Goal: Task Accomplishment & Management: Complete application form

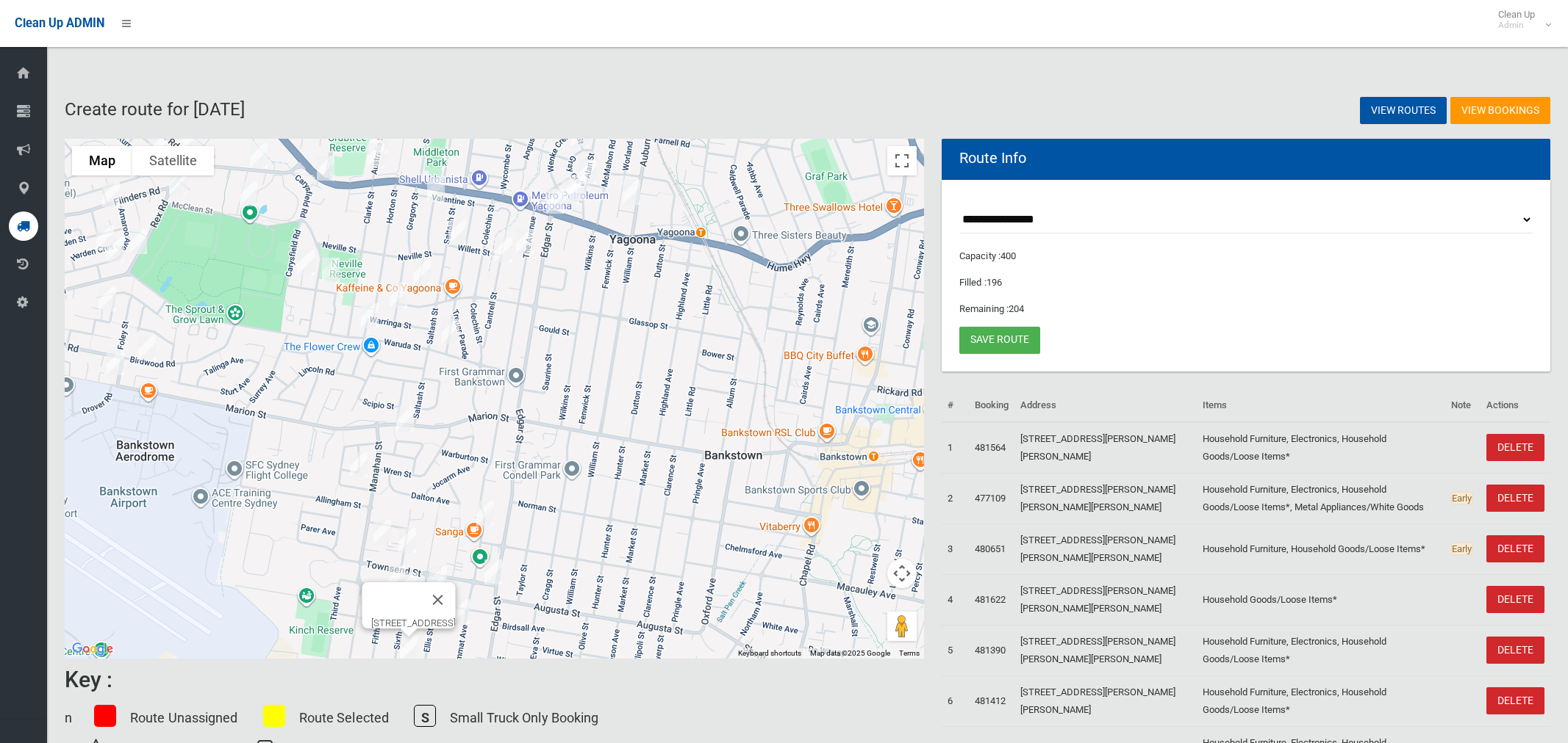
select select "*****"
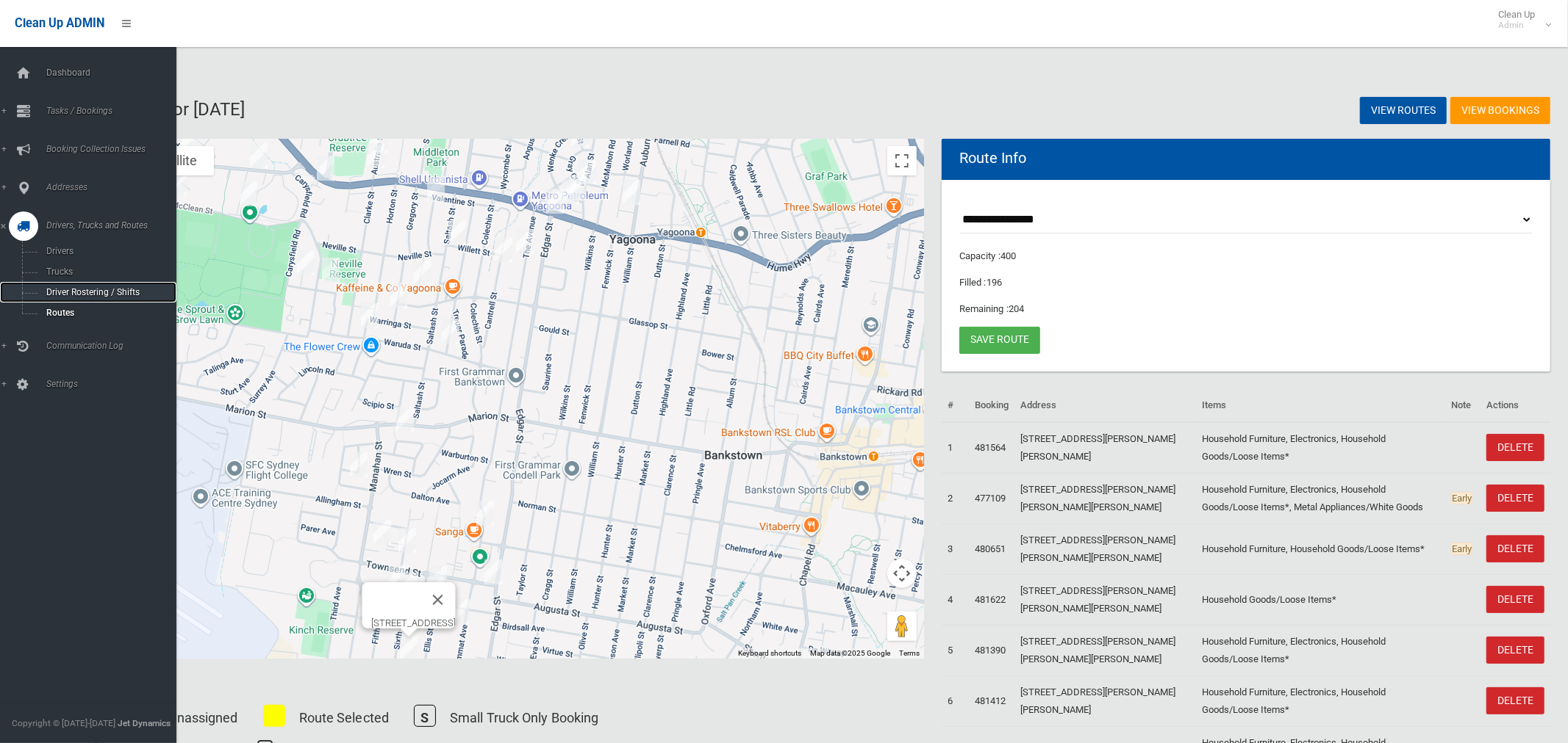
click at [124, 288] on span "Driver Rostering / Shifts" at bounding box center [103, 292] width 122 height 10
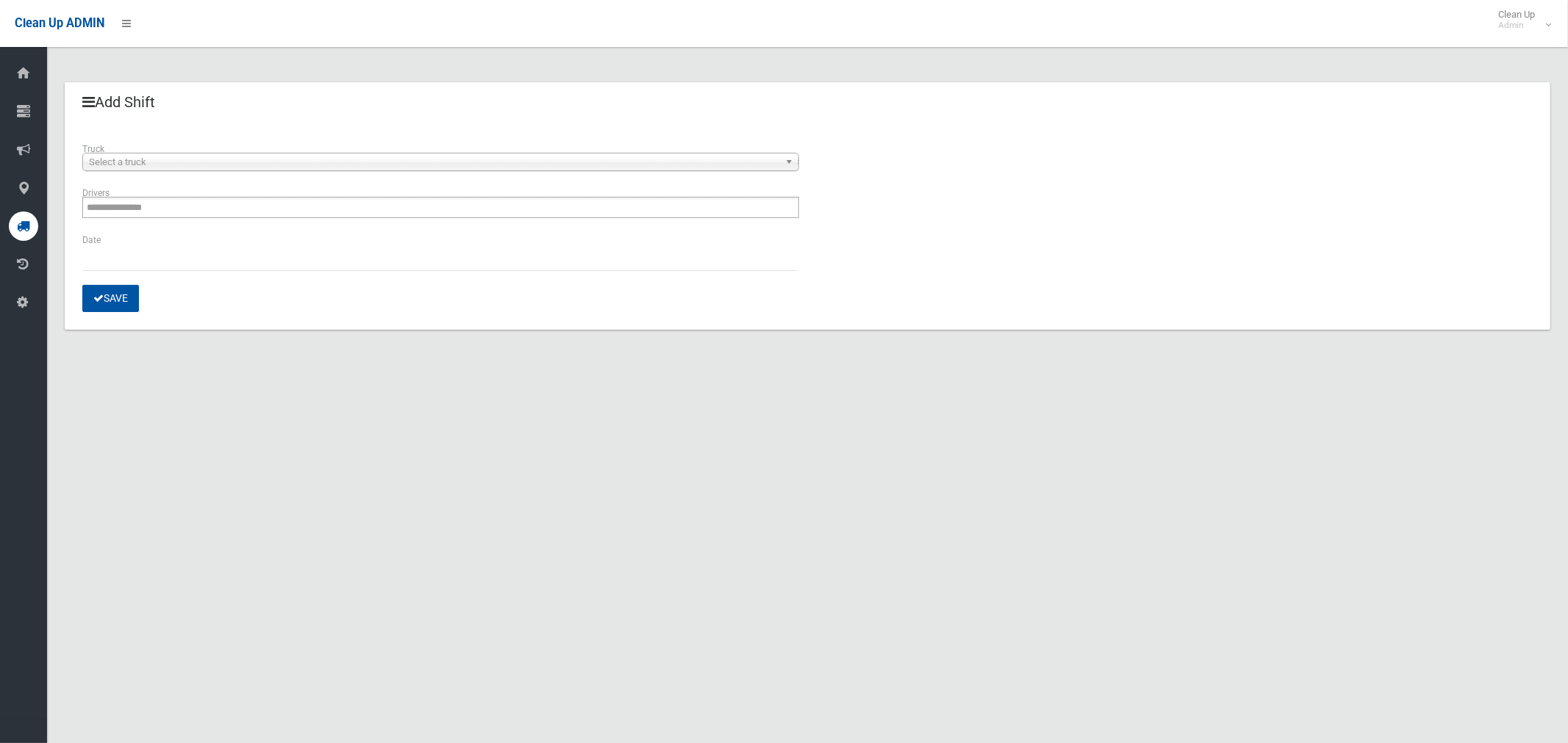
click at [236, 173] on div "**********" at bounding box center [441, 163] width 735 height 44
click at [236, 163] on span "Select a truck" at bounding box center [434, 163] width 691 height 18
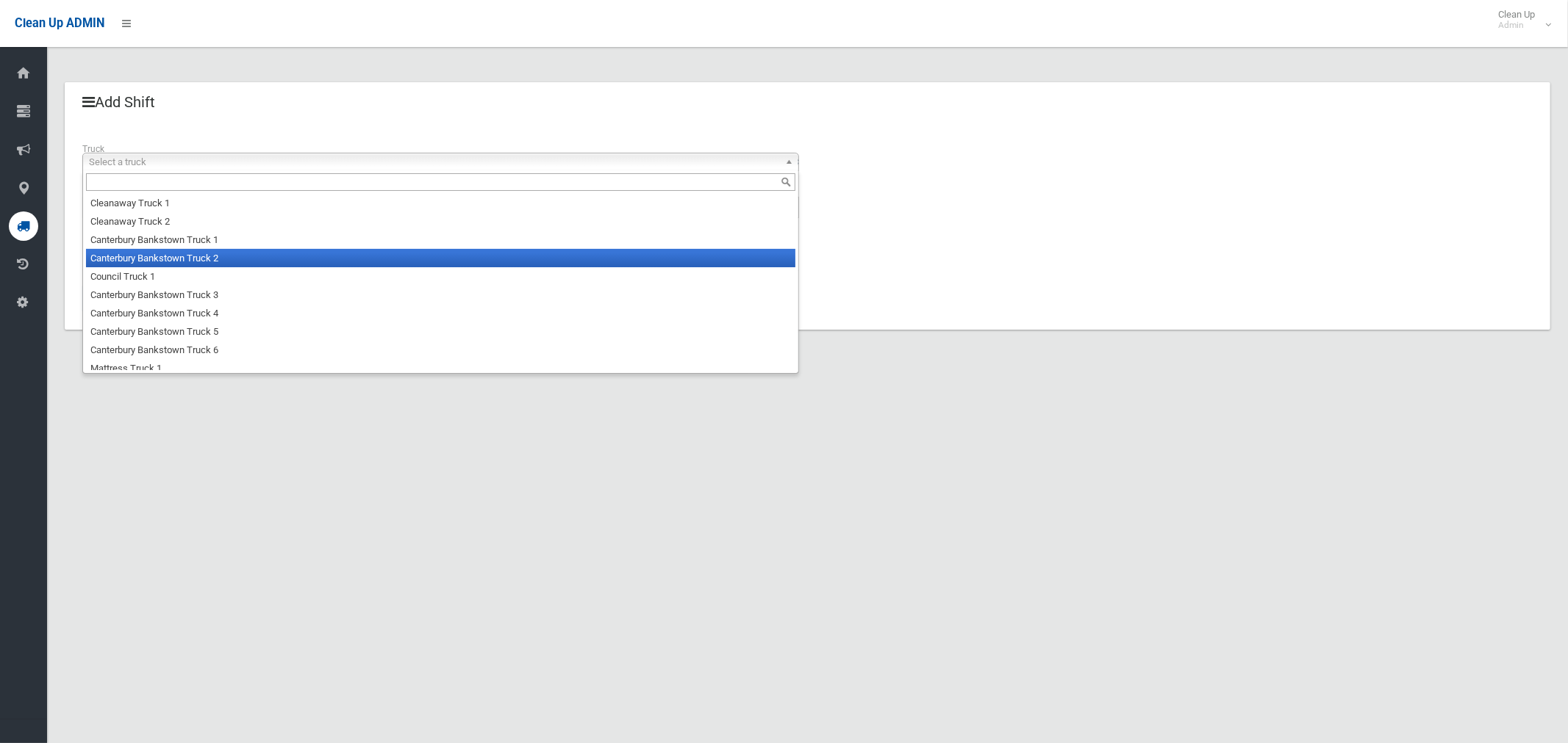
click at [214, 260] on li "Canterbury Bankstown Truck 2" at bounding box center [440, 258] width 709 height 18
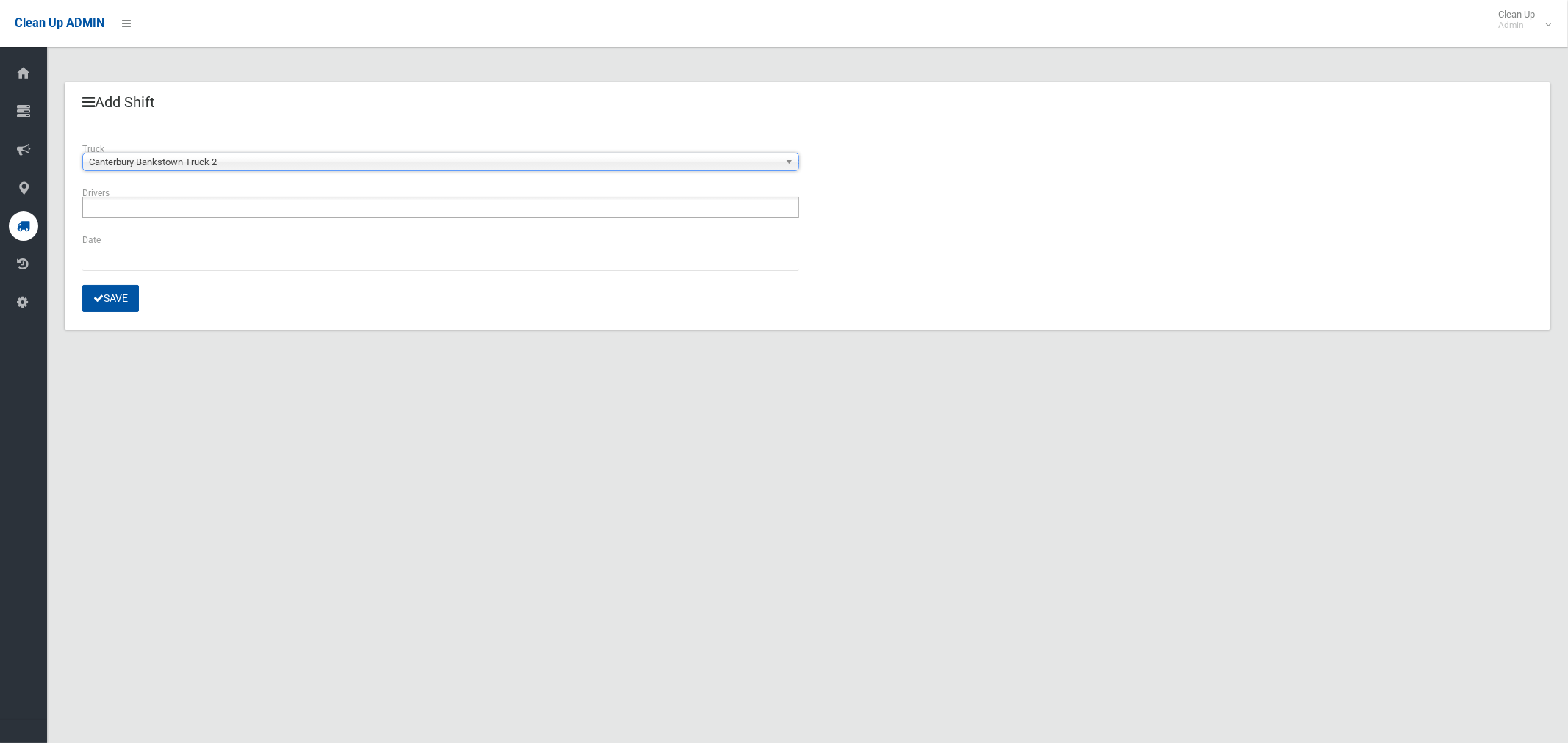
click at [180, 211] on ul at bounding box center [441, 208] width 717 height 22
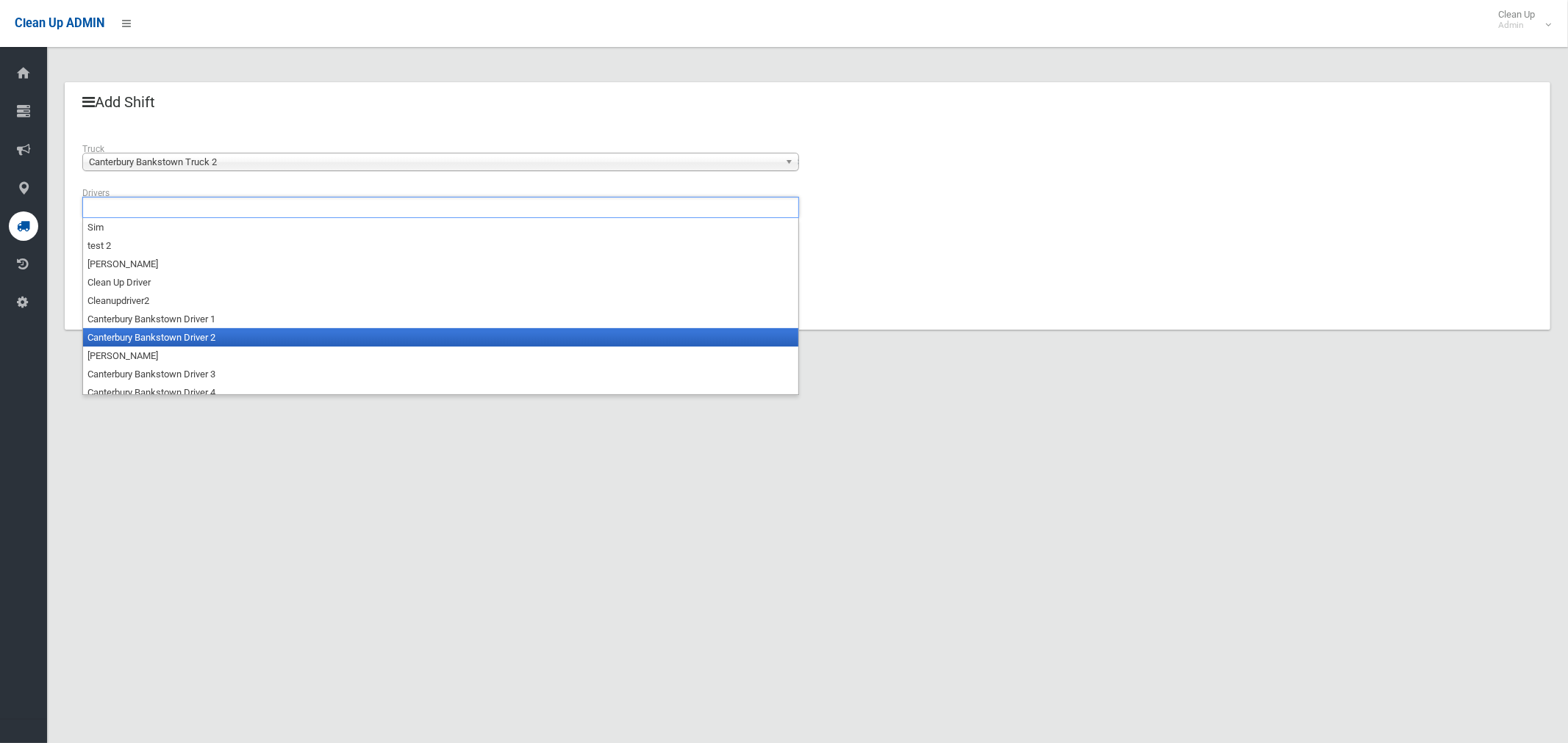
click at [193, 340] on li "Canterbury Bankstown Driver 2" at bounding box center [441, 337] width 715 height 18
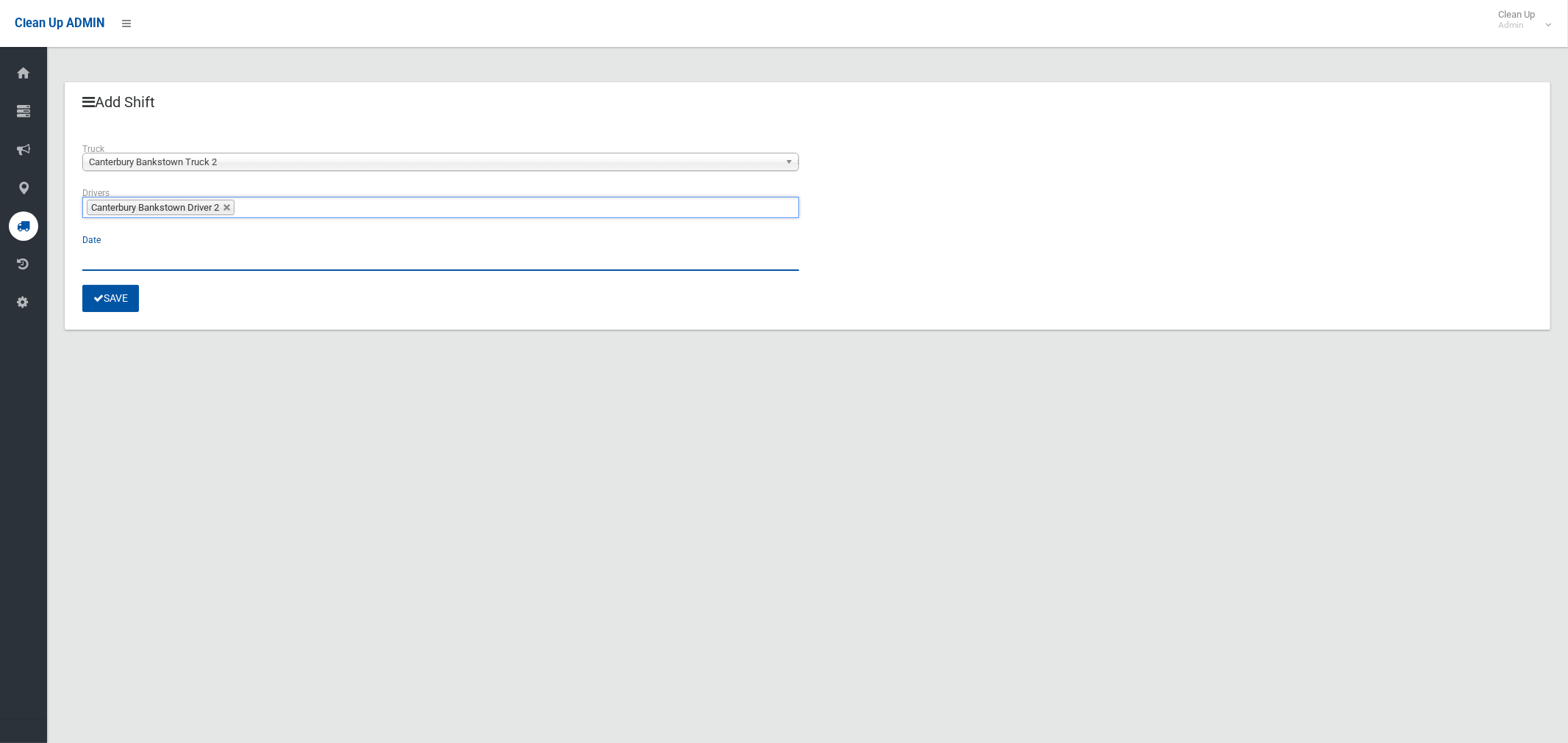
click at [117, 269] on input "text" at bounding box center [441, 257] width 717 height 27
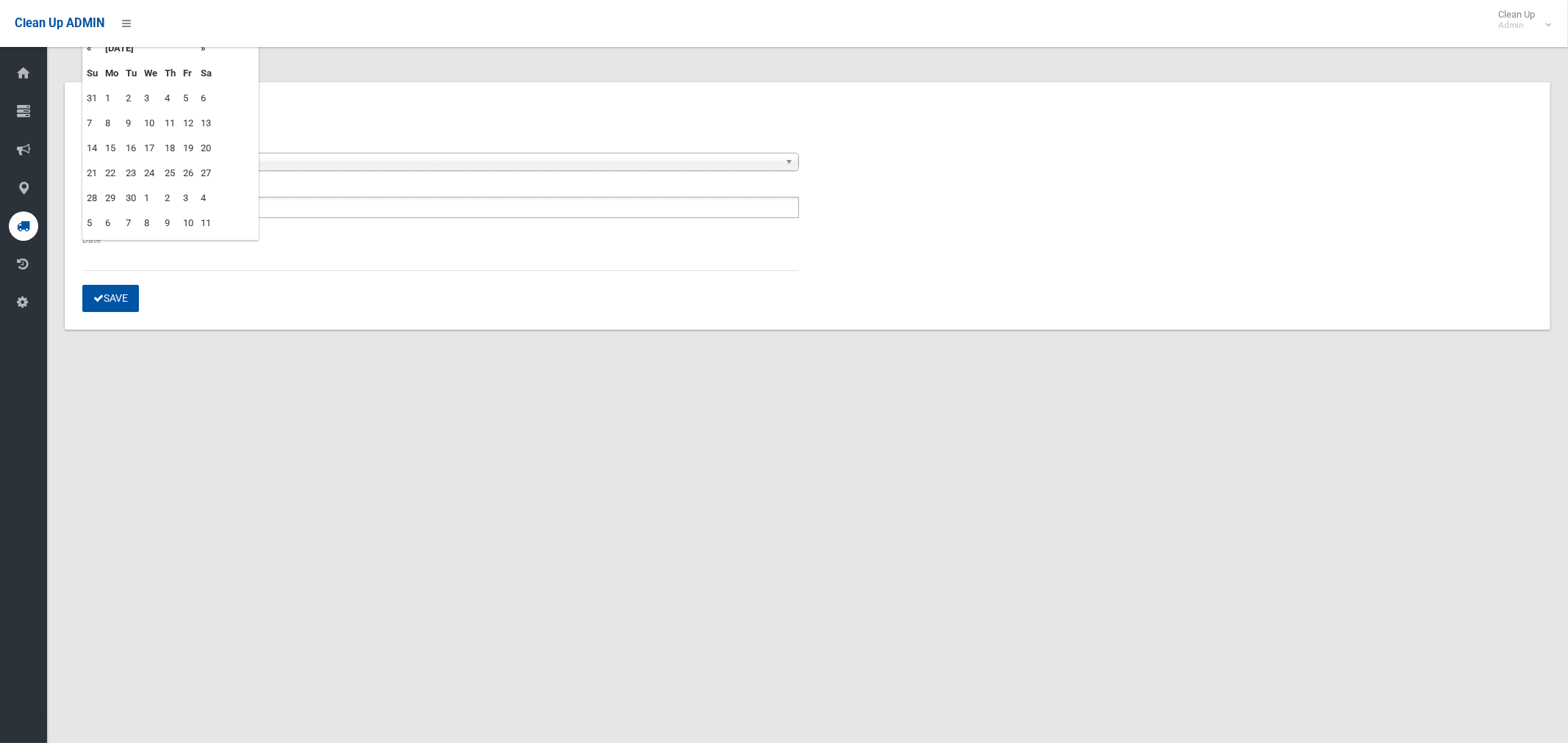
click at [128, 94] on td "2" at bounding box center [131, 98] width 18 height 25
type input "**********"
click at [210, 297] on div "Save" at bounding box center [808, 299] width 1450 height 27
click at [115, 294] on button "Save" at bounding box center [111, 299] width 57 height 27
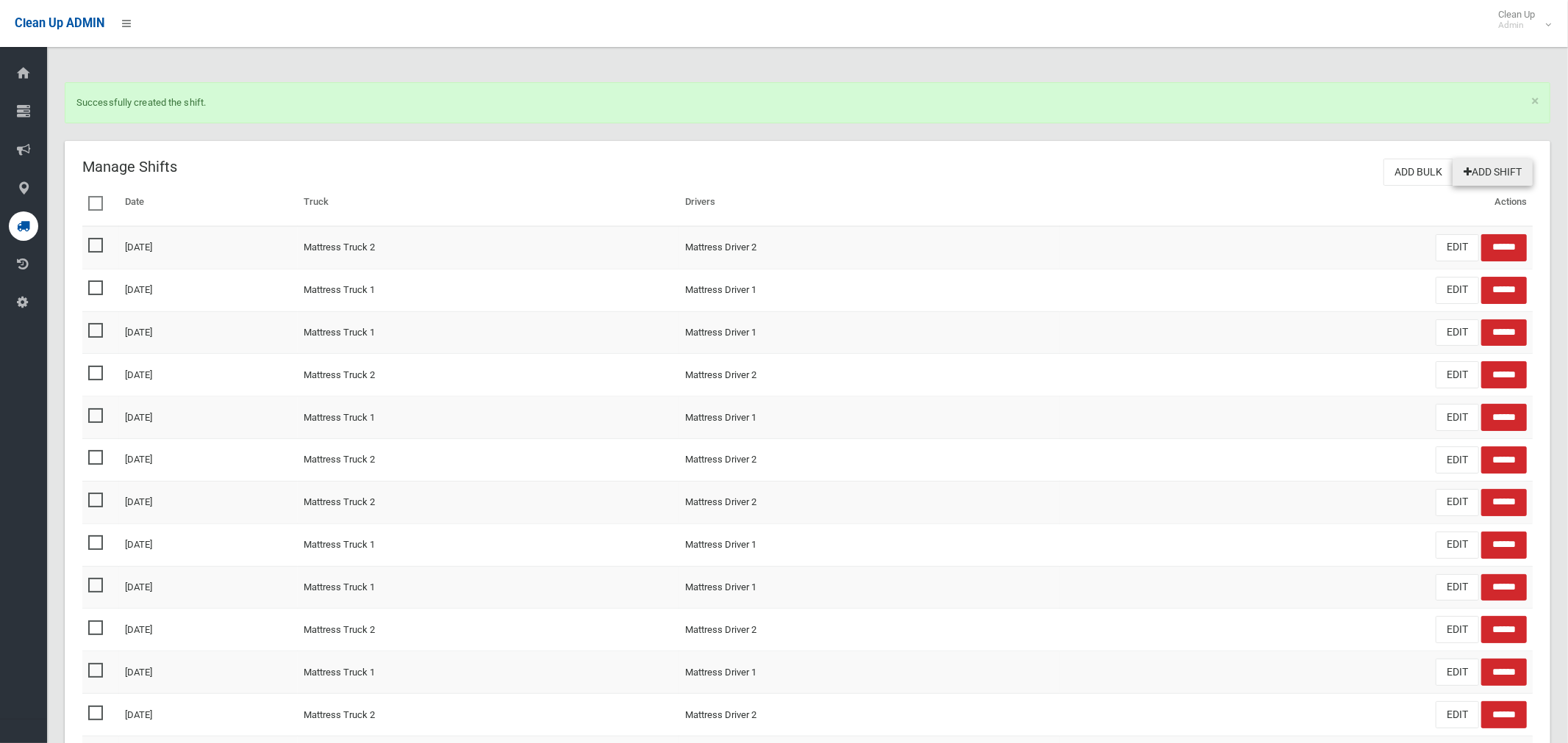
click at [1500, 175] on link "Add Shift" at bounding box center [1493, 172] width 80 height 27
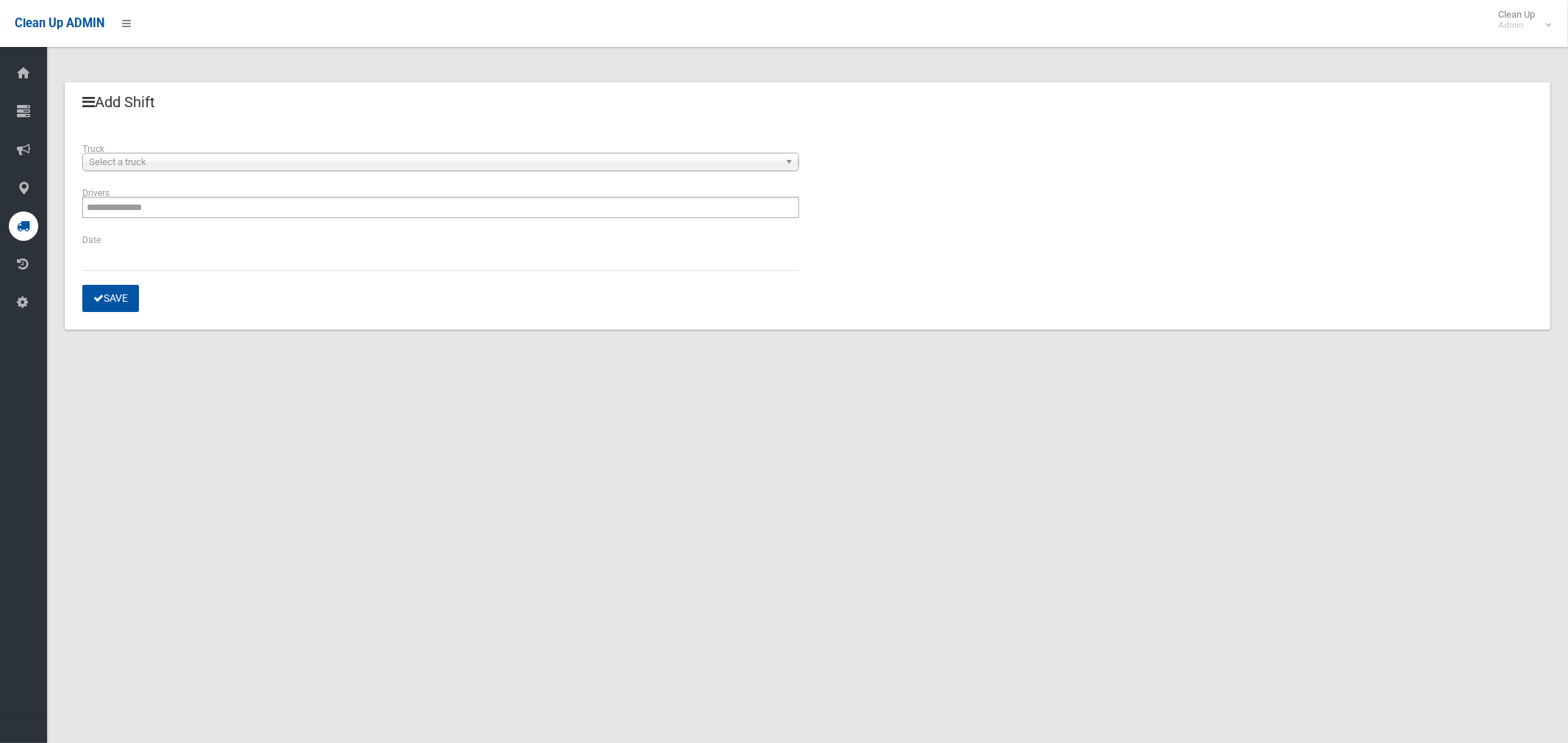
click at [157, 161] on span "Select a truck" at bounding box center [434, 163] width 691 height 18
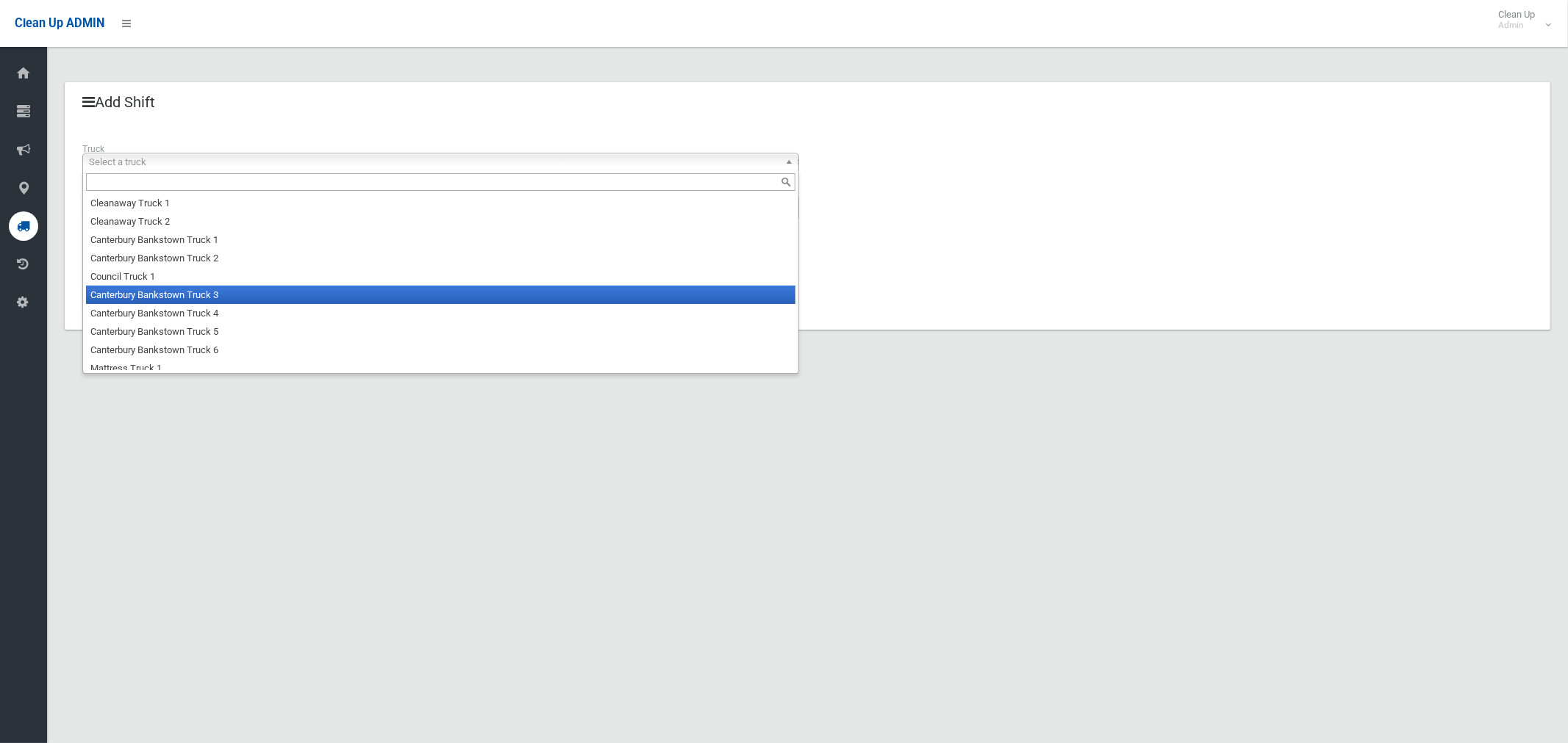
click at [162, 294] on li "Canterbury Bankstown Truck 3" at bounding box center [440, 295] width 709 height 18
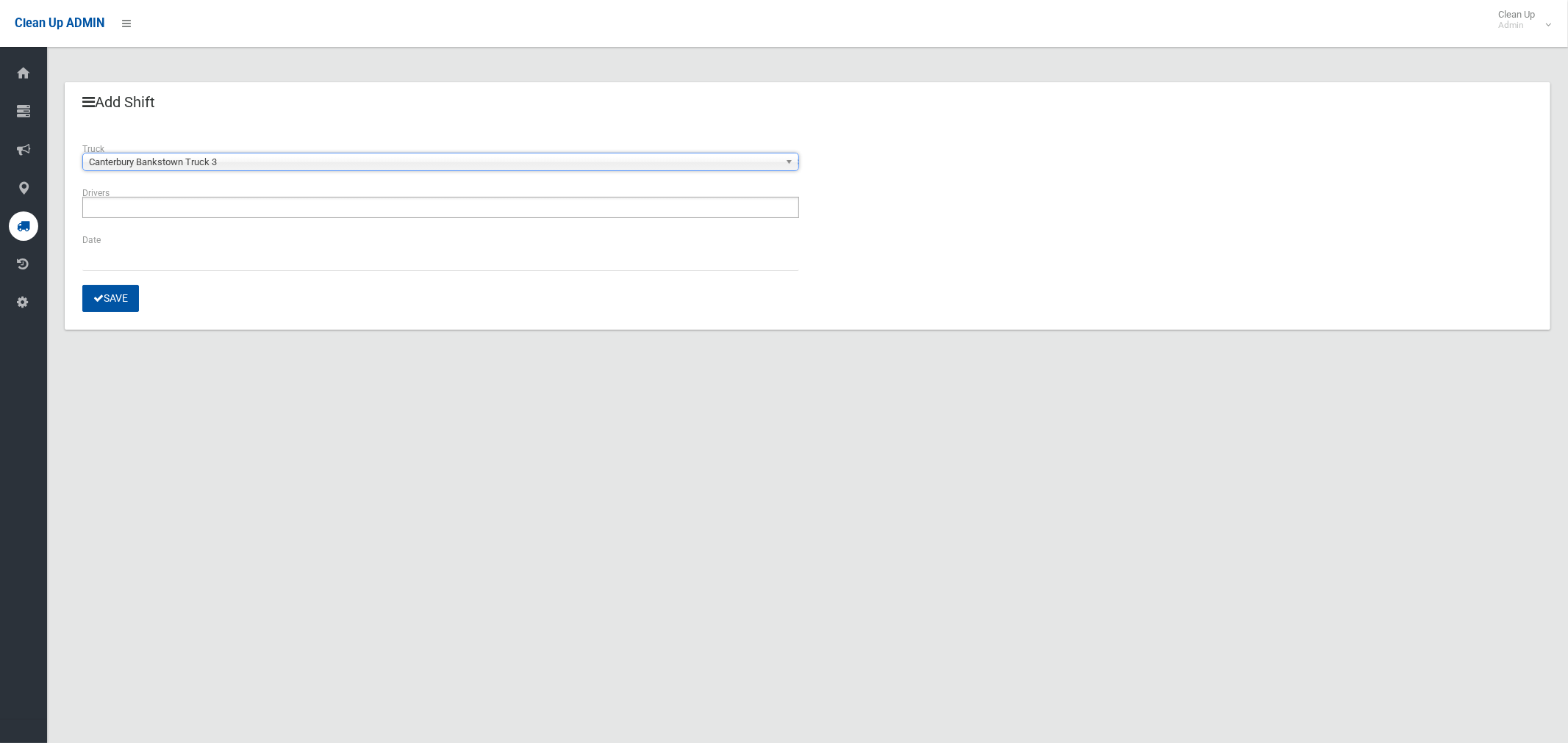
click at [126, 206] on input "text" at bounding box center [128, 207] width 83 height 18
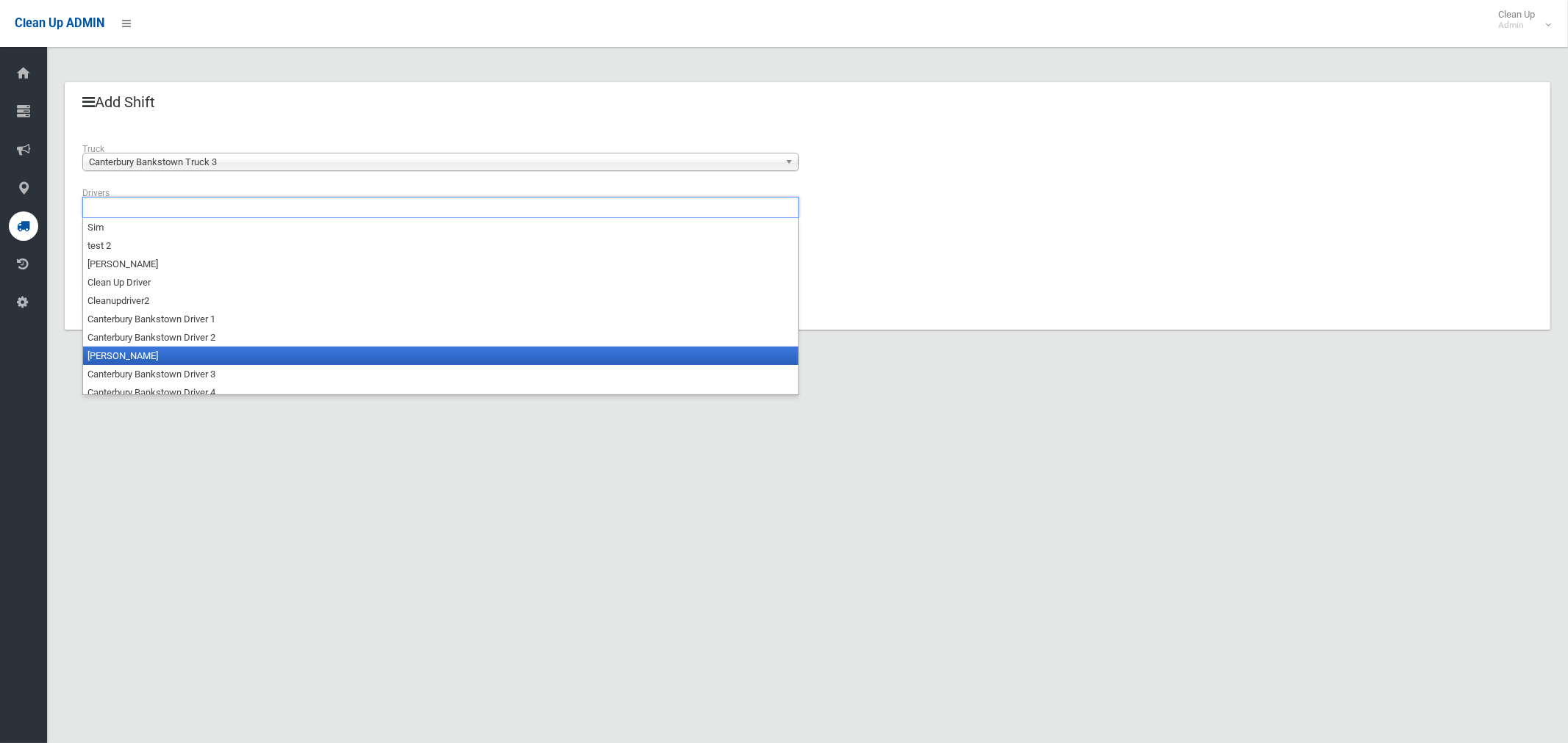
scroll to position [7, 0]
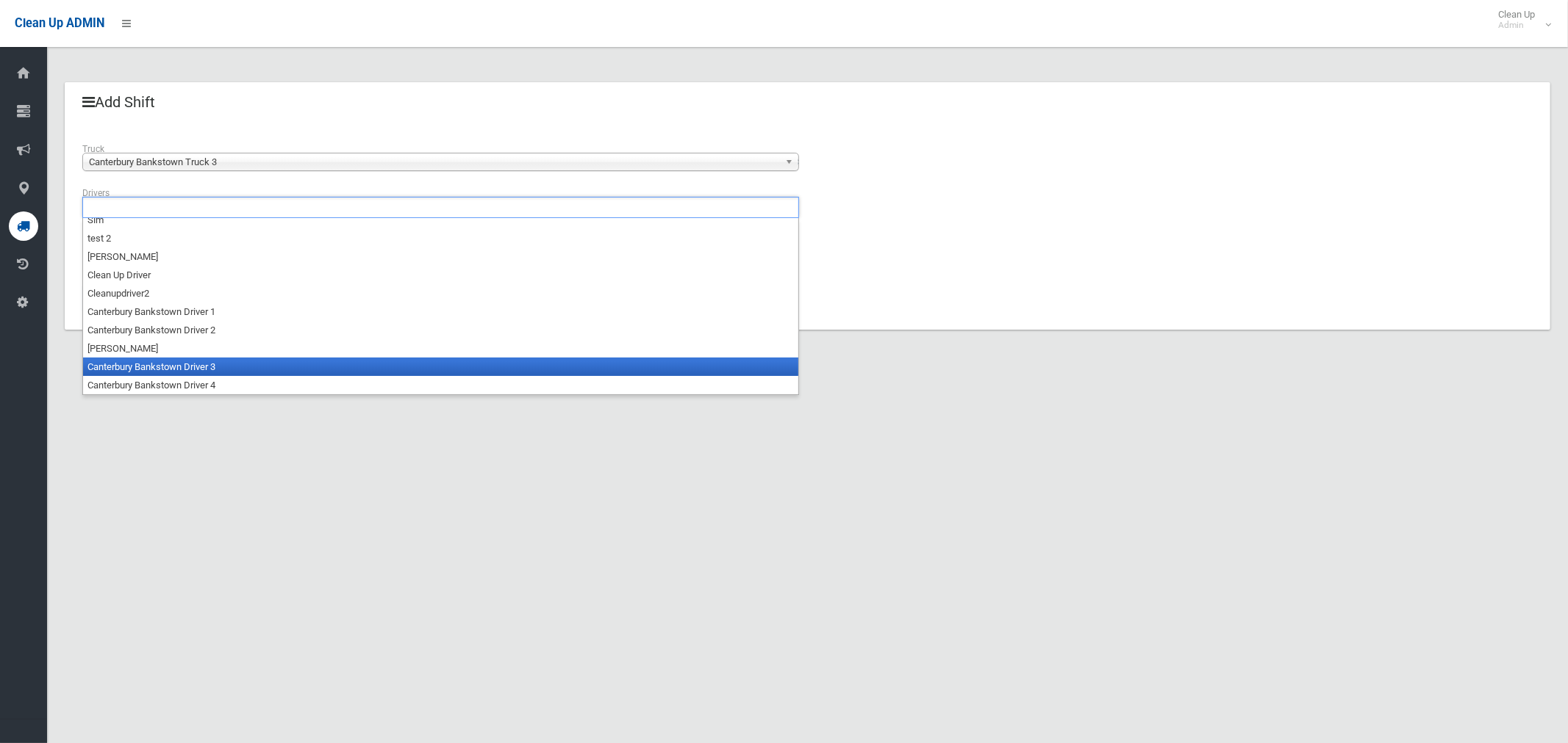
click at [158, 365] on li "Canterbury Bankstown Driver 3" at bounding box center [441, 366] width 715 height 18
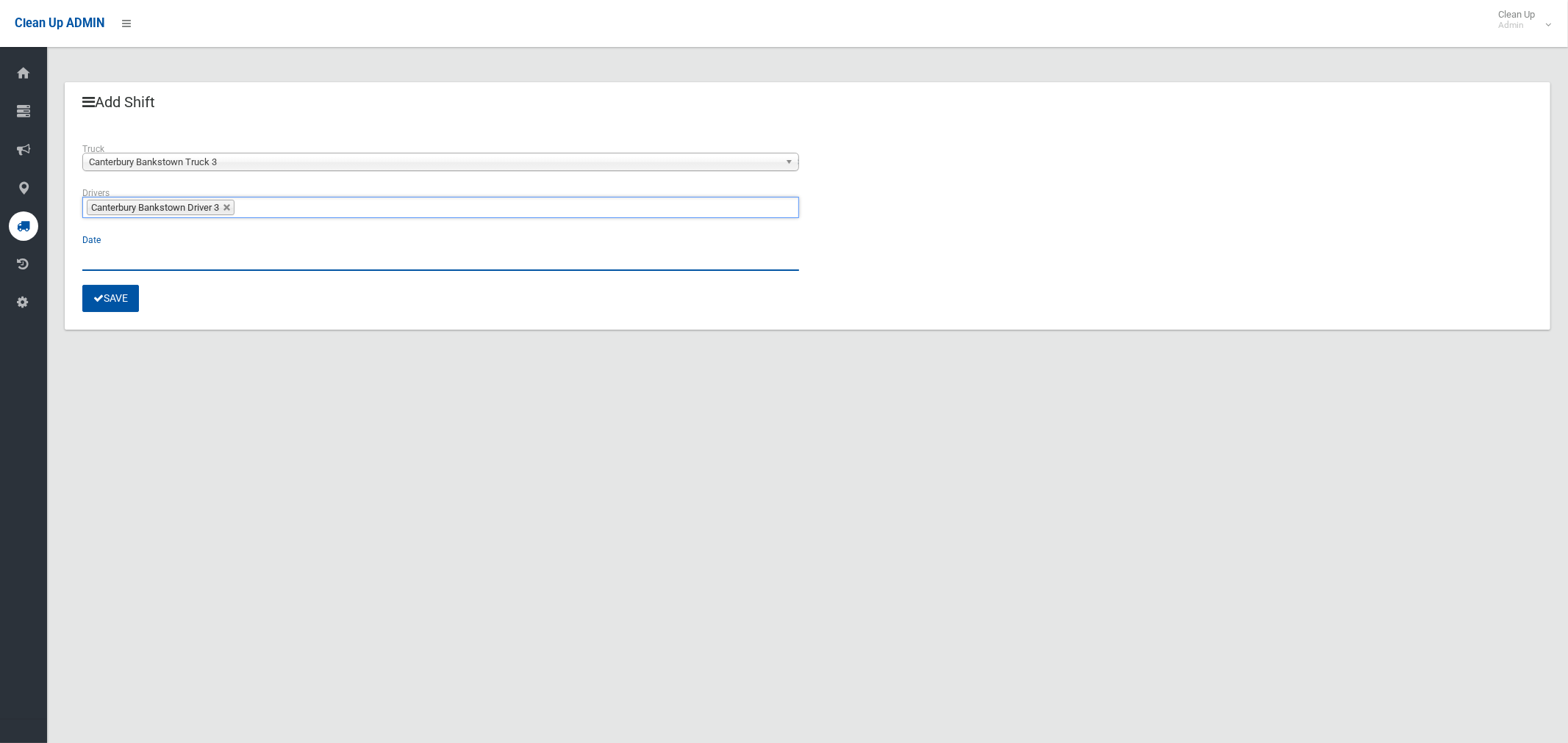
click at [110, 264] on input "text" at bounding box center [441, 257] width 717 height 27
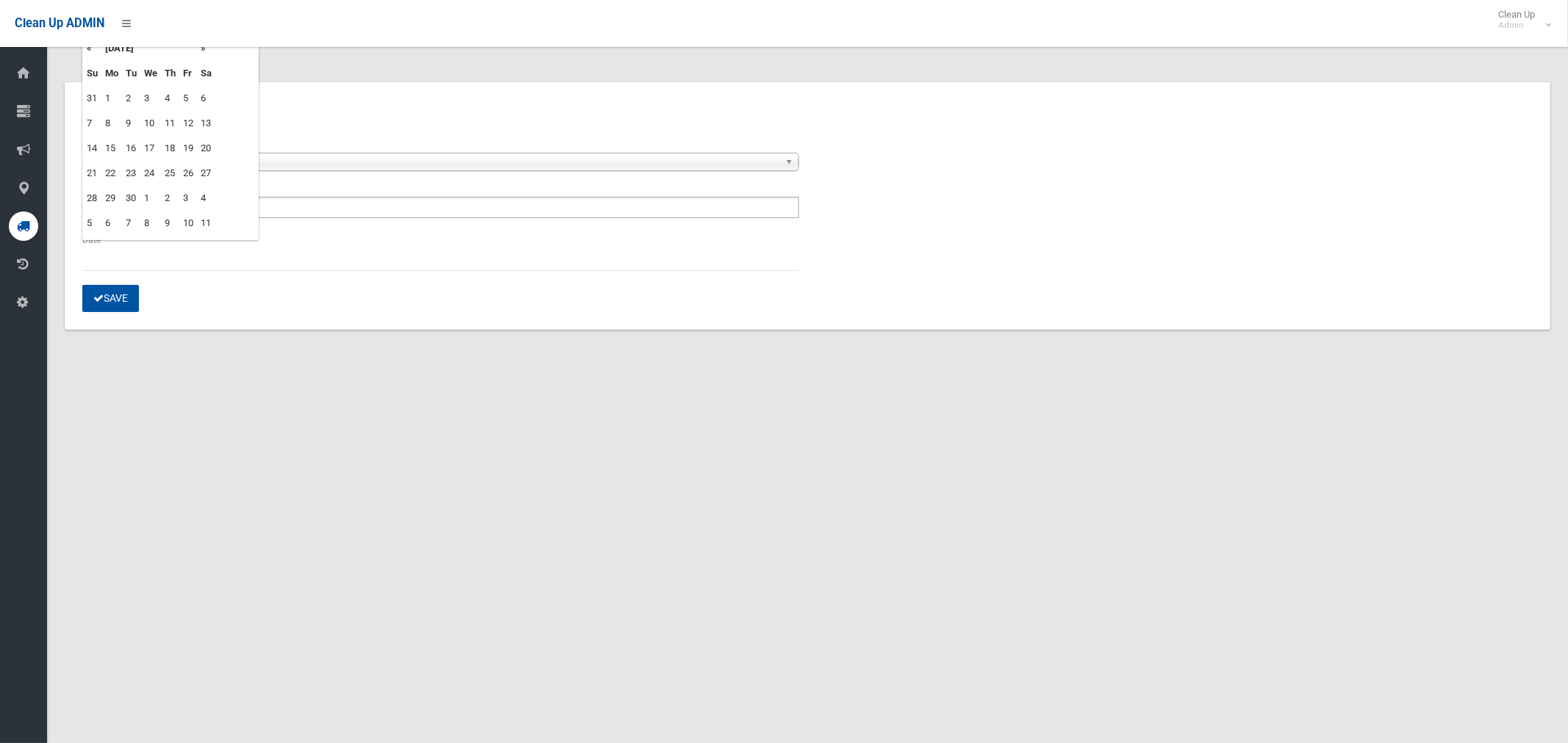
click at [127, 95] on td "2" at bounding box center [131, 98] width 18 height 25
type input "**********"
click at [119, 302] on button "Save" at bounding box center [111, 299] width 57 height 27
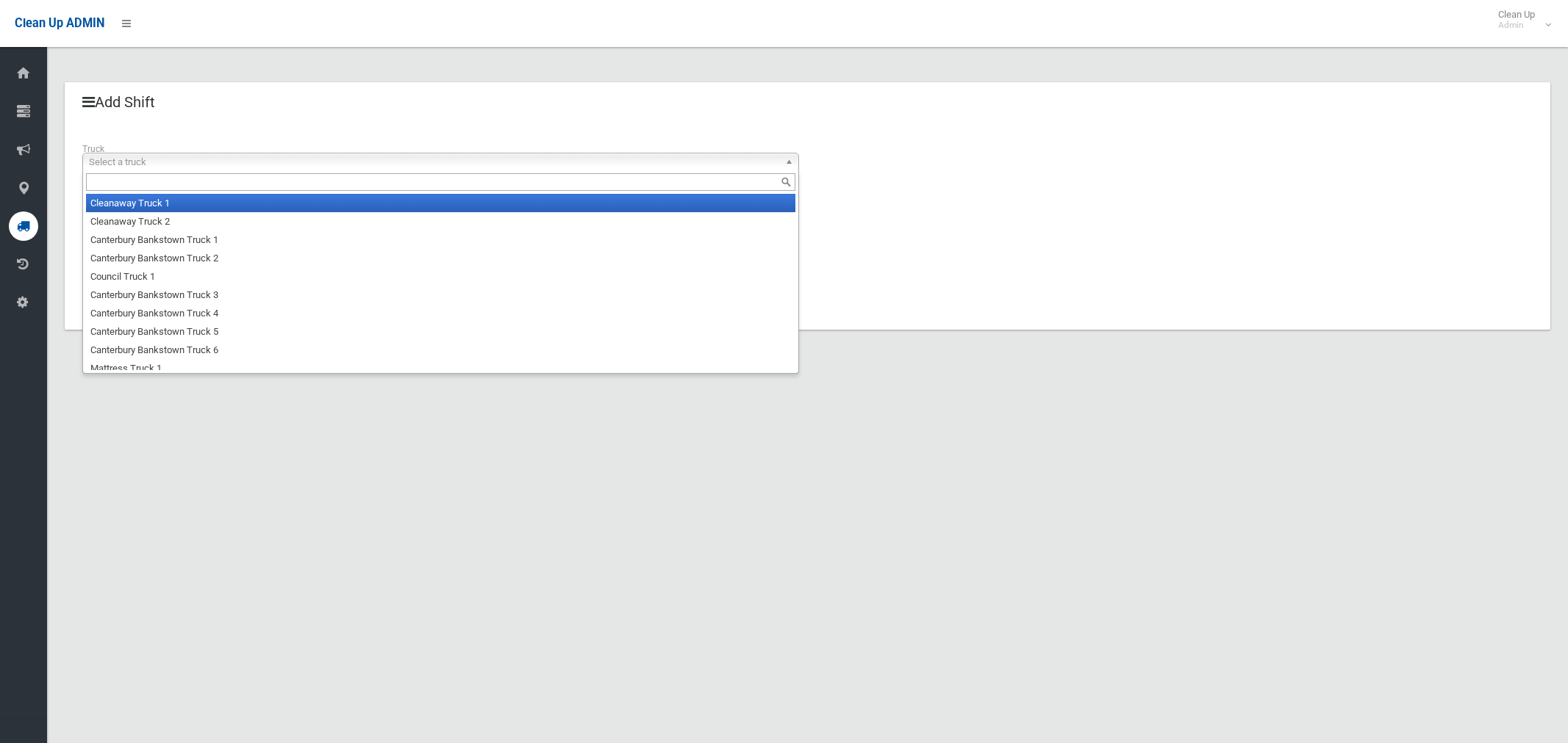
click at [169, 157] on span "Select a truck" at bounding box center [434, 163] width 691 height 18
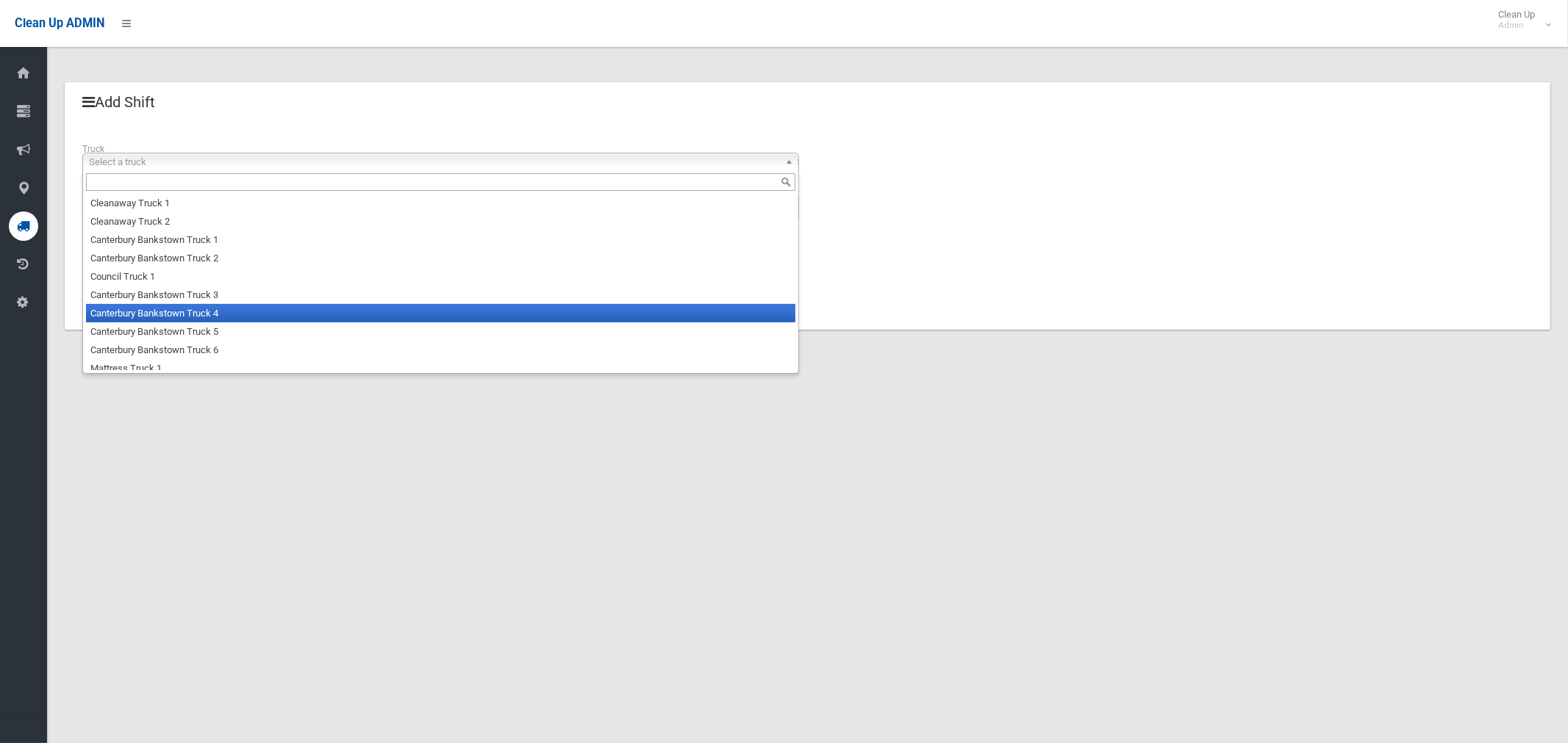
click at [186, 316] on li "Canterbury Bankstown Truck 4" at bounding box center [440, 313] width 709 height 18
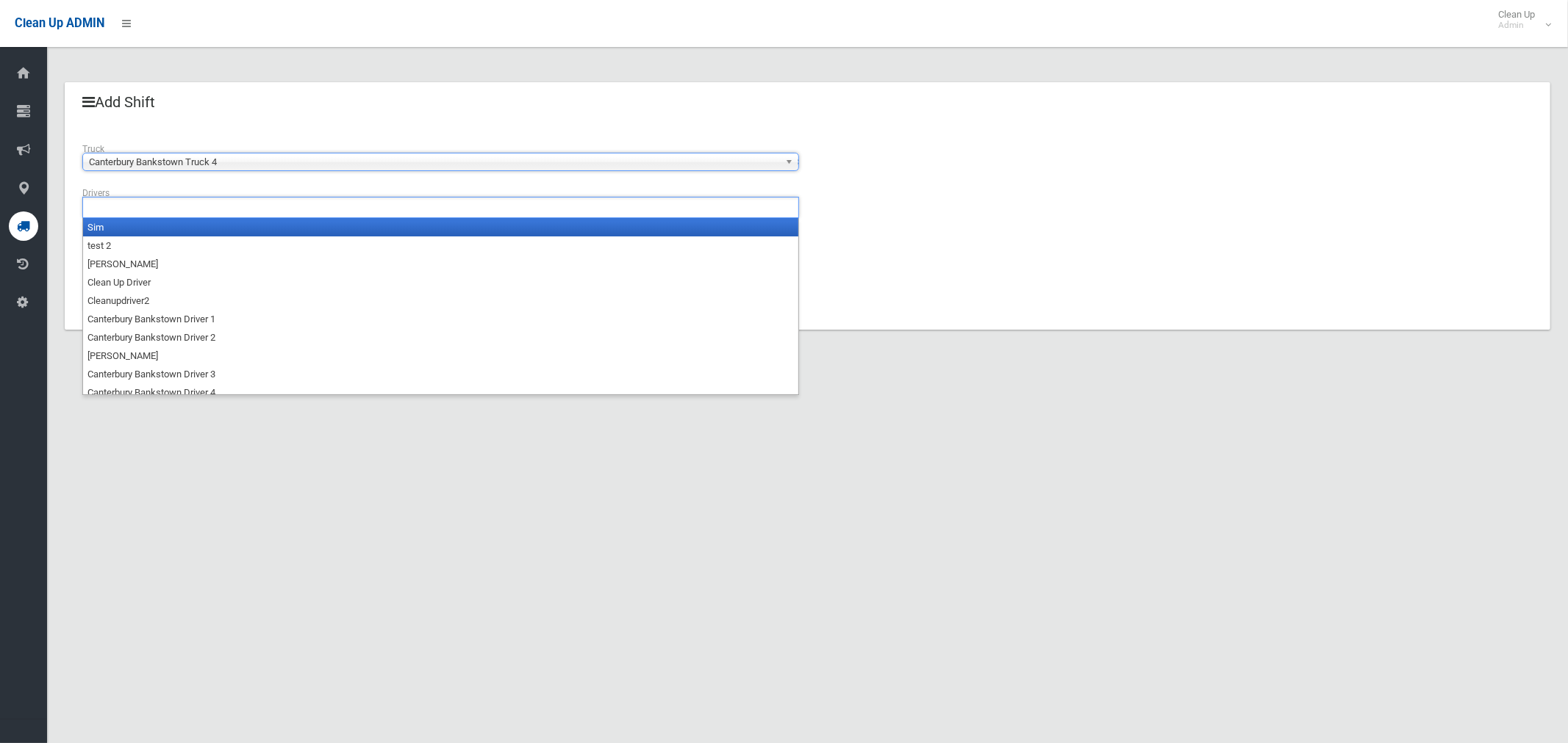
click at [130, 214] on input "text" at bounding box center [128, 207] width 83 height 18
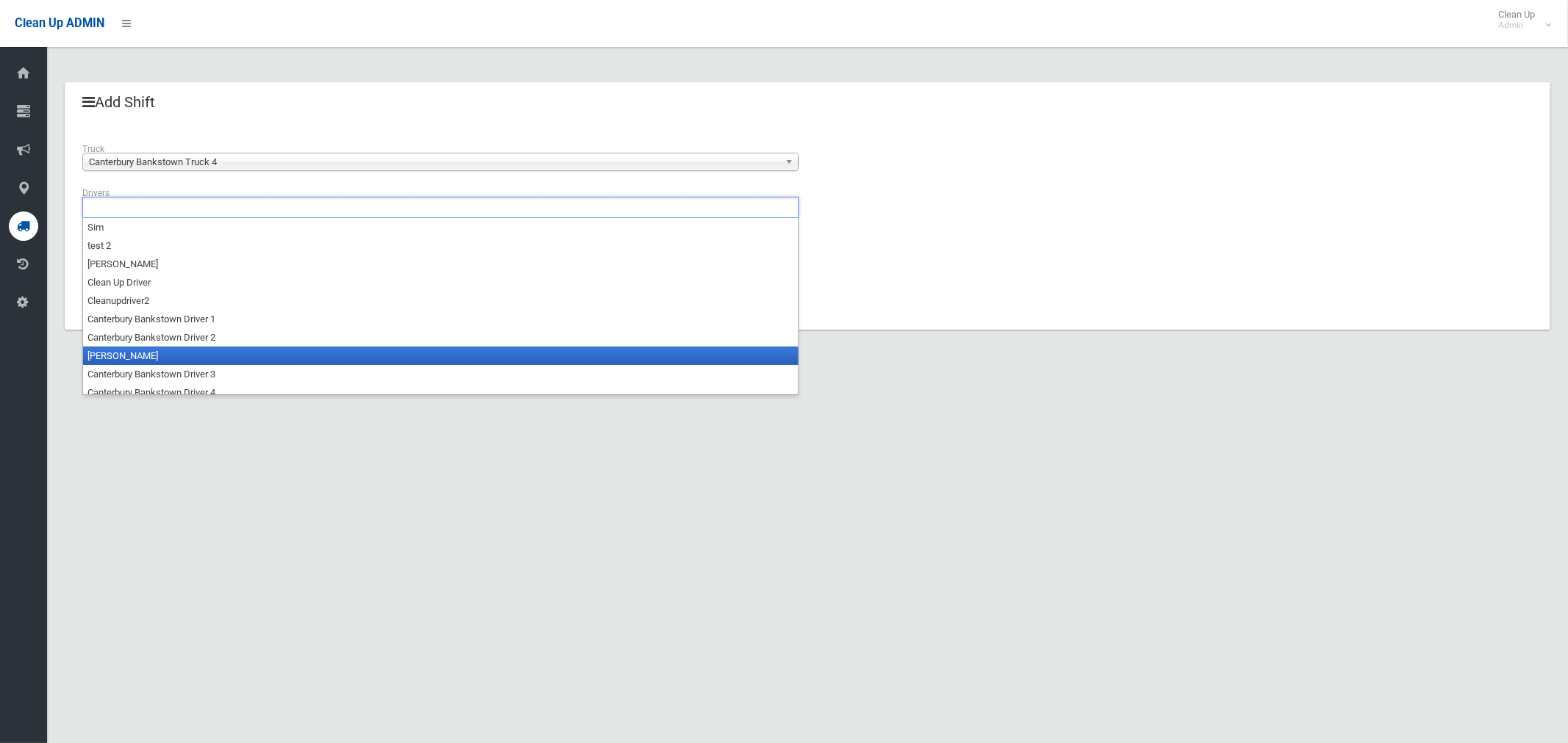
scroll to position [7, 0]
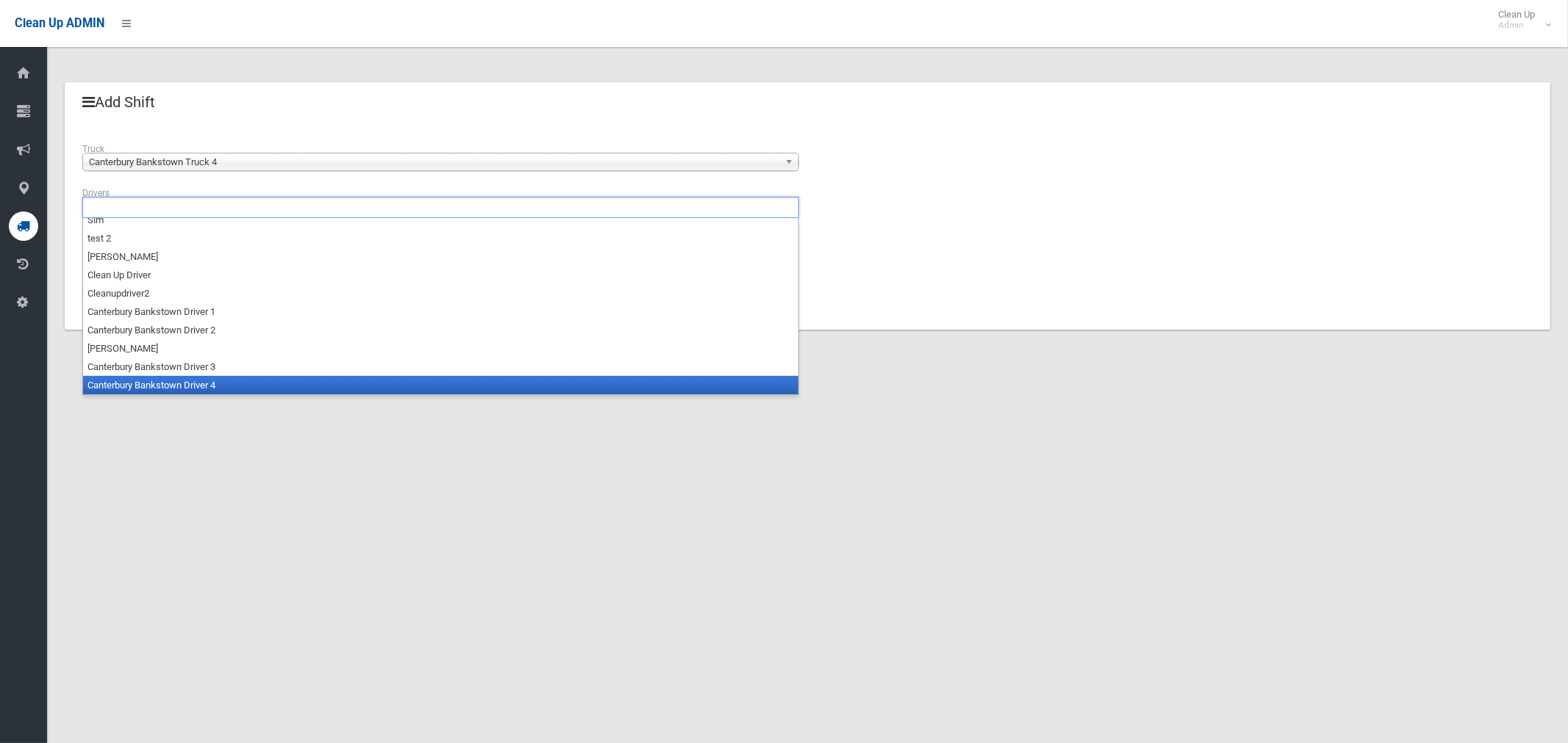
click at [173, 386] on li "Canterbury Bankstown Driver 4" at bounding box center [441, 385] width 715 height 18
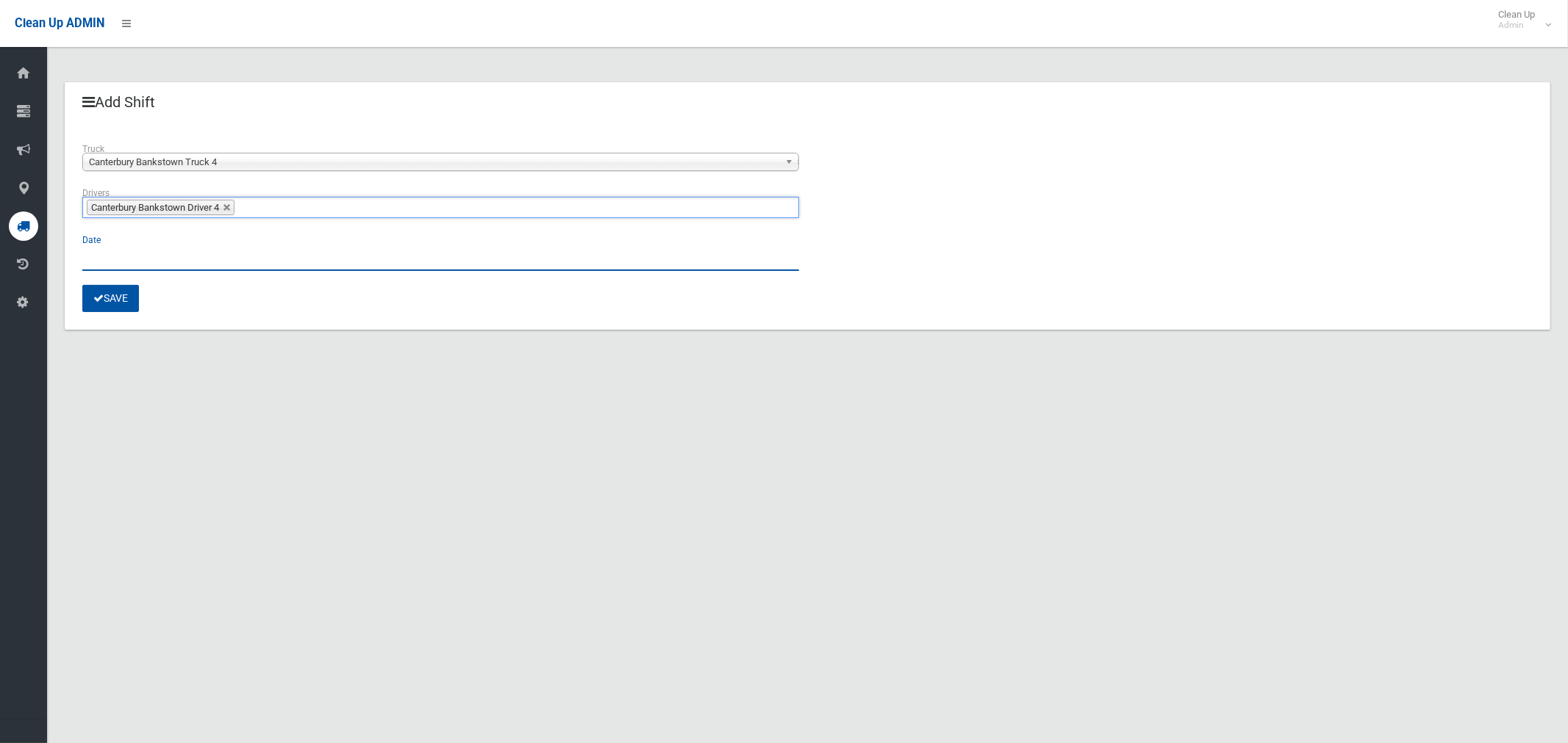
click at [116, 267] on input "text" at bounding box center [441, 257] width 717 height 27
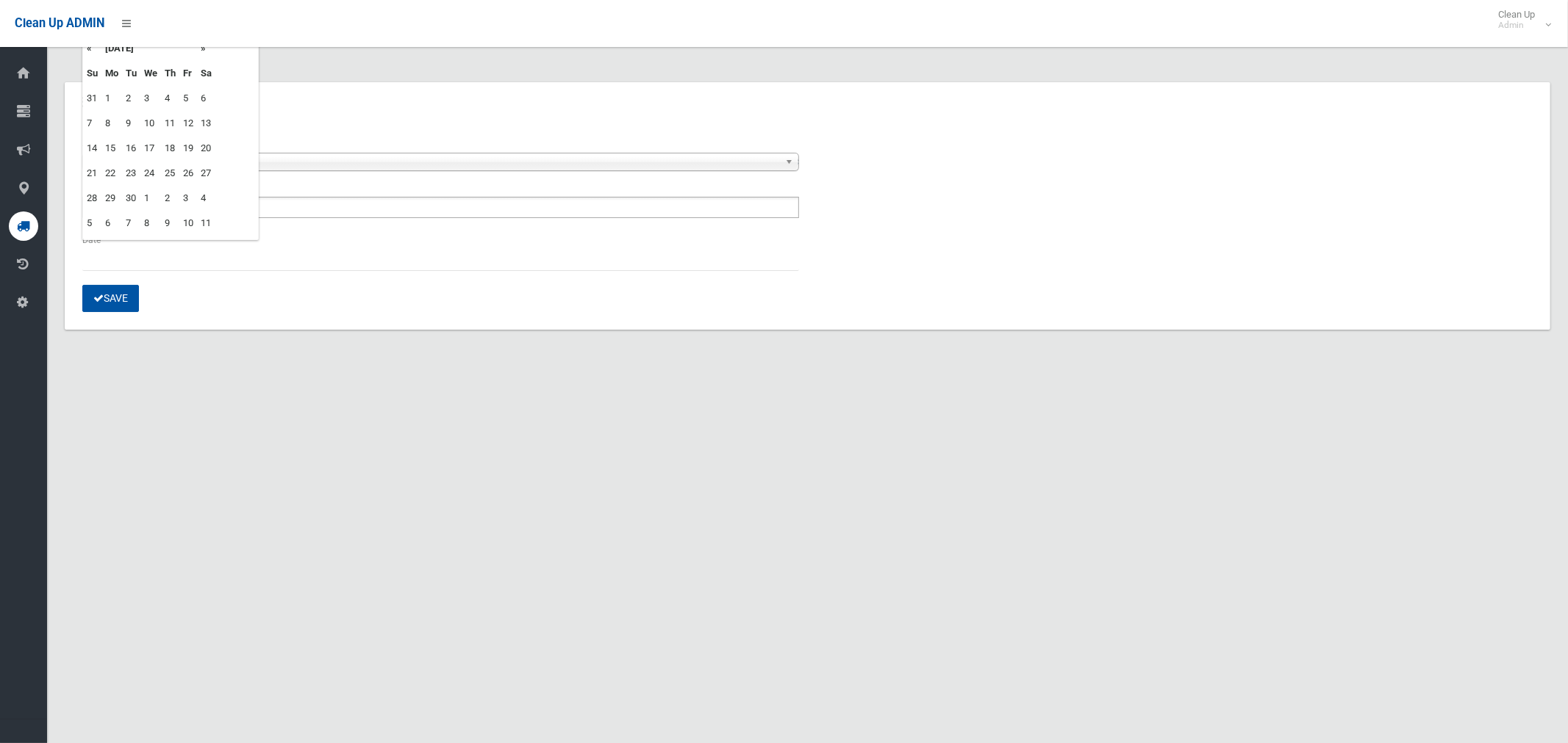
click at [126, 98] on td "2" at bounding box center [131, 98] width 18 height 25
type input "**********"
click at [115, 305] on button "Save" at bounding box center [111, 299] width 57 height 27
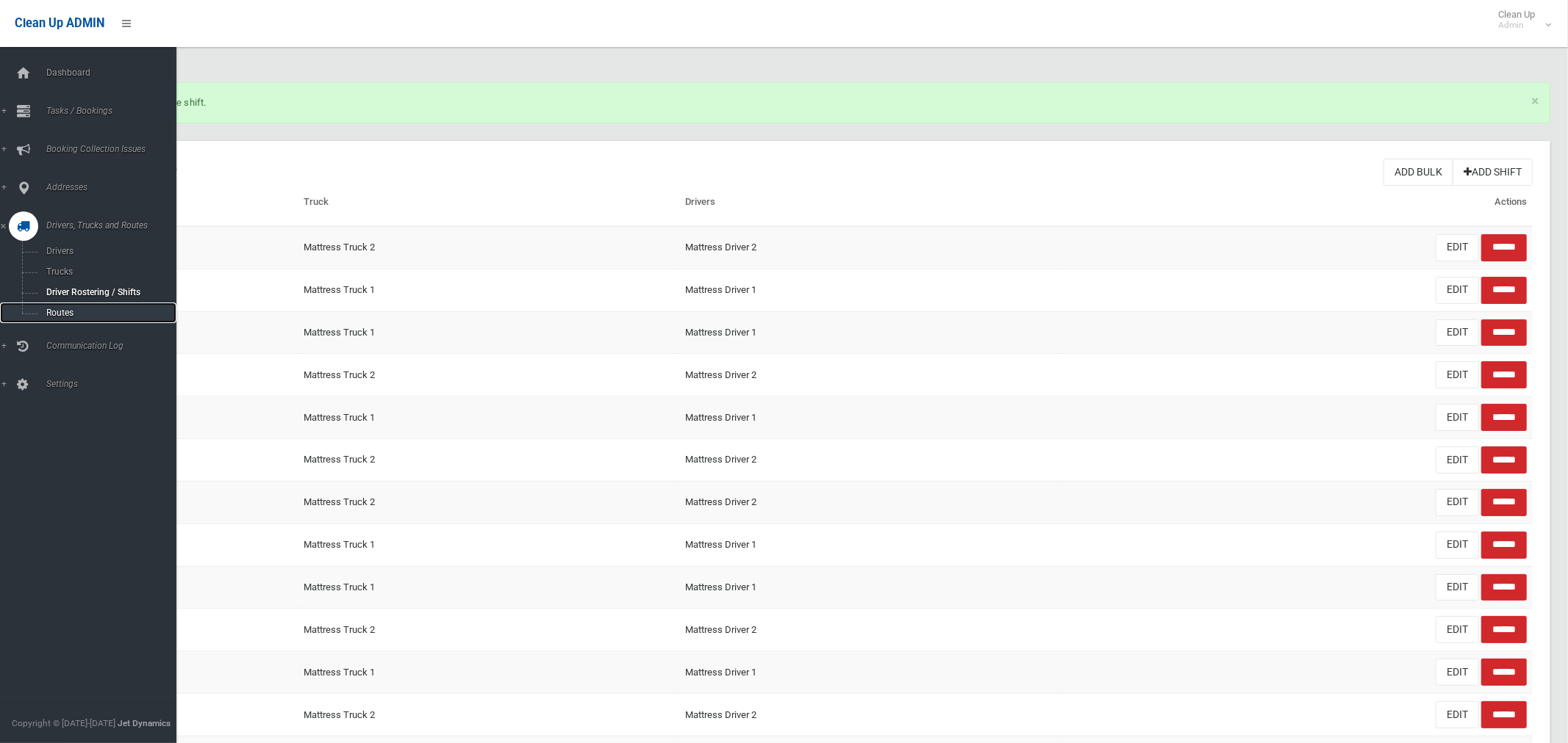
click at [63, 313] on span "Routes" at bounding box center [103, 313] width 122 height 10
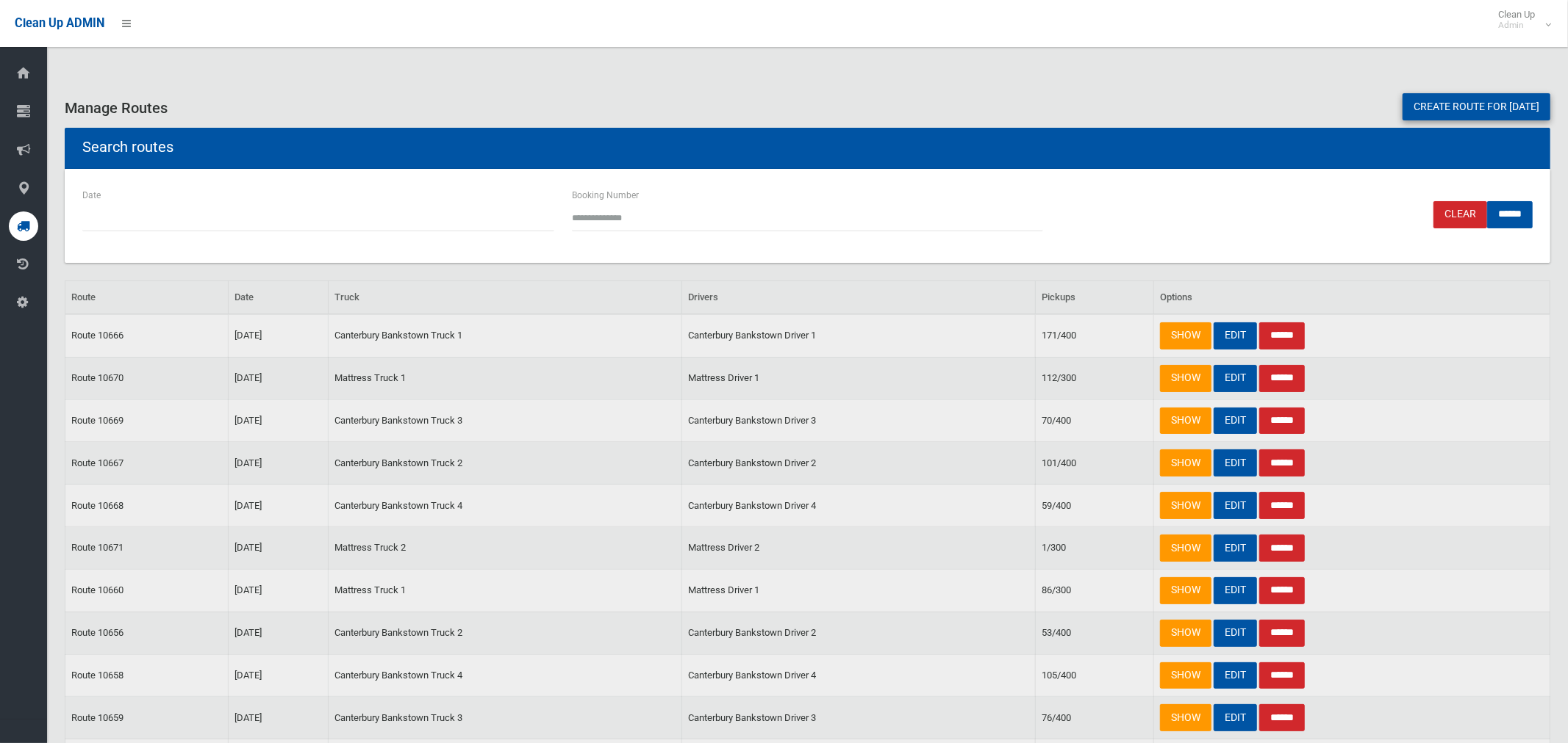
click at [1517, 109] on link "Create route for [DATE]" at bounding box center [1477, 107] width 148 height 27
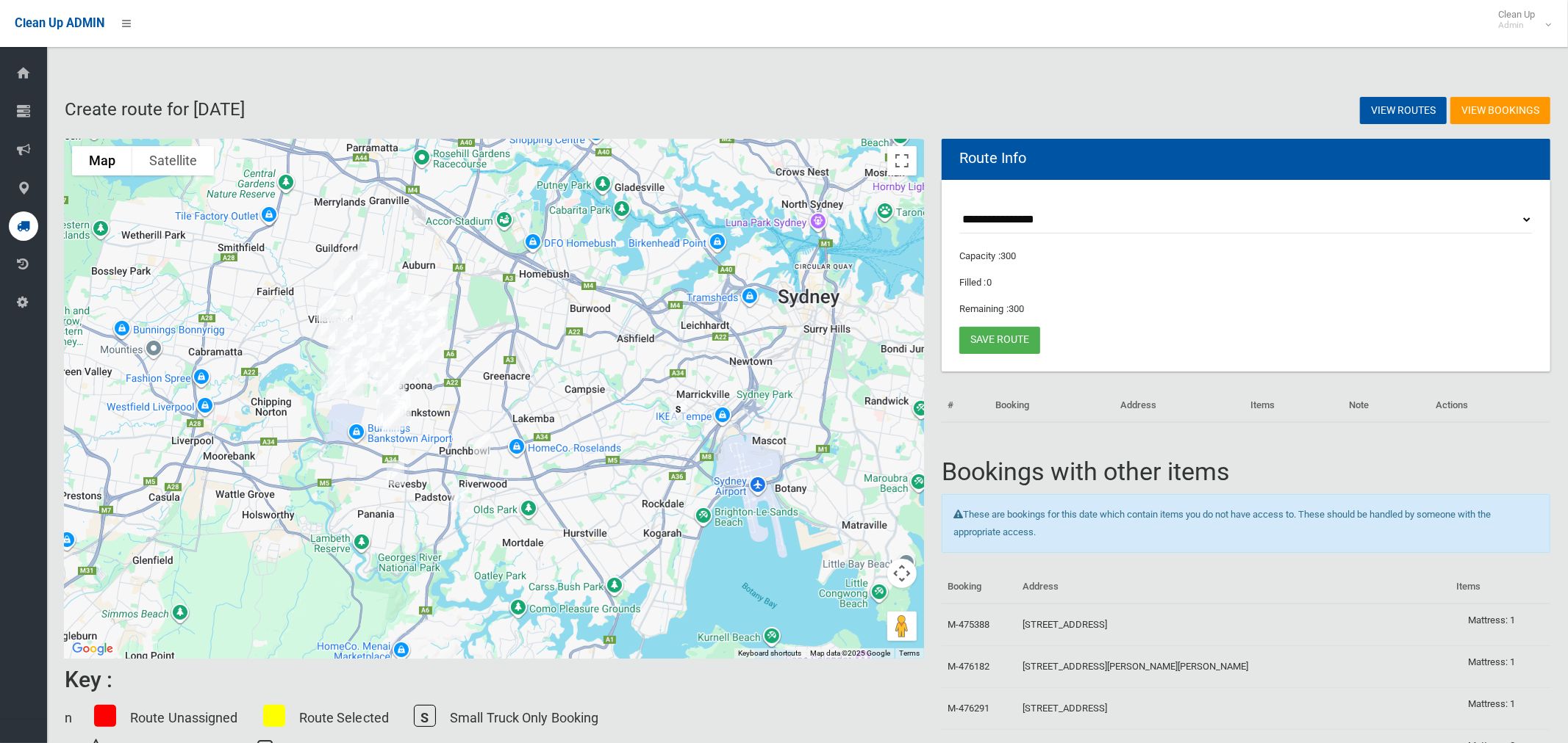
click at [1031, 216] on select "**********" at bounding box center [1246, 220] width 573 height 27
select select "*****"
click at [959, 207] on select "**********" at bounding box center [1246, 220] width 573 height 27
click at [895, 163] on button "Toggle fullscreen view" at bounding box center [901, 160] width 30 height 30
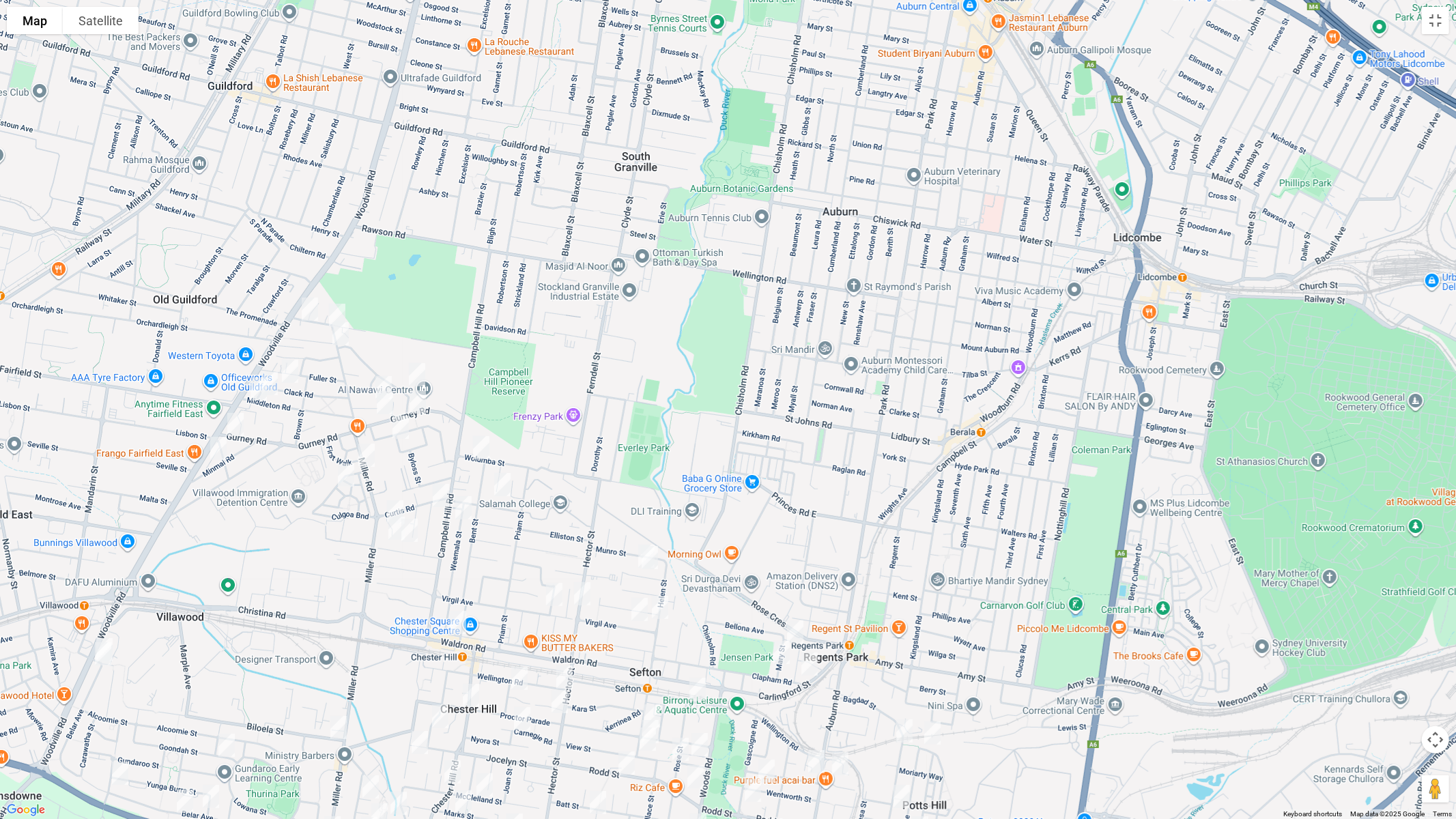
click at [337, 309] on img "2B Miller Road, CHESTER HILL NSW 2162" at bounding box center [337, 315] width 28 height 34
click at [340, 336] on img "10 Miller Road, CHESTER HILL NSW 2162" at bounding box center [340, 334] width 28 height 34
click at [584, 593] on img "102 Hector Street, CHESTER HILL NSW 2162" at bounding box center [582, 593] width 28 height 34
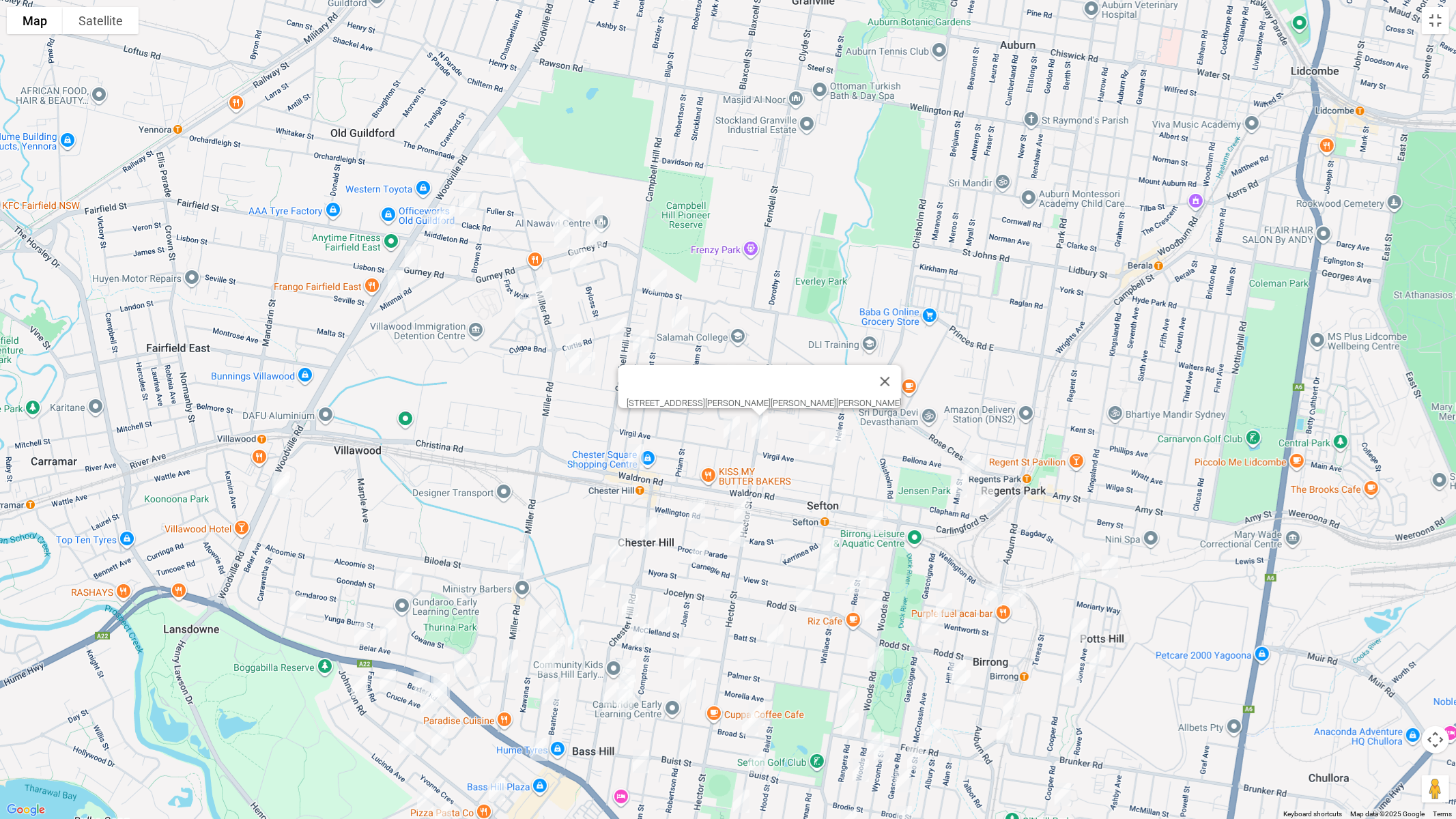
drag, startPoint x: 509, startPoint y: 505, endPoint x: 634, endPoint y: 410, distance: 157.0
click at [634, 408] on div "[STREET_ADDRESS][PERSON_NAME][PERSON_NAME][PERSON_NAME]" at bounding box center [728, 410] width 1456 height 819
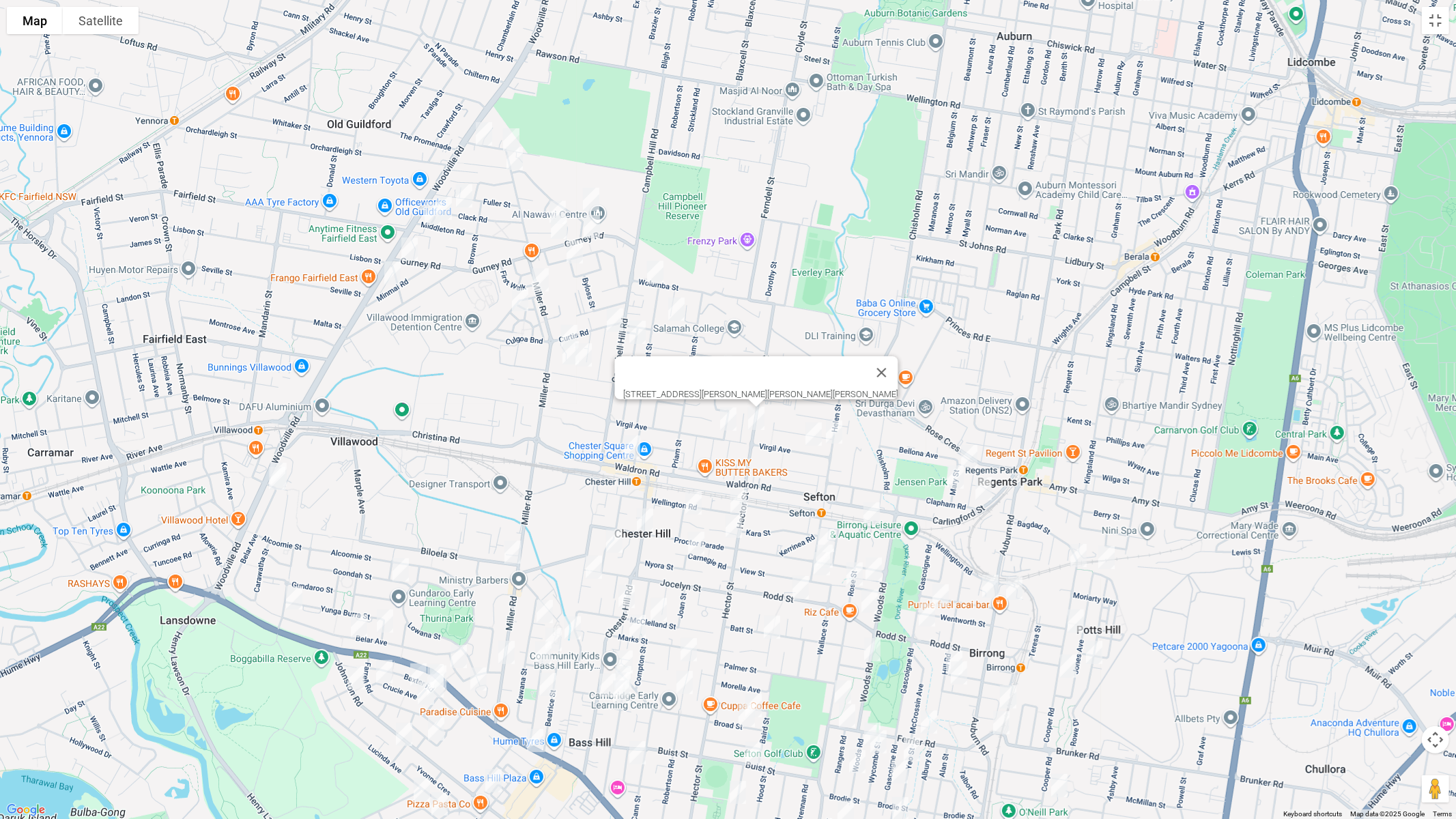
drag, startPoint x: 851, startPoint y: 573, endPoint x: 842, endPoint y: 567, distance: 10.8
click at [851, 571] on img "2/42 Rose Street, SEFTON NSW 2162" at bounding box center [854, 574] width 28 height 34
click at [483, 131] on img "32 Barbers Road, CHESTER HILL NSW 2162" at bounding box center [483, 134] width 28 height 34
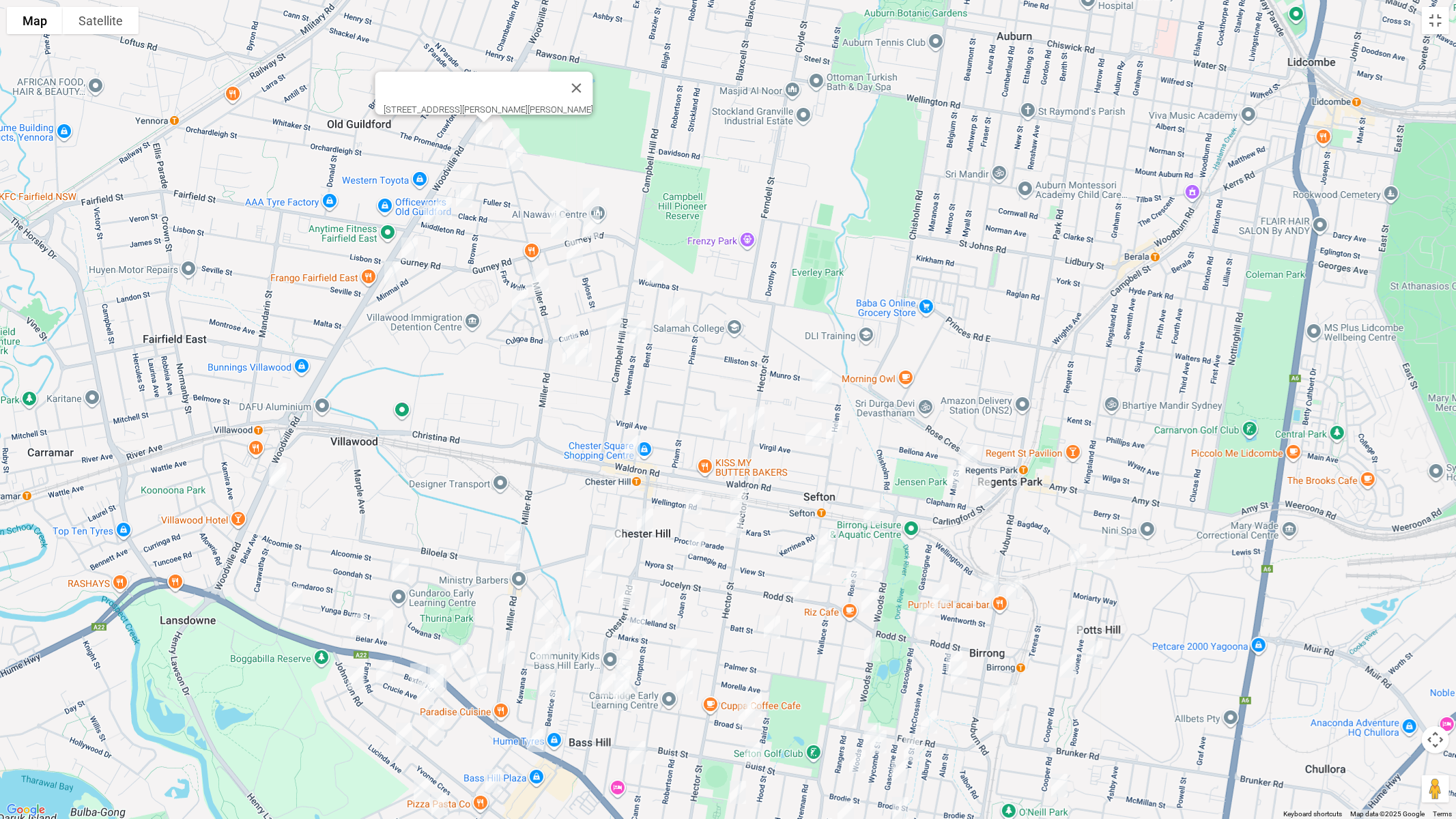
click at [486, 138] on img "32 Barbers Road, CHESTER HILL NSW 2162" at bounding box center [483, 134] width 28 height 34
click at [859, 570] on img "2/42 Rose Street, SEFTON NSW 2162" at bounding box center [854, 574] width 28 height 34
click at [468, 198] on img "32A Clack Road, CHESTER HILL NSW 2162" at bounding box center [464, 196] width 28 height 34
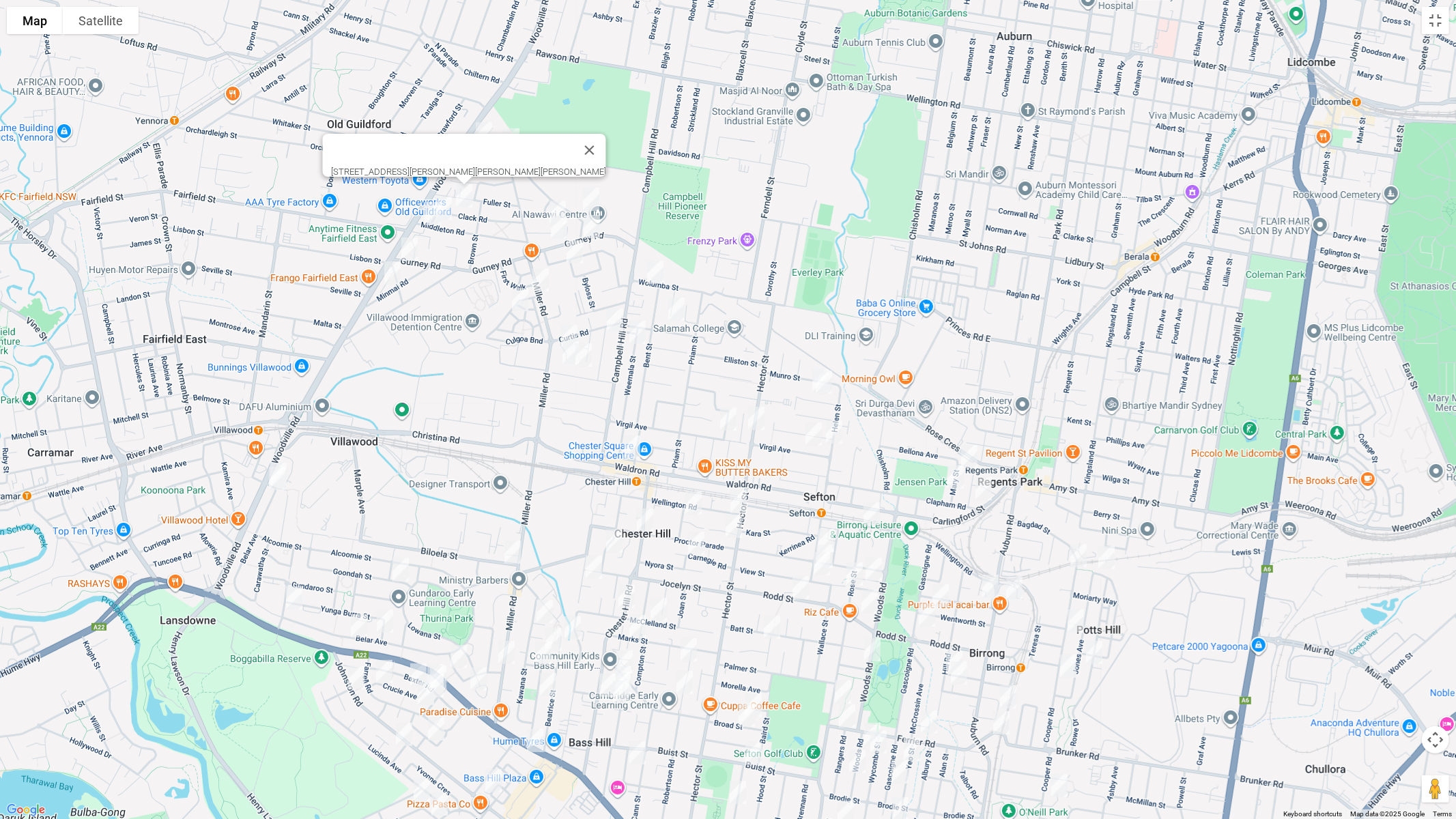
click at [449, 215] on img "36 Middleton Road, CHESTER HILL NSW 2162" at bounding box center [443, 208] width 28 height 34
click at [431, 223] on img "61 Middleton Road, CHESTER HILL NSW 2162" at bounding box center [433, 214] width 28 height 34
click at [410, 249] on img "83 Gurney Road, CHESTER HILL NSW 2162" at bounding box center [410, 249] width 28 height 34
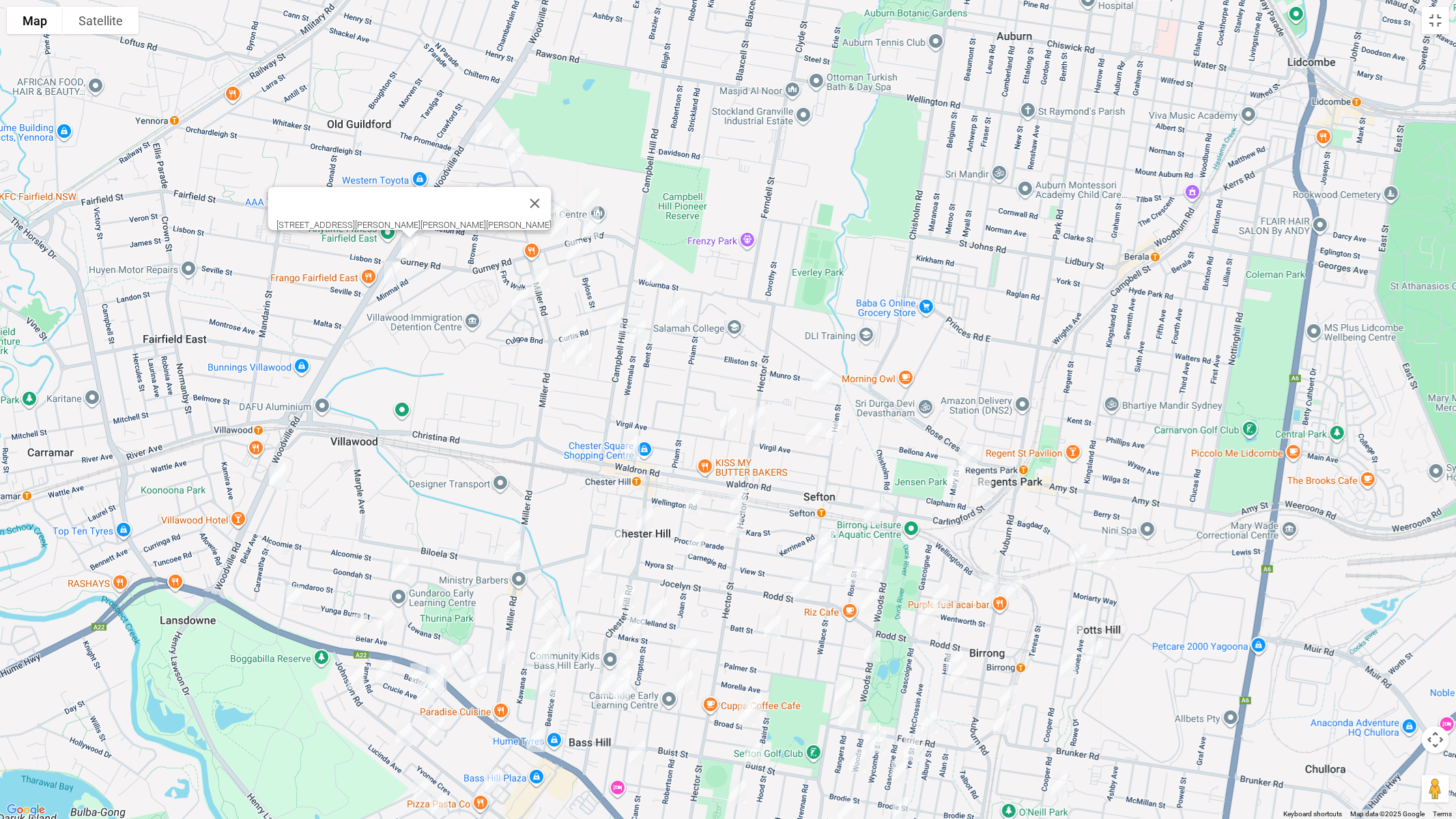
click at [396, 277] on img "26 Minmai Road, CHESTER HILL NSW 2162" at bounding box center [392, 273] width 28 height 34
click at [553, 205] on img "13 Gough Avenue, CHESTER HILL NSW 2162" at bounding box center [557, 212] width 28 height 34
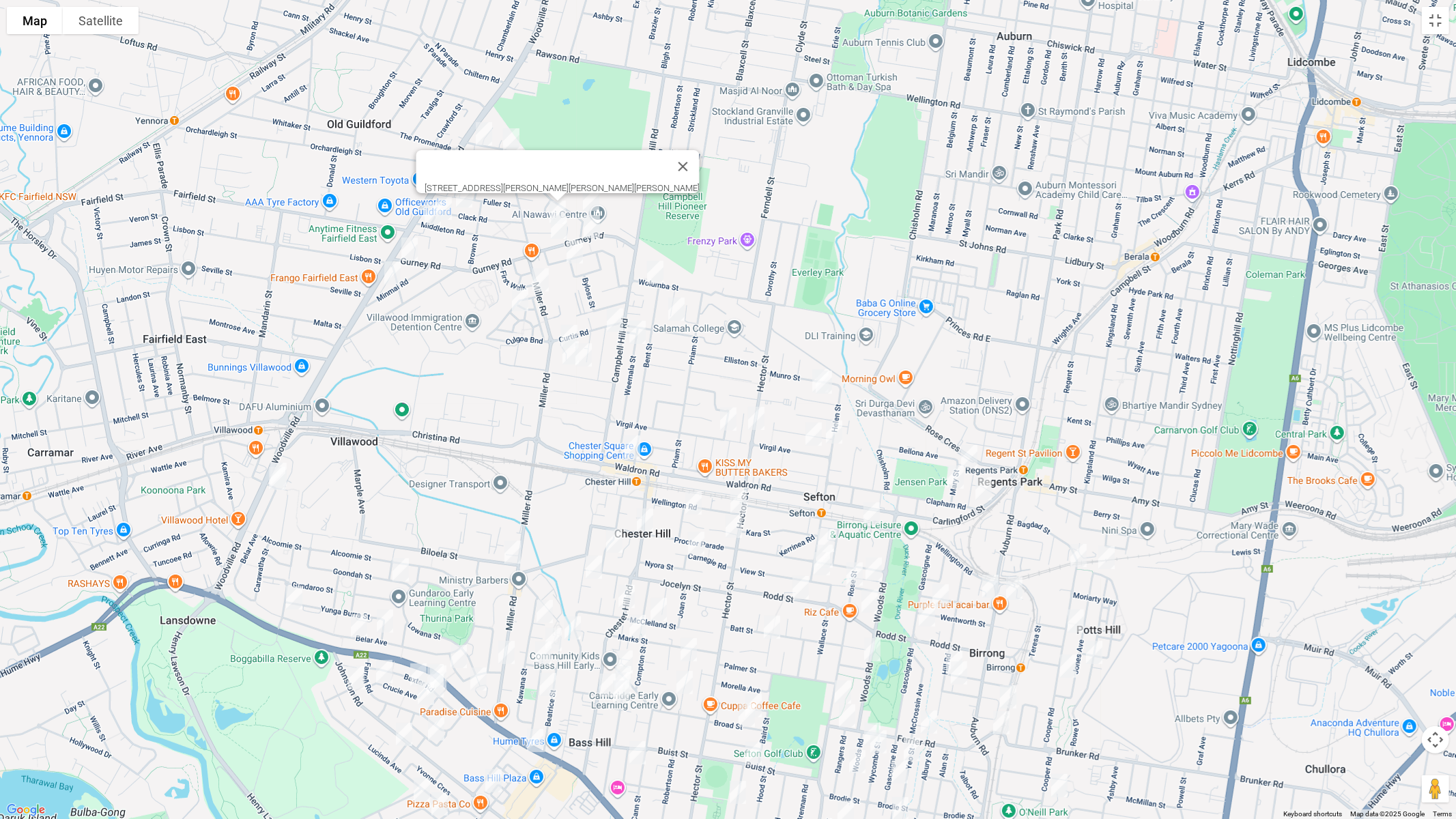
click at [594, 200] on img "11 Ian Crescent, CHESTER HILL NSW 2162" at bounding box center [591, 200] width 28 height 34
click at [555, 230] on img "36A Gurney Road, CHESTER HILL NSW 2162" at bounding box center [559, 227] width 28 height 34
click at [600, 225] on img "21 Gurney Road, CHESTER HILL NSW 2162" at bounding box center [591, 226] width 28 height 34
click at [574, 252] on img "47 Treloar Crescent, CHESTER HILL NSW 2162" at bounding box center [574, 252] width 28 height 34
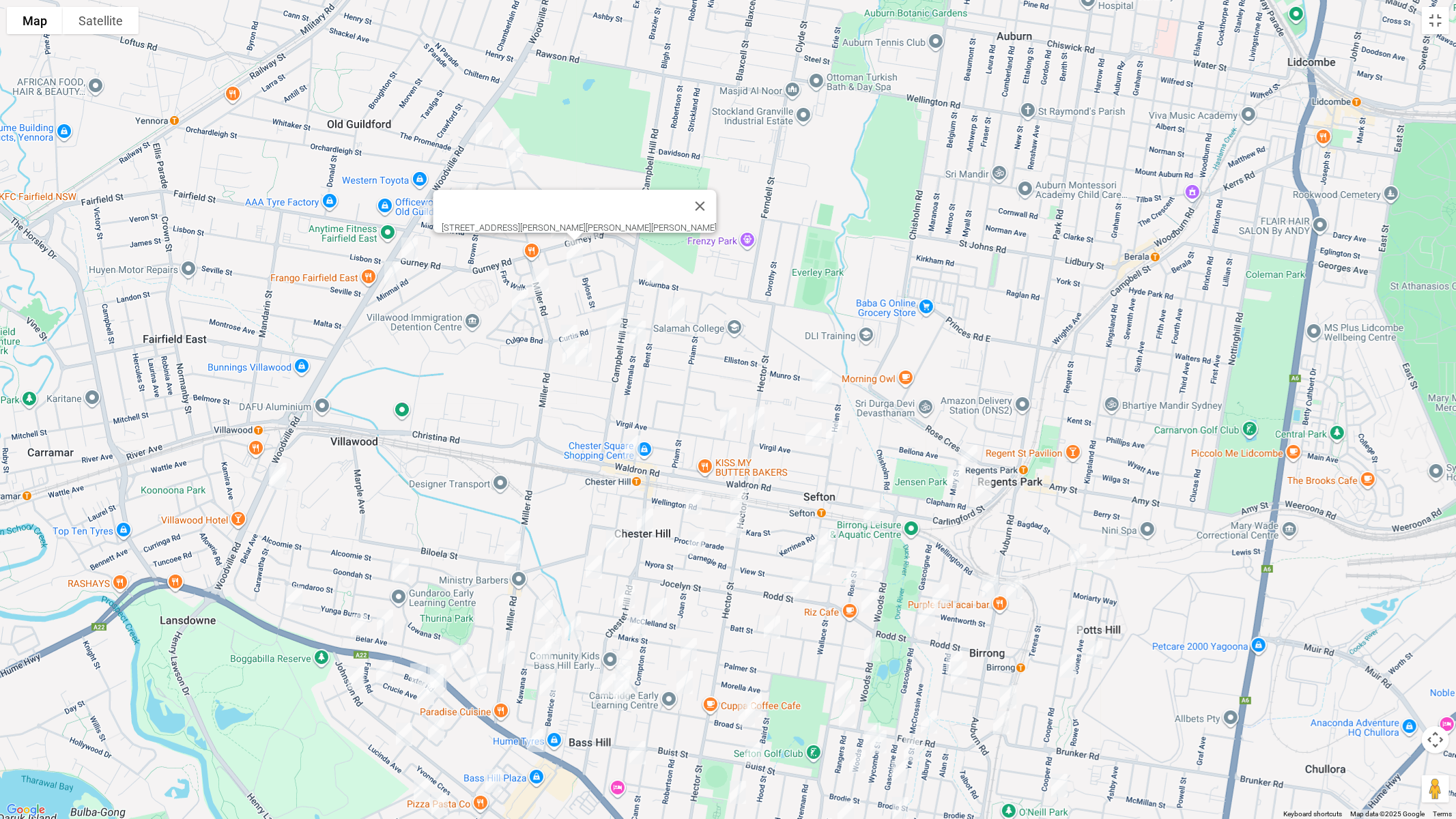
click at [544, 284] on img "4 Mundowey Entrance, VILLAWOOD NSW 2163" at bounding box center [541, 280] width 28 height 34
click at [517, 302] on img "4 Boorea Way, VILLAWOOD NSW 2163" at bounding box center [520, 299] width 28 height 34
click at [655, 273] on img "21 Wolumba Street, CHESTER HILL NSW 2162" at bounding box center [655, 273] width 28 height 34
click at [613, 315] on img "7 Wingara Street, CHESTER HILL NSW 2162" at bounding box center [614, 320] width 28 height 34
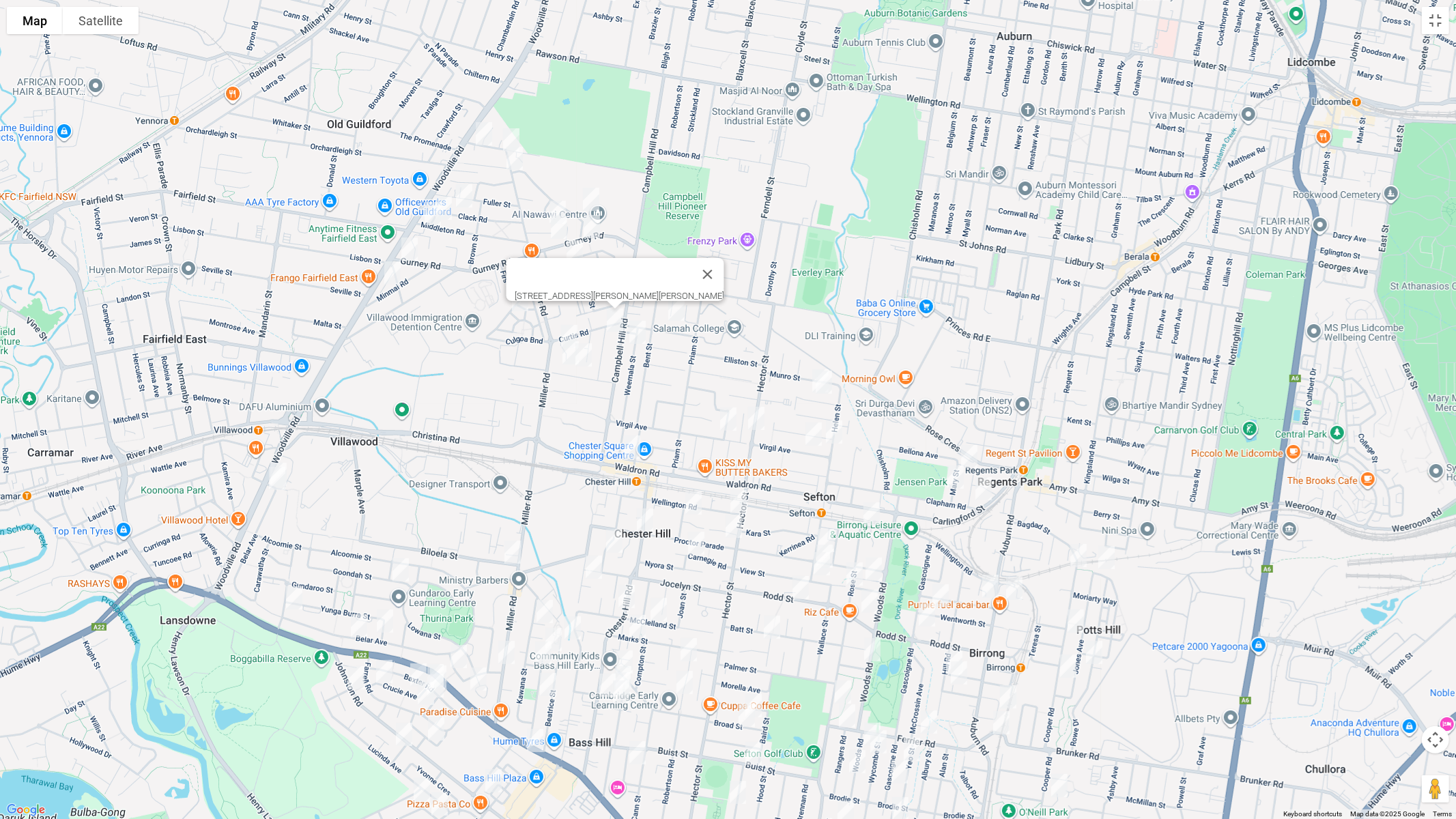
click at [562, 325] on img "2 Larkview Avenue, CHESTER HILL NSW 2162" at bounding box center [569, 337] width 28 height 34
click at [563, 359] on img "28 Biara Street, CHESTER HILL NSW 2162" at bounding box center [570, 353] width 28 height 34
click at [585, 363] on img "16 Biara Street, CHESTER HILL NSW 2162" at bounding box center [583, 355] width 28 height 34
drag, startPoint x: 637, startPoint y: 348, endPoint x: 652, endPoint y: 355, distance: 16.6
click at [638, 349] on div "16 Biara Street, CHESTER HILL NSW 2162" at bounding box center [728, 410] width 1456 height 819
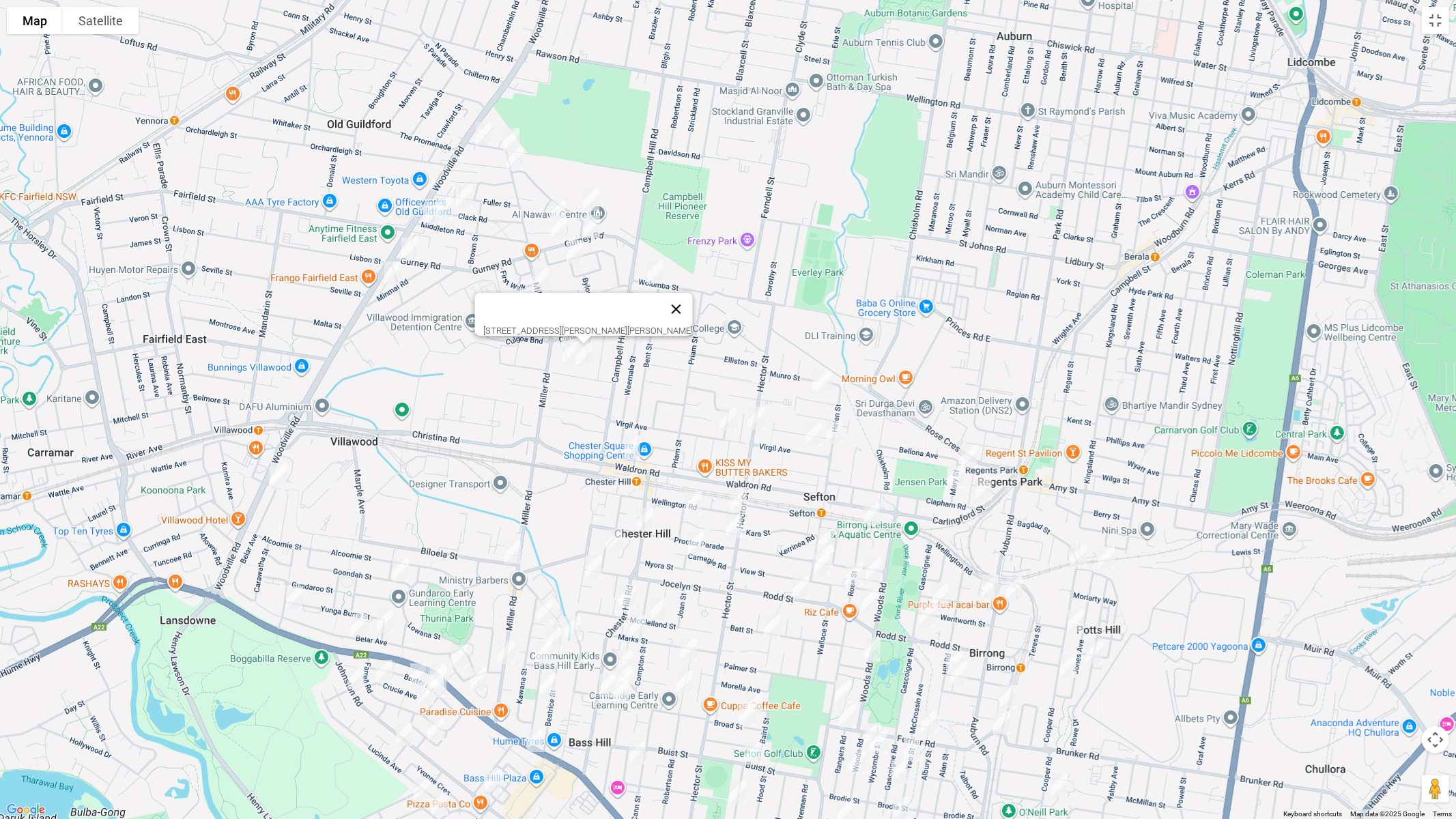
click at [660, 305] on button "Close" at bounding box center [675, 309] width 33 height 33
click at [677, 312] on img "16 Arlewis Street, CHESTER HILL NSW 2162" at bounding box center [676, 309] width 28 height 34
drag, startPoint x: 635, startPoint y: 334, endPoint x: 641, endPoint y: 335, distance: 6.1
click at [635, 334] on img "71 Weemala Road, CHESTER HILL NSW 2162" at bounding box center [638, 332] width 28 height 34
click at [807, 373] on img "16 Roosevelt Avenue, SEFTON NSW 2162" at bounding box center [820, 380] width 28 height 34
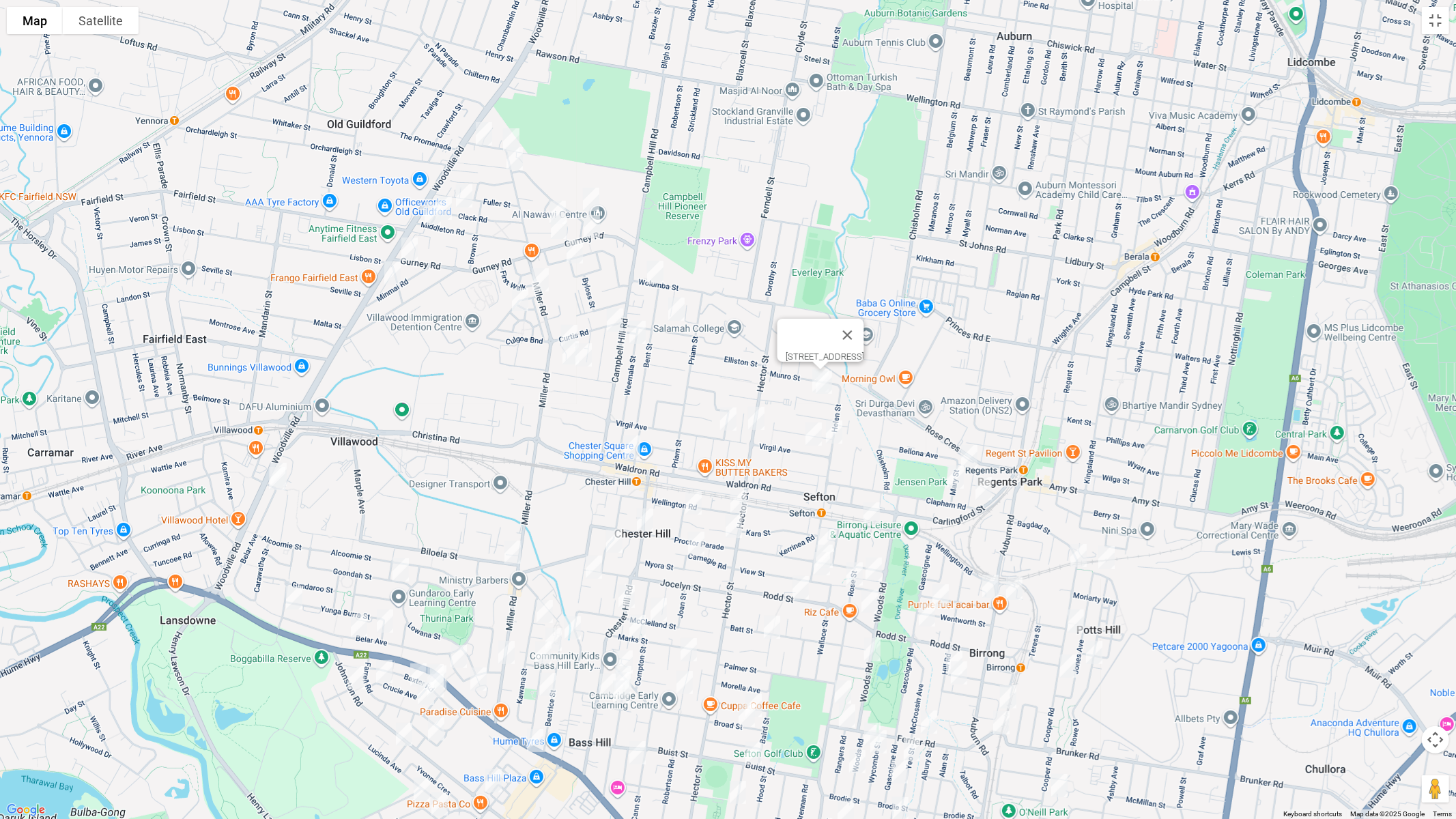
click at [833, 389] on img "14 Roosevelt Avenue, SEFTON NSW 2162" at bounding box center [824, 382] width 28 height 34
click at [845, 437] on img "95 Helen Street, SEFTON NSW 2162" at bounding box center [834, 432] width 28 height 34
click at [812, 445] on img "16 Virgil Avenue, SEFTON NSW 2162" at bounding box center [813, 434] width 28 height 34
drag, startPoint x: 728, startPoint y: 426, endPoint x: 705, endPoint y: 456, distance: 37.8
click at [728, 427] on img "1B Meakin Crescent, CHESTER HILL NSW 2162" at bounding box center [728, 419] width 28 height 34
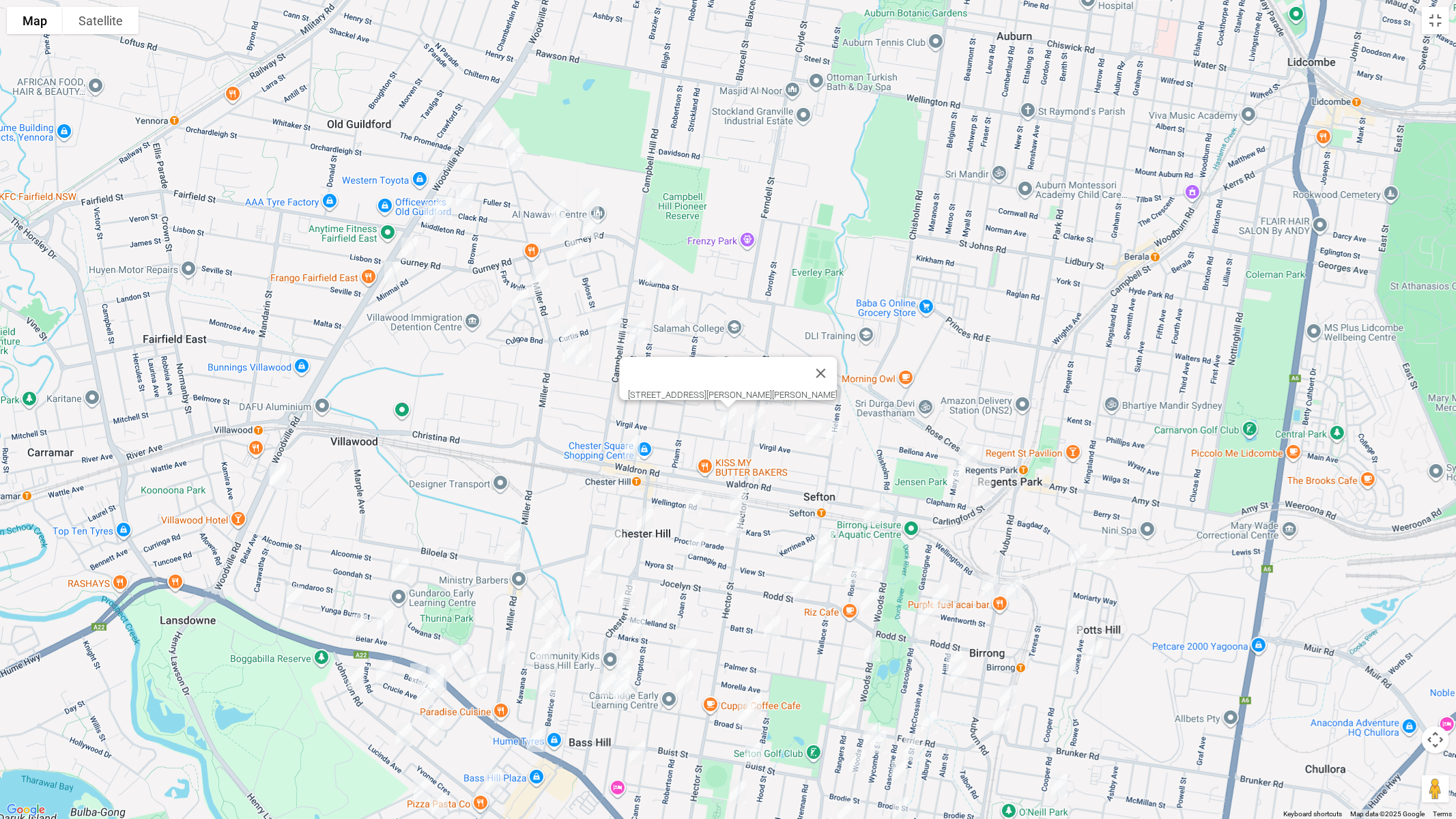
click at [626, 448] on img "1/192 Waldron Road, CHESTER HILL NSW 2162" at bounding box center [632, 447] width 28 height 34
click at [971, 456] on img "9 Mary Street, REGENTS PARK NSW 2143" at bounding box center [969, 456] width 28 height 34
click at [953, 476] on img "20 Mary Street, REGENTS PARK NSW 2143" at bounding box center [956, 477] width 28 height 34
click at [983, 488] on img "8 Clapham Road, REGENTS PARK NSW 2143" at bounding box center [983, 488] width 28 height 34
click at [738, 500] on img "197 Wellington Road, CHESTER HILL NSW 2162" at bounding box center [738, 502] width 28 height 34
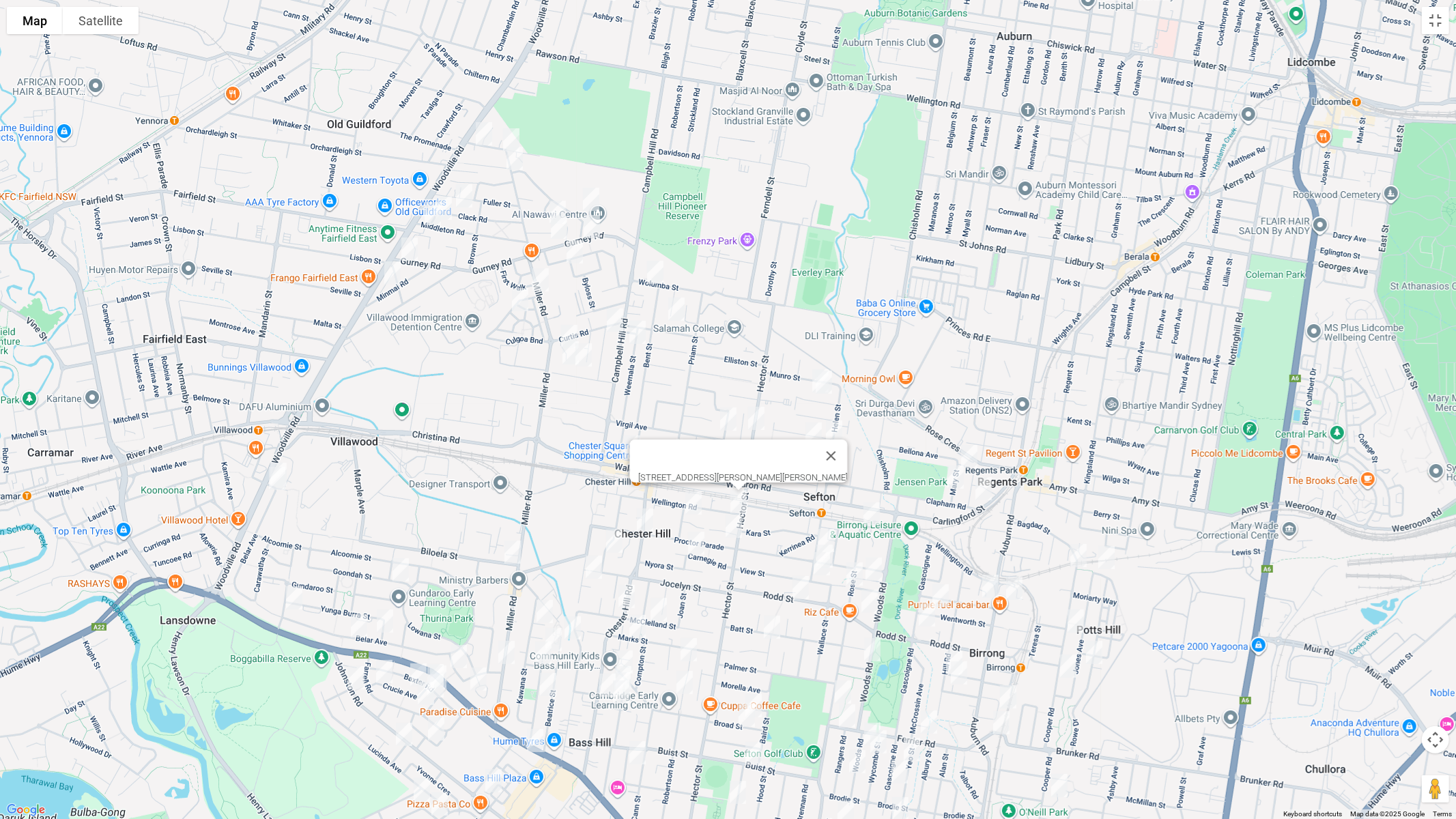
click at [731, 529] on img "48 Proctor Parade, CHESTER HILL NSW 2162" at bounding box center [734, 526] width 28 height 34
click at [690, 513] on img "7 Veronica Street, CHESTER HILL NSW 2162" at bounding box center [693, 503] width 28 height 34
click at [696, 544] on img "24 Carnegie Road, CHESTER HILL NSW 2162" at bounding box center [696, 544] width 28 height 34
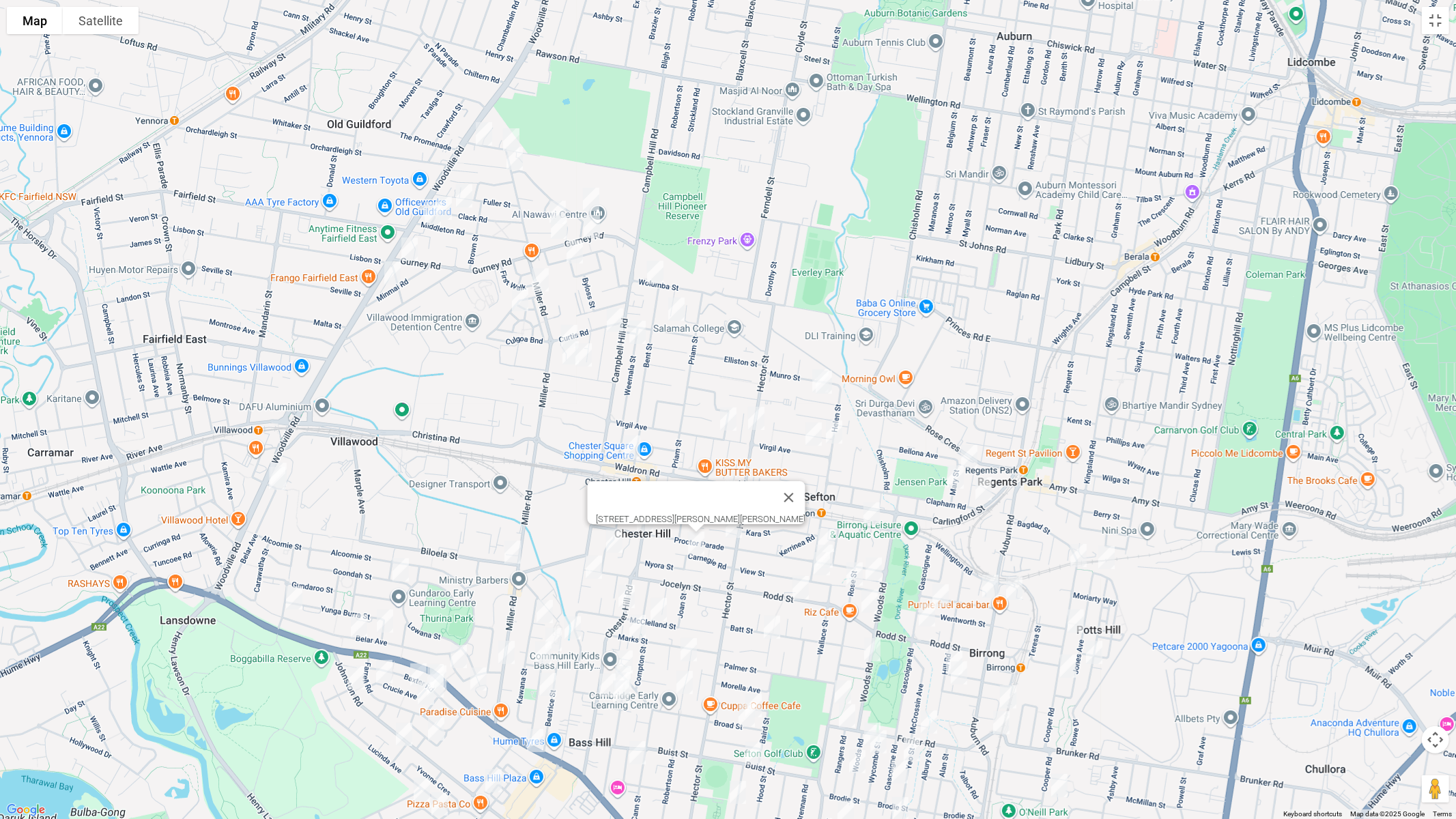
click at [647, 529] on img "137 Proctor Parade, CHESTER HILL NSW 2162" at bounding box center [645, 520] width 28 height 34
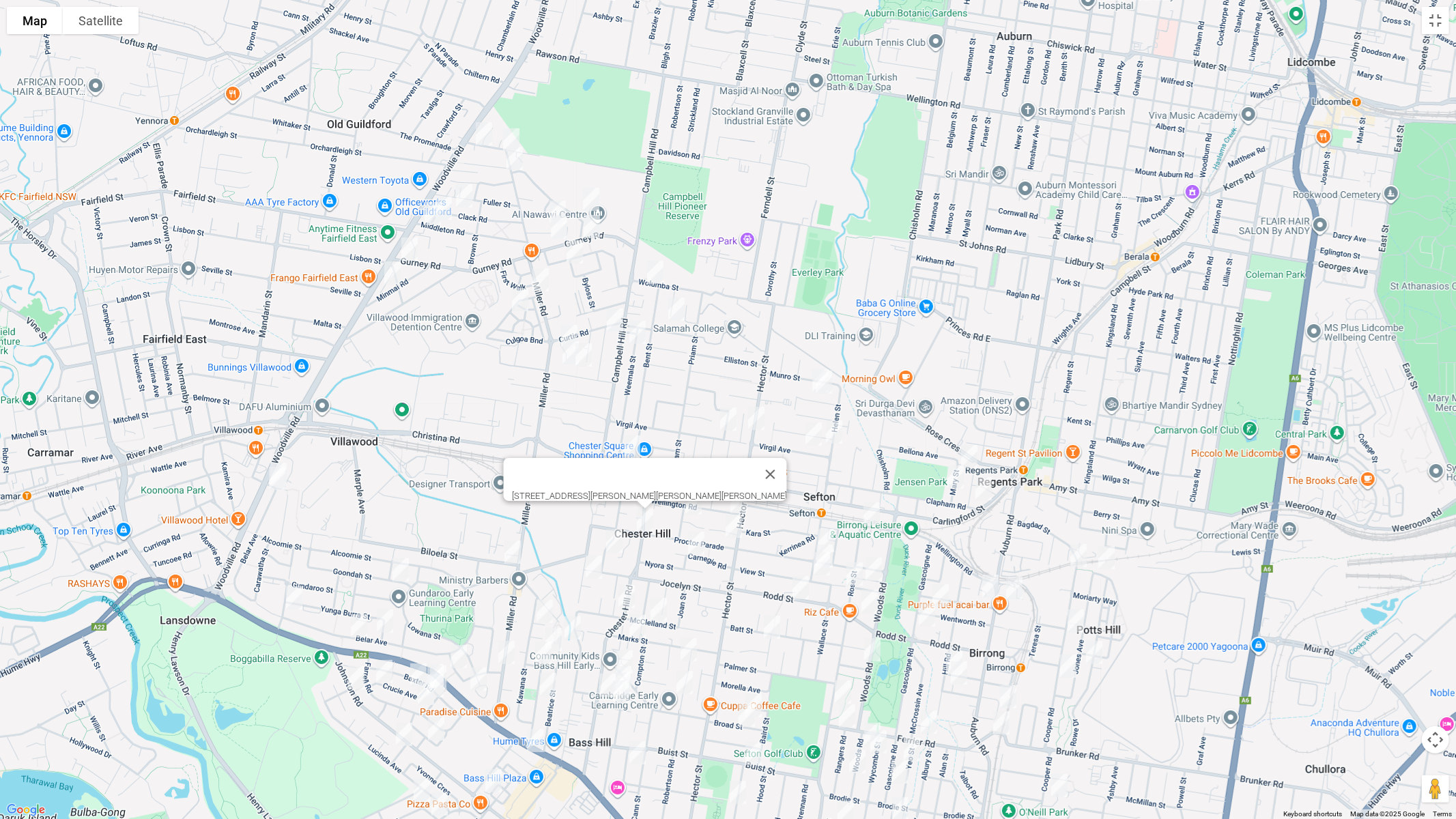
click at [614, 543] on img "17 OHagon Street, CHESTER HILL NSW 2162" at bounding box center [614, 541] width 28 height 34
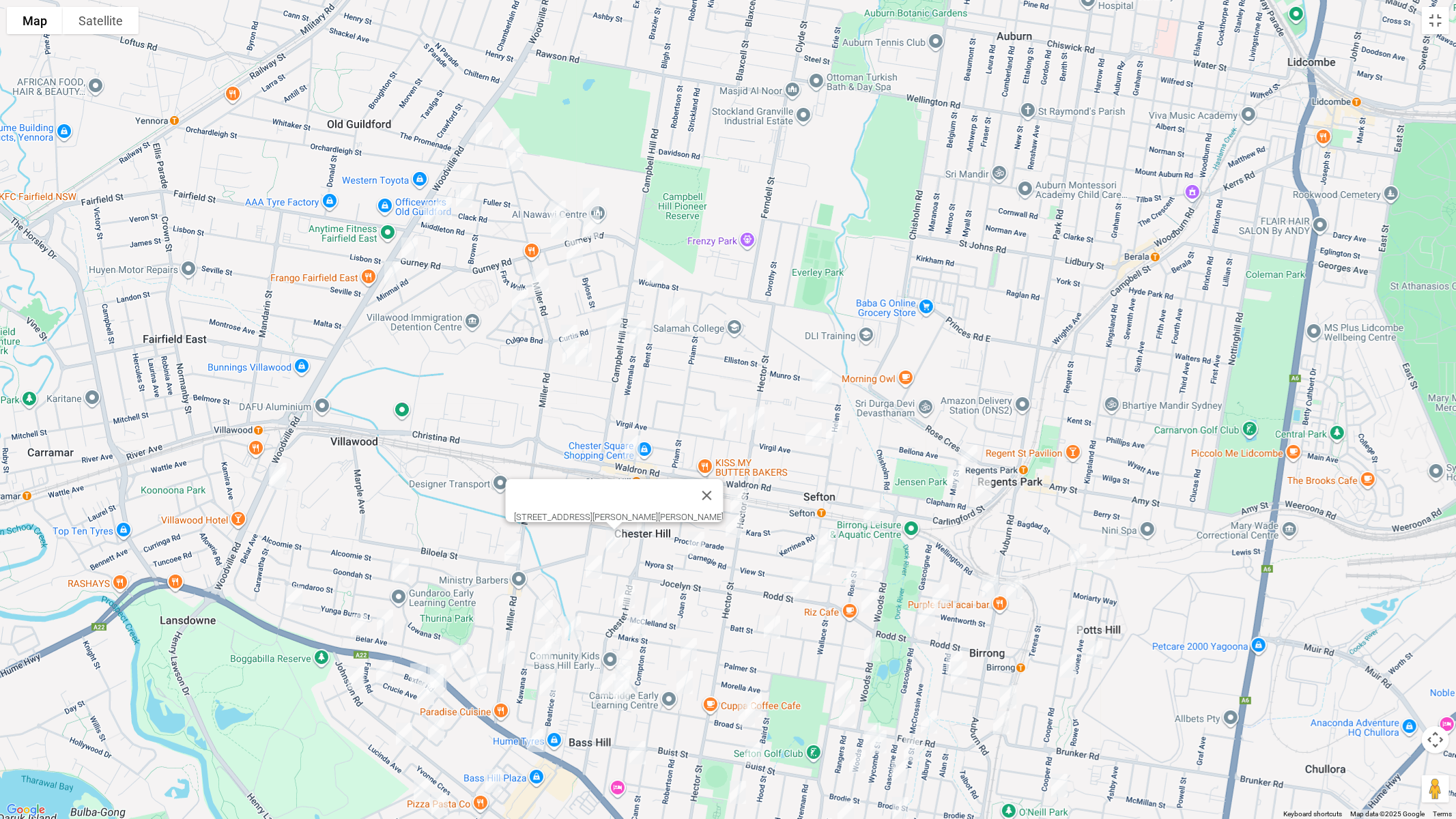
click at [593, 566] on img "104 Orchard Road, CHESTER HILL NSW 2162" at bounding box center [594, 567] width 28 height 34
click at [629, 592] on img "1/76 Mc Clelland Street, CHESTER HILL NSW 2162" at bounding box center [626, 596] width 28 height 34
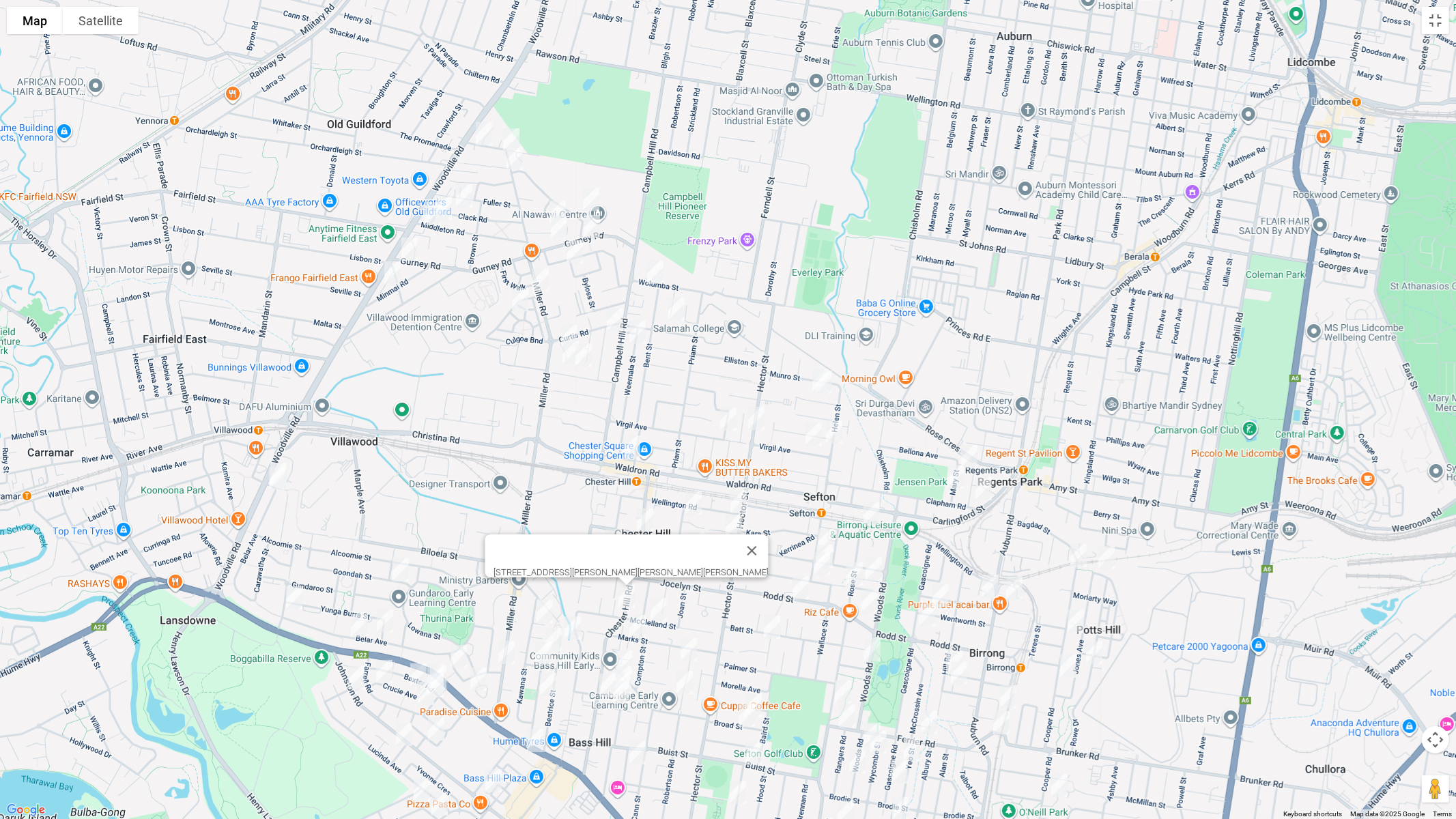
drag, startPoint x: 665, startPoint y: 611, endPoint x: 650, endPoint y: 624, distance: 19.8
click at [664, 611] on img "59 Mc Clelland Street, CHESTER HILL NSW 2162" at bounding box center [658, 609] width 28 height 34
click at [640, 621] on img "55 Marks Street, CHESTER HILL NSW 2162" at bounding box center [638, 626] width 28 height 34
click at [1431, 22] on button "Toggle fullscreen view" at bounding box center [1435, 20] width 28 height 28
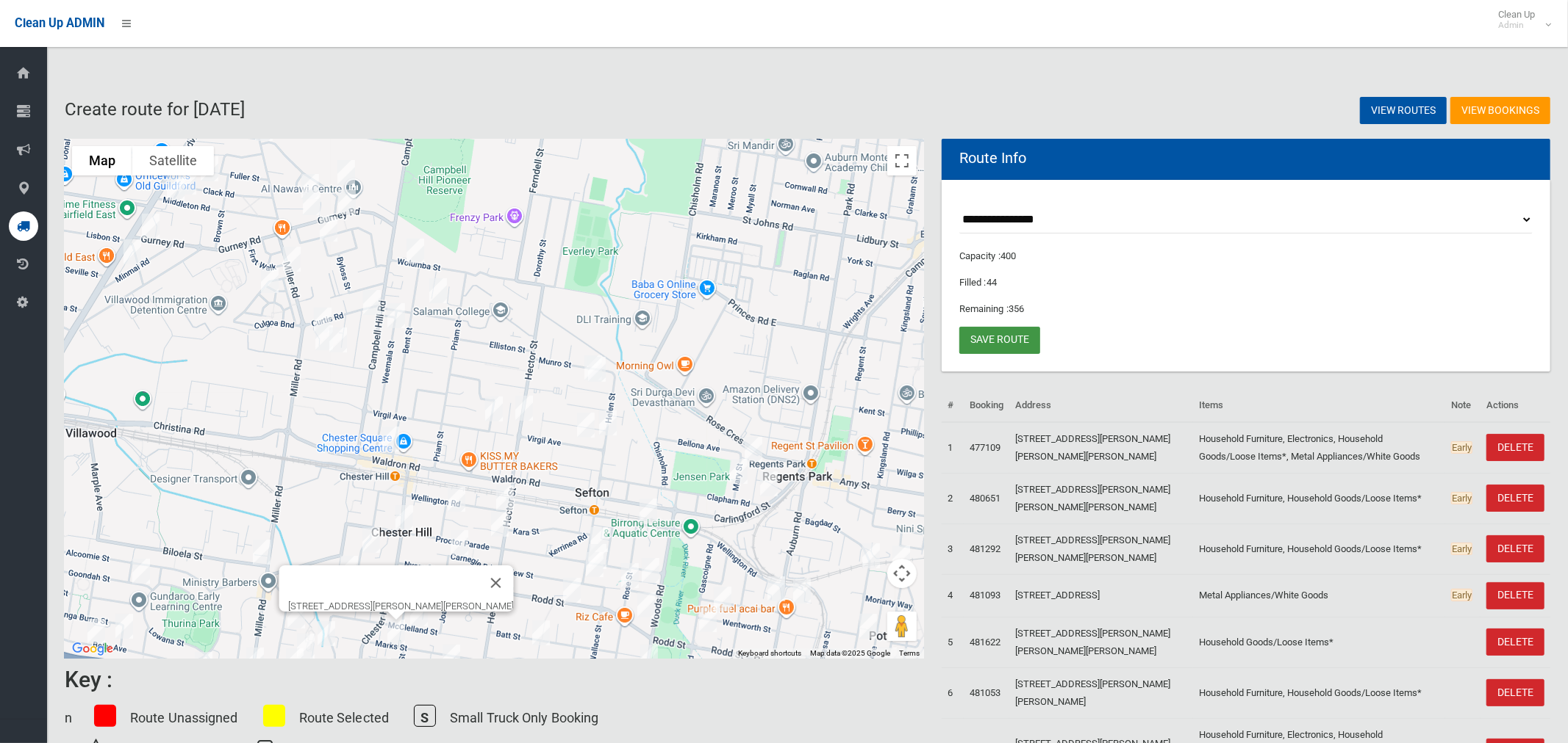
click at [997, 341] on link "Save route" at bounding box center [999, 341] width 81 height 27
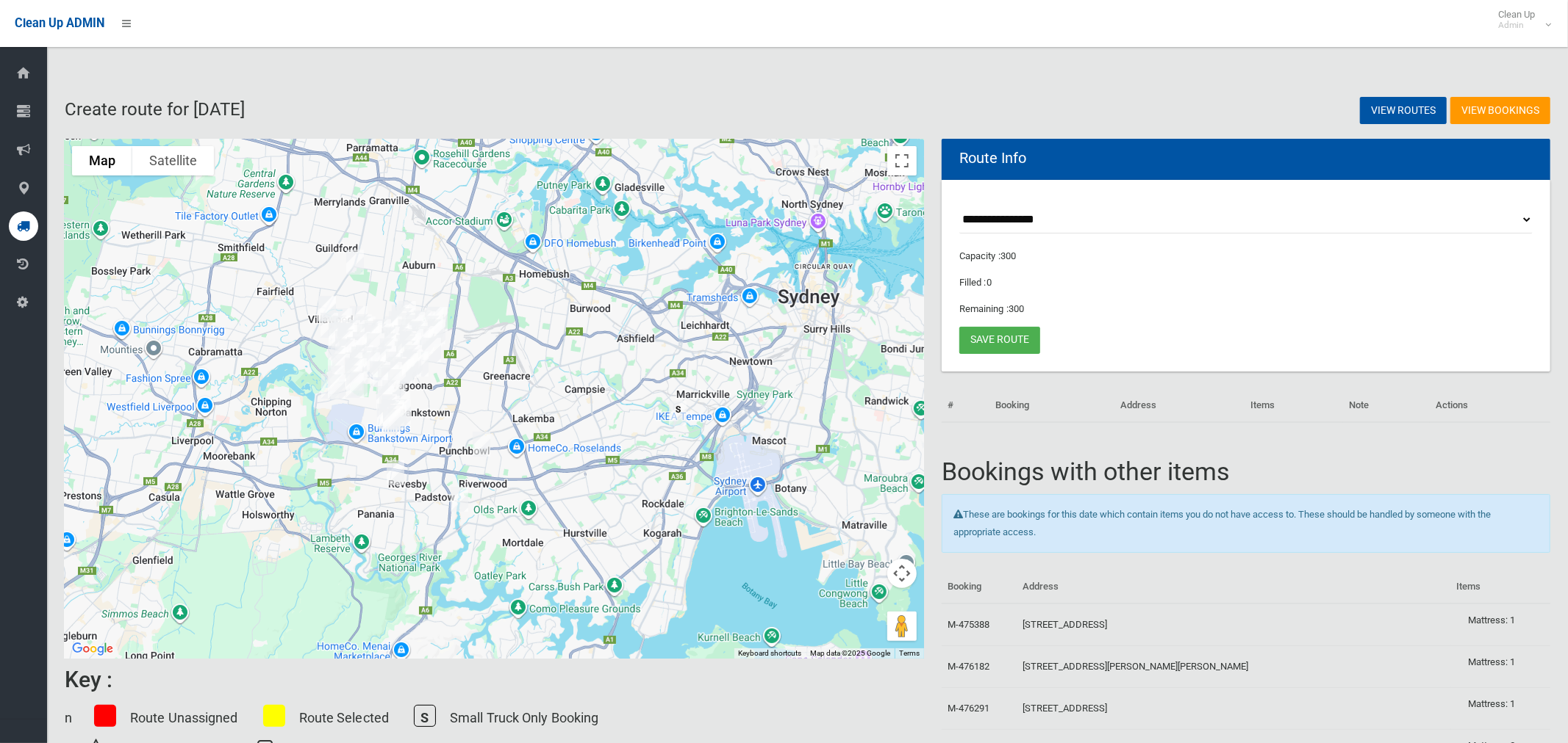
click at [1028, 223] on select "**********" at bounding box center [1246, 220] width 573 height 27
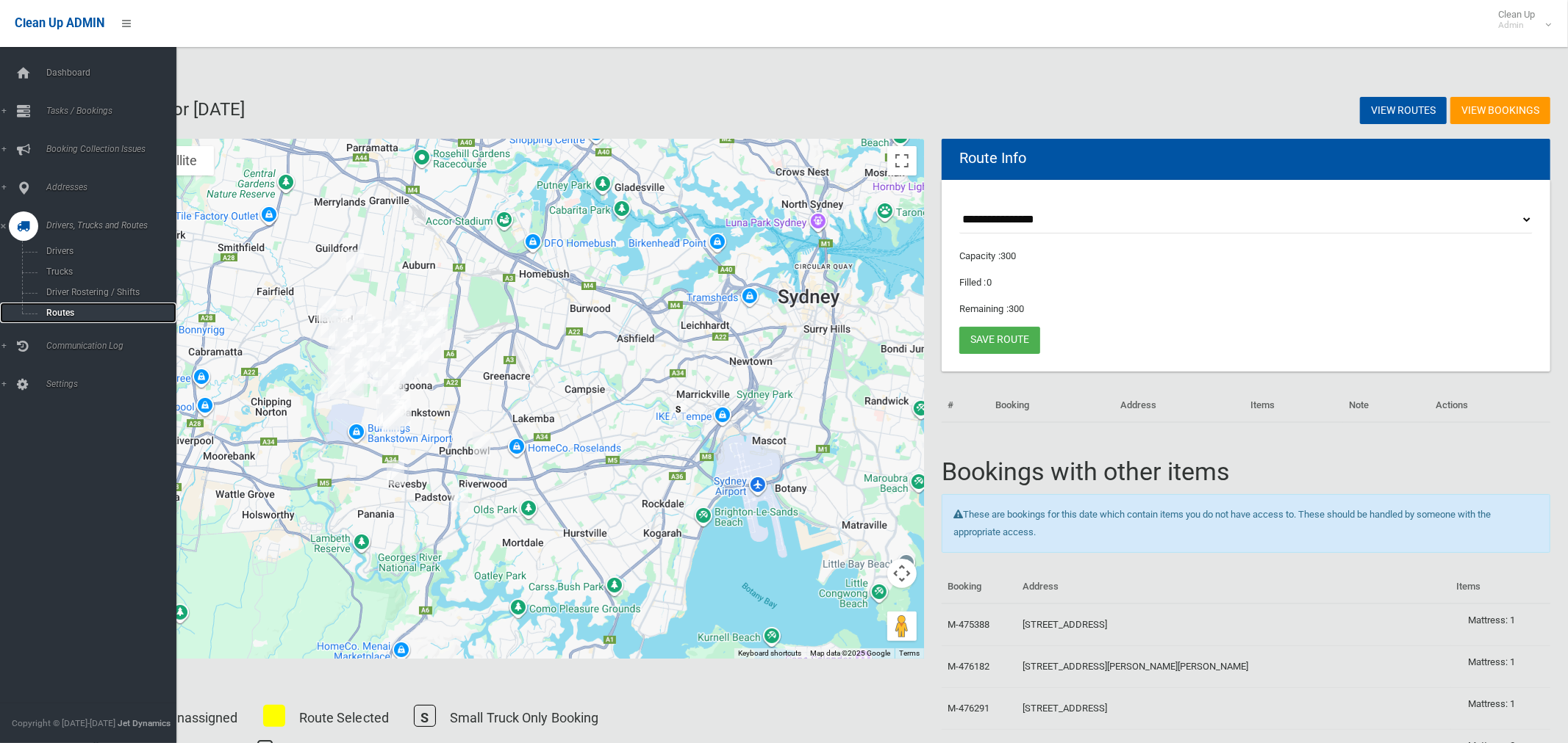
click at [59, 312] on span "Routes" at bounding box center [103, 313] width 122 height 10
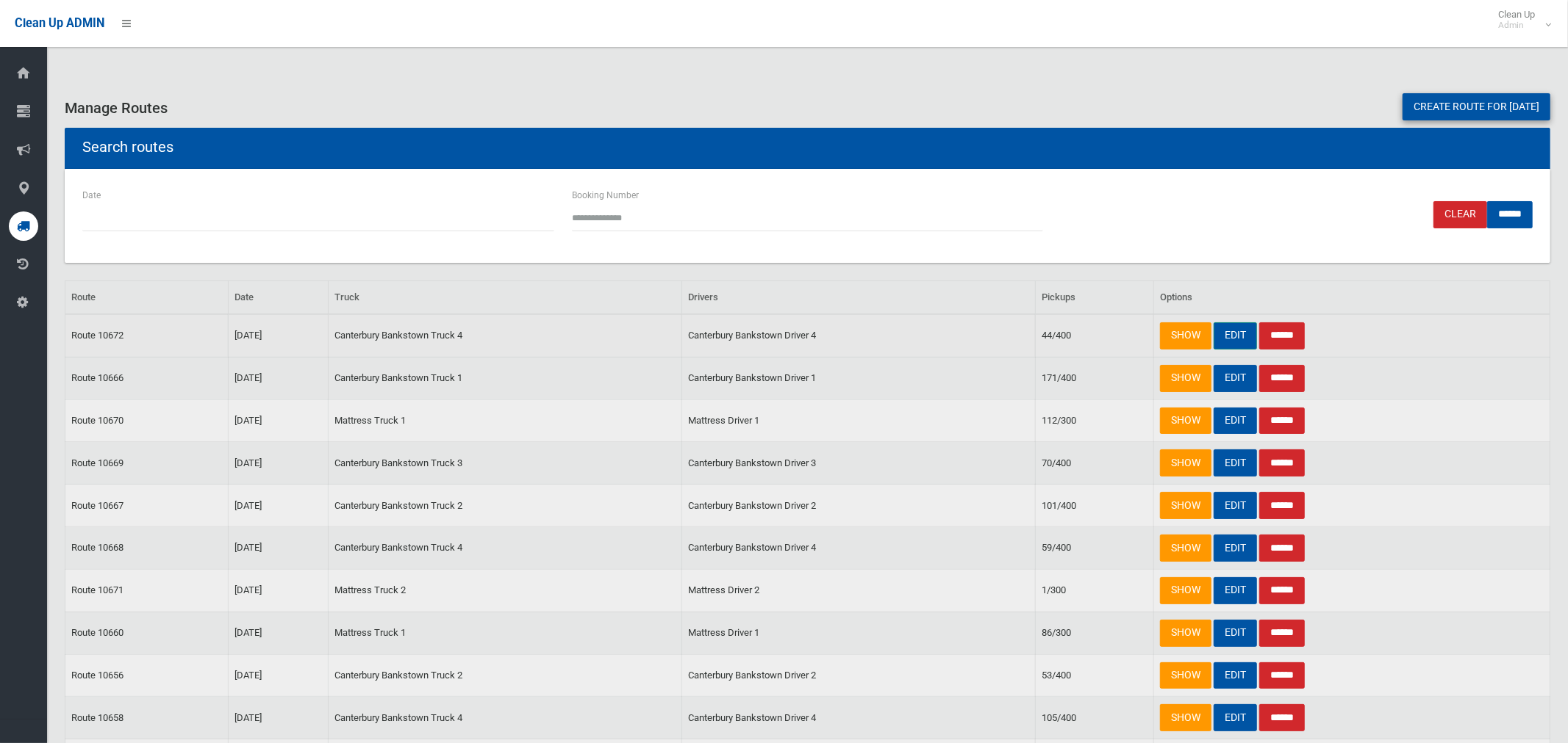
click at [1224, 332] on link "EDIT" at bounding box center [1235, 336] width 43 height 27
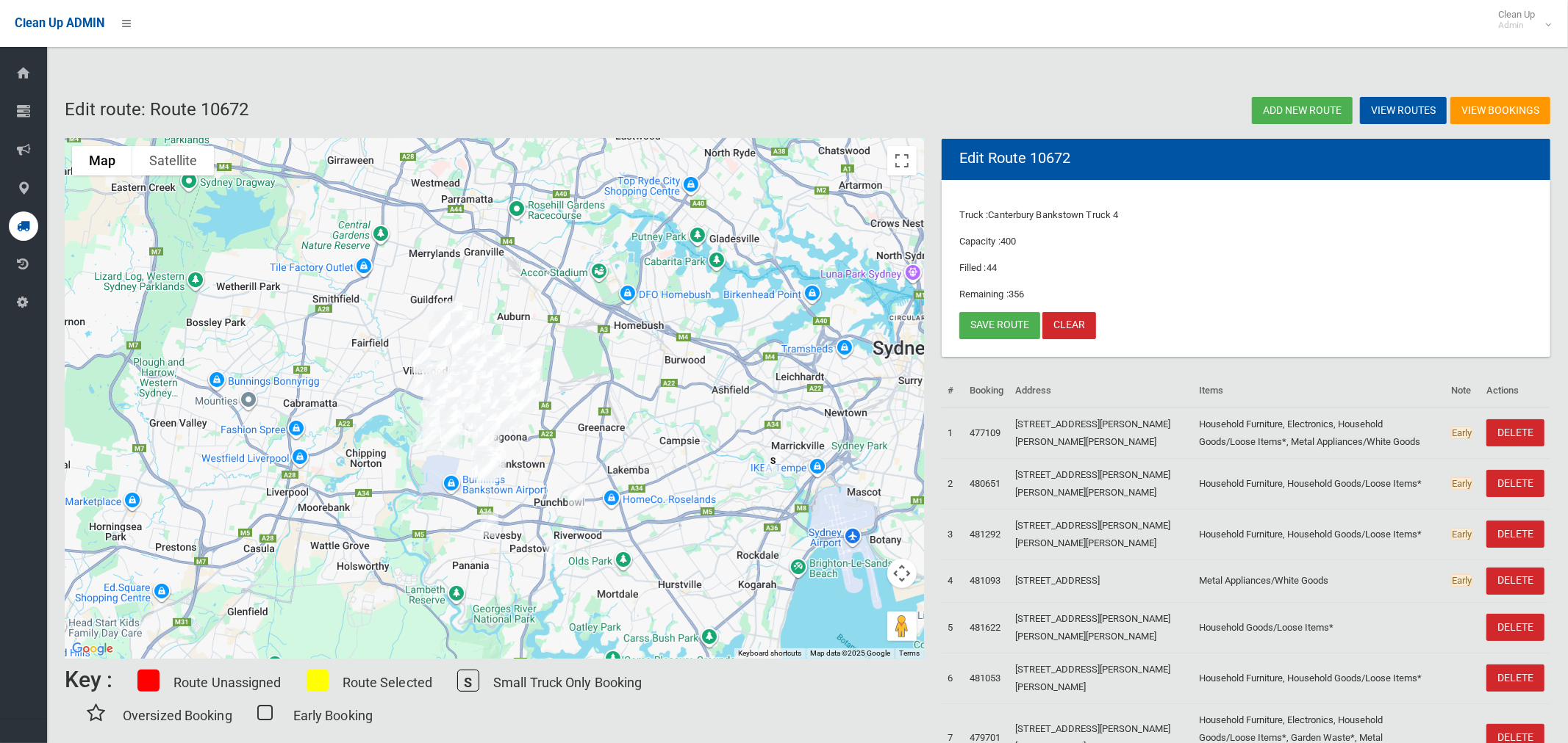
drag, startPoint x: 425, startPoint y: 232, endPoint x: 565, endPoint y: 285, distance: 149.7
click at [523, 286] on div at bounding box center [494, 398] width 859 height 520
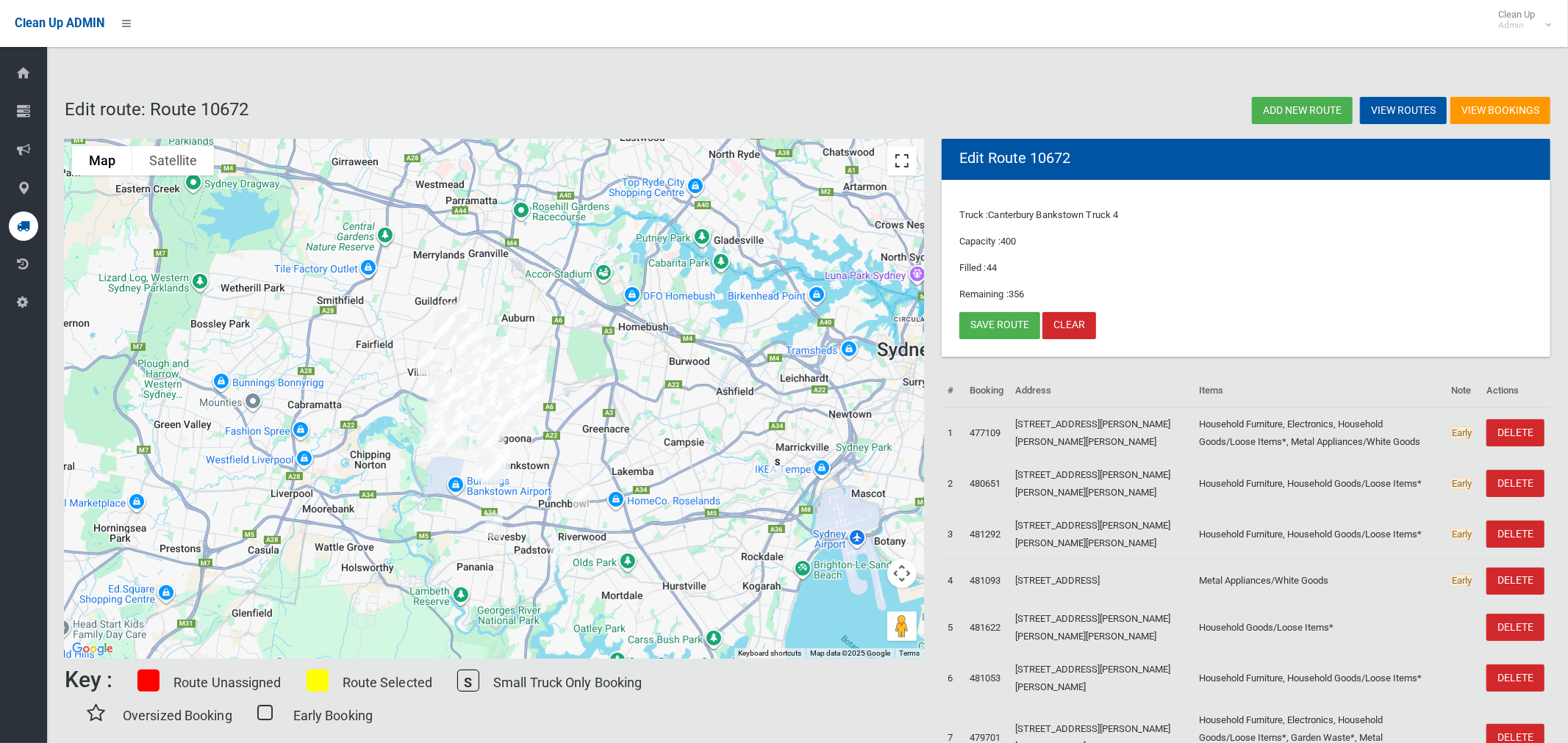
click at [901, 158] on button "Toggle fullscreen view" at bounding box center [901, 160] width 30 height 30
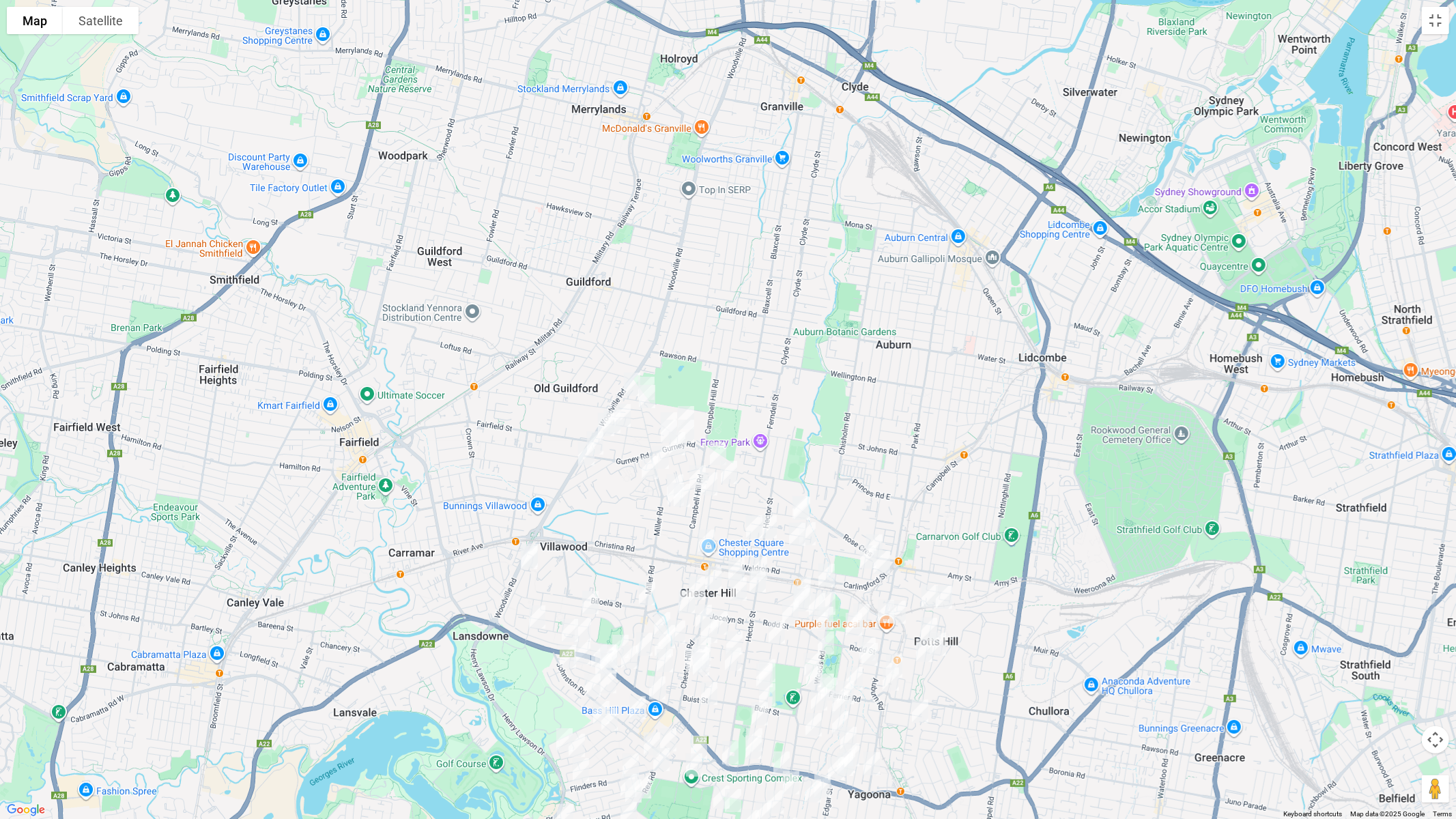
click at [624, 383] on img "32 Barbers Road, CHESTER HILL NSW 2162" at bounding box center [632, 384] width 28 height 34
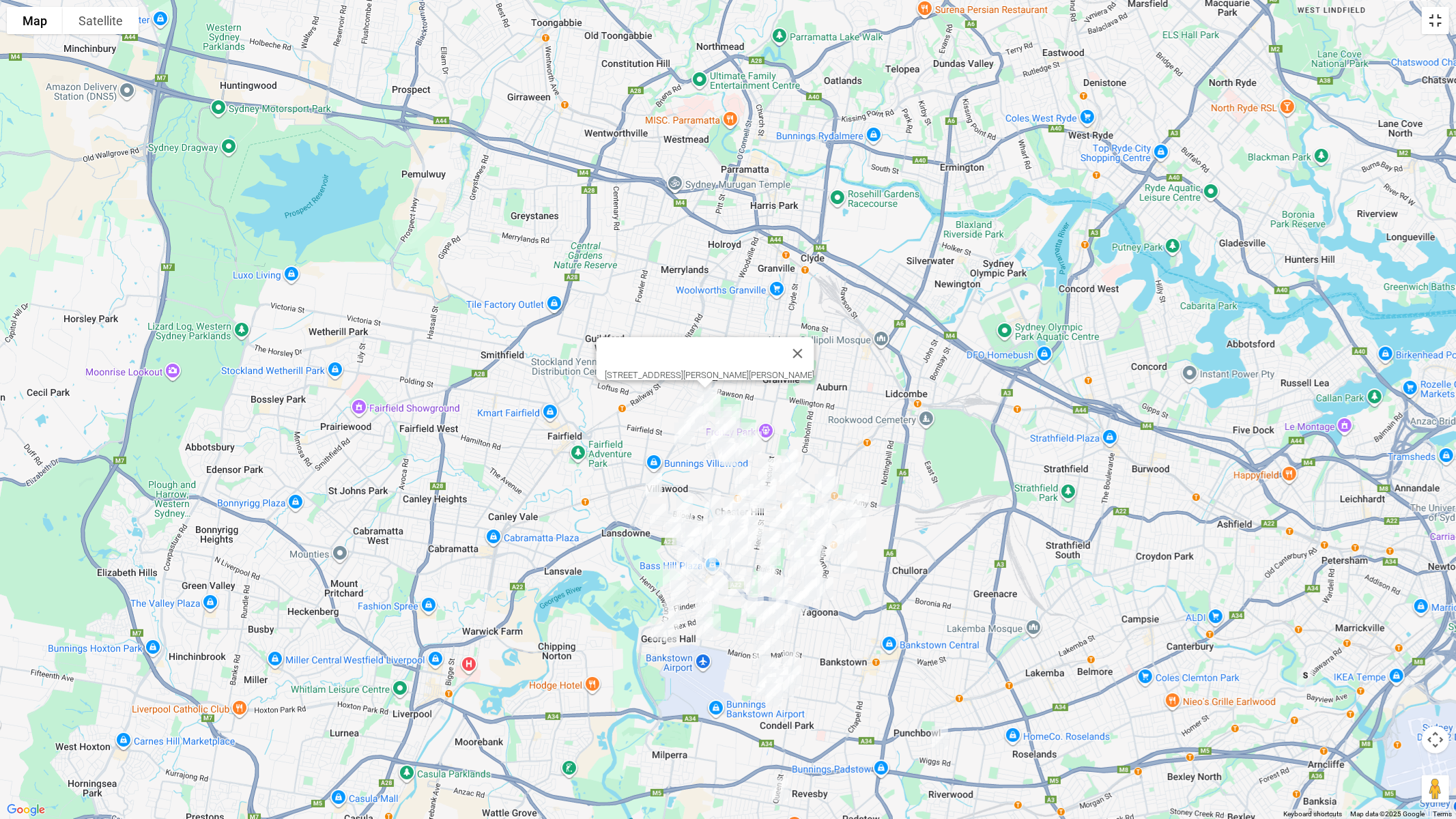
click at [1435, 25] on button "Toggle fullscreen view" at bounding box center [1435, 20] width 28 height 28
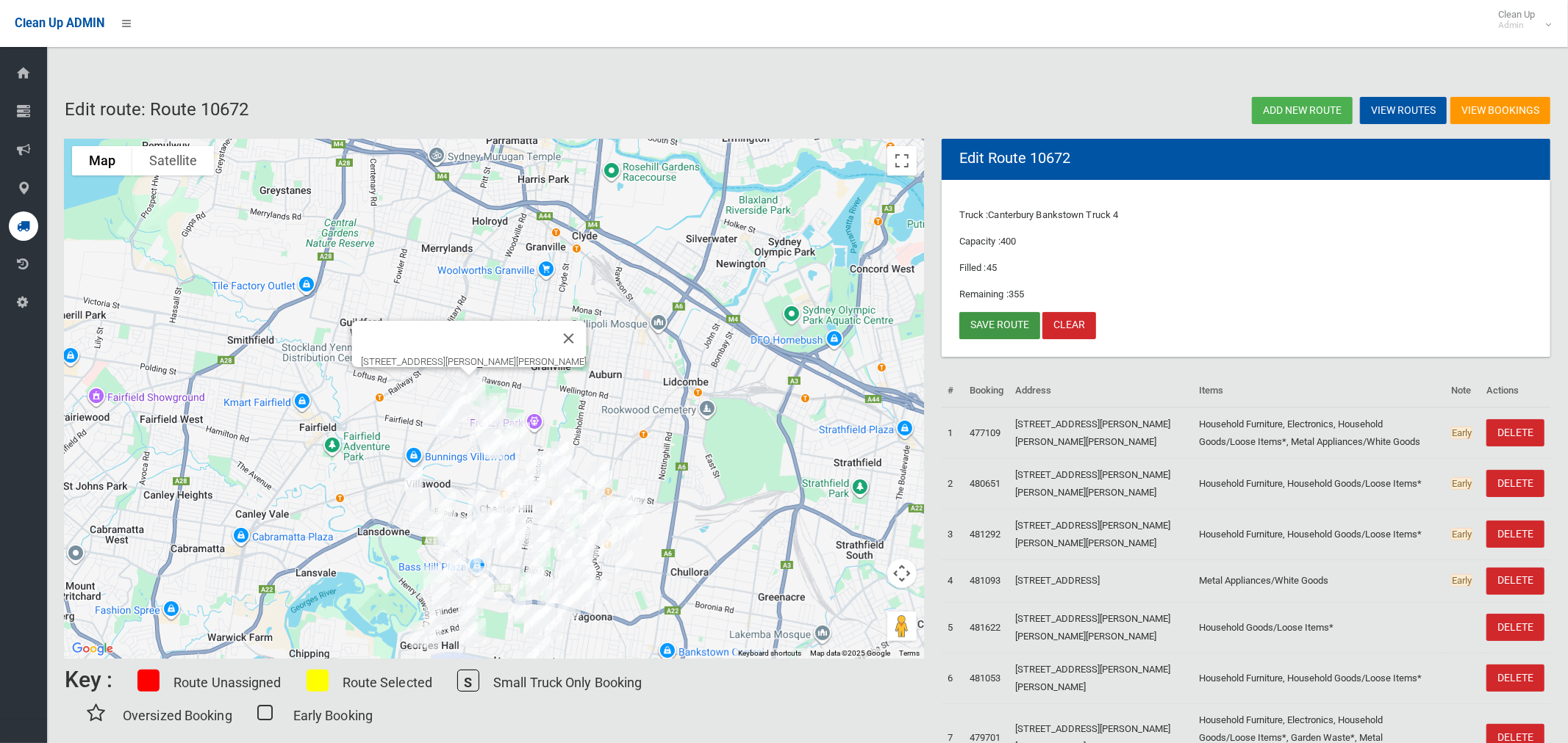
click at [1000, 325] on link "Save route" at bounding box center [999, 325] width 81 height 27
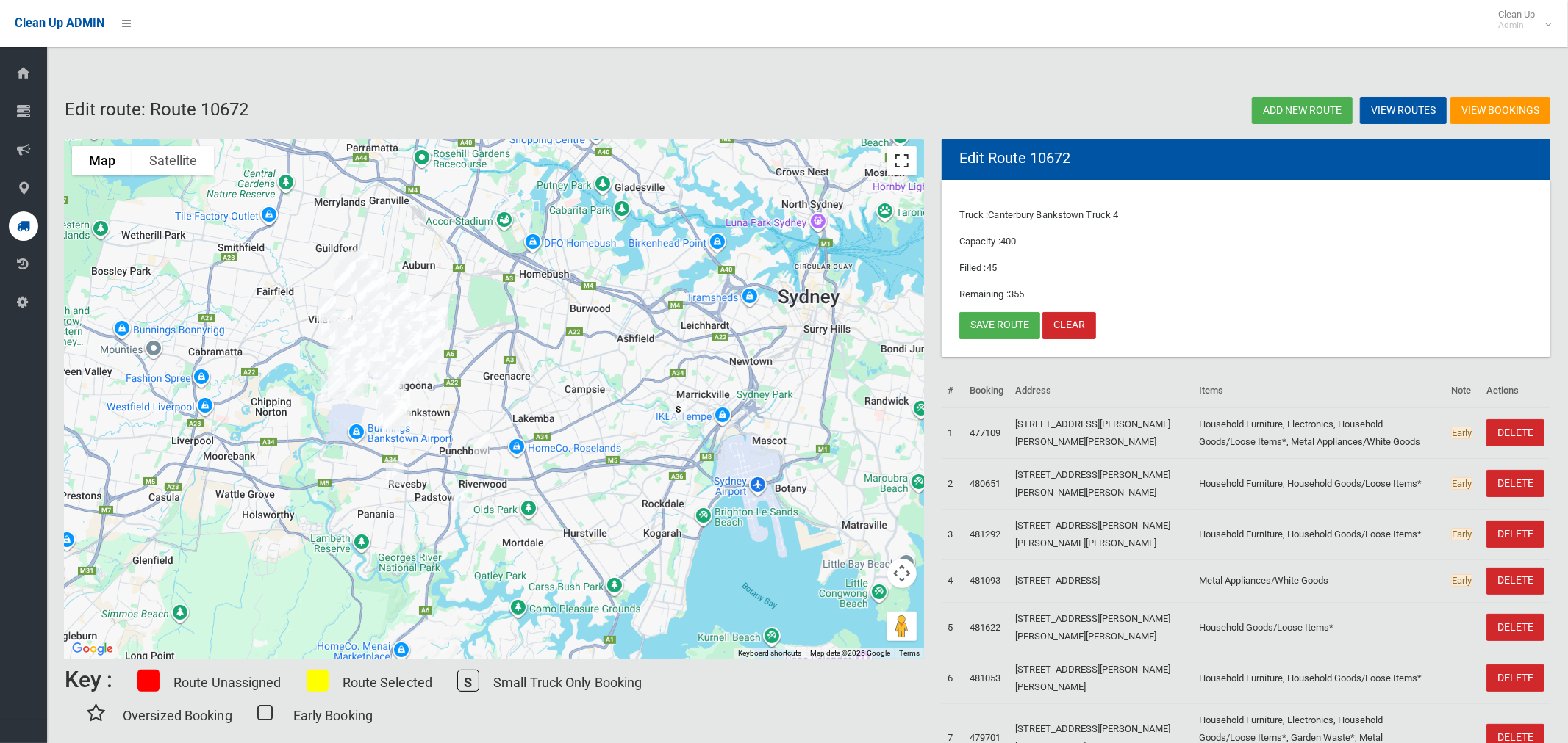
click at [906, 156] on button "Toggle fullscreen view" at bounding box center [901, 160] width 30 height 30
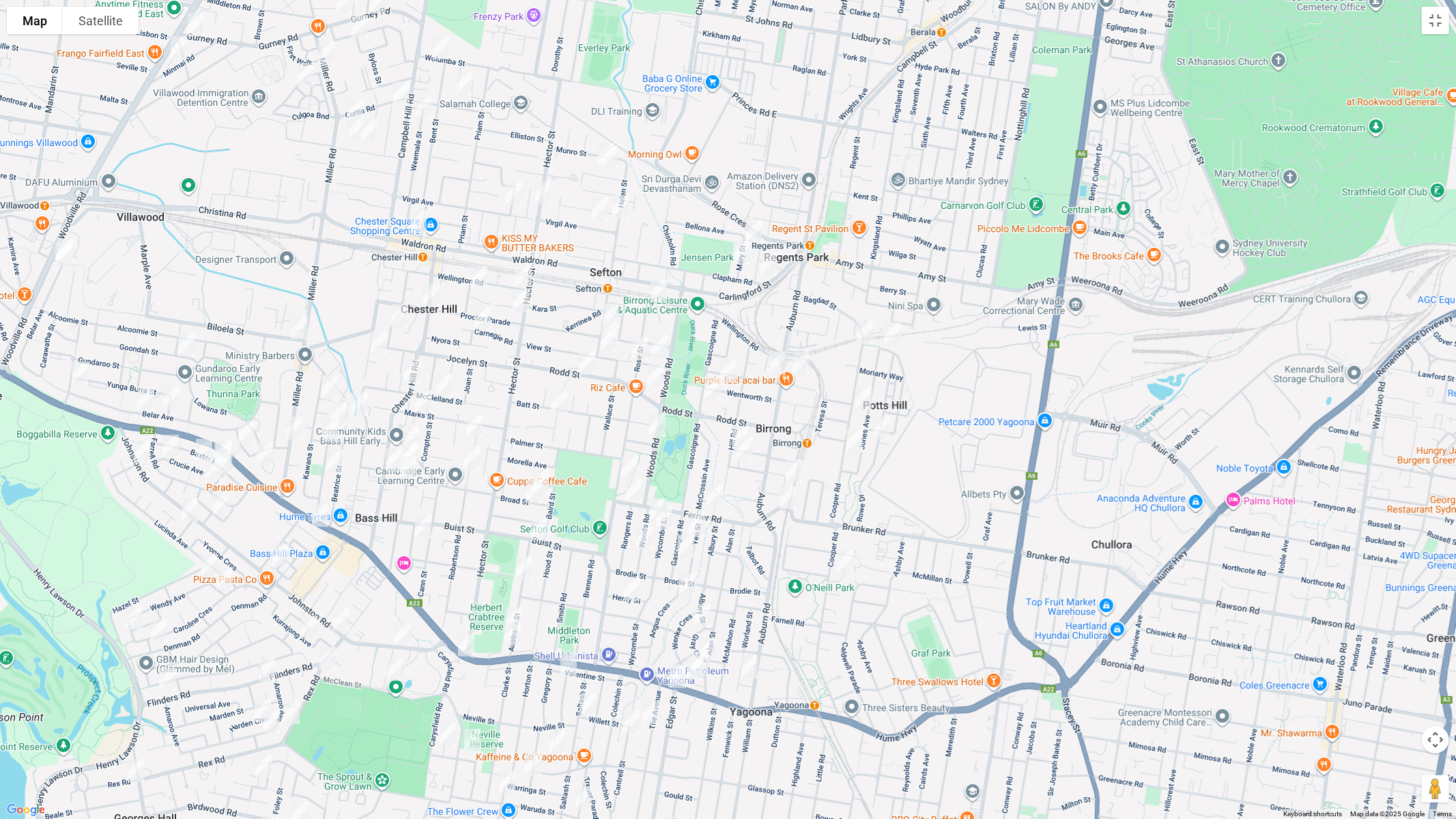
click at [638, 351] on img "2/42 Rose Street, SEFTON NSW 2162" at bounding box center [639, 348] width 28 height 34
click at [1448, 17] on button "Toggle fullscreen view" at bounding box center [1435, 20] width 28 height 28
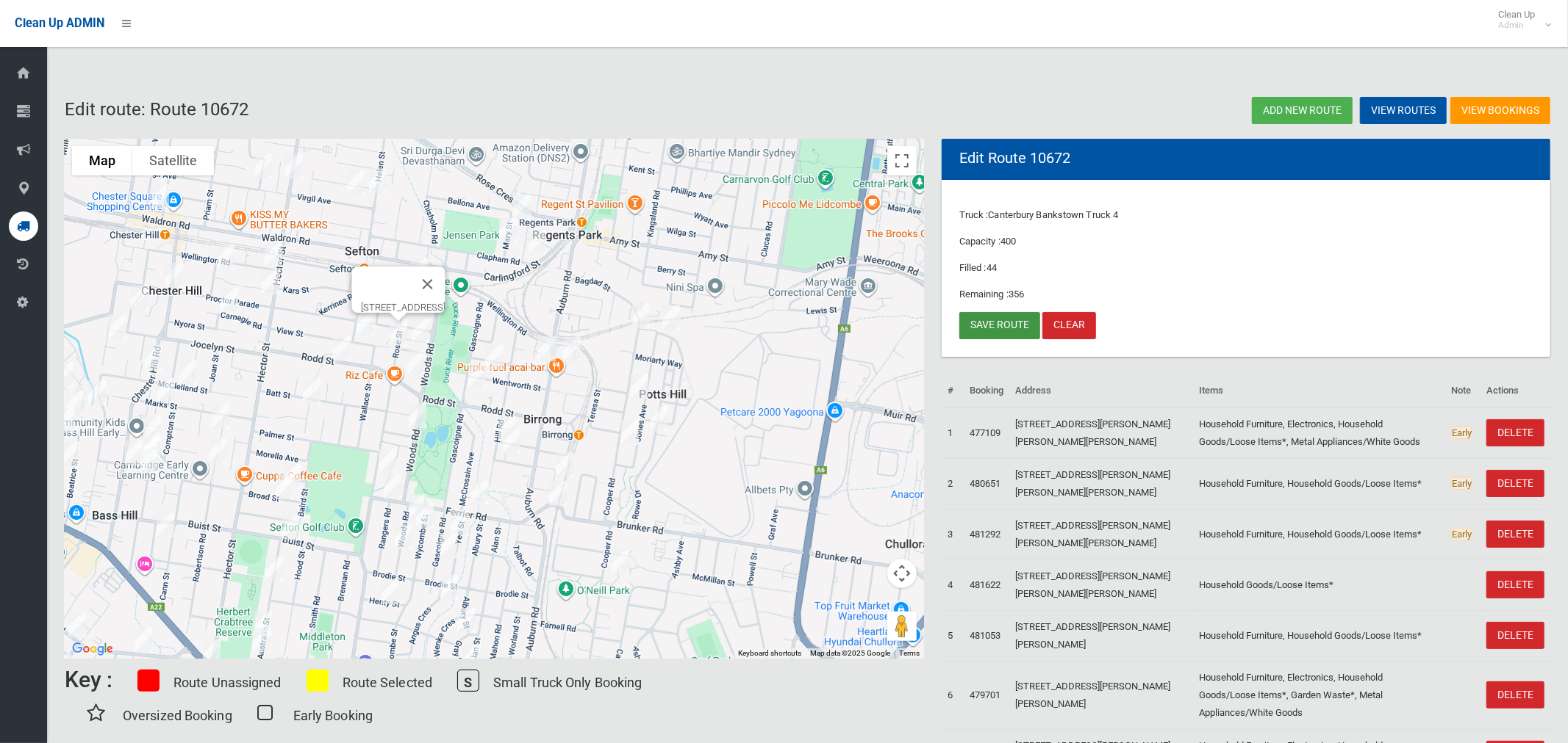
click at [995, 318] on link "Save route" at bounding box center [999, 325] width 81 height 27
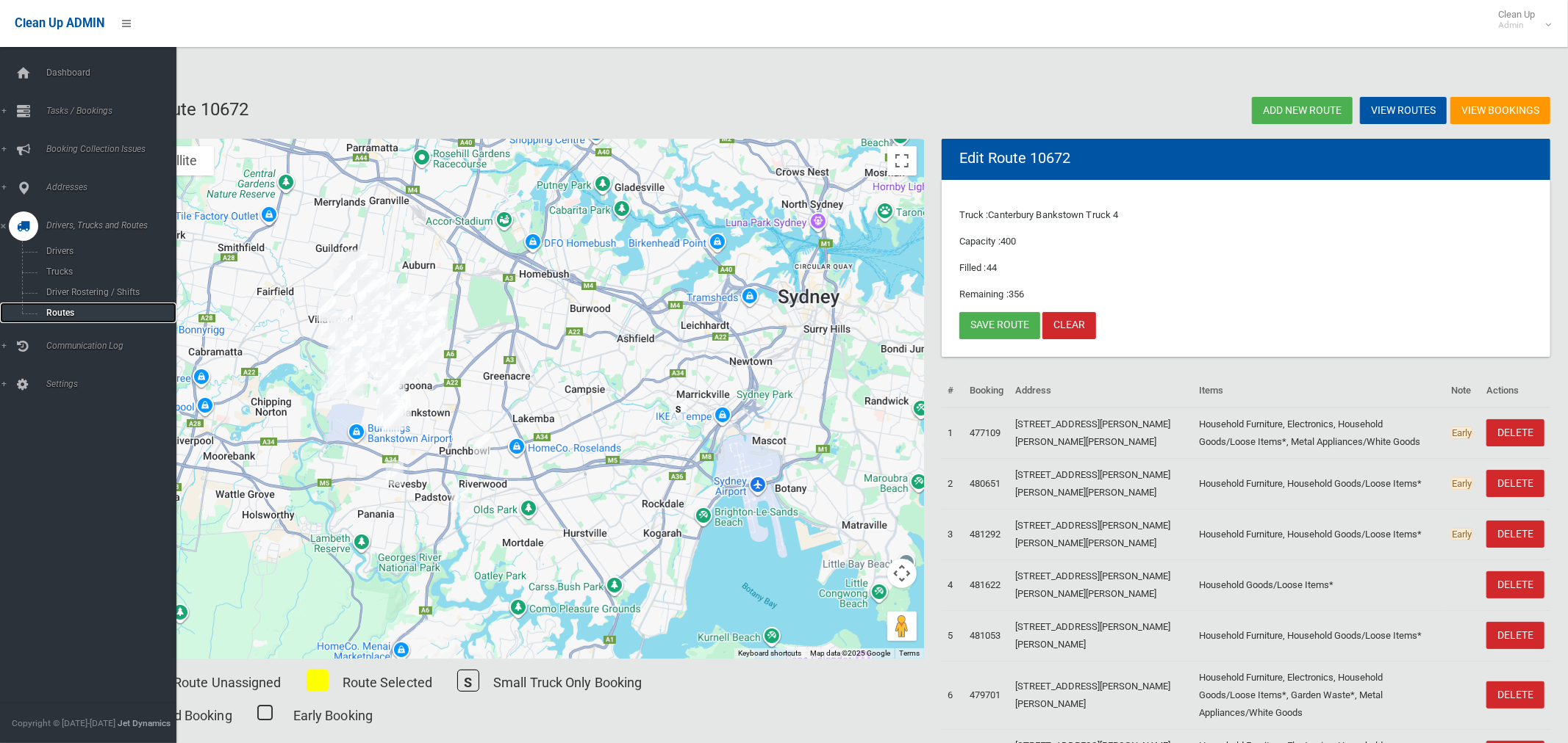
click at [66, 314] on span "Routes" at bounding box center [103, 313] width 122 height 10
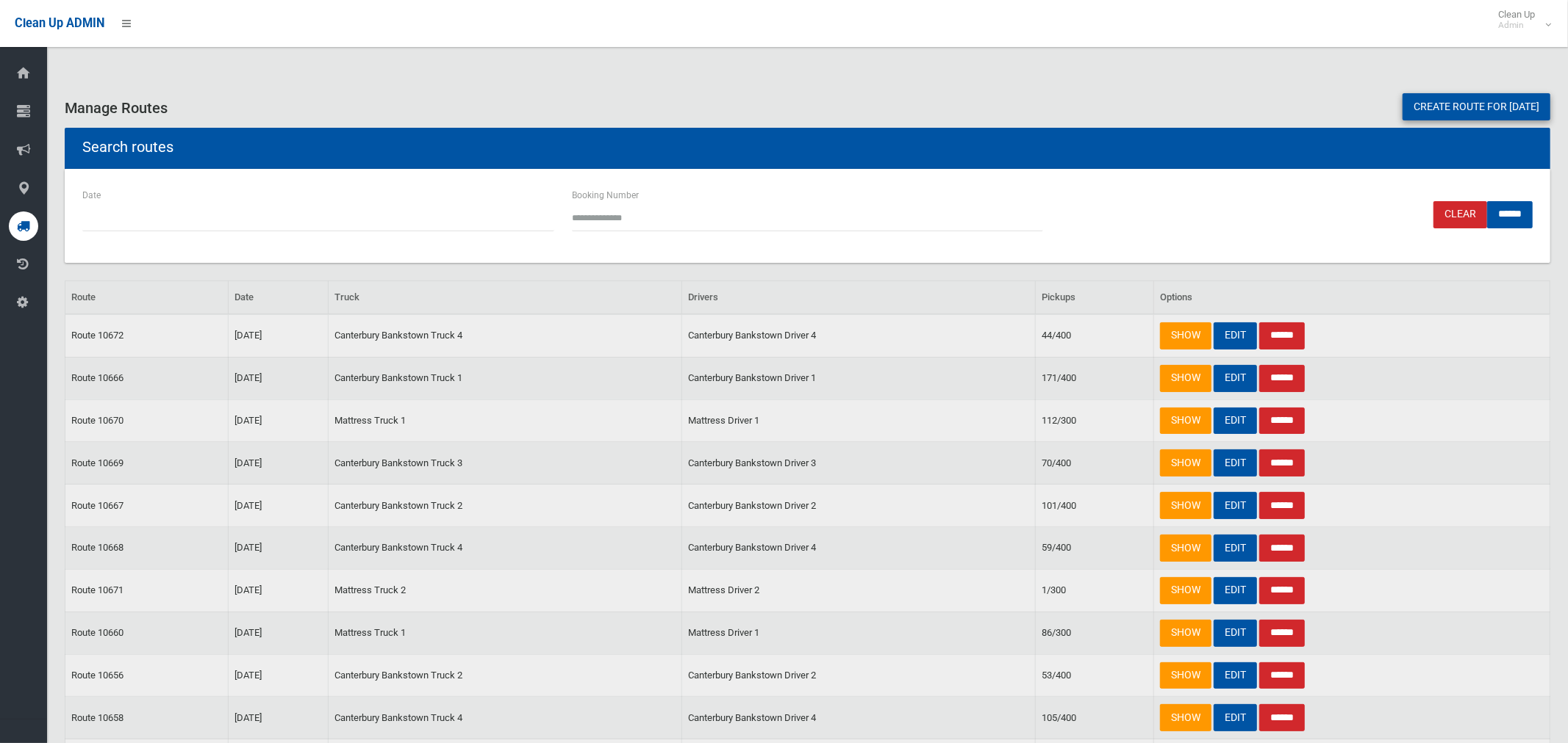
drag, startPoint x: 0, startPoint y: 0, endPoint x: 1453, endPoint y: 101, distance: 1456.5
click at [1453, 99] on link "Create route for [DATE]" at bounding box center [1477, 107] width 148 height 27
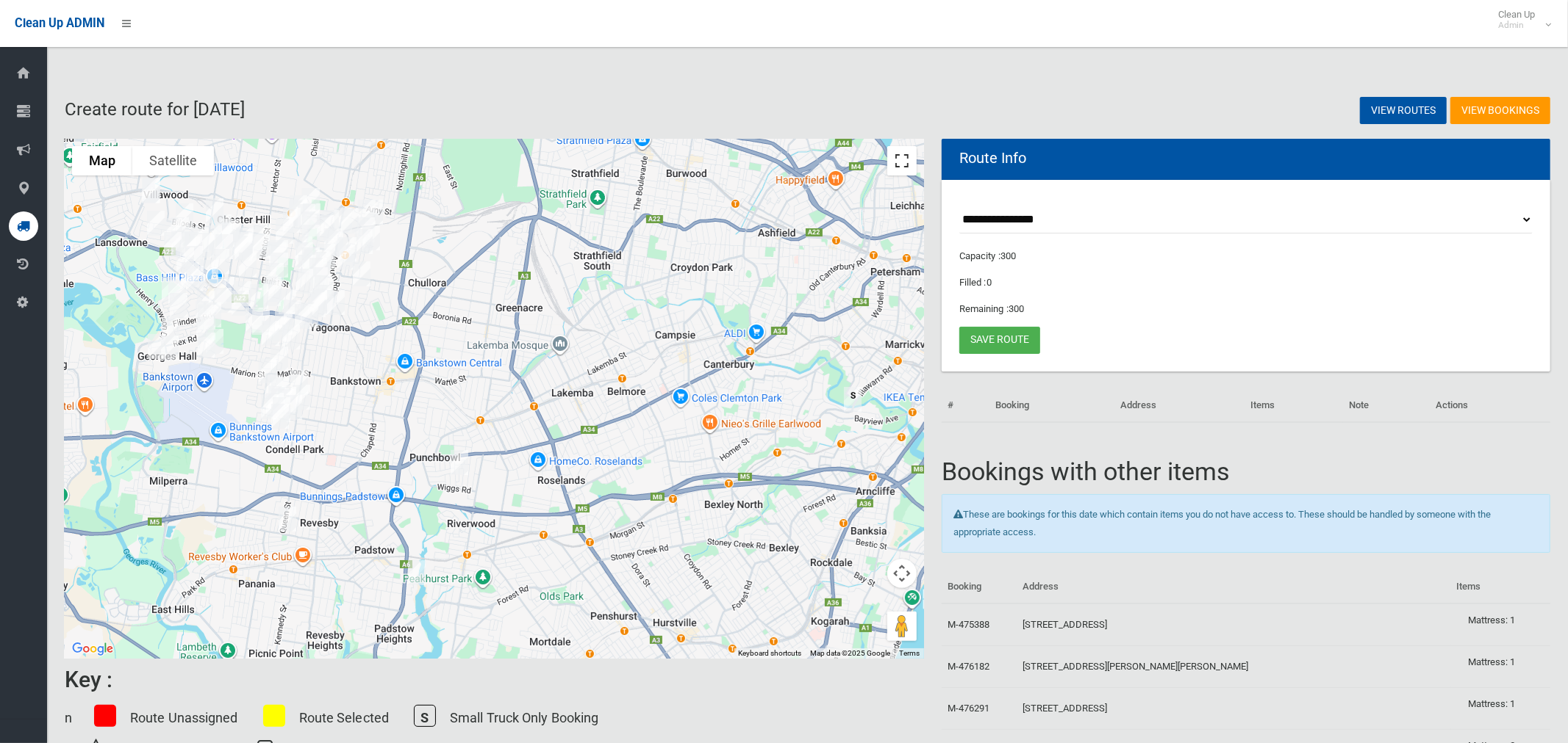
click at [901, 160] on button "Toggle fullscreen view" at bounding box center [901, 160] width 30 height 30
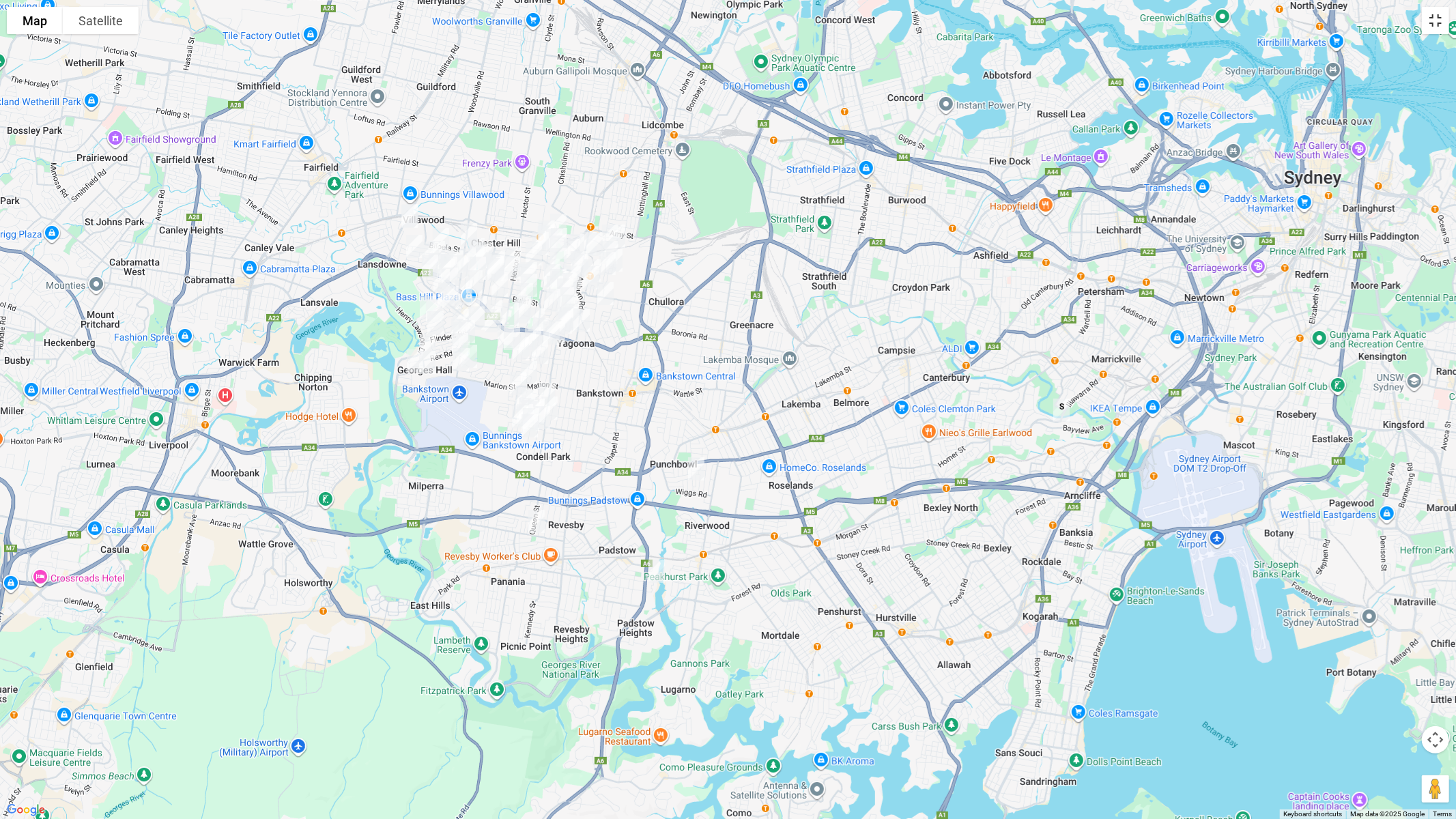
click at [1437, 28] on button "Toggle fullscreen view" at bounding box center [1435, 20] width 28 height 28
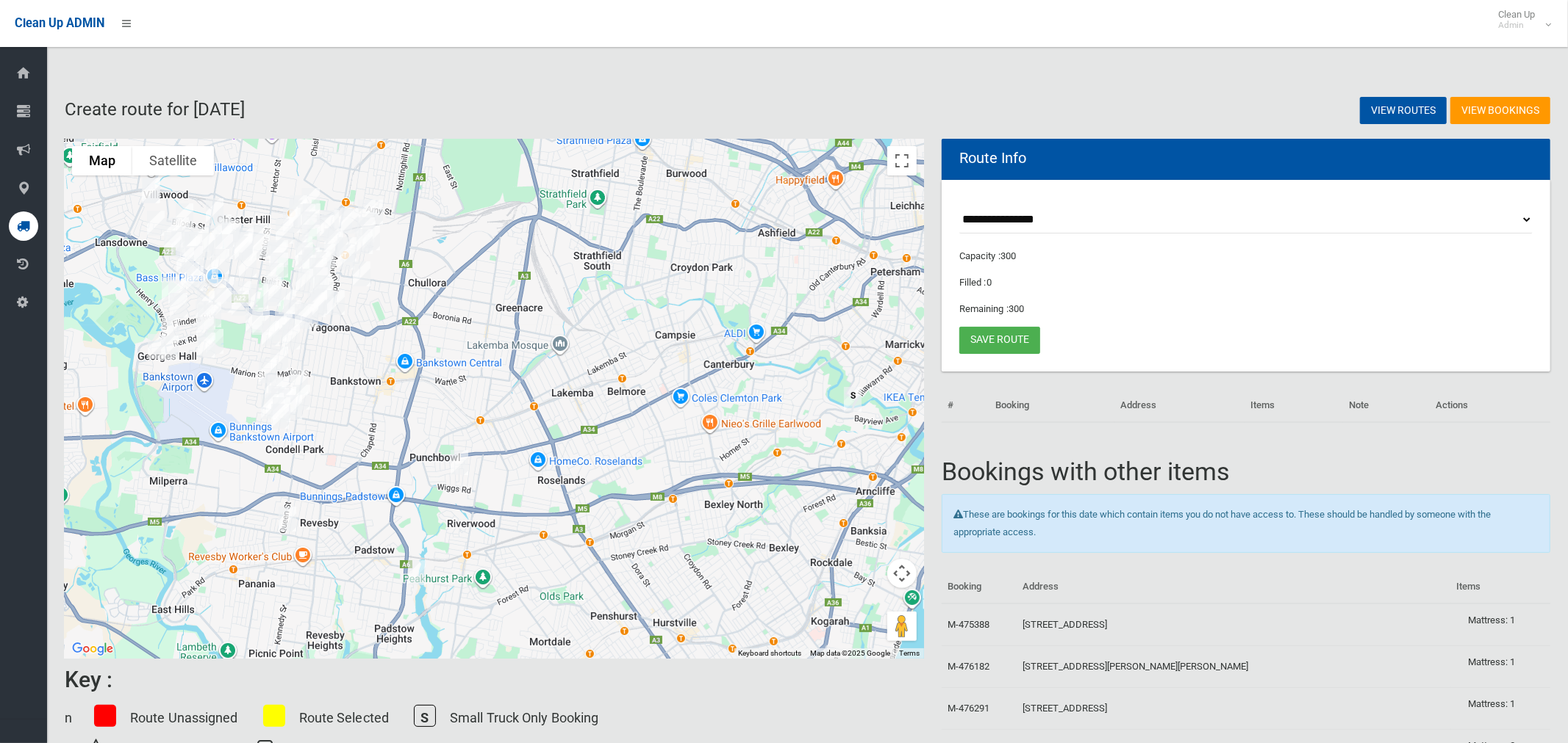
click at [1046, 217] on select "**********" at bounding box center [1246, 220] width 573 height 27
select select "*****"
click at [959, 207] on select "**********" at bounding box center [1246, 220] width 573 height 27
click at [898, 157] on button "Toggle fullscreen view" at bounding box center [901, 160] width 30 height 30
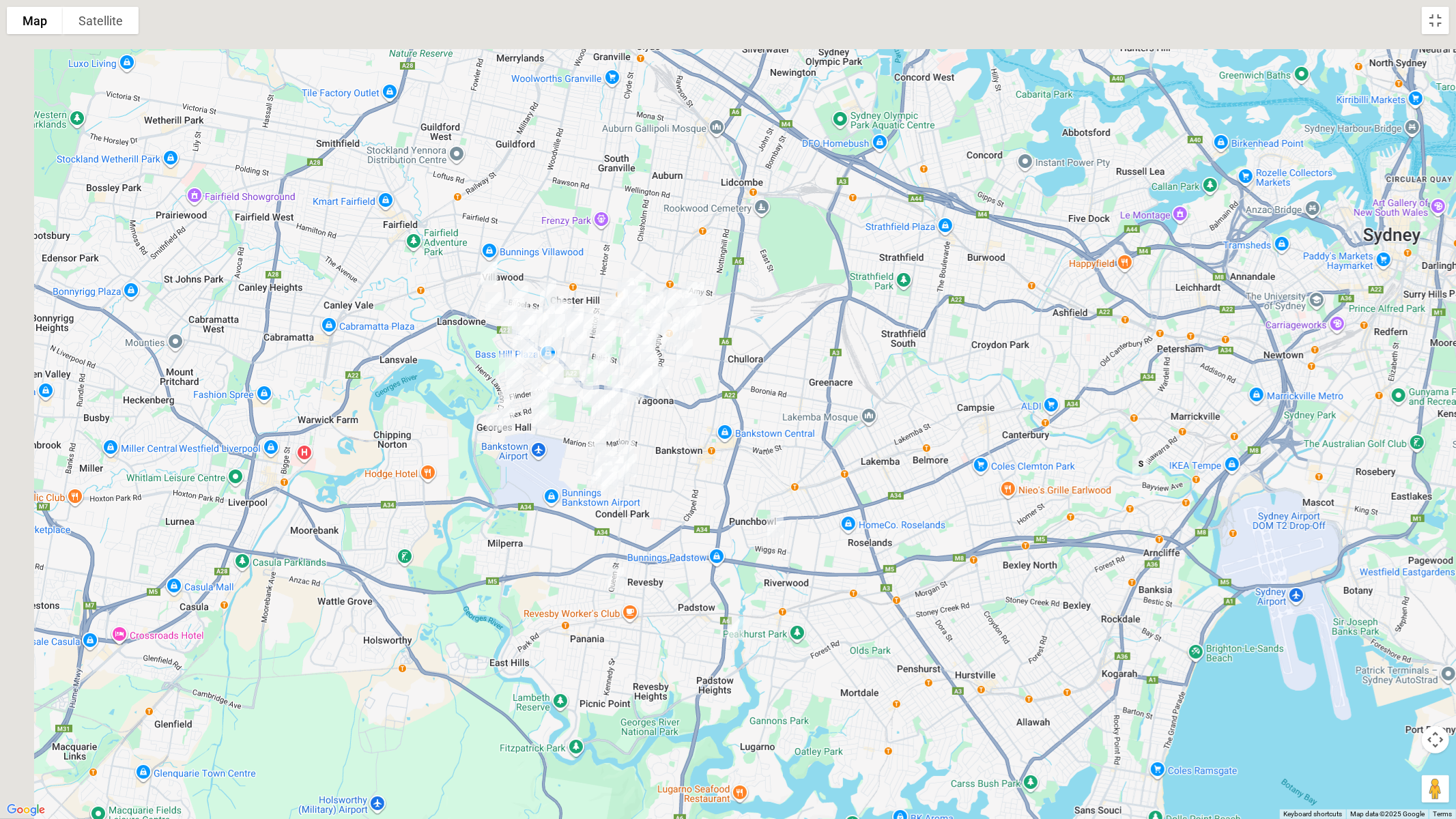
drag, startPoint x: 809, startPoint y: 315, endPoint x: 883, endPoint y: 368, distance: 91.0
click at [883, 368] on div at bounding box center [728, 410] width 1456 height 819
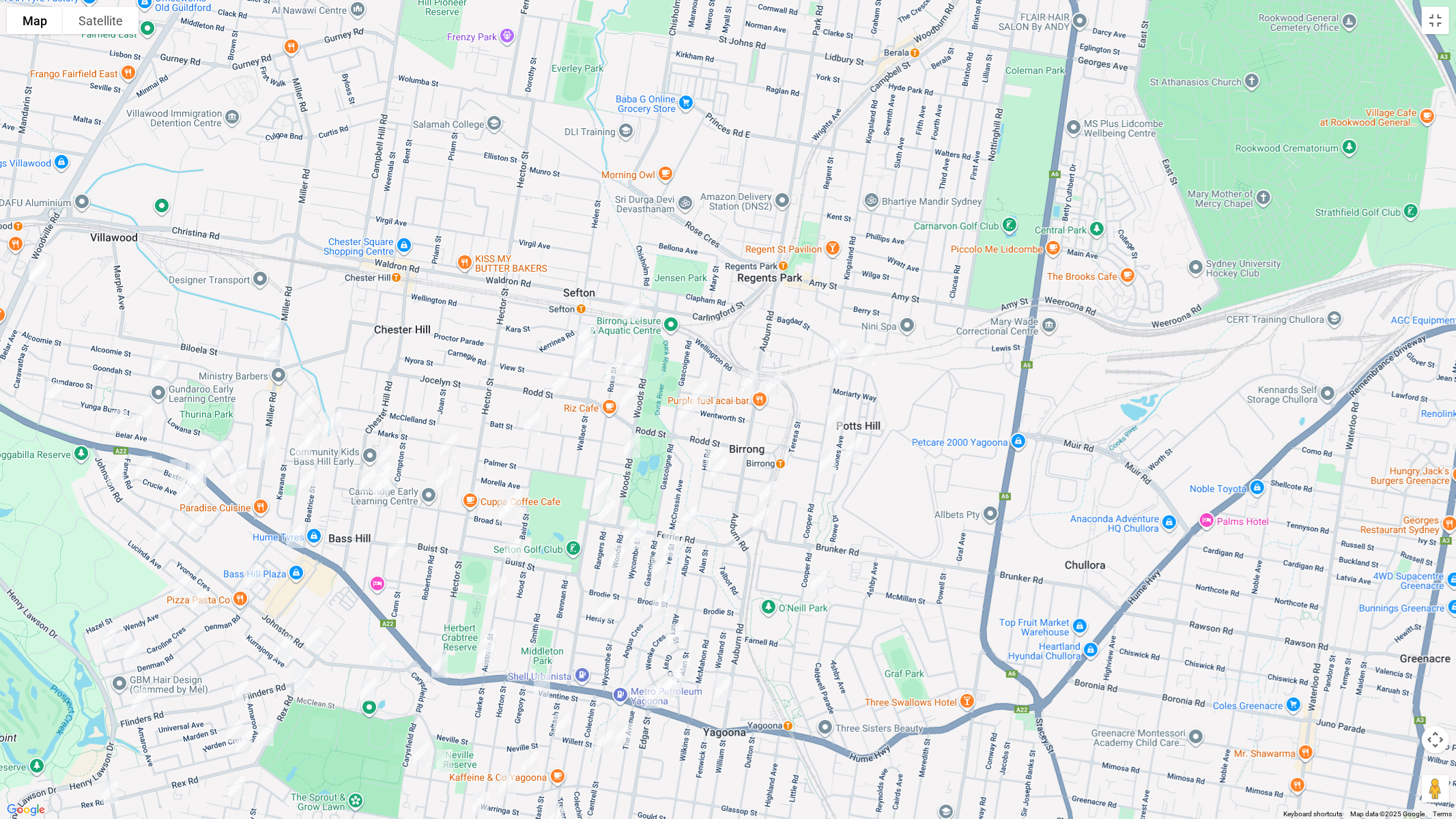
click at [608, 364] on img "2/42 Rose Street, SEFTON NSW 2162" at bounding box center [614, 370] width 28 height 34
click at [762, 521] on img "149 Auburn Road, YAGOONA NSW 2199" at bounding box center [761, 519] width 28 height 34
click at [601, 479] on img "109 Rose Street, SEFTON NSW 2162" at bounding box center [603, 488] width 28 height 34
click at [652, 690] on img "571 Hume Highway, YAGOONA NSW 2199" at bounding box center [652, 697] width 28 height 34
click at [866, 357] on img "4 Hanna Street, POTTS HILL NSW 2143" at bounding box center [866, 354] width 28 height 34
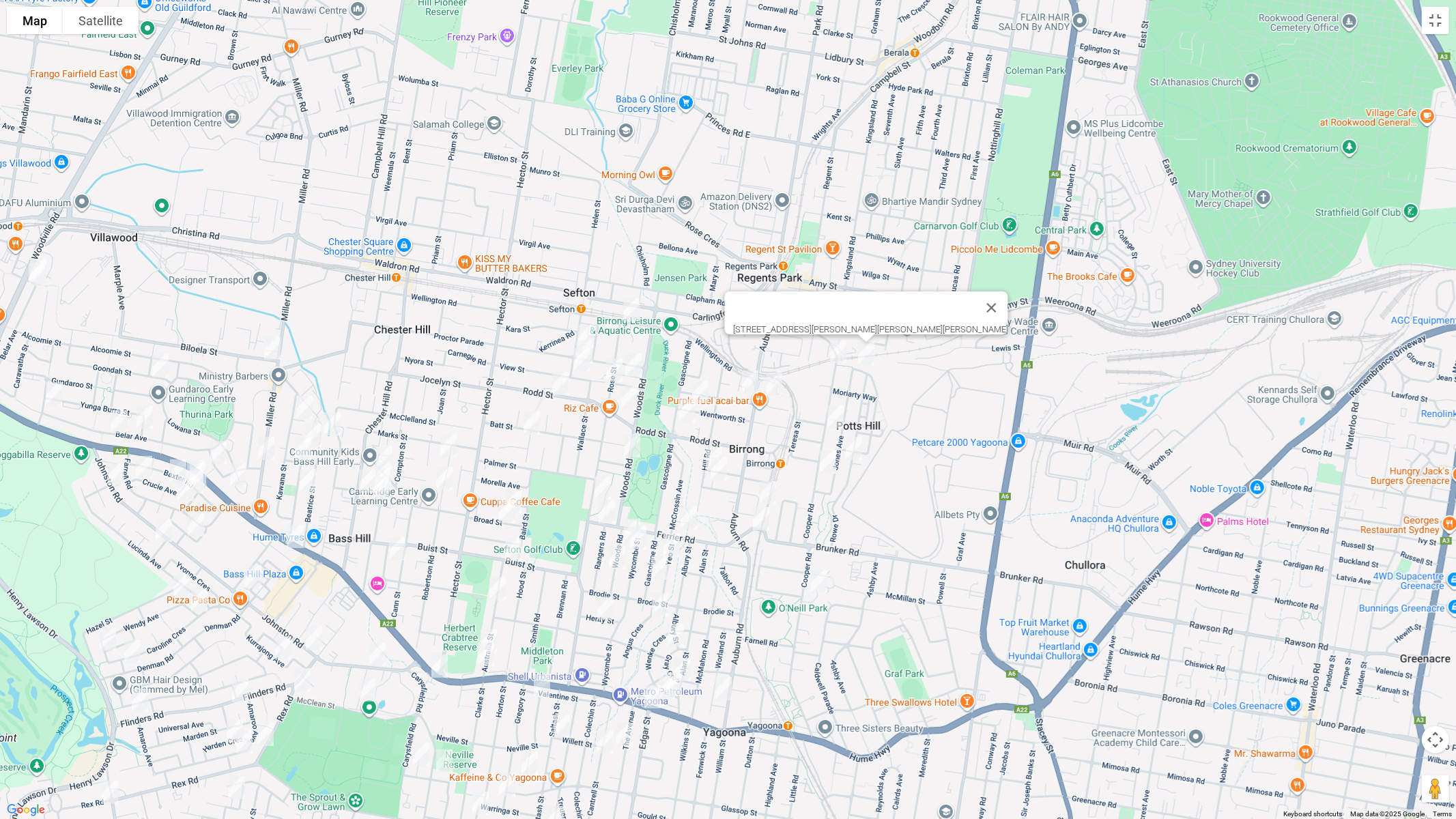
click at [833, 351] on img "4 Cooper Road, BIRRONG NSW 2143" at bounding box center [838, 351] width 28 height 34
click at [633, 307] on img "103B Wellington Road, SEFTON NSW 2162" at bounding box center [631, 310] width 28 height 34
click at [589, 327] on img "18 Helen Street, SEFTON NSW 2162" at bounding box center [585, 337] width 28 height 34
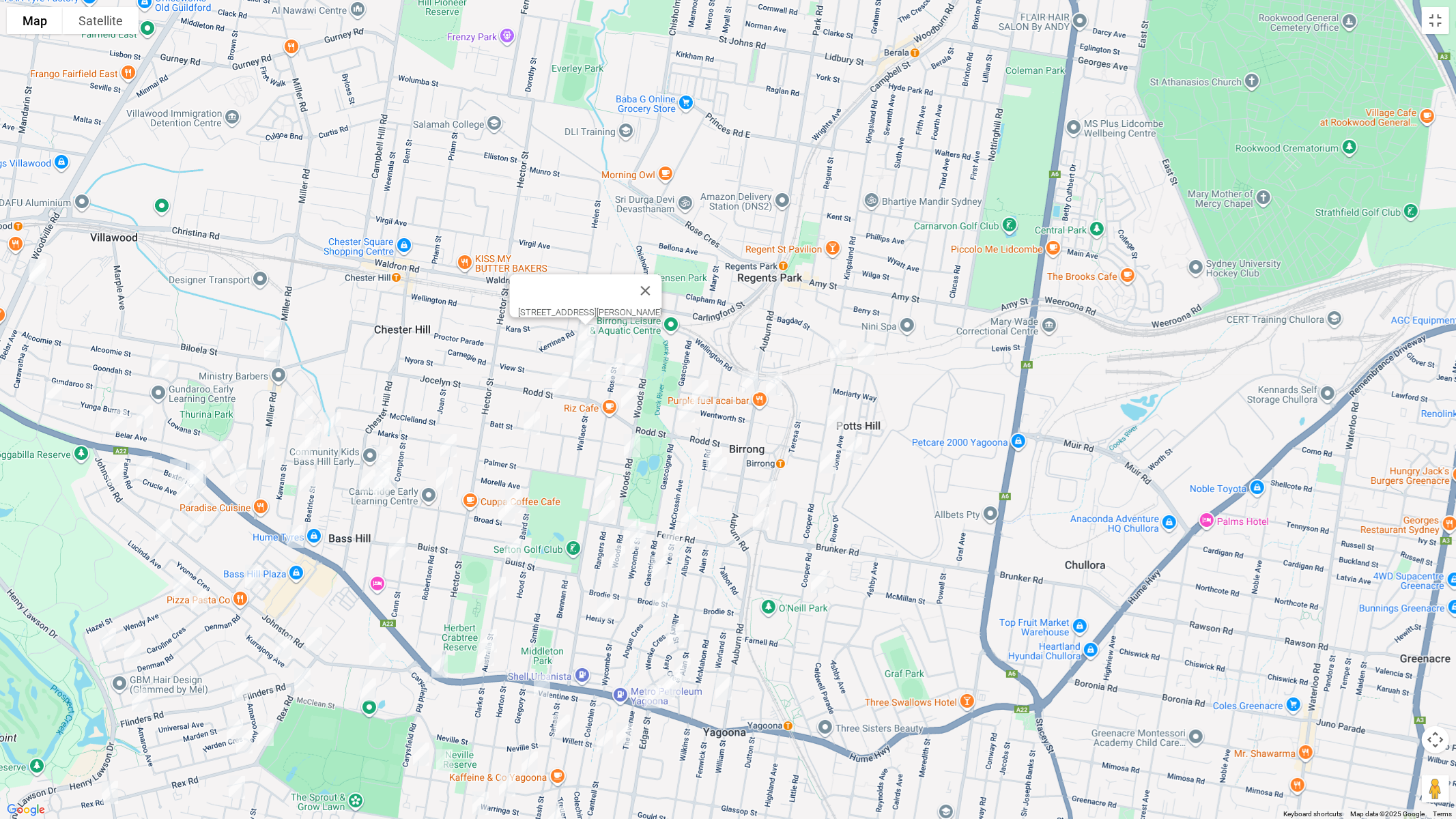
click at [594, 347] on img "2 Helen Street, SEFTON NSW 2162" at bounding box center [581, 360] width 28 height 34
click at [600, 350] on div "2 Helen Street, SEFTON NSW 2162" at bounding box center [728, 410] width 1456 height 819
click at [562, 383] on img "197 Rodd Street, SEFTON NSW 2162" at bounding box center [560, 383] width 28 height 34
click at [633, 372] on img "8 Iris Street, SEFTON NSW 2162" at bounding box center [633, 365] width 28 height 34
click at [627, 398] on img "144 Rodd Street, SEFTON NSW 2162" at bounding box center [629, 397] width 28 height 34
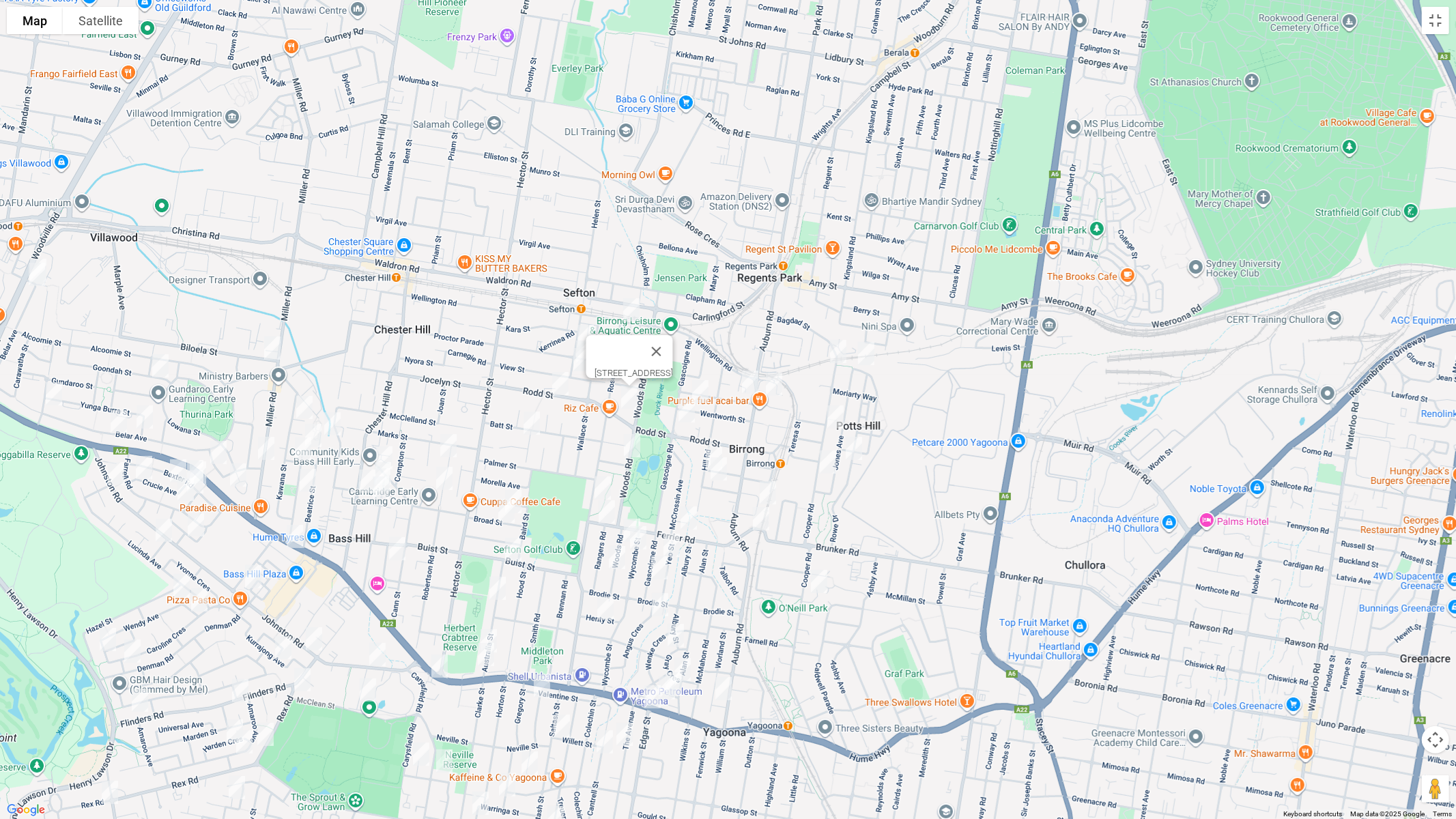
click at [531, 426] on img "8 Allawah Avenue, SEFTON NSW 2162" at bounding box center [532, 423] width 28 height 34
click at [575, 368] on button "Close" at bounding box center [559, 377] width 33 height 33
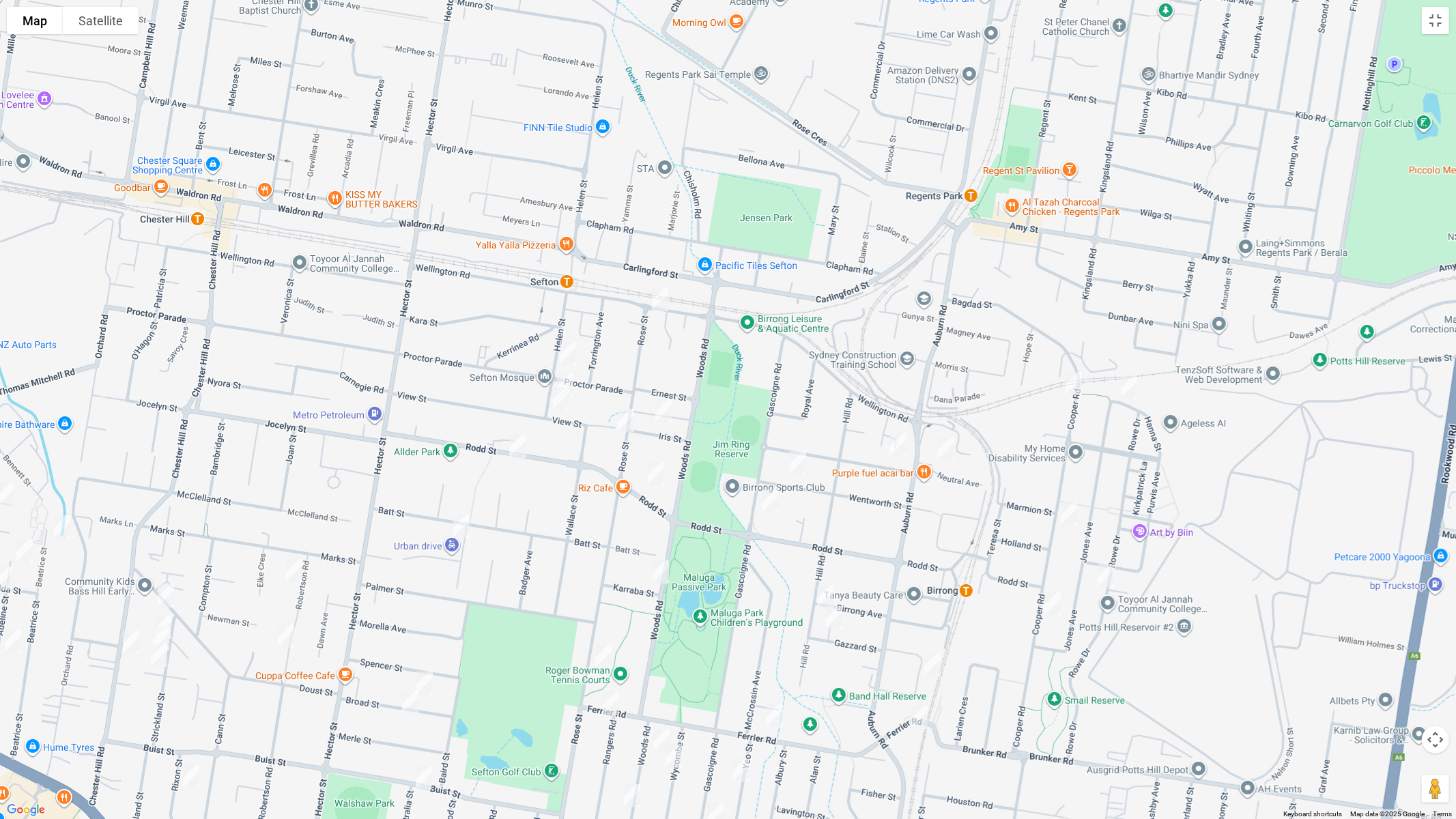
click at [571, 375] on img "8 Helen Street, SEFTON NSW 2162" at bounding box center [565, 385] width 28 height 34
click at [667, 408] on img "8 Iris Street, SEFTON NSW 2162" at bounding box center [663, 411] width 28 height 34
click at [895, 446] on img "4 Stephenson Street, BIRRONG NSW 2143" at bounding box center [898, 445] width 28 height 34
click at [950, 451] on img "16 Neutral Avenue, BIRRONG NSW 2143" at bounding box center [946, 448] width 28 height 34
click at [1064, 511] on img "1/67 Cooper Road, BIRRONG NSW 2143" at bounding box center [1069, 514] width 28 height 34
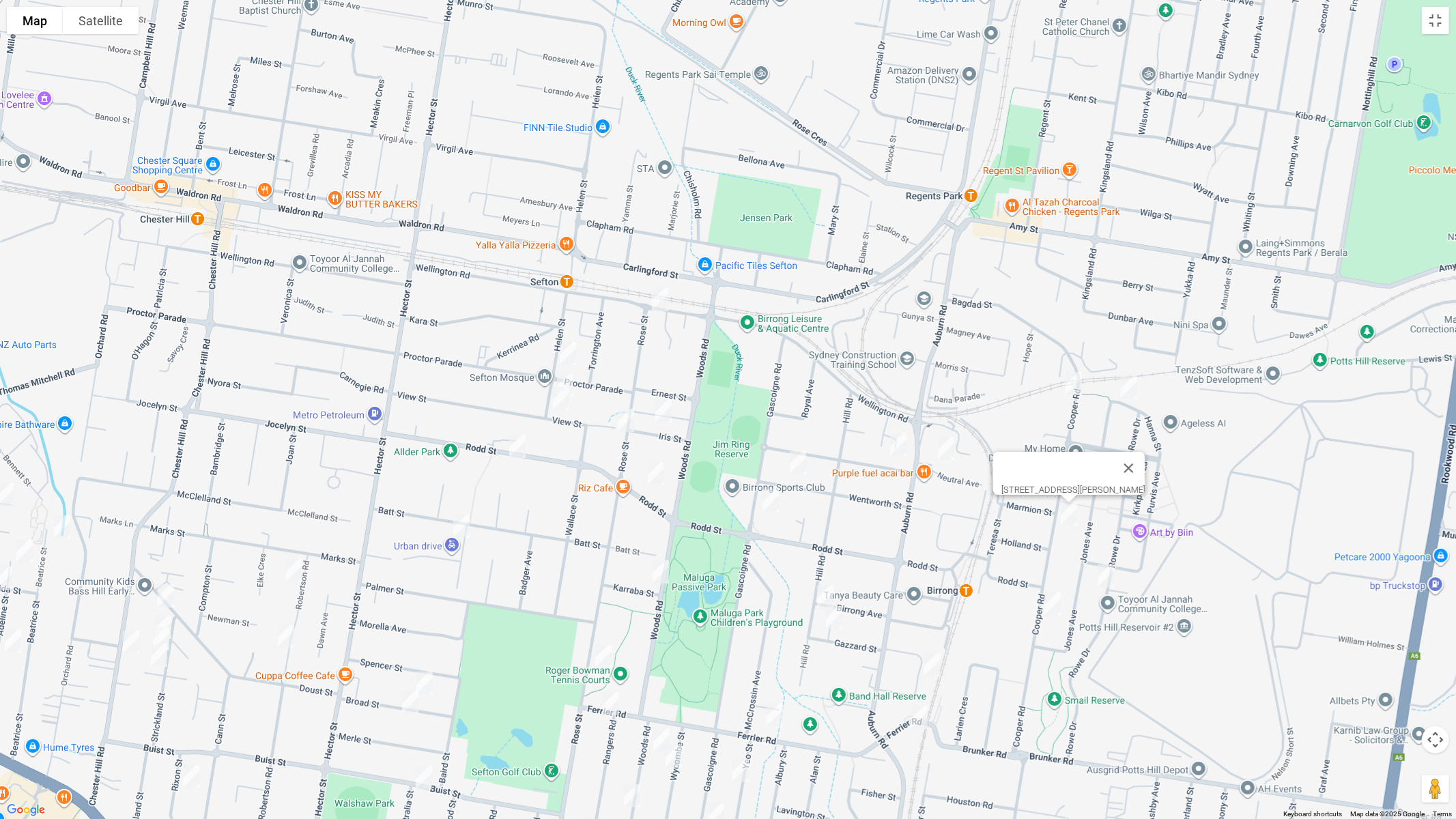
click at [1105, 576] on img "25 Rowe Drive, POTTS HILL NSW 2143" at bounding box center [1105, 576] width 28 height 34
click at [1052, 605] on img "101 Cooper Road, BIRRONG NSW 2143" at bounding box center [1052, 604] width 28 height 34
click at [796, 464] on img "54 Wentworth Street, BIRRONG NSW 2143" at bounding box center [798, 462] width 28 height 34
click at [768, 503] on img "59 Gascoigne Road, BIRRONG NSW 2143" at bounding box center [770, 501] width 28 height 34
click at [663, 566] on img "72 Woods Road, SEFTON NSW 2162" at bounding box center [661, 572] width 28 height 34
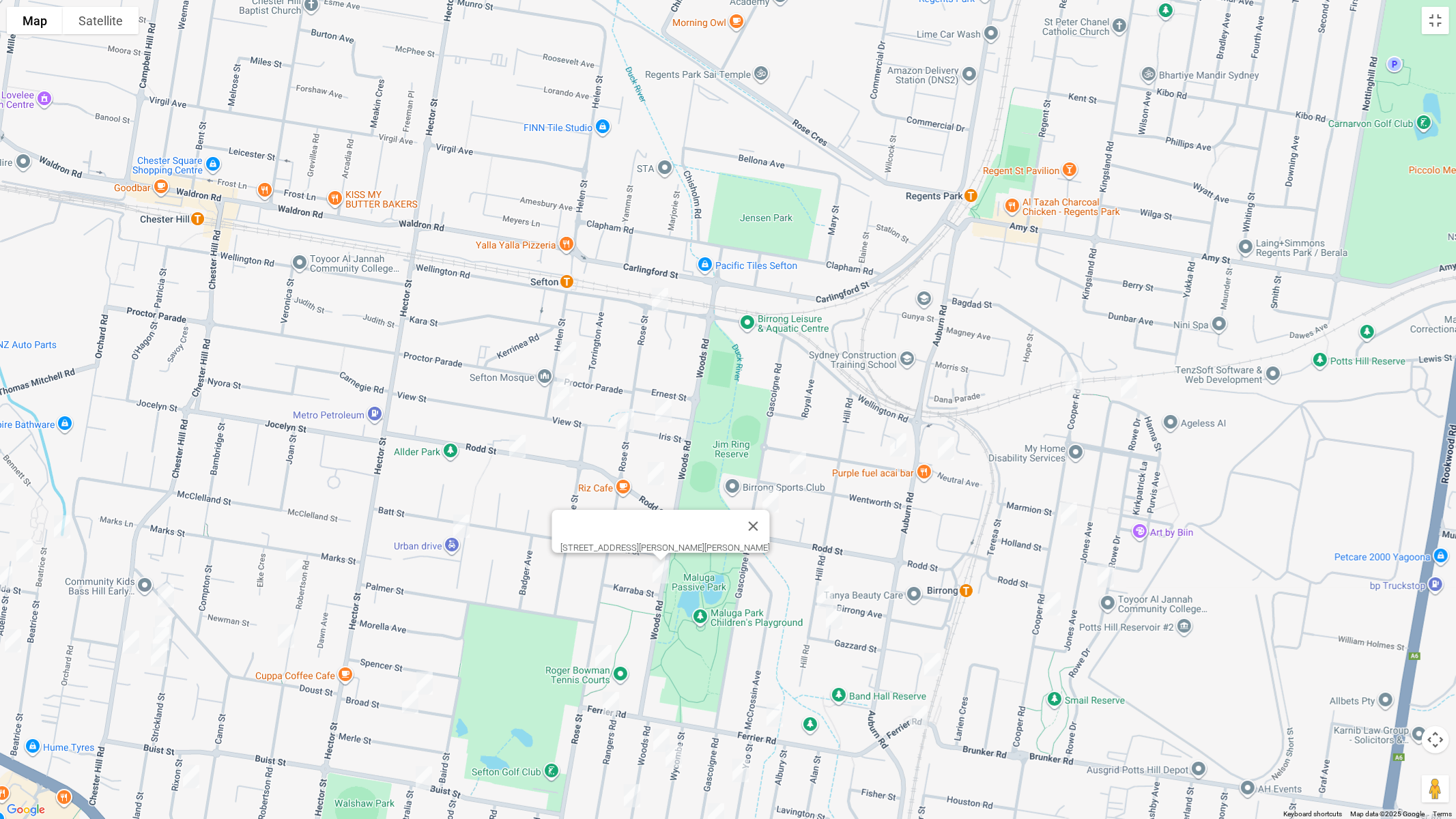
click at [822, 595] on img "25 Birrong Avenue, BIRRONG NSW 2143" at bounding box center [825, 597] width 28 height 34
click at [837, 620] on img "16 Gazzard Street, BIRRONG NSW 2143" at bounding box center [834, 617] width 28 height 34
click at [938, 666] on img "21 Pobje Avenue, BIRRONG NSW 2143" at bounding box center [932, 665] width 28 height 34
click at [772, 690] on img "28 Ferrier Road, BIRRONG NSW 2143" at bounding box center [775, 716] width 28 height 34
drag, startPoint x: 607, startPoint y: 710, endPoint x: 671, endPoint y: 705, distance: 64.2
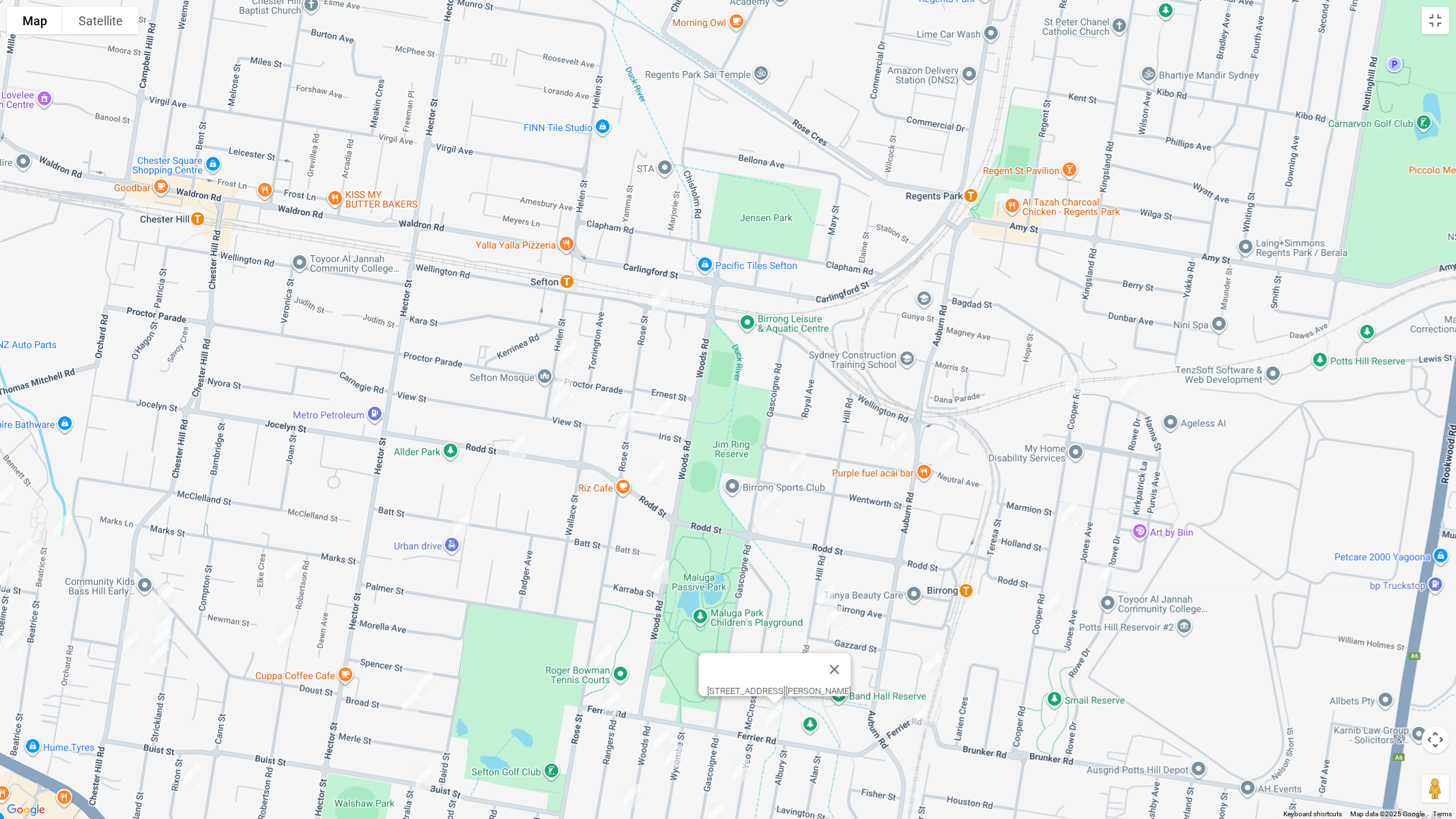
click at [608, 690] on img "59 Ferrier Road, YAGOONA NSW 2199" at bounding box center [611, 704] width 28 height 34
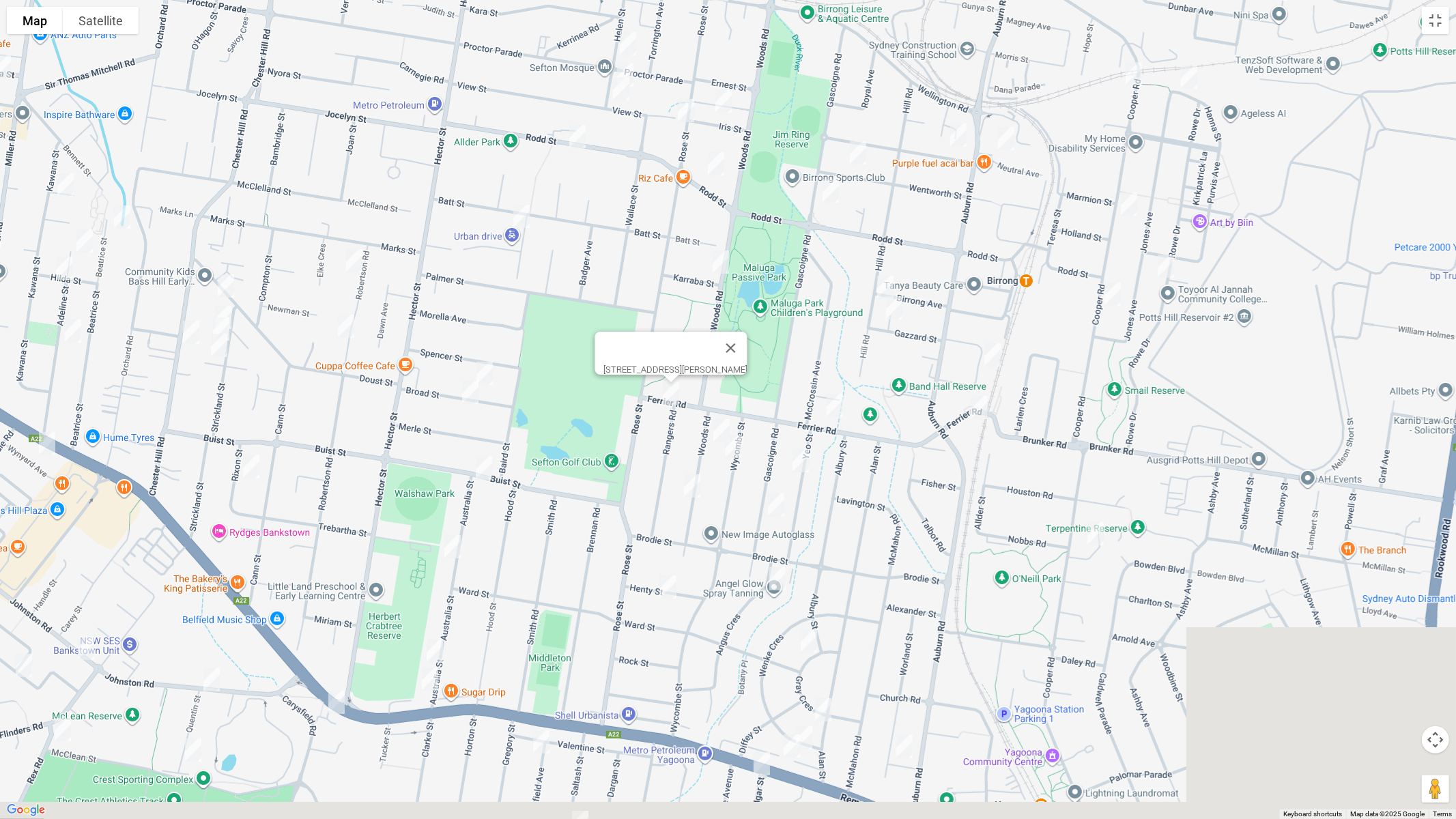
drag, startPoint x: 770, startPoint y: 565, endPoint x: 797, endPoint y: 284, distance: 282.3
click at [804, 274] on div "59 Ferrier Road, YAGOONA NSW 2199" at bounding box center [728, 410] width 1456 height 819
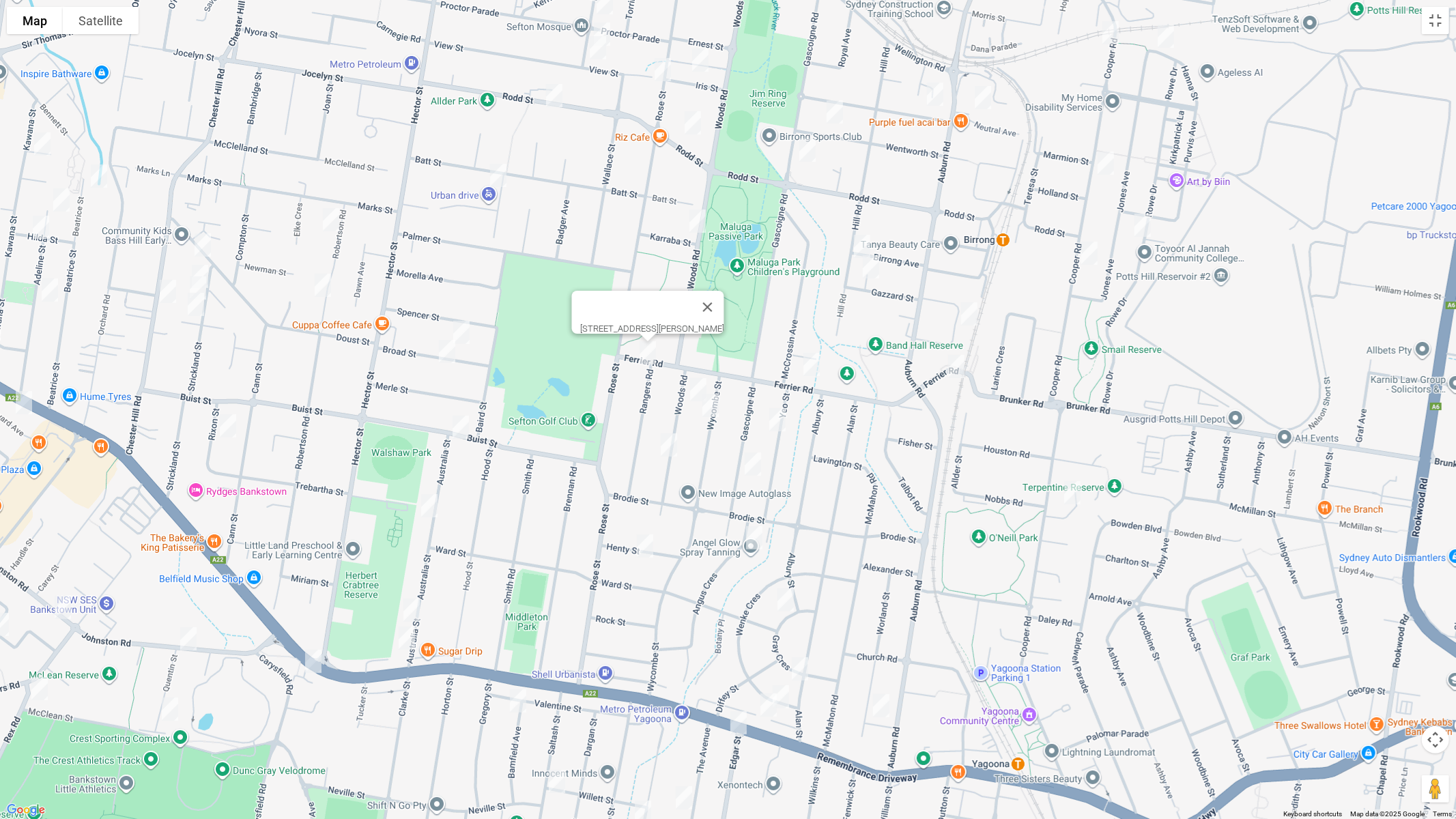
click at [1073, 495] on img "10 Rudelle Crescent, YAGOONA NSW 2199" at bounding box center [1072, 493] width 28 height 34
click at [778, 423] on img "16 Yeo Street, YAGOONA NSW 2199" at bounding box center [778, 420] width 28 height 34
click at [687, 397] on img "177 Woods Road, YAGOONA NSW 2199" at bounding box center [698, 389] width 28 height 34
click at [713, 413] on img "82 Wycombe Street, YAGOONA NSW 2199" at bounding box center [710, 405] width 28 height 34
click at [666, 445] on img "148 Woods Road, YAGOONA NSW 2199" at bounding box center [669, 445] width 28 height 34
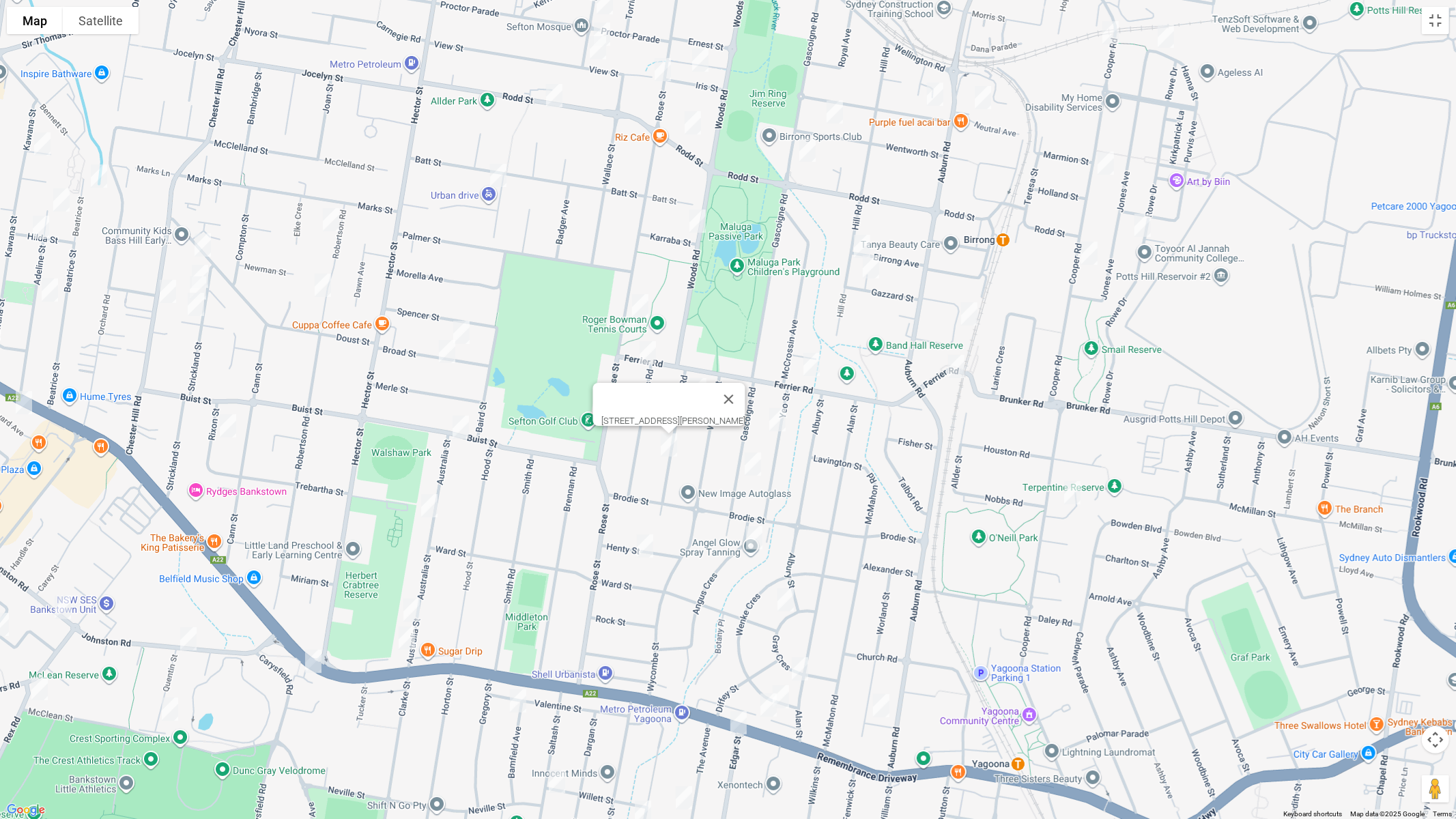
click at [756, 467] on img "159 Gascoigne Road, YAGOONA NSW 2199" at bounding box center [753, 464] width 28 height 34
click at [756, 541] on img "3/13 Angus Crescent, YAGOONA NSW 2199" at bounding box center [754, 538] width 28 height 34
click at [789, 601] on img "1/14 Gray Crescent, YAGOONA NSW 2199" at bounding box center [786, 600] width 28 height 34
click at [801, 669] on img "42 Gray Crescent, YAGOONA NSW 2199" at bounding box center [800, 669] width 28 height 34
click at [877, 690] on img "53 Worland Street, YAGOONA NSW 2199" at bounding box center [881, 706] width 28 height 34
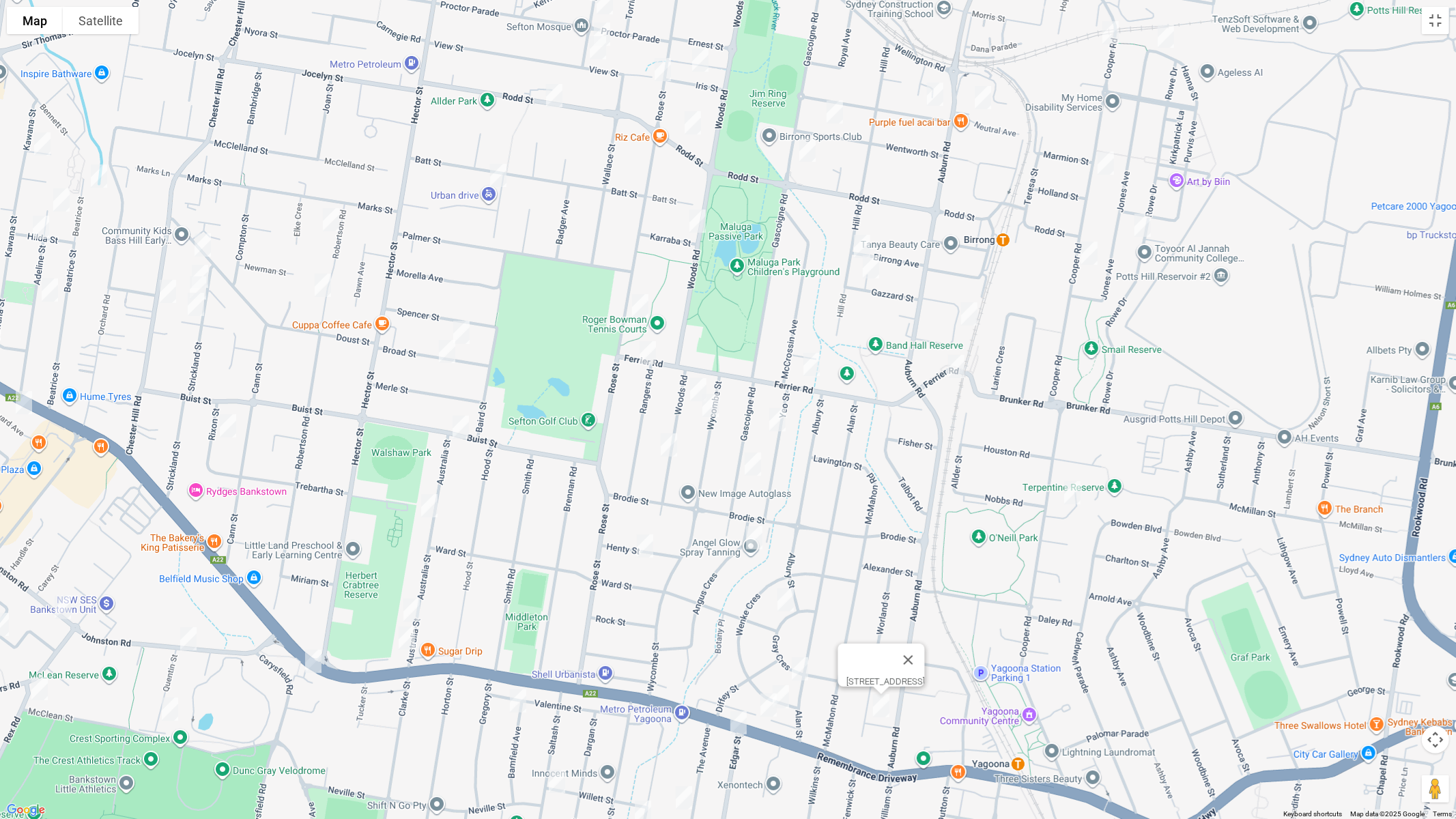
click at [784, 690] on img "86 Wenke Crescent, YAGOONA NSW 2199" at bounding box center [781, 697] width 28 height 34
click at [772, 690] on img "2/20 Diffey Lane, YAGOONA NSW 2199" at bounding box center [769, 705] width 28 height 34
click at [764, 690] on img "2/20 Diffey Lane, YAGOONA NSW 2199" at bounding box center [768, 705] width 28 height 34
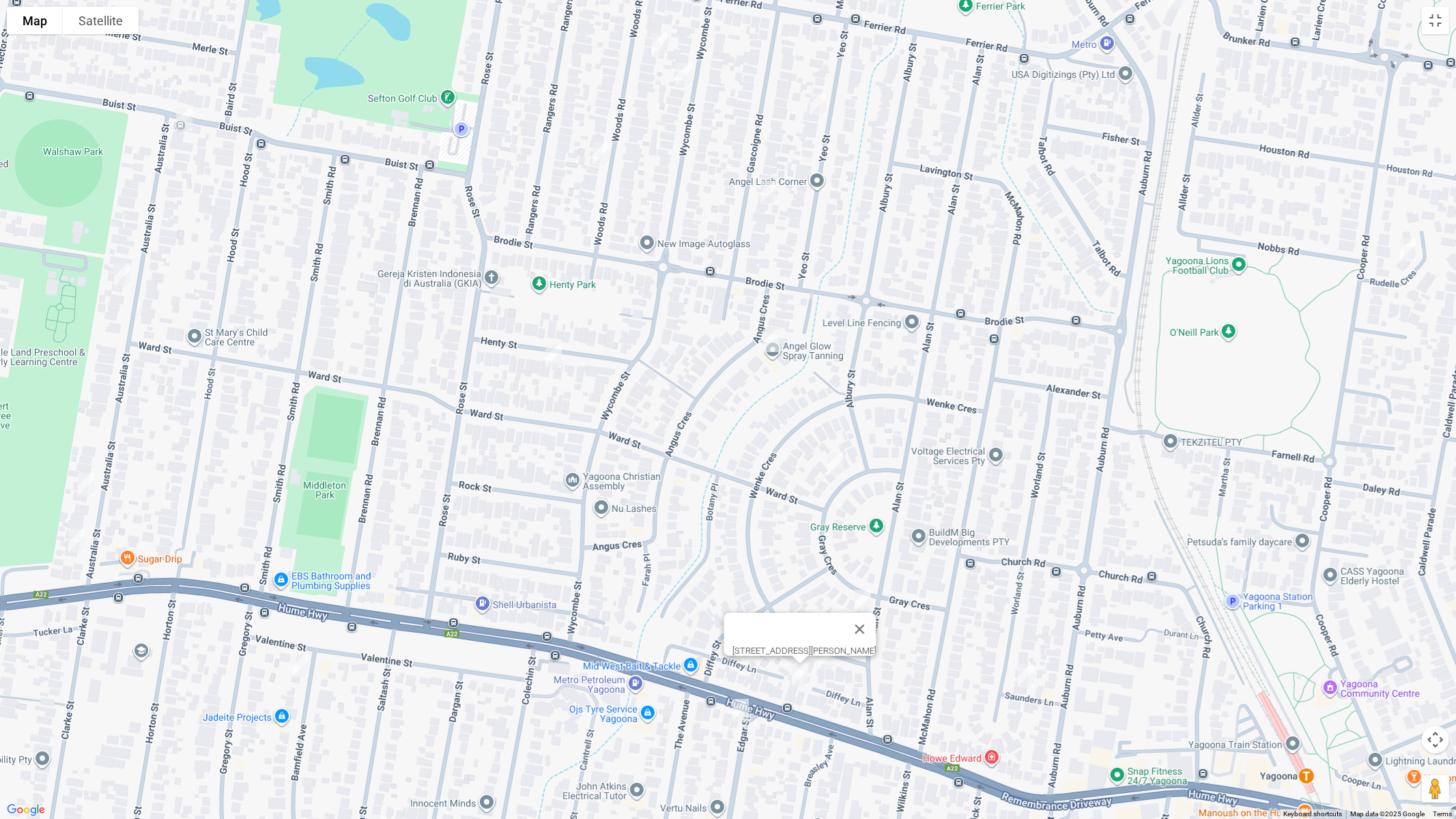
click at [740, 690] on img "571 Hume Highway, YAGOONA NSW 2199" at bounding box center [740, 710] width 28 height 34
click at [551, 351] on img "7 Henty Street, YAGOONA NSW 2199" at bounding box center [553, 356] width 28 height 34
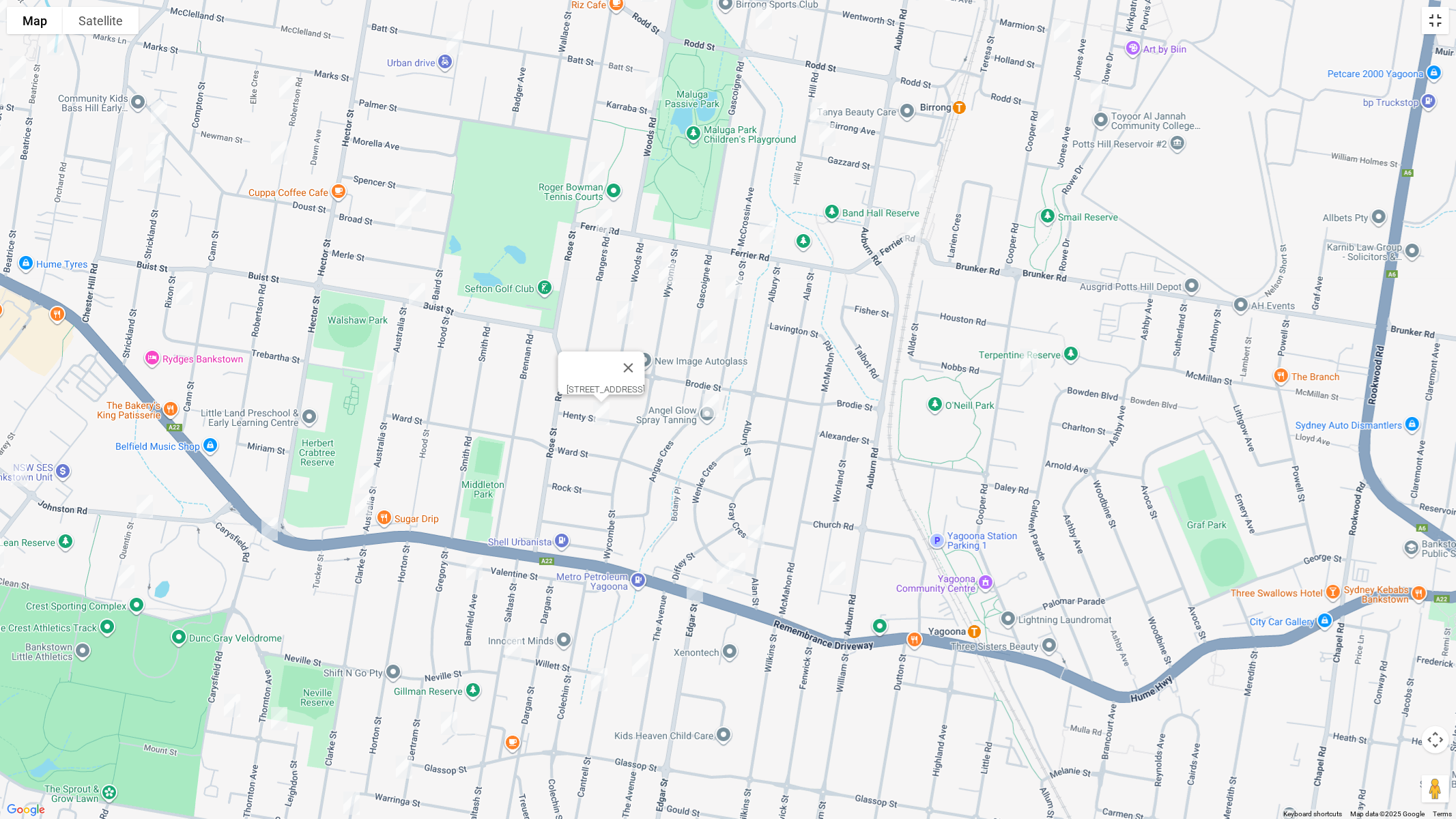
click at [1433, 22] on button "Toggle fullscreen view" at bounding box center [1435, 20] width 28 height 28
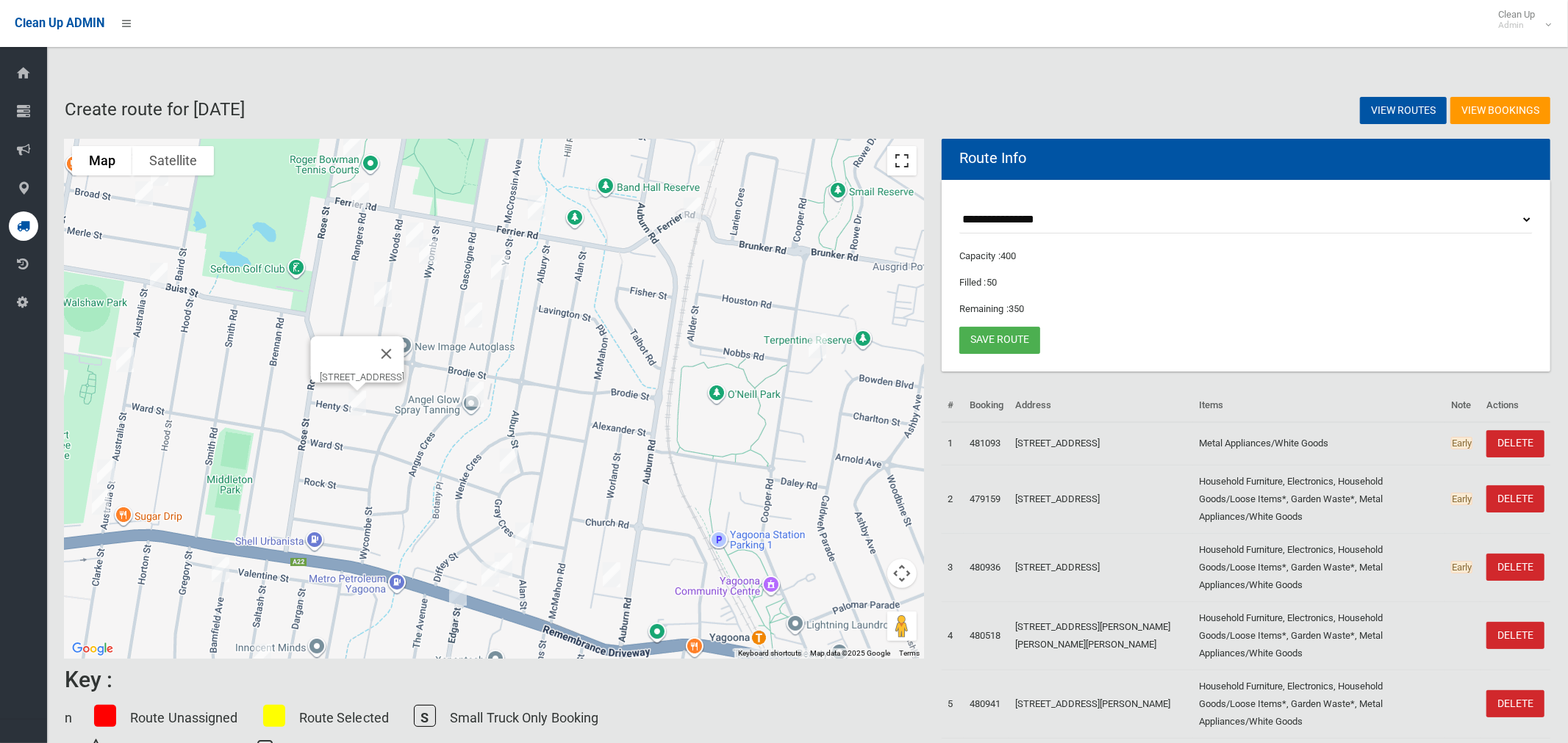
click at [898, 157] on button "Toggle fullscreen view" at bounding box center [901, 160] width 30 height 30
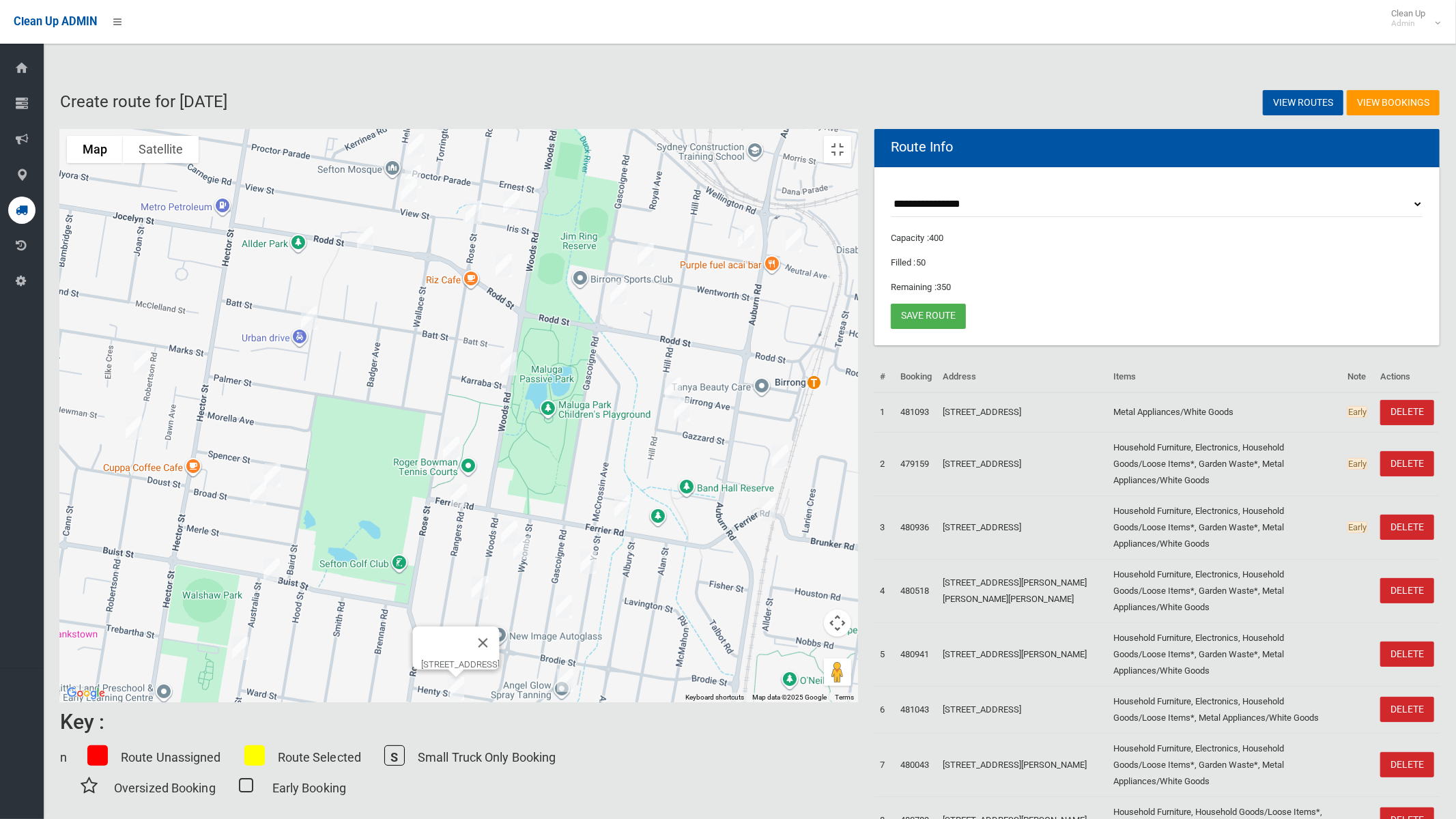
drag, startPoint x: 827, startPoint y: 410, endPoint x: 931, endPoint y: 622, distance: 236.1
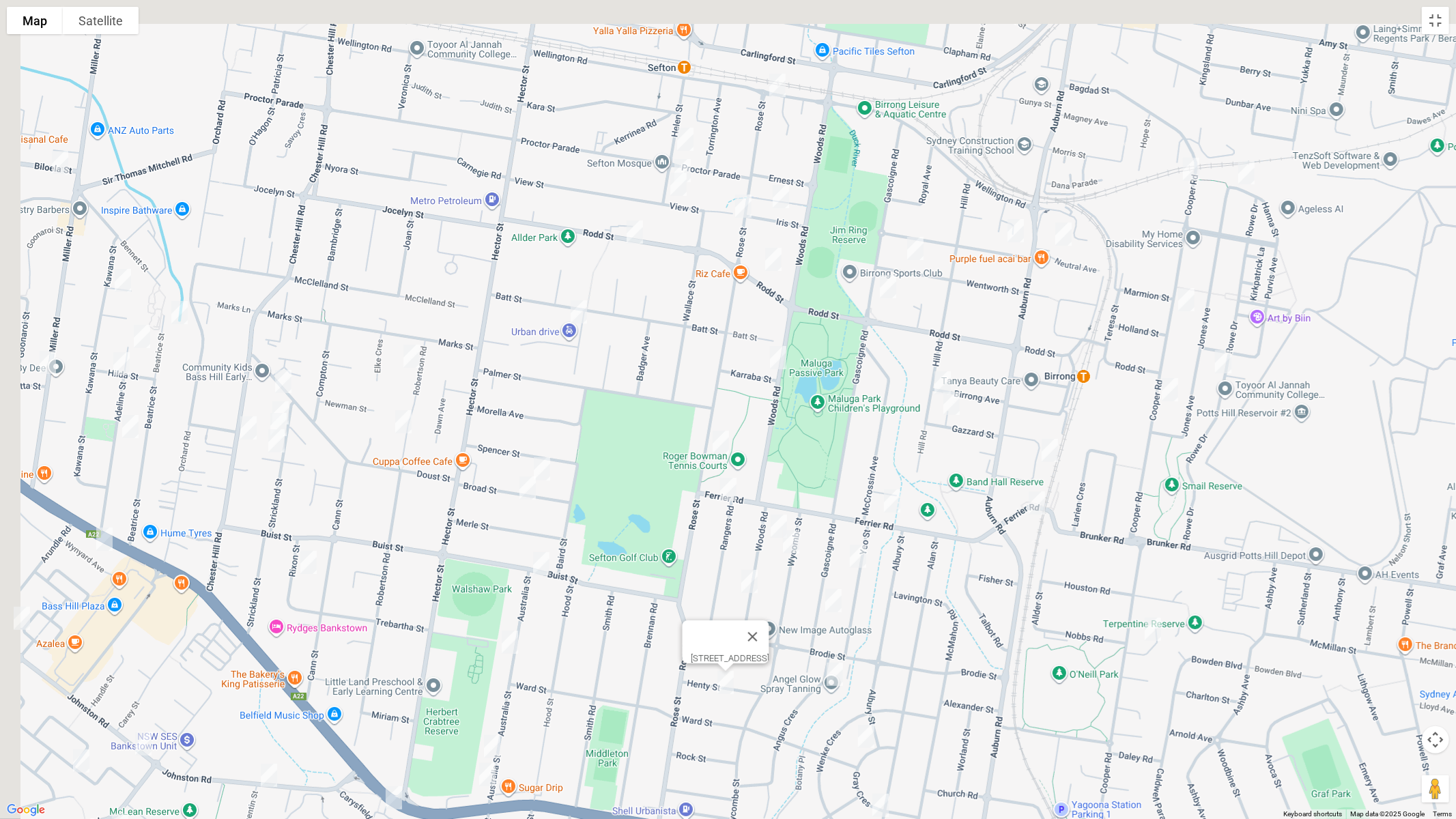
click at [929, 641] on div "7 Henty Street, YAGOONA NSW 2199" at bounding box center [728, 410] width 1456 height 819
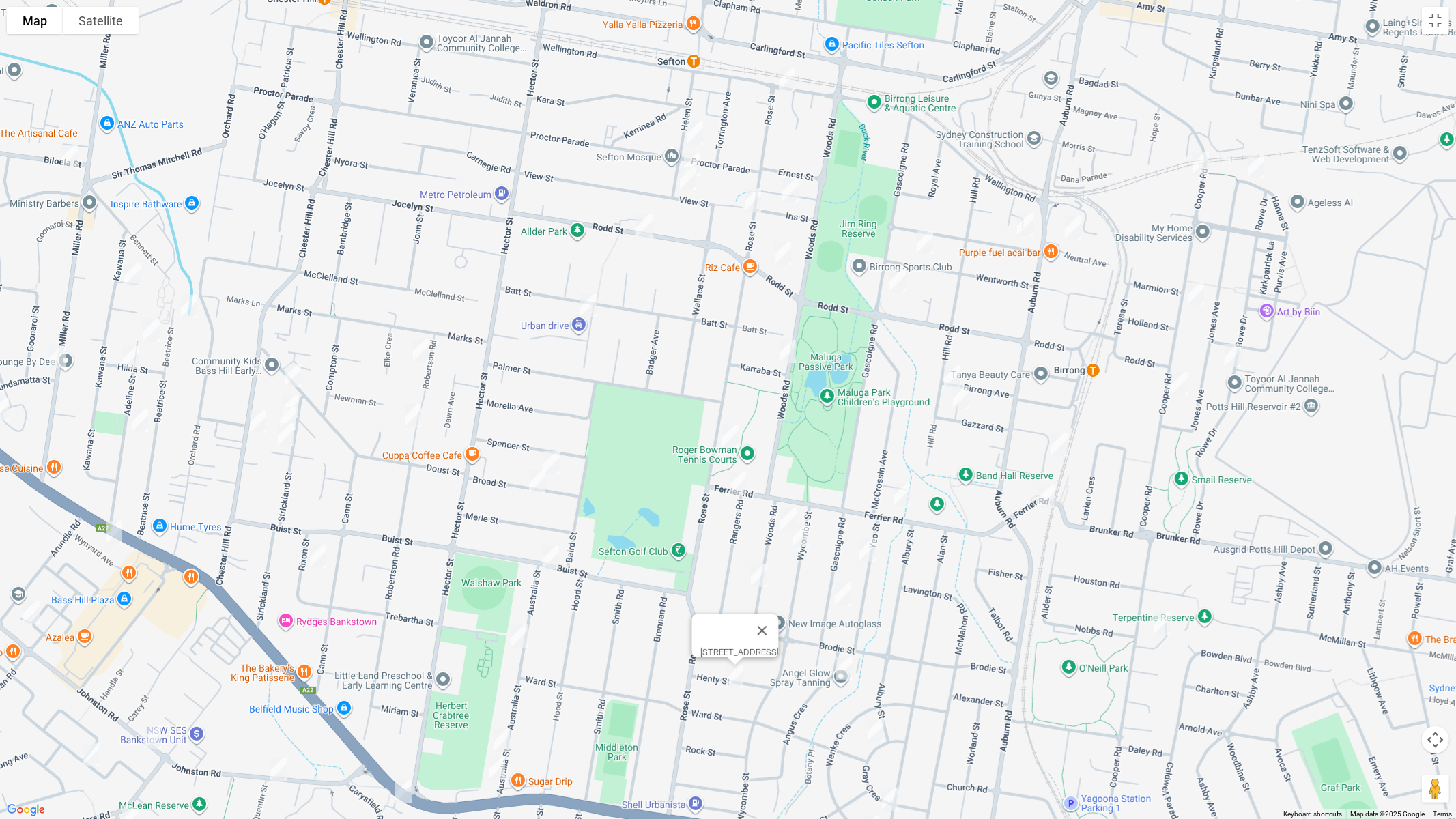
drag, startPoint x: 684, startPoint y: 389, endPoint x: 723, endPoint y: 317, distance: 81.9
click at [728, 313] on div "7 Henty Street, YAGOONA NSW 2199" at bounding box center [728, 410] width 1456 height 819
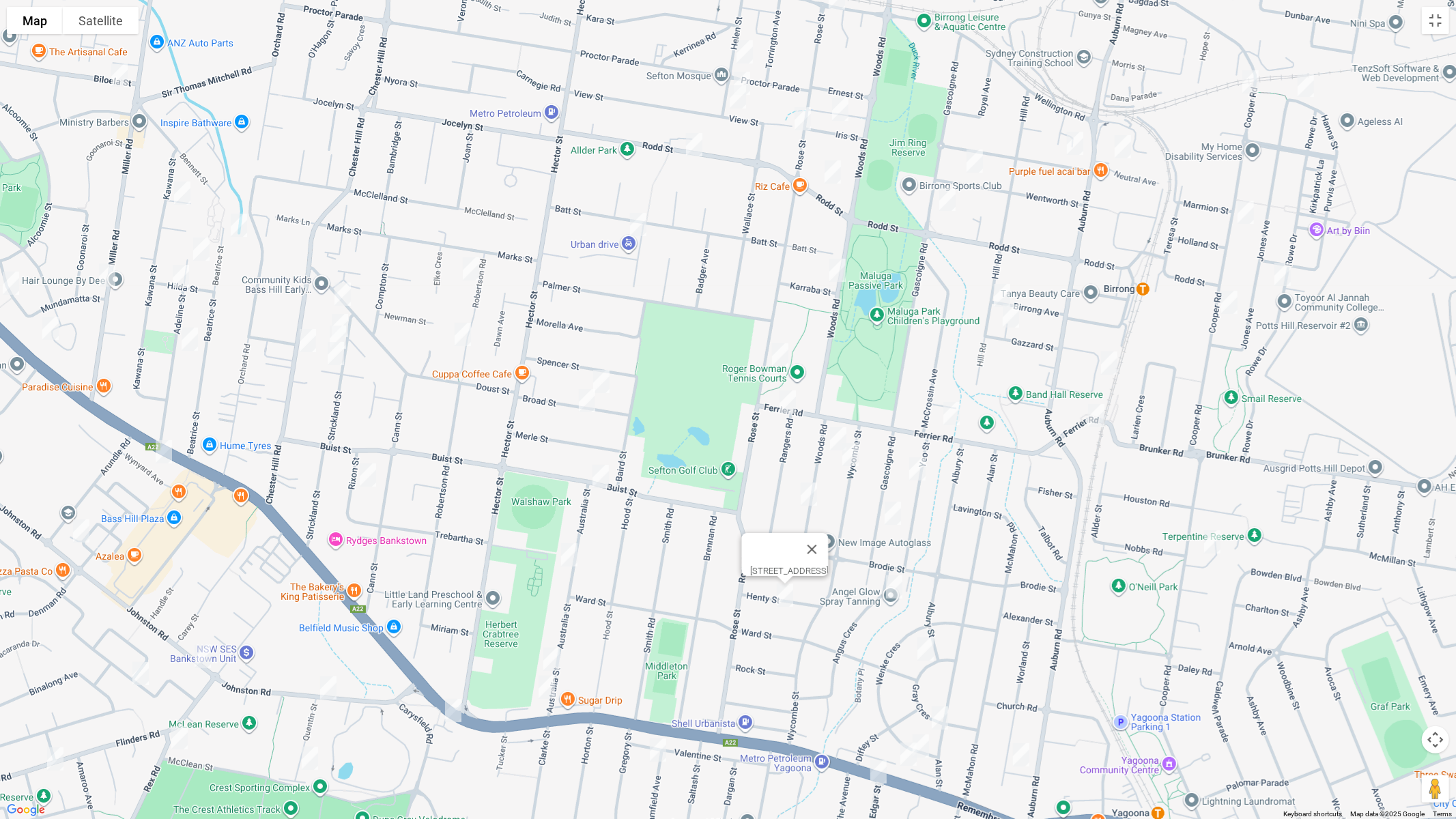
click at [601, 379] on img "32 Broad Street, BASS HILL NSW 2197" at bounding box center [601, 381] width 28 height 34
click at [583, 398] on img "47 Broad Street, BASS HILL NSW 2197" at bounding box center [587, 401] width 28 height 34
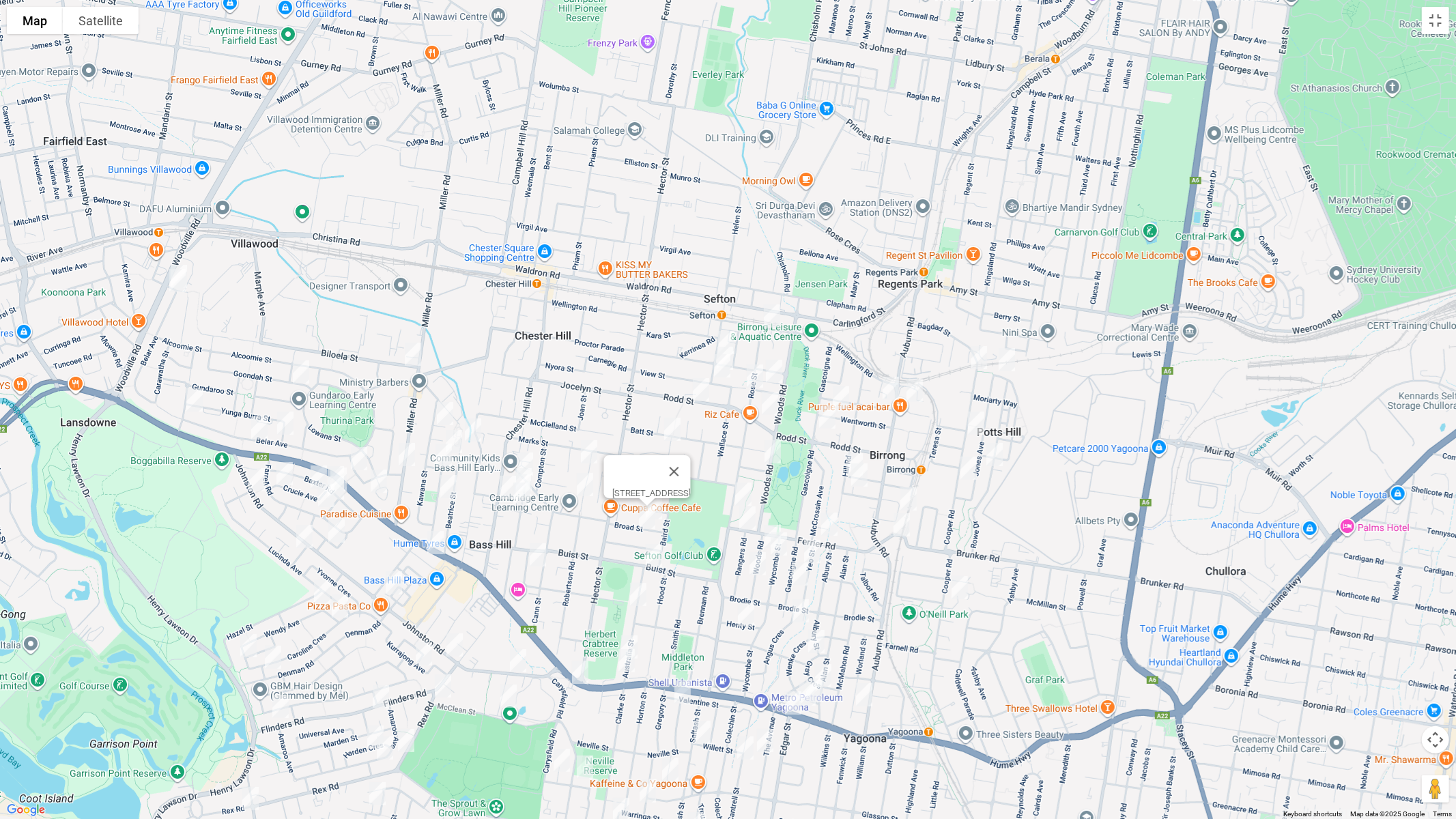
drag, startPoint x: 1110, startPoint y: 380, endPoint x: 996, endPoint y: 453, distance: 135.4
click at [996, 453] on img "25 Rowe Drive, POTTS HILL NSW 2143" at bounding box center [994, 454] width 28 height 34
click at [1434, 12] on button "Toggle fullscreen view" at bounding box center [1435, 20] width 28 height 28
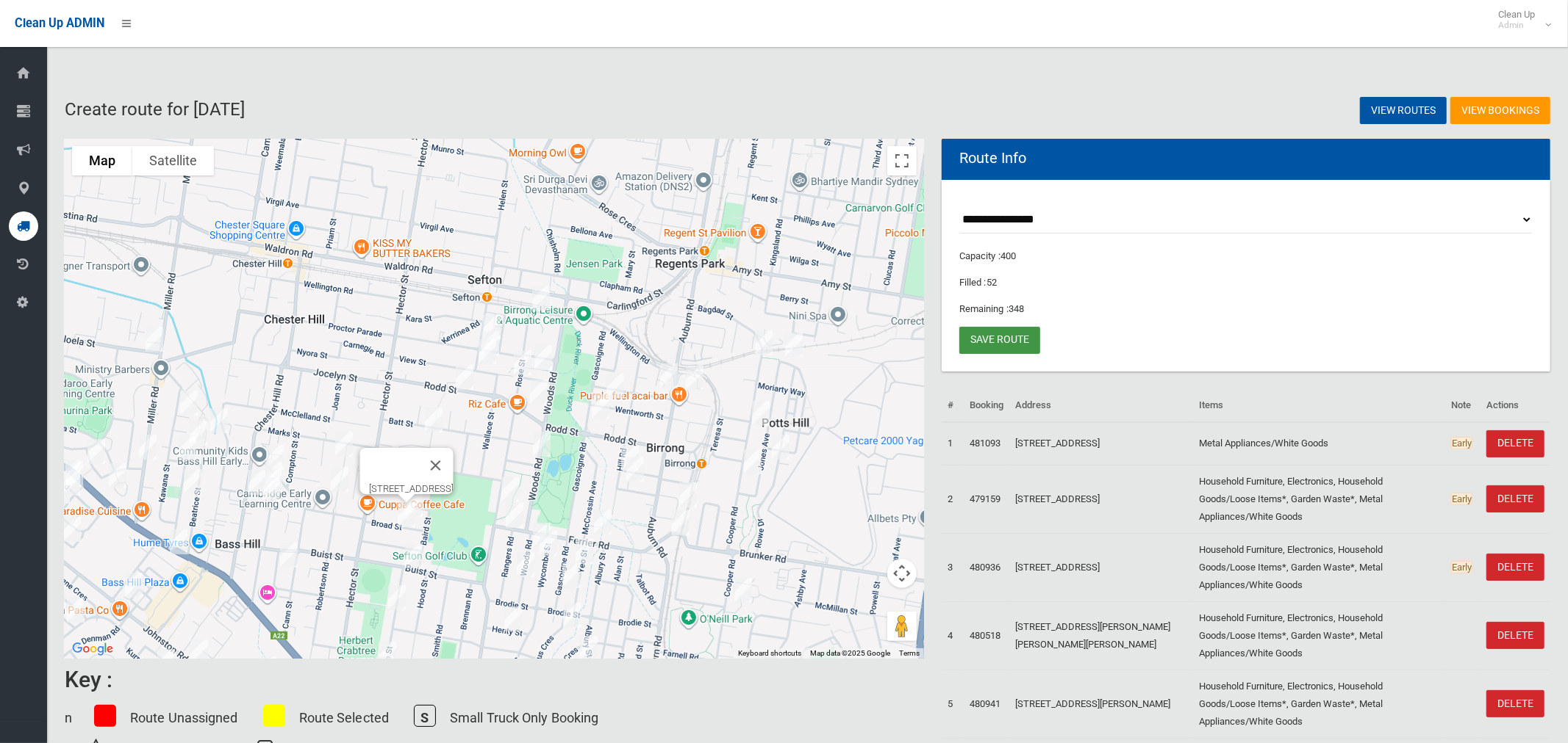
click at [1001, 332] on link "Save route" at bounding box center [999, 341] width 81 height 27
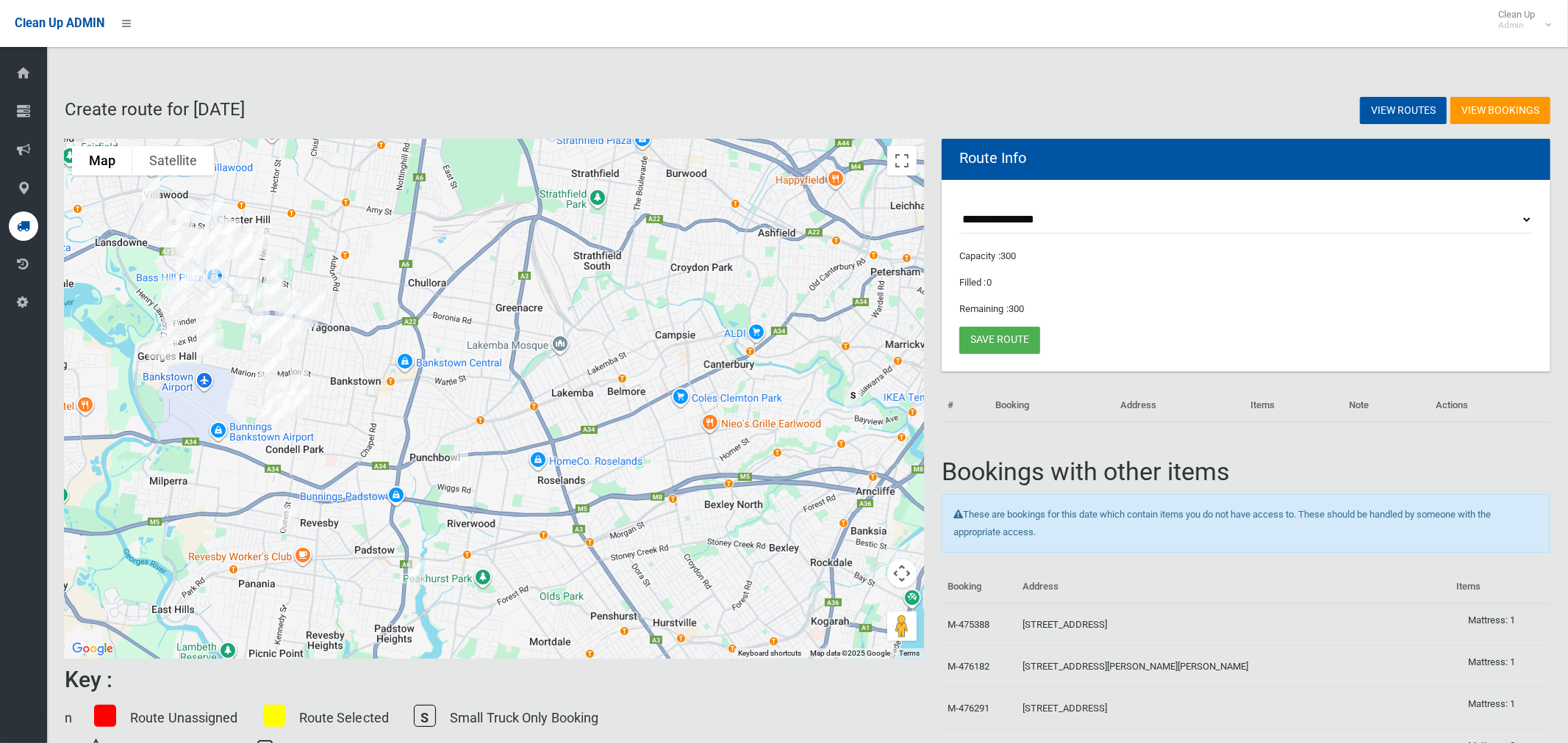
click at [1019, 215] on select "**********" at bounding box center [1246, 220] width 573 height 27
select select "*****"
click at [959, 207] on select "**********" at bounding box center [1246, 220] width 573 height 27
click at [894, 175] on button "Toggle fullscreen view" at bounding box center [901, 160] width 30 height 30
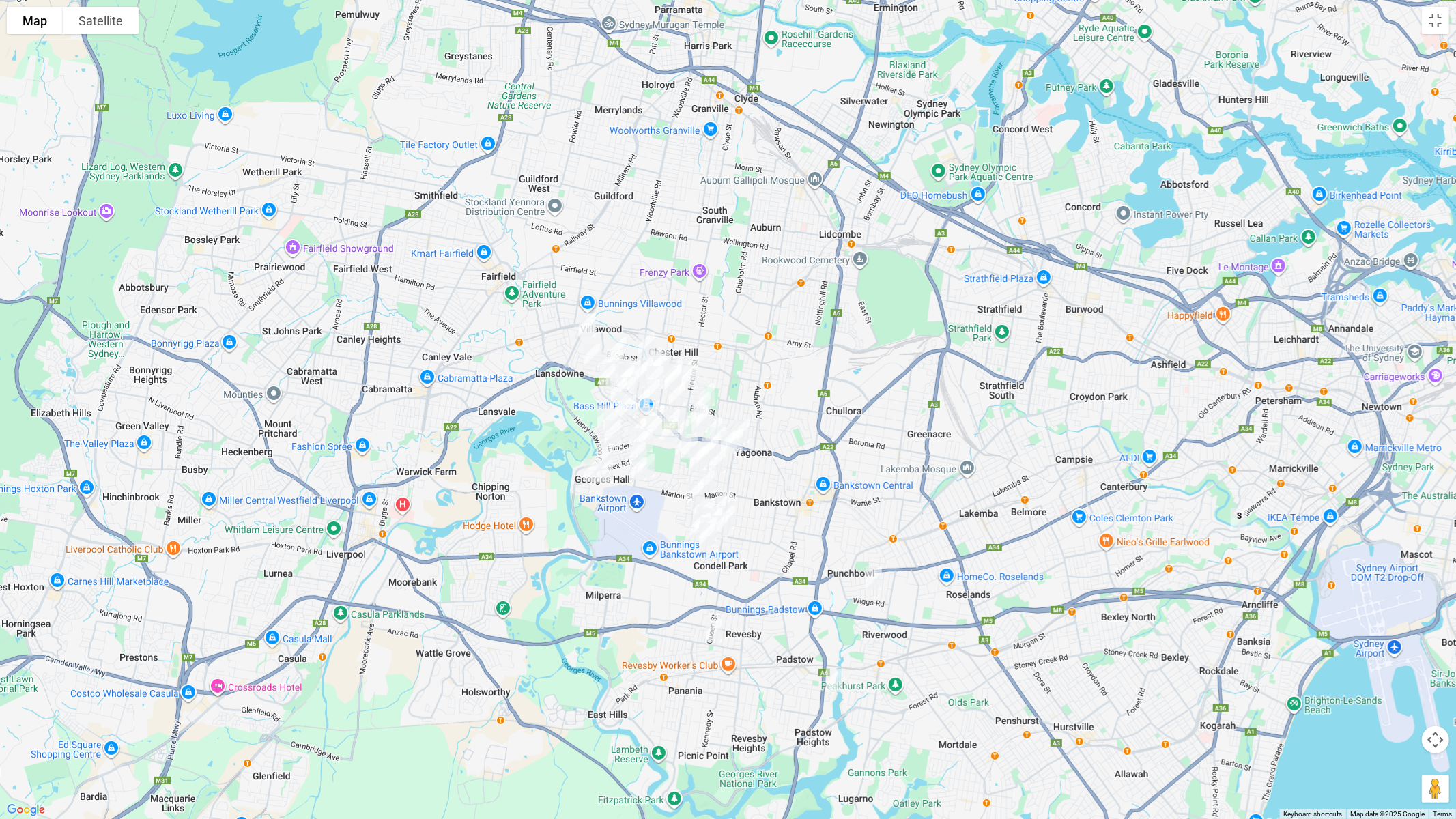
drag, startPoint x: 801, startPoint y: 372, endPoint x: 897, endPoint y: 417, distance: 106.0
click at [897, 417] on div at bounding box center [728, 410] width 1456 height 819
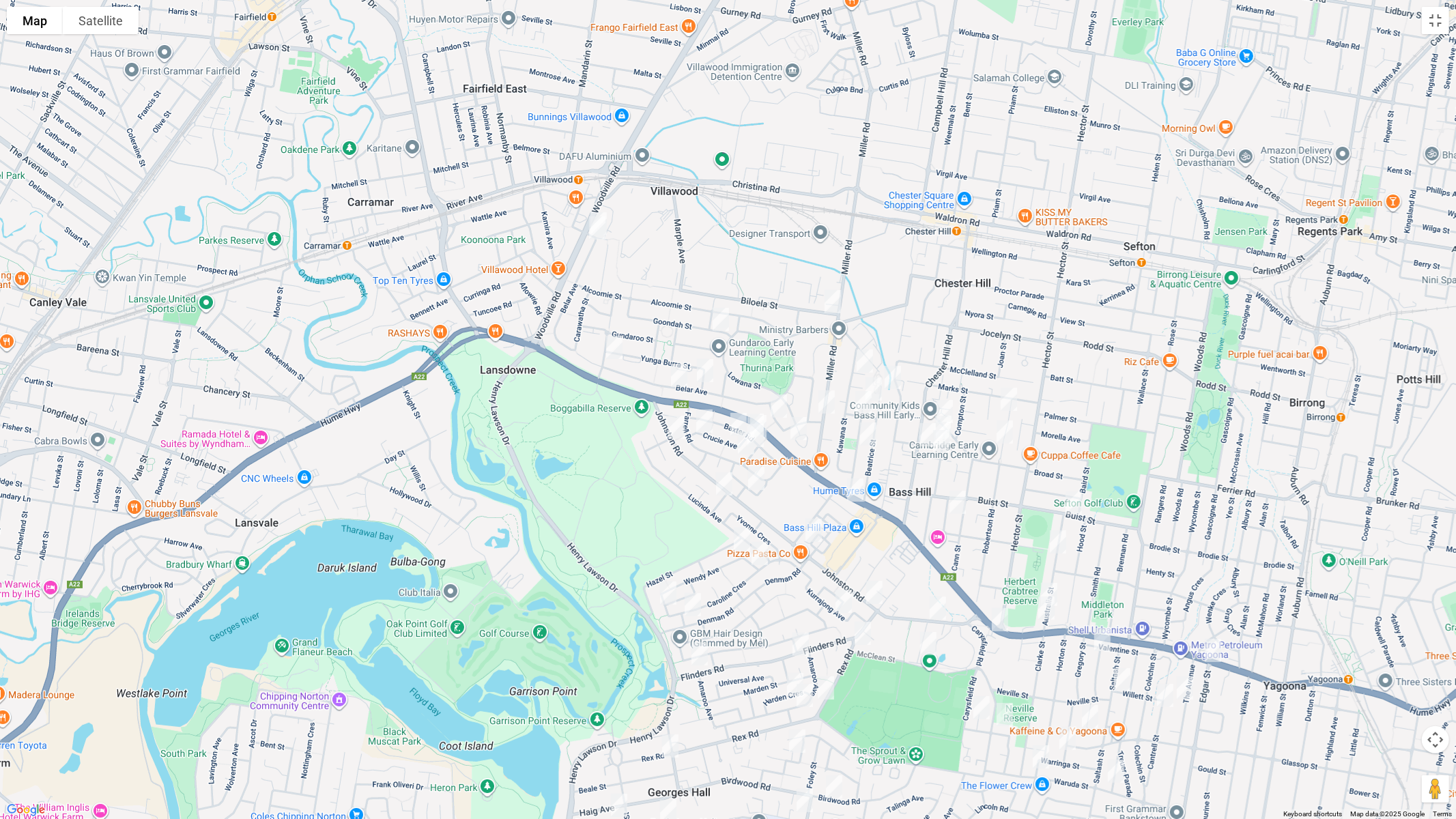
click at [827, 397] on img "334 Miller Road, VILLAWOOD NSW 2163" at bounding box center [826, 402] width 28 height 34
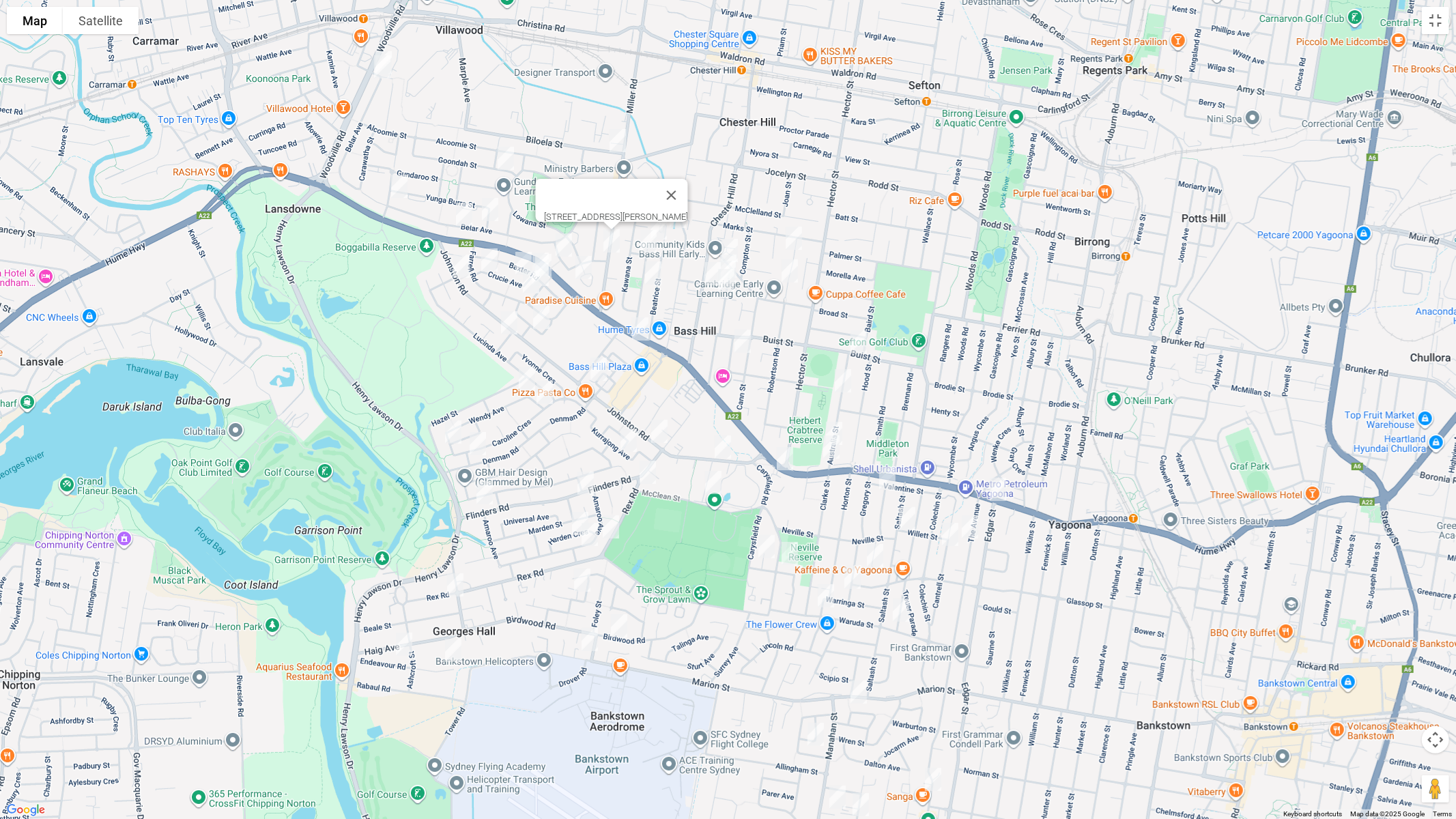
drag, startPoint x: 853, startPoint y: 488, endPoint x: 717, endPoint y: 346, distance: 196.6
click at [717, 346] on div "[STREET_ADDRESS][PERSON_NAME]" at bounding box center [728, 410] width 1456 height 819
click at [593, 638] on img "489 Marion Street, GEORGES HALL NSW 2198" at bounding box center [589, 640] width 28 height 34
click at [388, 45] on div "489 Marion Street, GEORGES HALL NSW 2198" at bounding box center [728, 410] width 1456 height 819
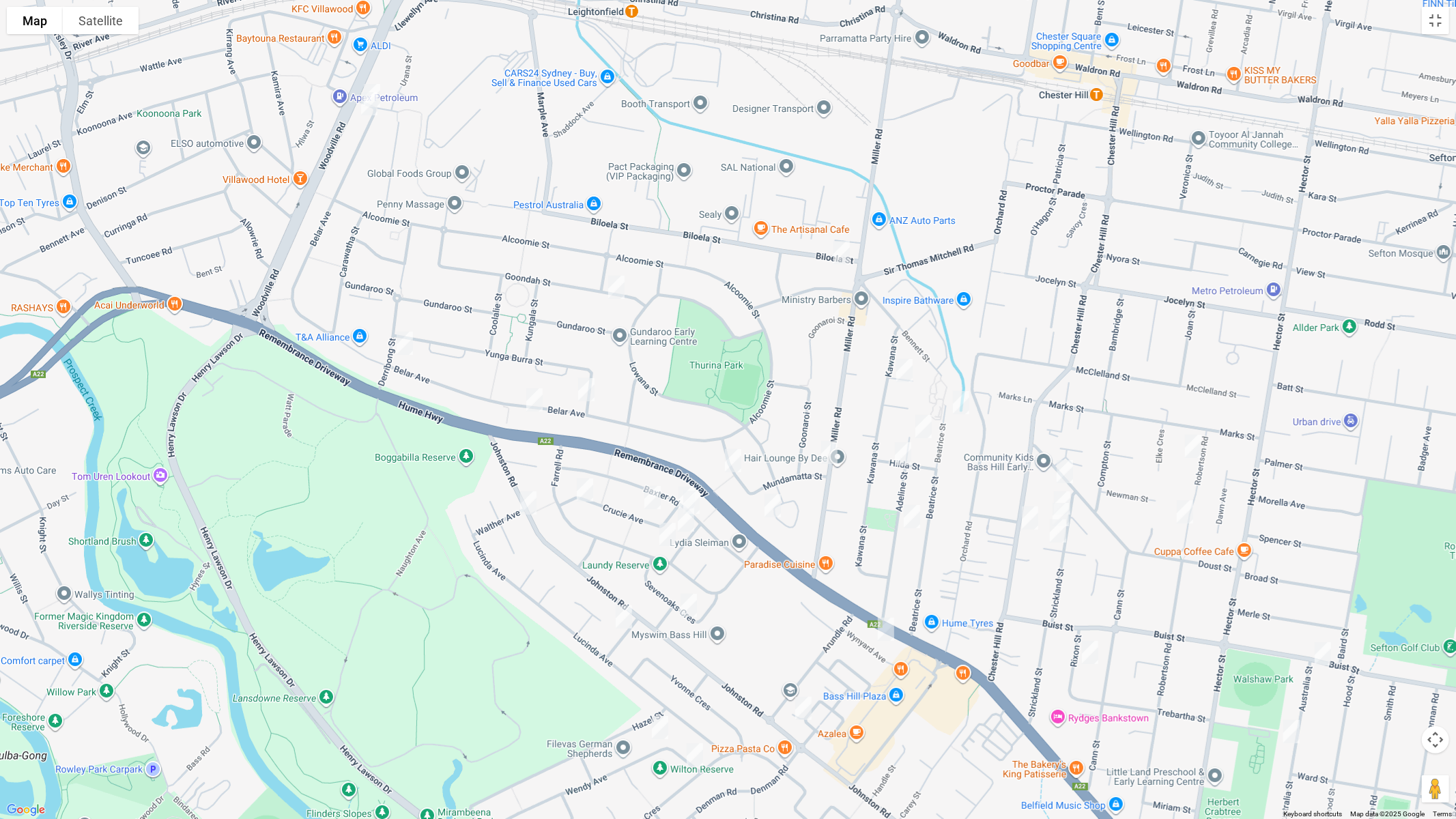
click at [384, 83] on img "6 Binna Burra Street, VILLAWOOD NSW 2163" at bounding box center [372, 95] width 28 height 34
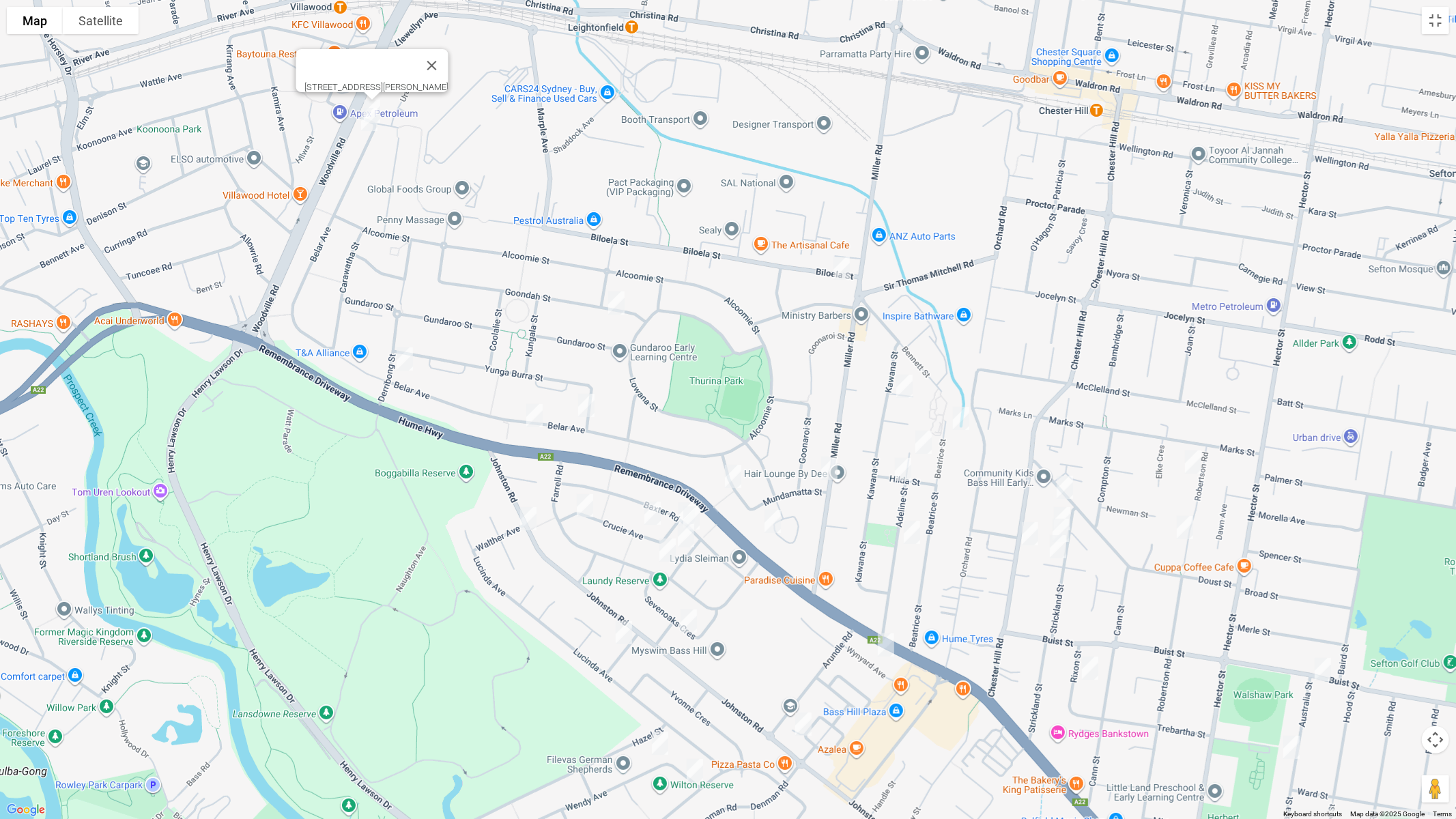
drag, startPoint x: 372, startPoint y: 124, endPoint x: 386, endPoint y: 144, distance: 24.4
click at [372, 125] on img "2 Belar Avenue, VILLAWOOD NSW 2163" at bounding box center [369, 119] width 28 height 34
click at [839, 270] on img "5A Biloela Street, VILLAWOOD NSW 2163" at bounding box center [842, 268] width 28 height 34
click at [609, 308] on img "9 Goondah Street, VILLAWOOD NSW 2163" at bounding box center [616, 303] width 28 height 34
click at [611, 306] on img "9 Goondah Street, VILLAWOOD NSW 2163" at bounding box center [616, 303] width 28 height 34
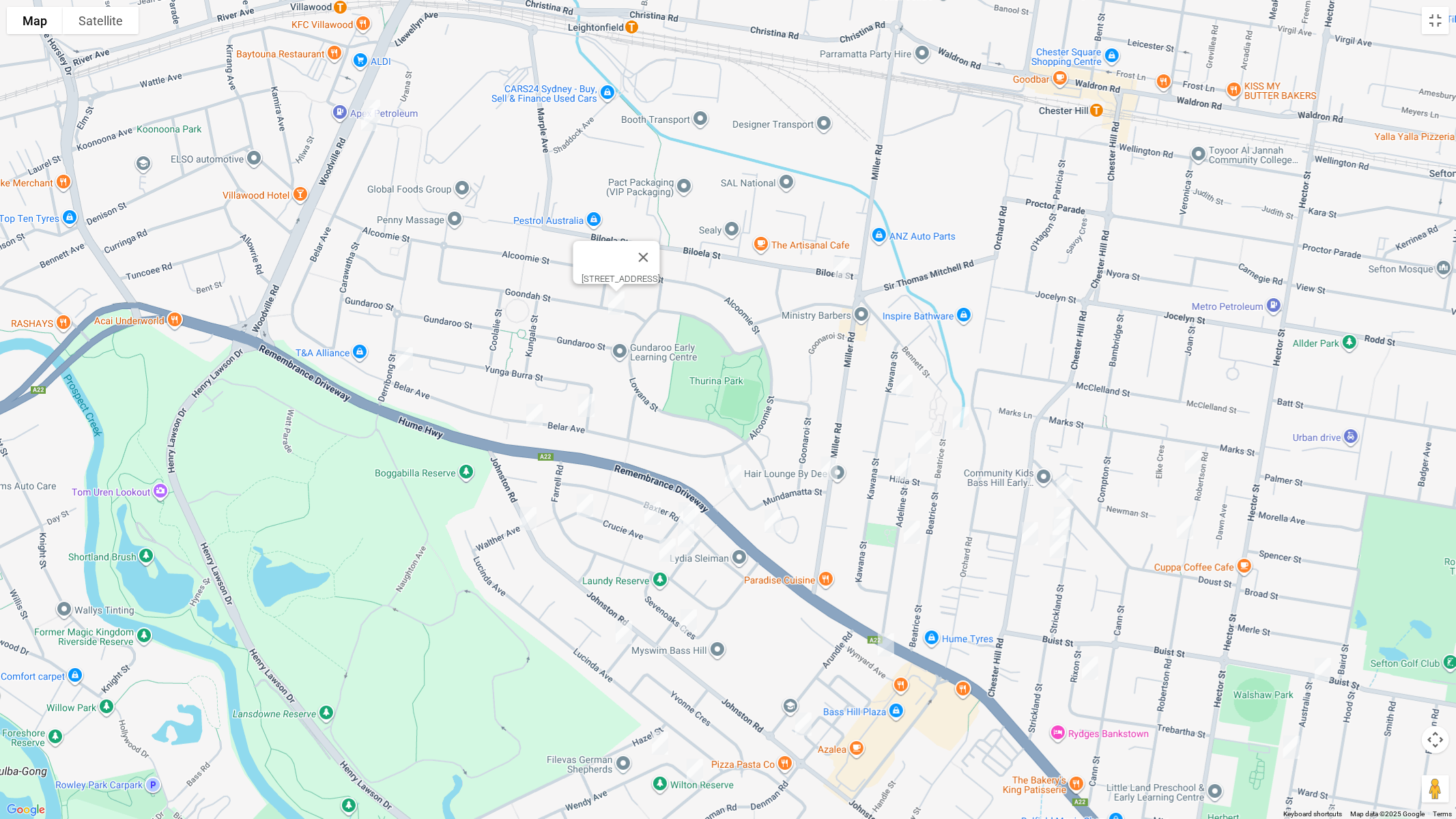
drag, startPoint x: 399, startPoint y: 357, endPoint x: 462, endPoint y: 378, distance: 66.4
click at [401, 357] on img "63 Belar Avenue, VILLAWOOD NSW 2163" at bounding box center [404, 359] width 28 height 34
click at [592, 405] on img "125 Belar Avenue, VILLAWOOD NSW 2163" at bounding box center [586, 405] width 28 height 34
drag, startPoint x: 410, startPoint y: 358, endPoint x: 417, endPoint y: 366, distance: 10.6
click at [409, 357] on img "63 Belar Avenue, VILLAWOOD NSW 2163" at bounding box center [404, 359] width 28 height 34
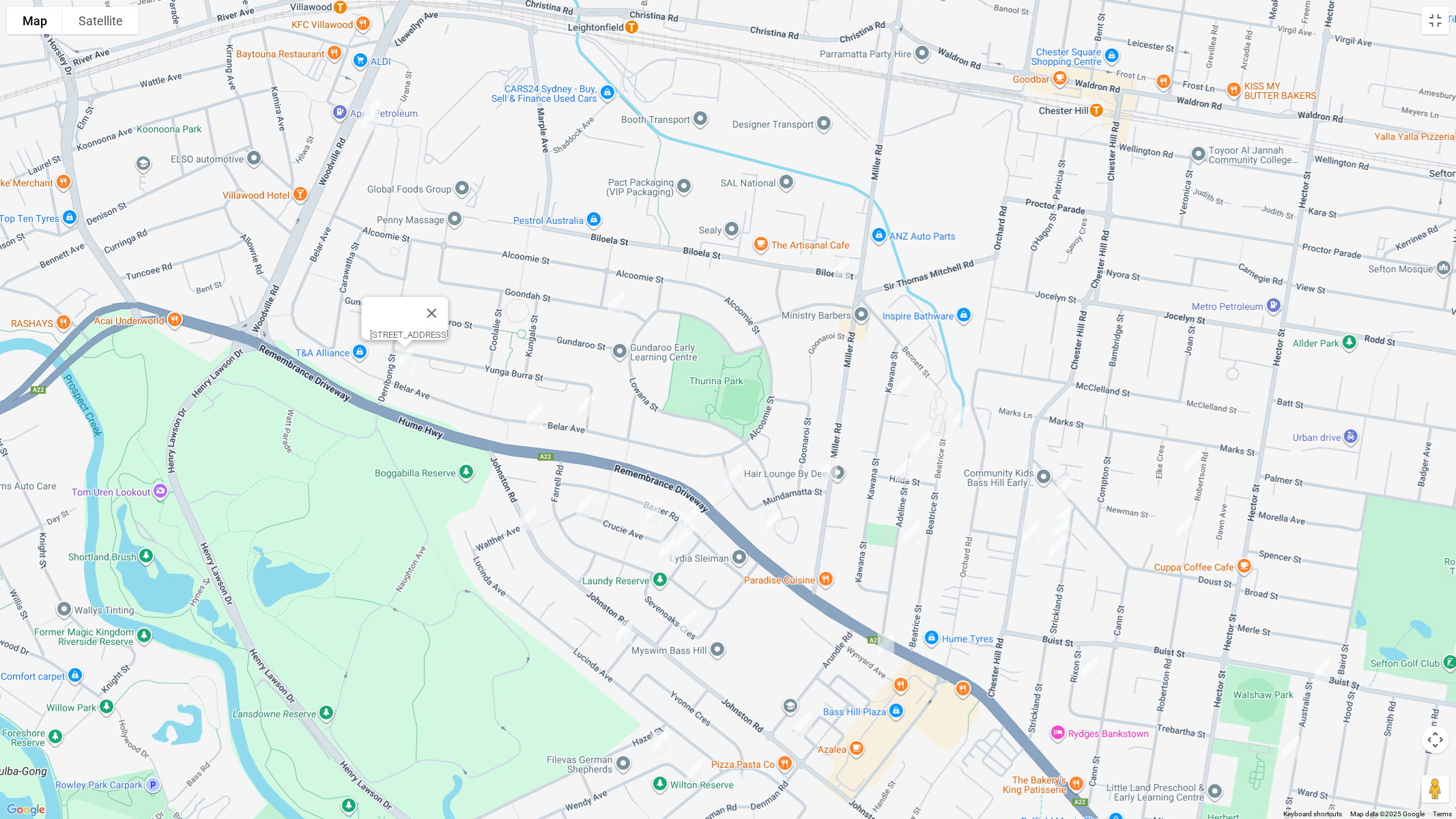
click at [535, 414] on img "166 Belar Avenue, VILLAWOOD NSW 2163" at bounding box center [534, 415] width 28 height 34
click at [592, 510] on img "41 Crucie Avenue, BASS HILL NSW 2197" at bounding box center [585, 506] width 28 height 34
click at [523, 518] on img "2 Walther Avenue, BASS HILL NSW 2197" at bounding box center [528, 519] width 28 height 34
click at [902, 385] on img "24 Coraki Road, BASS HILL NSW 2197" at bounding box center [904, 386] width 28 height 34
click at [958, 415] on img "98 Beatrice Street, BASS HILL NSW 2197" at bounding box center [961, 418] width 28 height 34
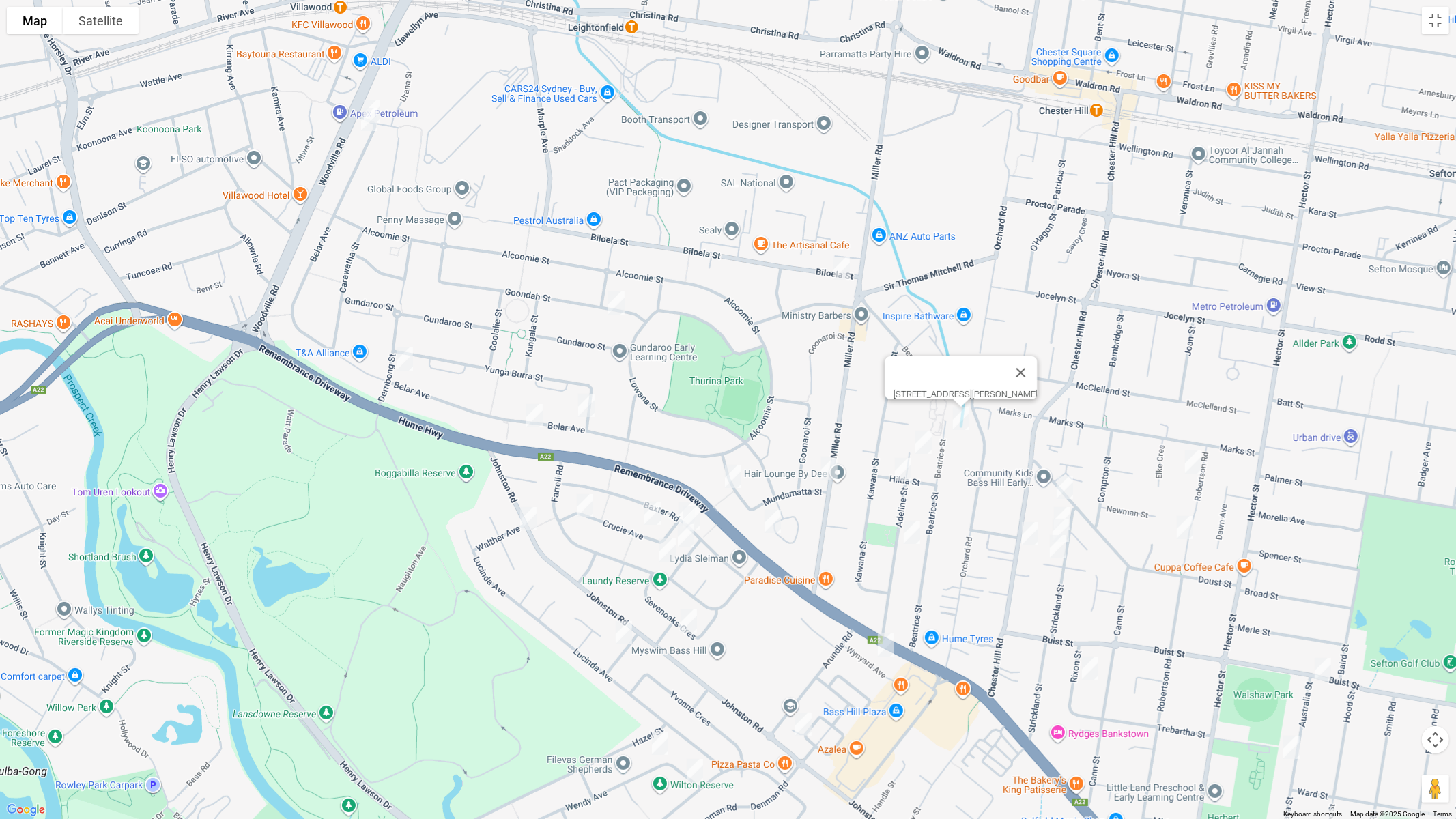
click at [1195, 463] on img "8 Robertson Road, CHESTER HILL NSW 2162" at bounding box center [1193, 462] width 28 height 34
click at [1189, 531] on img "34 Robertson Road, CHESTER HILL NSW 2162" at bounding box center [1185, 528] width 28 height 34
click at [926, 439] on img "74 Adeline Street, BASS HILL NSW 2197" at bounding box center [923, 442] width 28 height 34
click at [906, 469] on img "2/1 Hilda Street, BASS HILL NSW 2197" at bounding box center [903, 470] width 28 height 34
click at [732, 479] on img "29 Mundamatta Street, VILLAWOOD NSW 2163" at bounding box center [733, 477] width 28 height 34
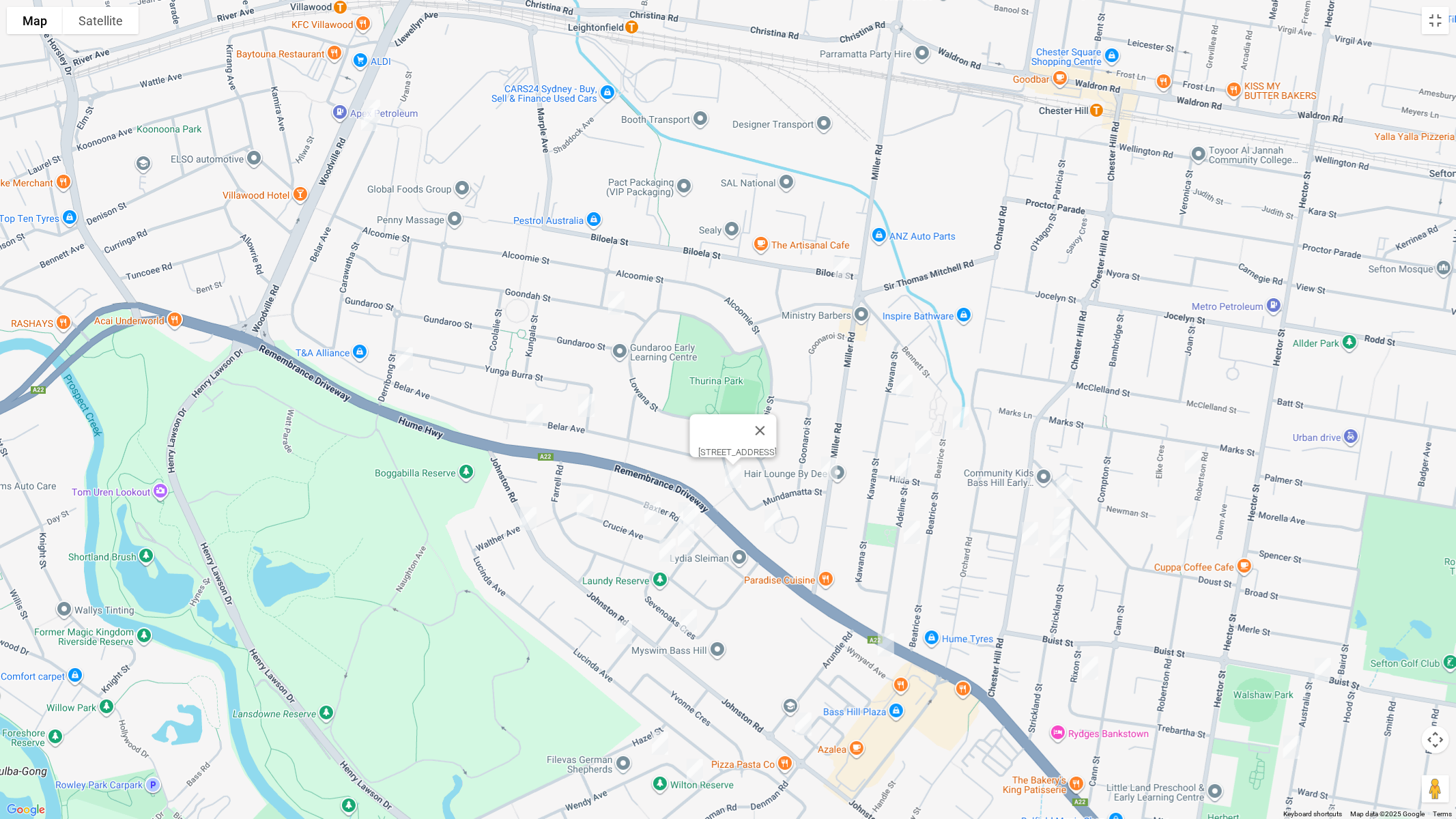
click at [675, 497] on img "23 Baxter Road, BASS HILL NSW 2197" at bounding box center [687, 514] width 28 height 34
click at [700, 512] on img "21 Baxter Road, BASS HILL NSW 2197" at bounding box center [691, 518] width 28 height 34
click at [642, 511] on img "12 Crucie Avenue, BASS HILL NSW 2197" at bounding box center [652, 513] width 28 height 34
click at [690, 543] on img "8 Jennings Avenue, BASS HILL NSW 2197" at bounding box center [686, 536] width 28 height 34
click at [659, 552] on img "28 Farrell Road, BASS HILL NSW 2197" at bounding box center [667, 550] width 28 height 34
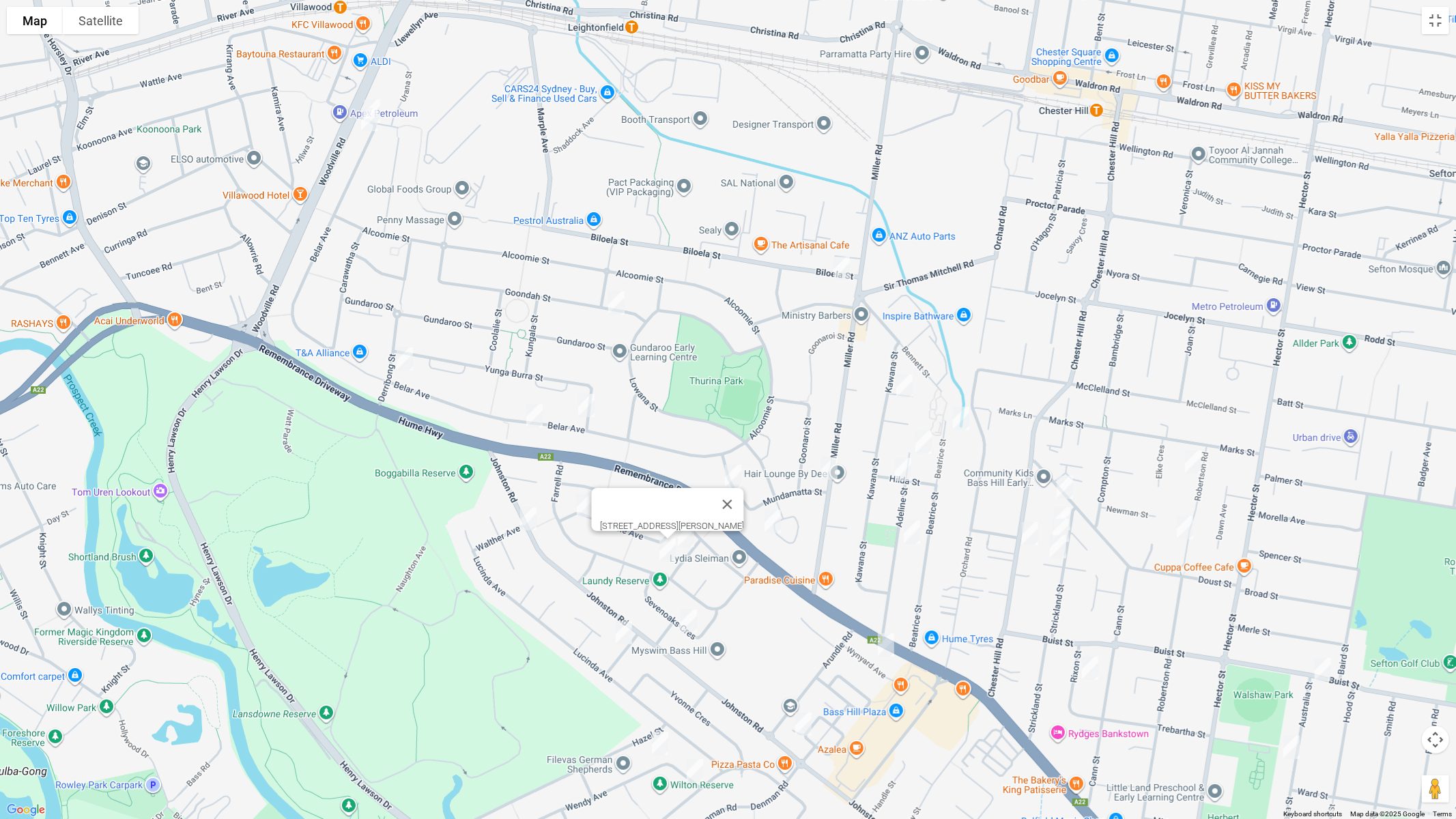
drag, startPoint x: 689, startPoint y: 618, endPoint x: 678, endPoint y: 620, distance: 11.2
click at [688, 619] on img "23 Sevenoaks Crescent, BASS HILL NSW 2197" at bounding box center [688, 621] width 28 height 34
click at [618, 637] on img "8 Brooke Street, BASS HILL NSW 2197" at bounding box center [623, 633] width 28 height 34
click at [768, 531] on img "100 Lowana Street, VILLAWOOD NSW 2163" at bounding box center [772, 521] width 28 height 34
drag, startPoint x: 908, startPoint y: 534, endPoint x: 964, endPoint y: 514, distance: 59.5
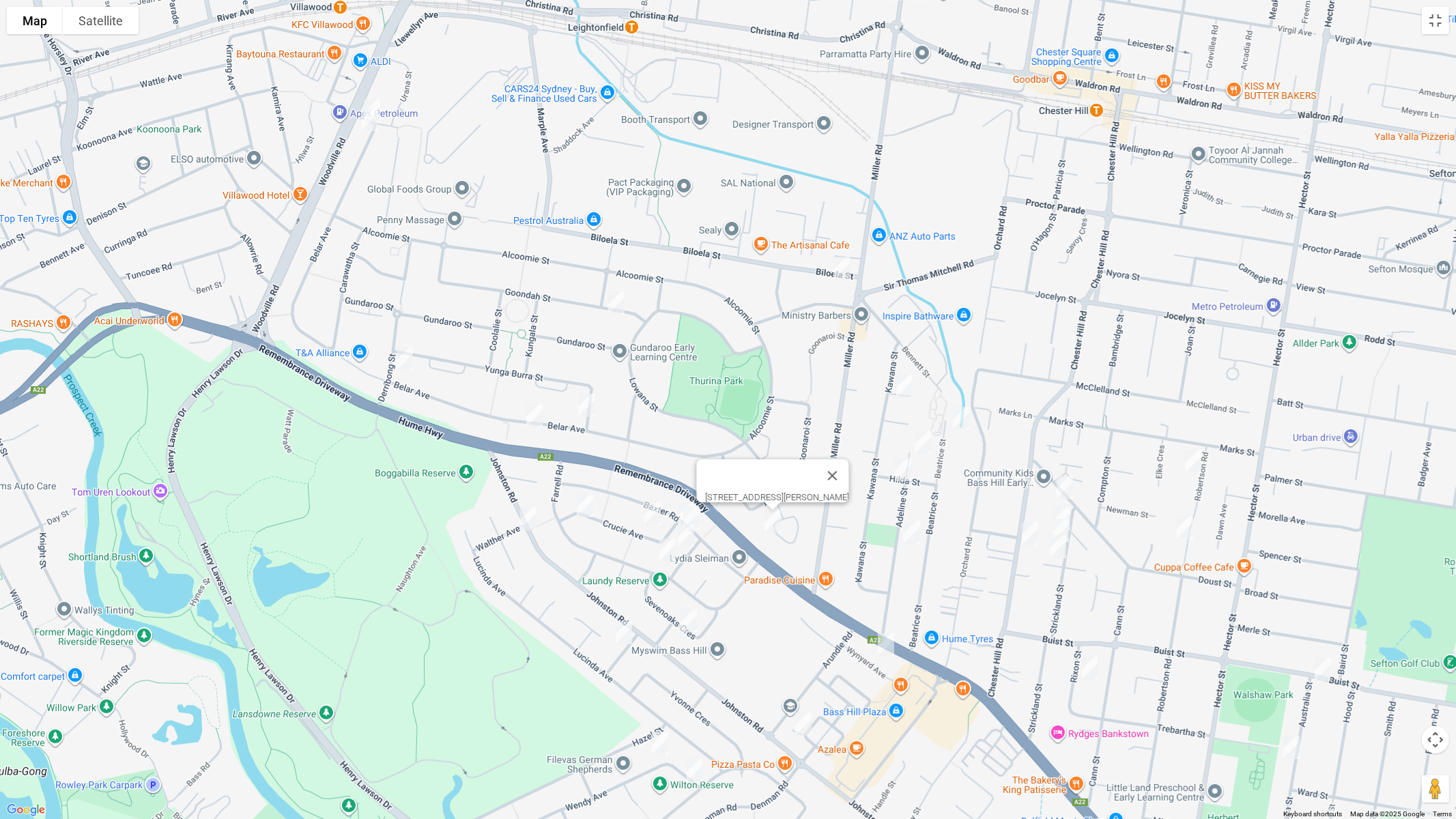
click at [907, 534] on img "38 Adeline Street, BASS HILL NSW 2197" at bounding box center [912, 532] width 28 height 34
click at [1068, 486] on img "2/12 Cann Street, BASS HILL NSW 2197" at bounding box center [1064, 487] width 28 height 34
click at [1070, 506] on img "6 Strickland Street, BASS HILL NSW 2197" at bounding box center [1062, 519] width 28 height 34
click at [1074, 532] on img "10 Strickland Street, BASS HILL NSW 2197" at bounding box center [1061, 530] width 28 height 34
click at [1023, 534] on img "101 Chester Hill Road, BASS HILL NSW 2197" at bounding box center [1030, 534] width 28 height 34
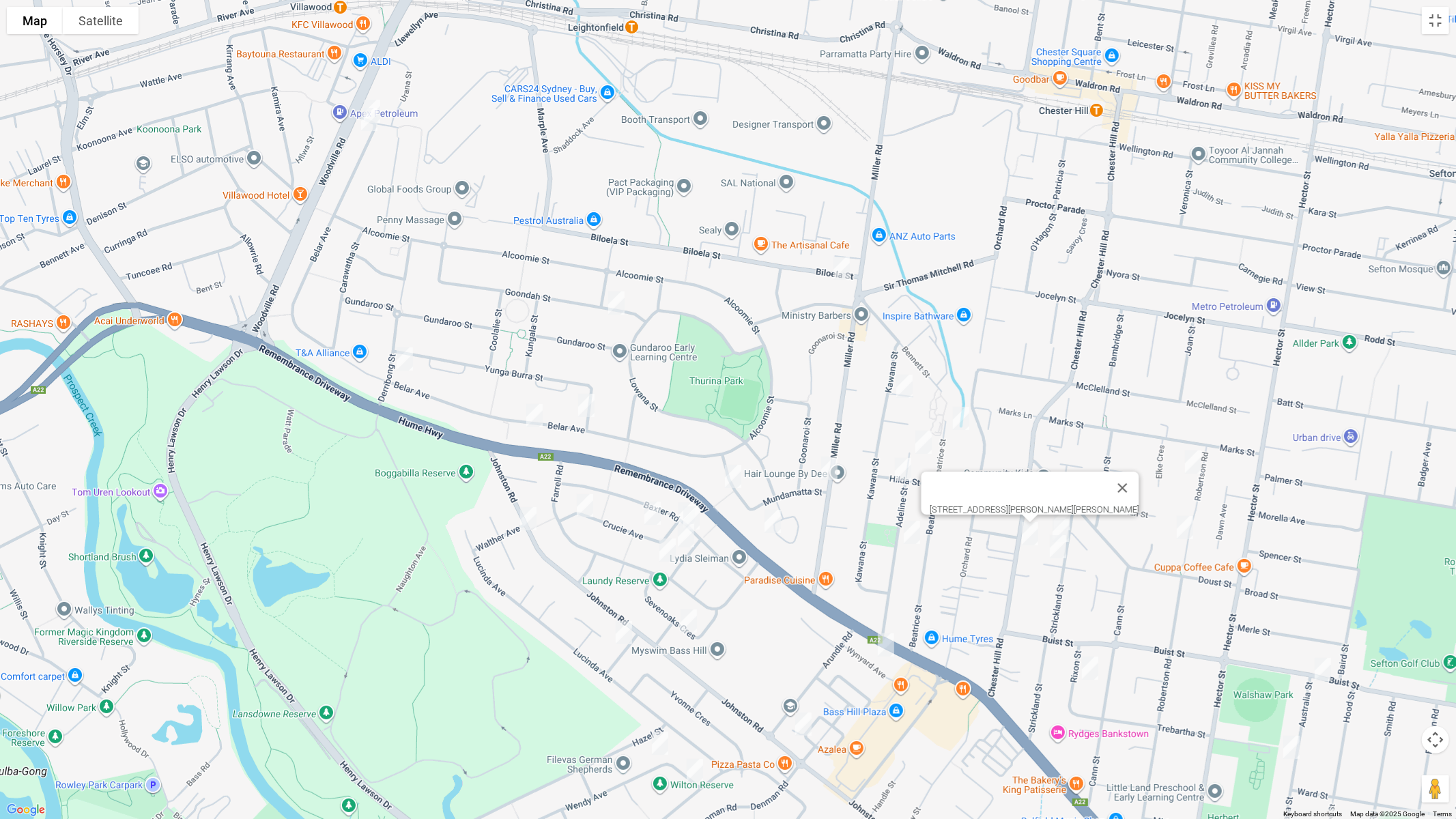
click at [1052, 552] on img "4/16 Strickland Street, BASS HILL NSW 2197" at bounding box center [1058, 546] width 28 height 34
drag, startPoint x: 1017, startPoint y: 648, endPoint x: 824, endPoint y: 492, distance: 248.2
click at [820, 488] on div "[STREET_ADDRESS][PERSON_NAME]" at bounding box center [728, 410] width 1456 height 819
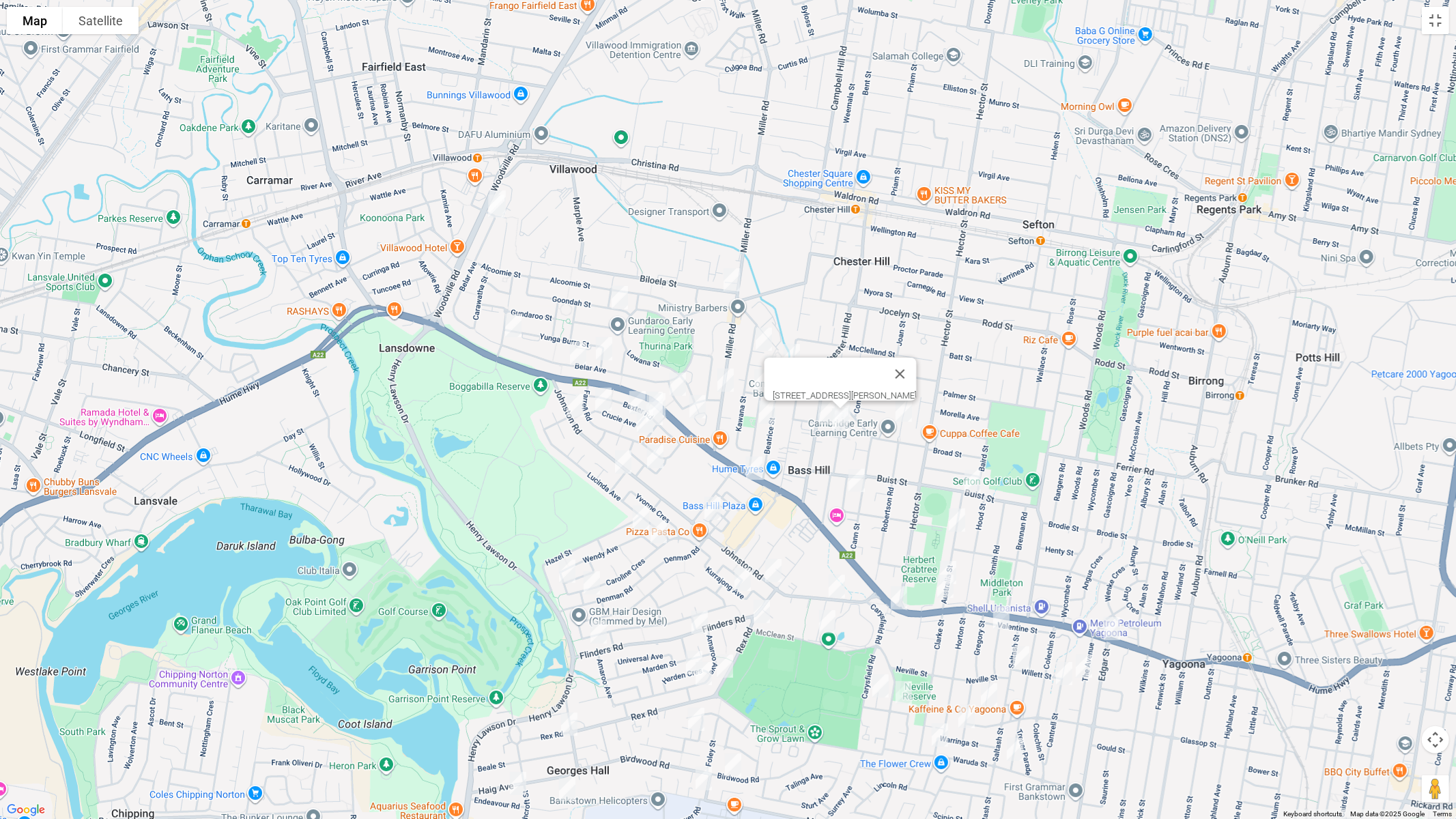
drag, startPoint x: 903, startPoint y: 605, endPoint x: 800, endPoint y: 468, distance: 171.4
click at [800, 468] on div "[STREET_ADDRESS][PERSON_NAME]" at bounding box center [728, 410] width 1456 height 819
click at [752, 467] on img "14 Wynyard Avenue, BASS HILL NSW 2197" at bounding box center [754, 468] width 28 height 34
click at [710, 506] on img "8 Union Street, BASS HILL NSW 2197" at bounding box center [712, 509] width 28 height 34
click at [635, 511] on img "22 Wendy Avenue, GEORGES HALL NSW 2198" at bounding box center [640, 517] width 28 height 34
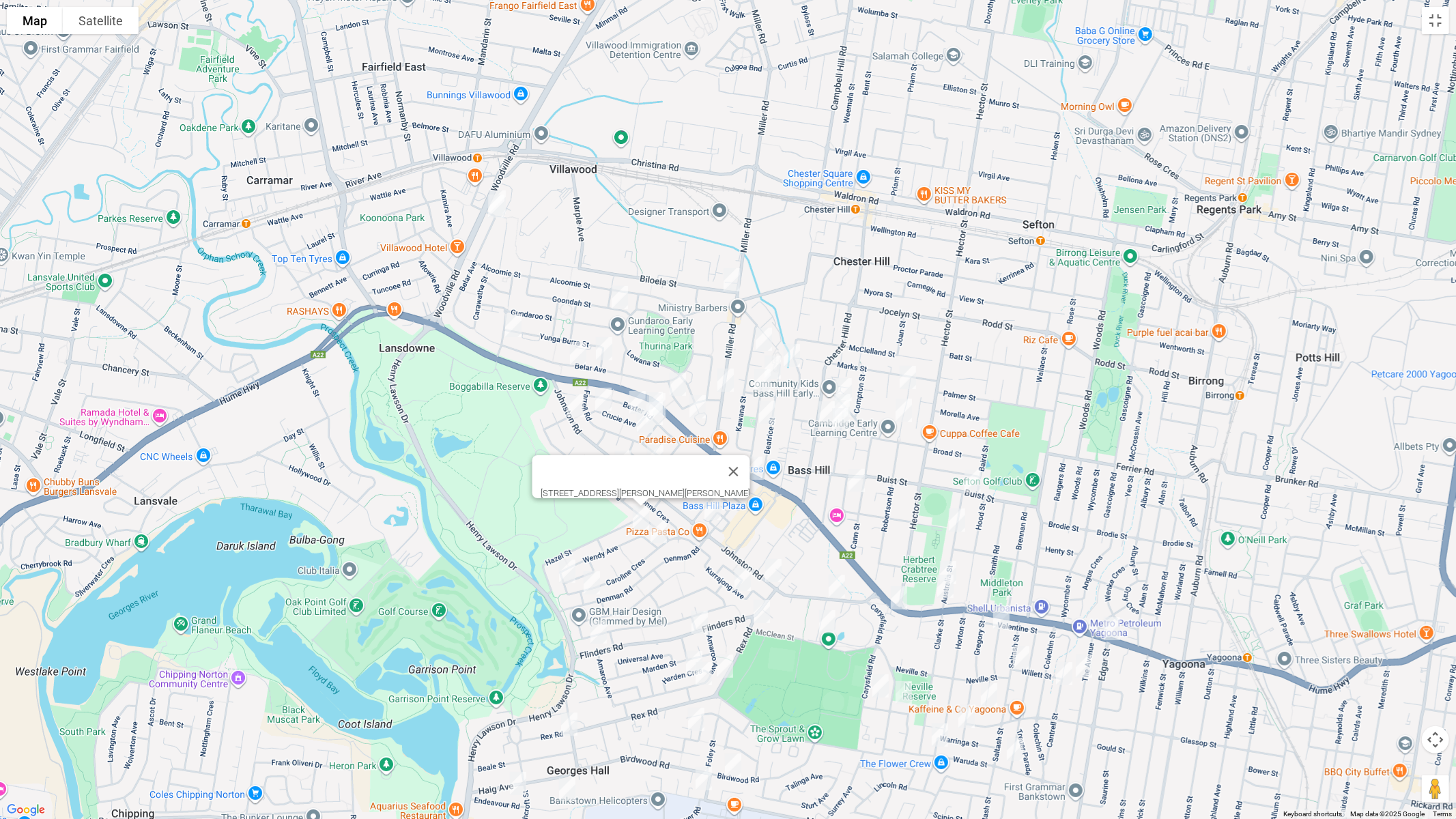
click at [658, 535] on img "26 Caroline Crescent, GEORGES HALL NSW 2198" at bounding box center [658, 532] width 28 height 34
click at [568, 570] on img "90 Wendy Avenue, GEORGES HALL NSW 2198" at bounding box center [567, 571] width 28 height 34
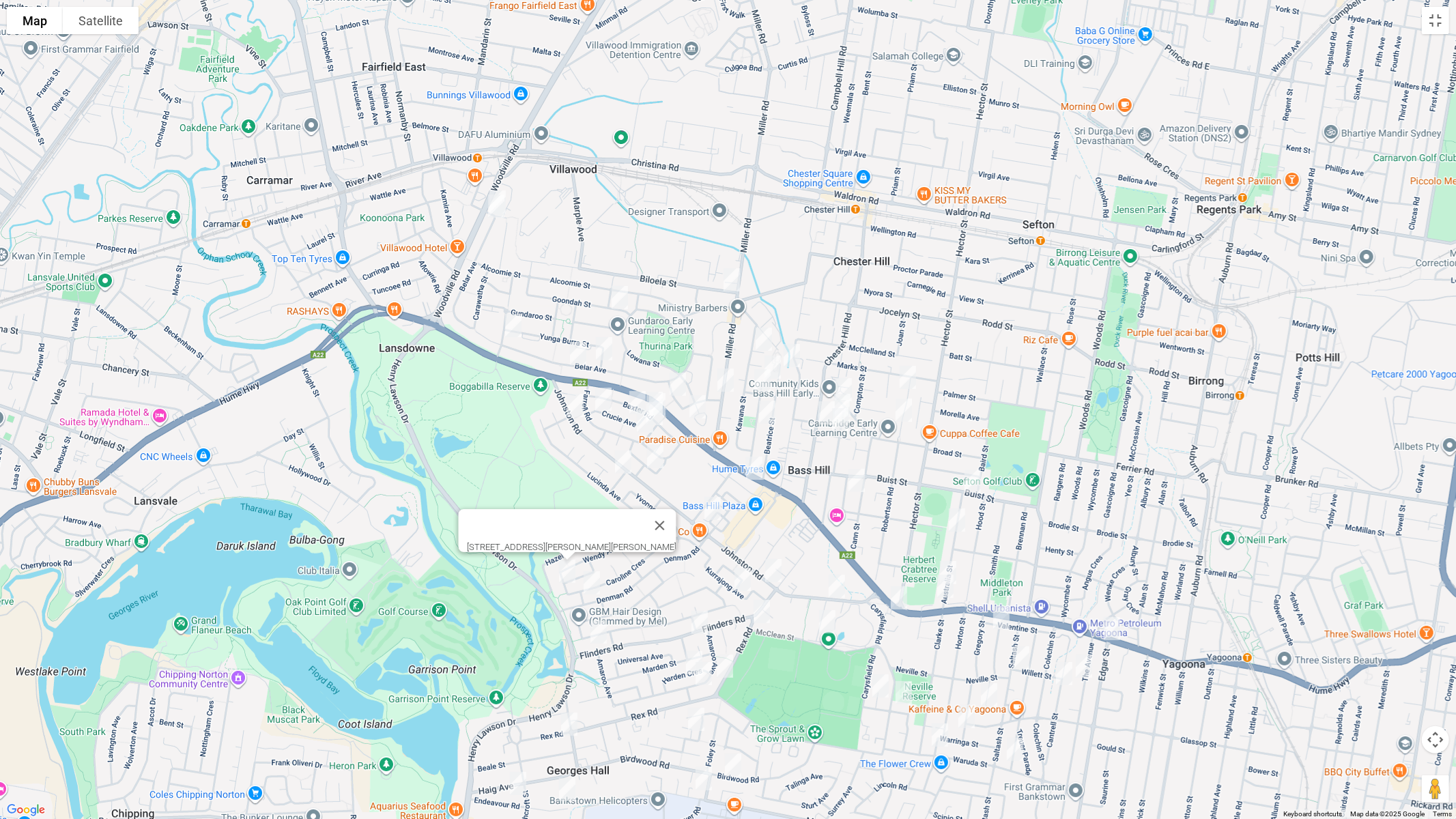
click at [593, 584] on img "17 Denman Road, GEORGES HALL NSW 2198" at bounding box center [591, 583] width 28 height 34
click at [596, 632] on img "146 Flinders Road, GEORGES HALL NSW 2198" at bounding box center [598, 632] width 28 height 34
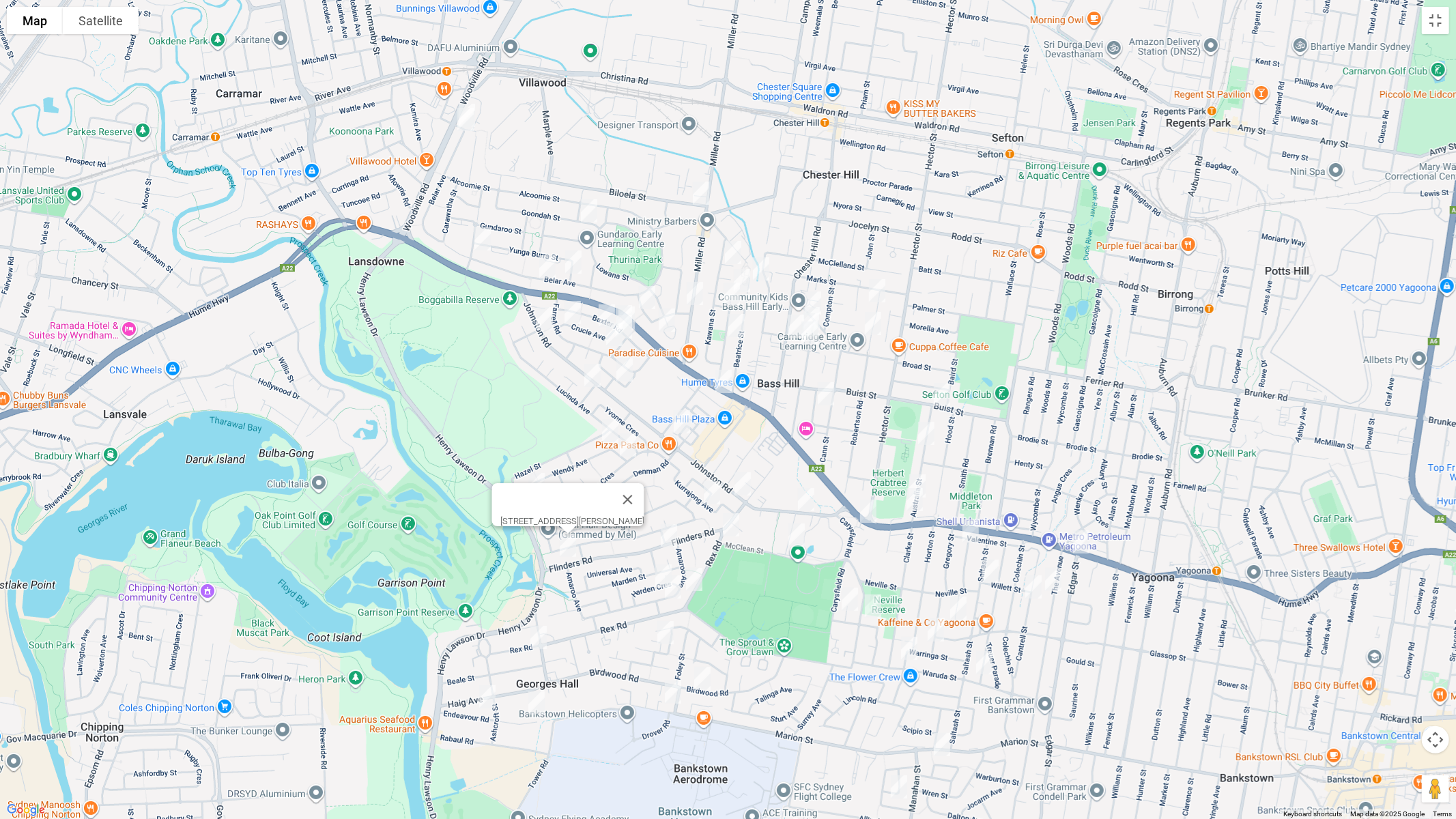
drag, startPoint x: 617, startPoint y: 685, endPoint x: 584, endPoint y: 559, distance: 130.2
click at [584, 551] on div "146 Flinders Road, GEORGES HALL NSW 2198" at bounding box center [728, 410] width 1456 height 819
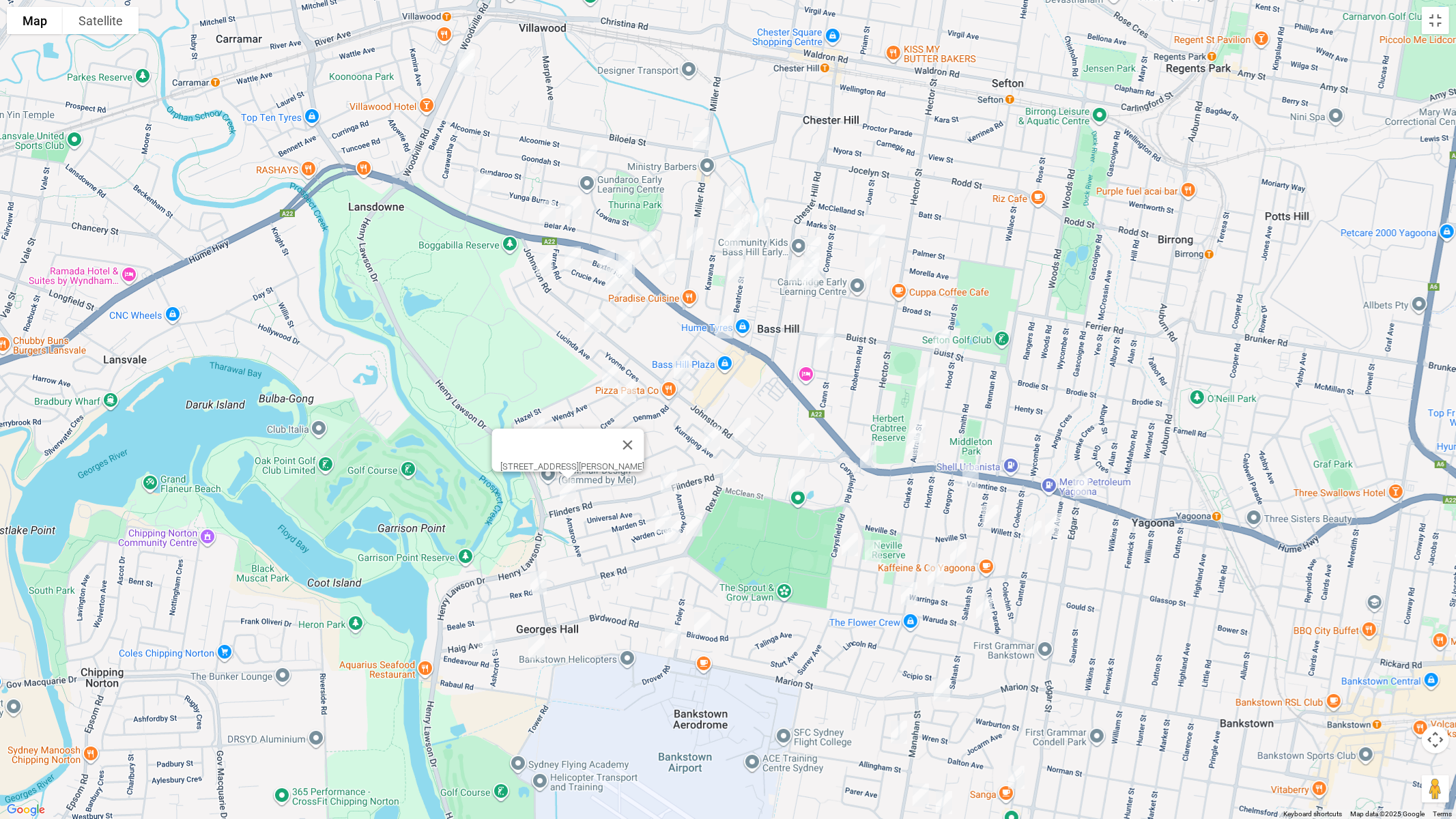
click at [537, 580] on img "163A Rex Road, GEORGES HALL NSW 2198" at bounding box center [538, 583] width 28 height 34
click at [537, 649] on img "8 Endeavour Road, GEORGES HALL NSW 2198" at bounding box center [536, 648] width 28 height 34
click at [486, 647] on img "42 Endeavour Road, GEORGES HALL NSW 2198" at bounding box center [487, 642] width 28 height 34
click at [877, 232] on img "8 Robertson Road, CHESTER HILL NSW 2162" at bounding box center [877, 236] width 28 height 34
click at [873, 270] on img "34 Robertson Road, CHESTER HILL NSW 2162" at bounding box center [873, 269] width 28 height 34
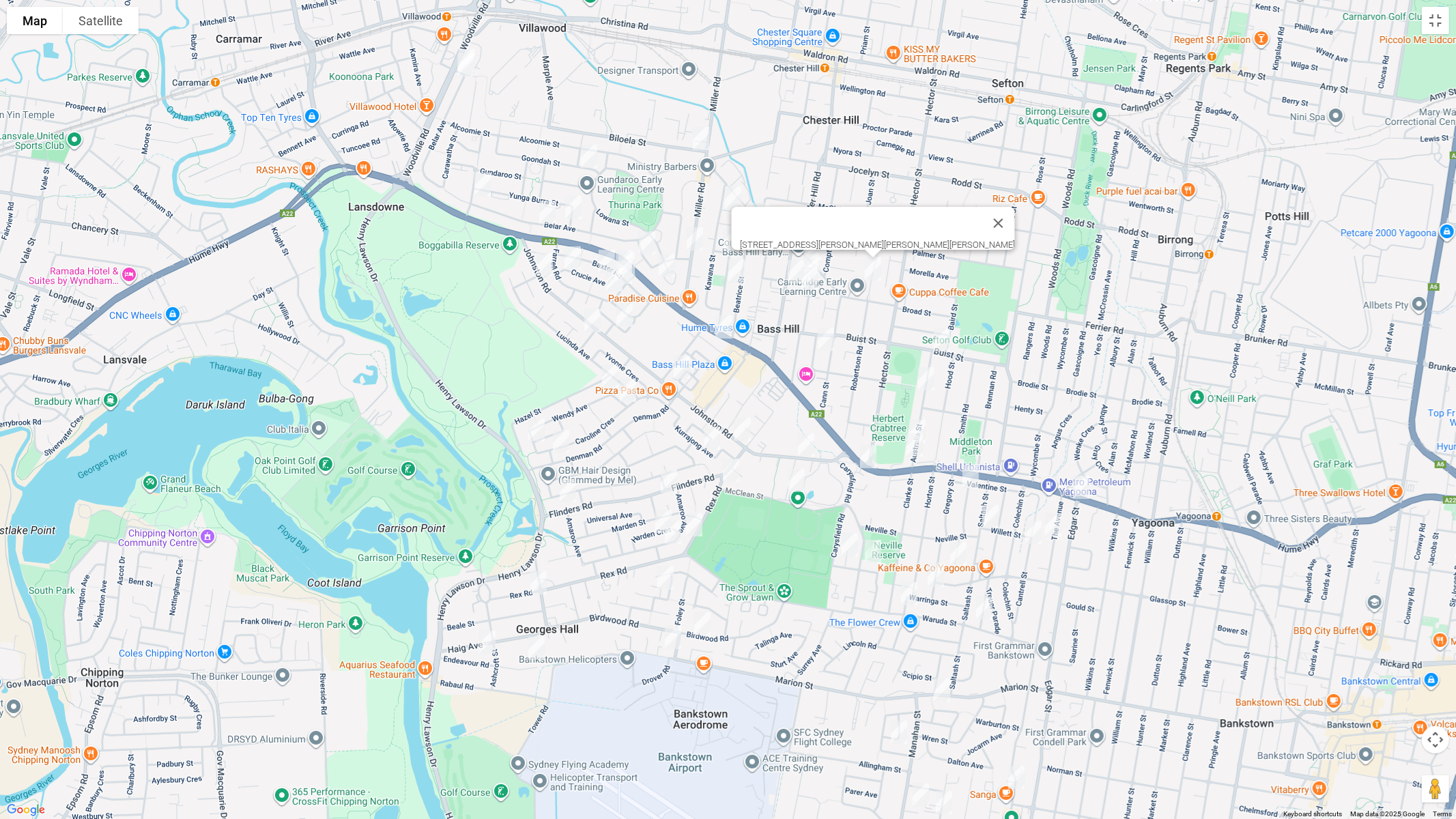
click at [666, 479] on img "51 Flinders Road, GEORGES HALL NSW 2198" at bounding box center [669, 481] width 28 height 34
click at [658, 516] on img "14 Harden Crescent, GEORGES HALL NSW 2198" at bounding box center [663, 521] width 28 height 34
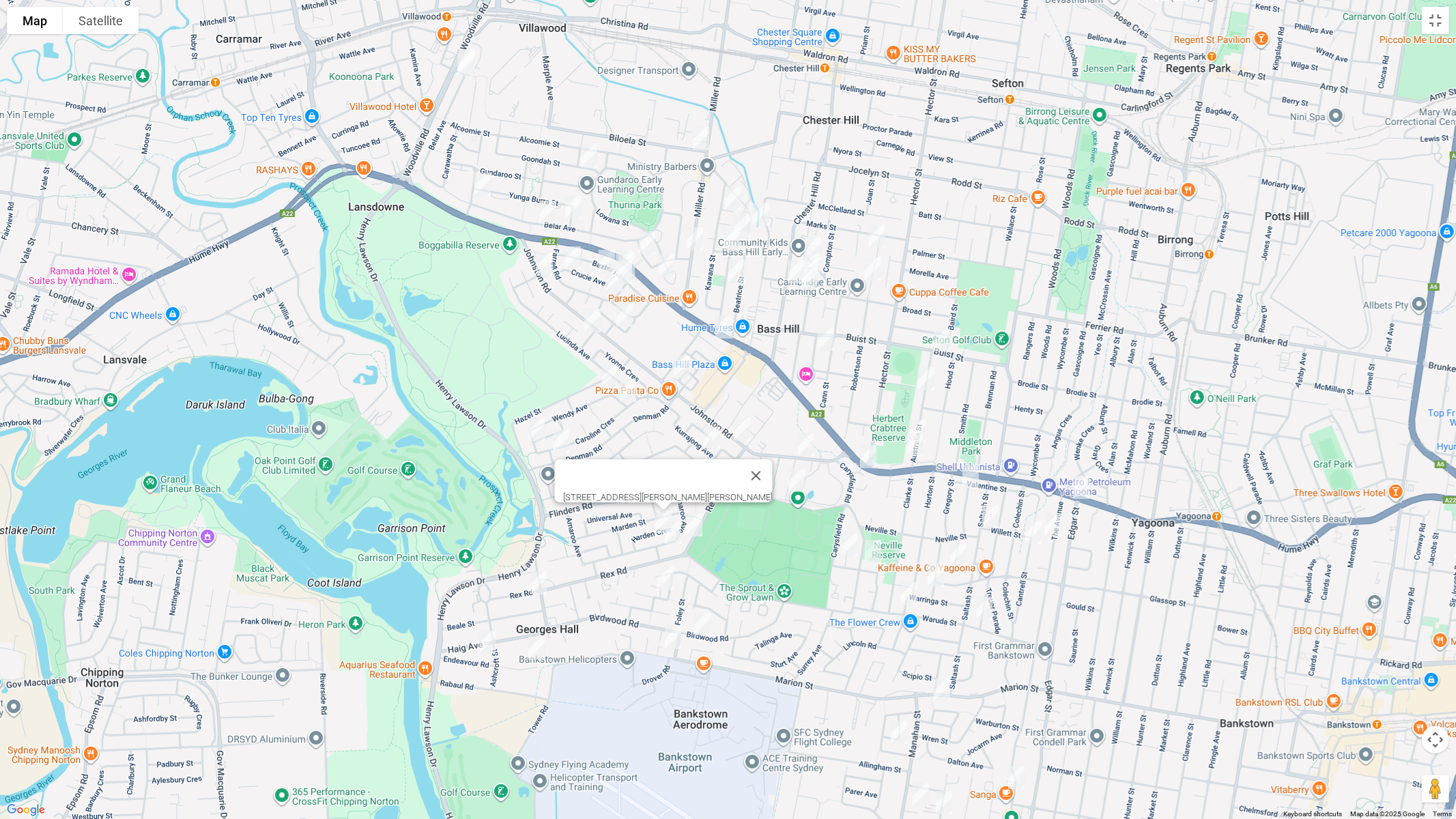
click at [877, 232] on img "8 Robertson Road, CHESTER HILL NSW 2162" at bounding box center [877, 236] width 28 height 34
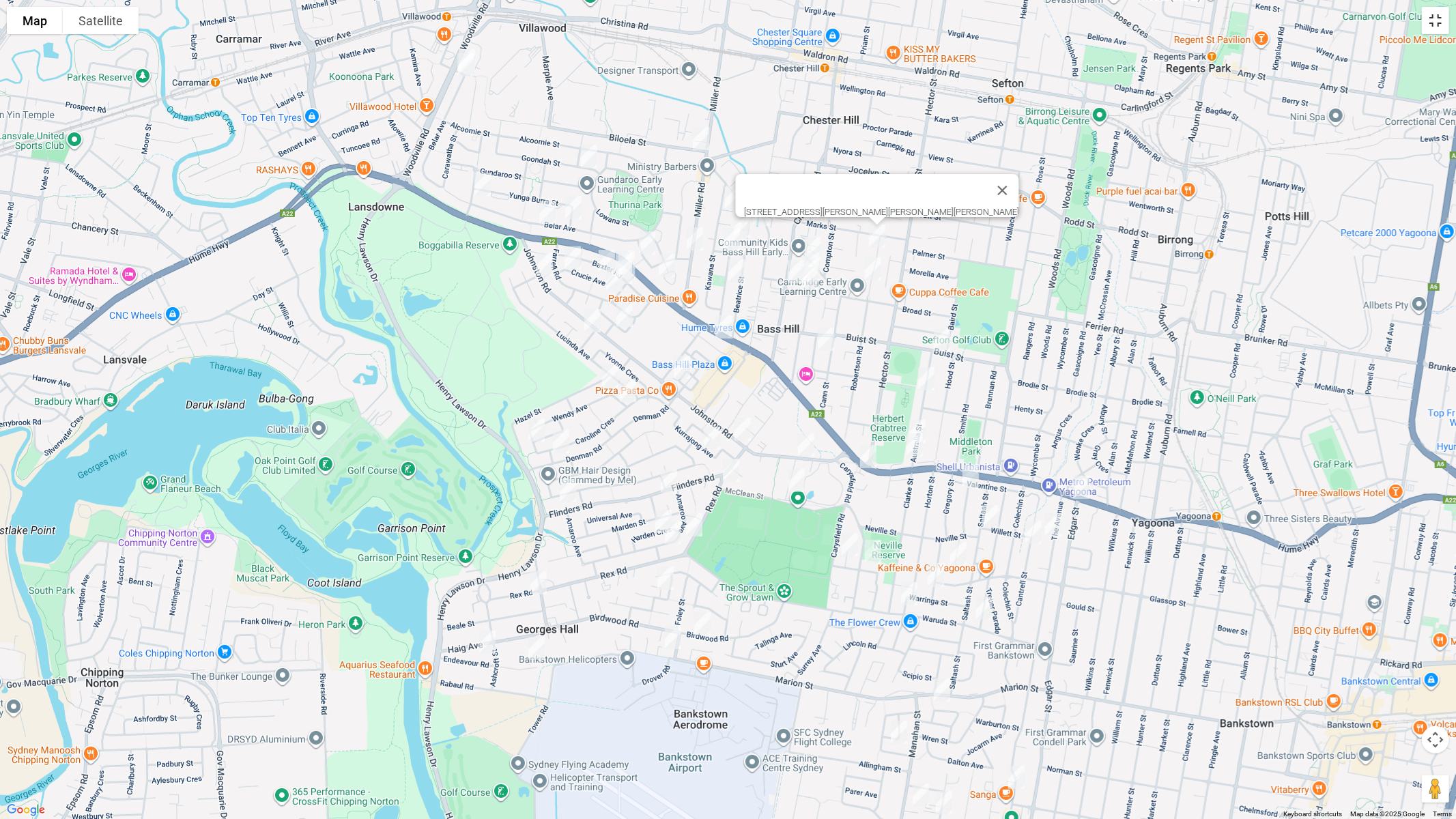
click at [1427, 16] on button "Toggle fullscreen view" at bounding box center [1435, 20] width 28 height 28
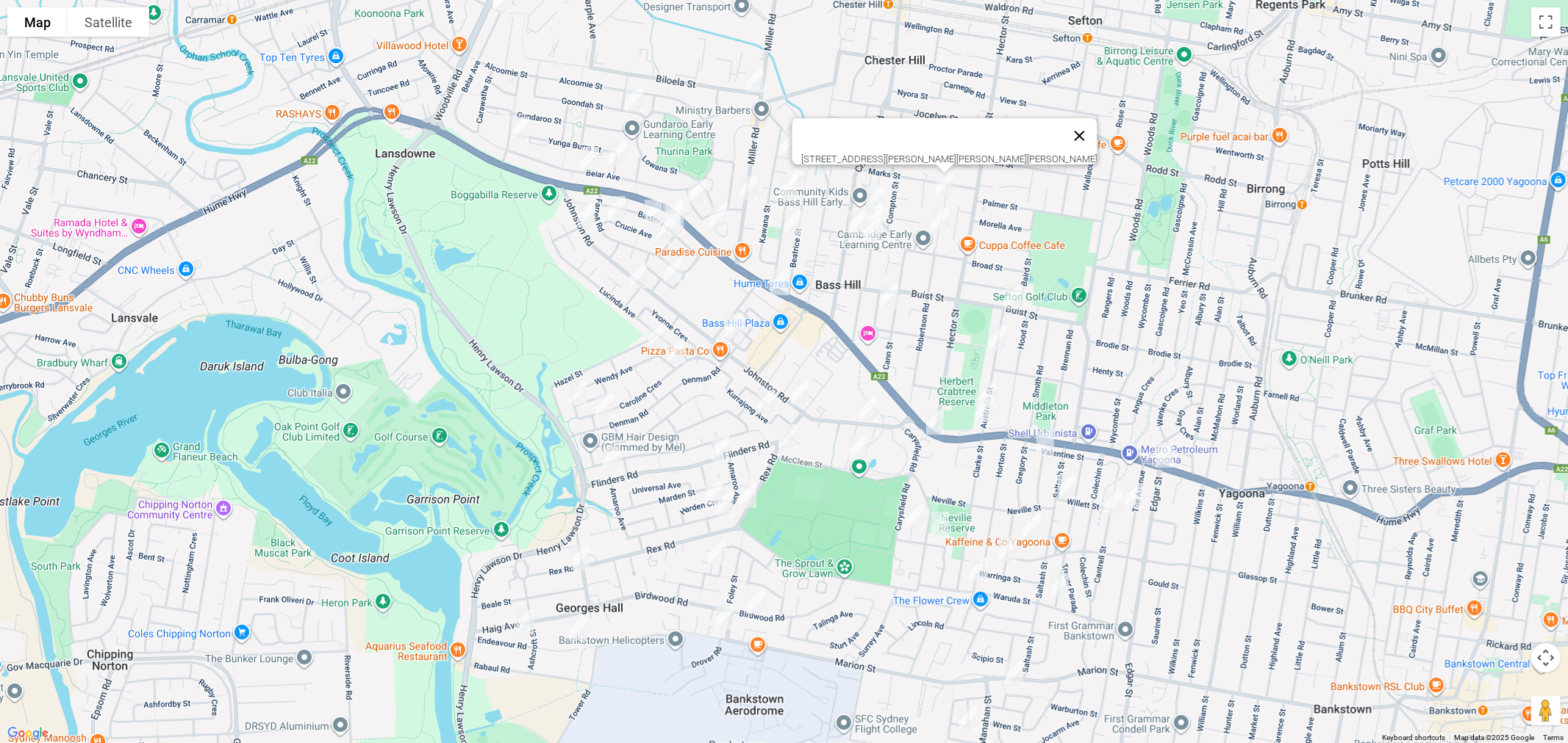
click at [1061, 154] on button "Close" at bounding box center [1079, 136] width 35 height 35
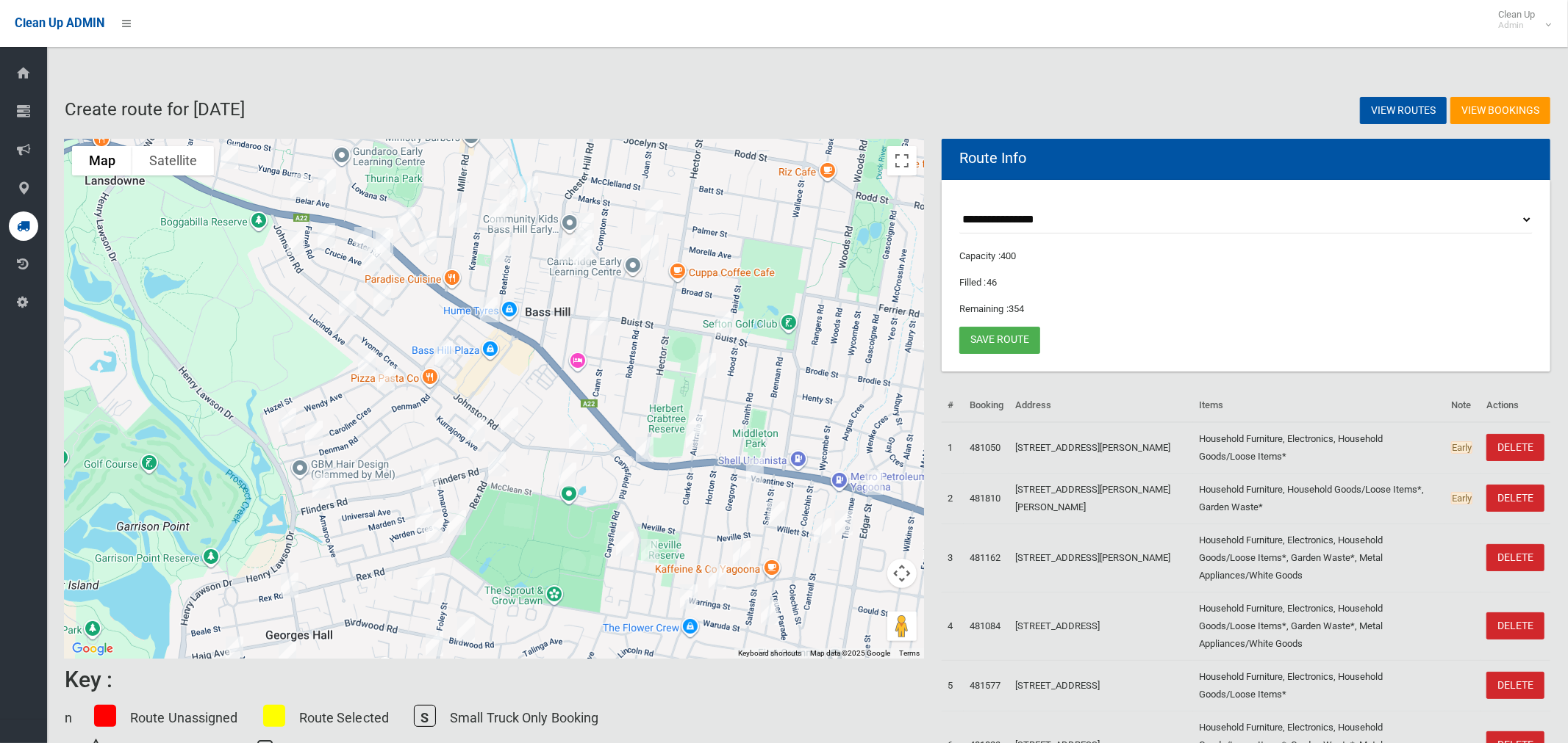
click at [654, 208] on img "8 Robertson Road, CHESTER HILL NSW 2162" at bounding box center [654, 212] width 30 height 37
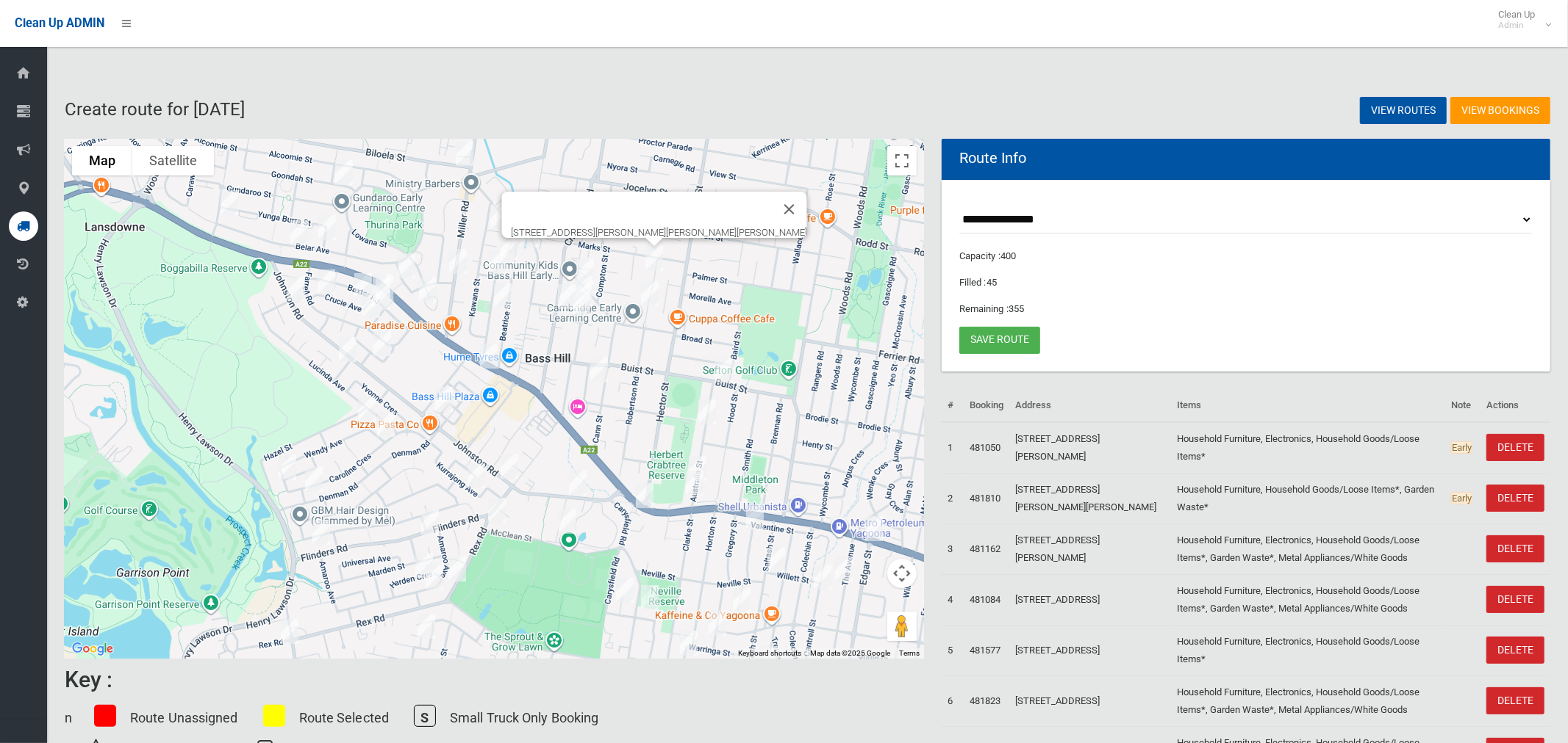
click at [653, 292] on img "34 Robertson Road, CHESTER HILL NSW 2162" at bounding box center [650, 294] width 30 height 37
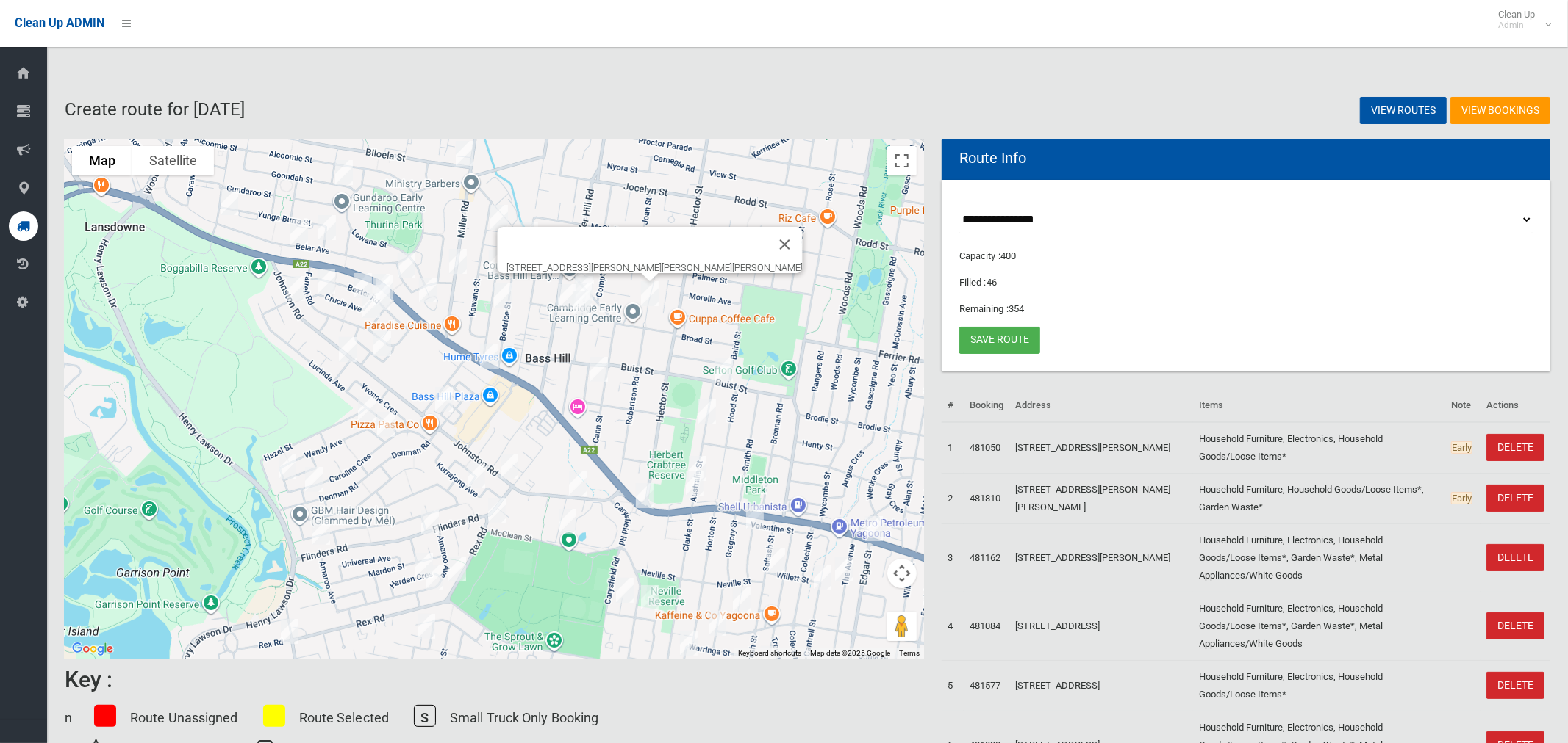
click at [652, 293] on img "34 Robertson Road, CHESTER HILL NSW 2162" at bounding box center [650, 294] width 30 height 37
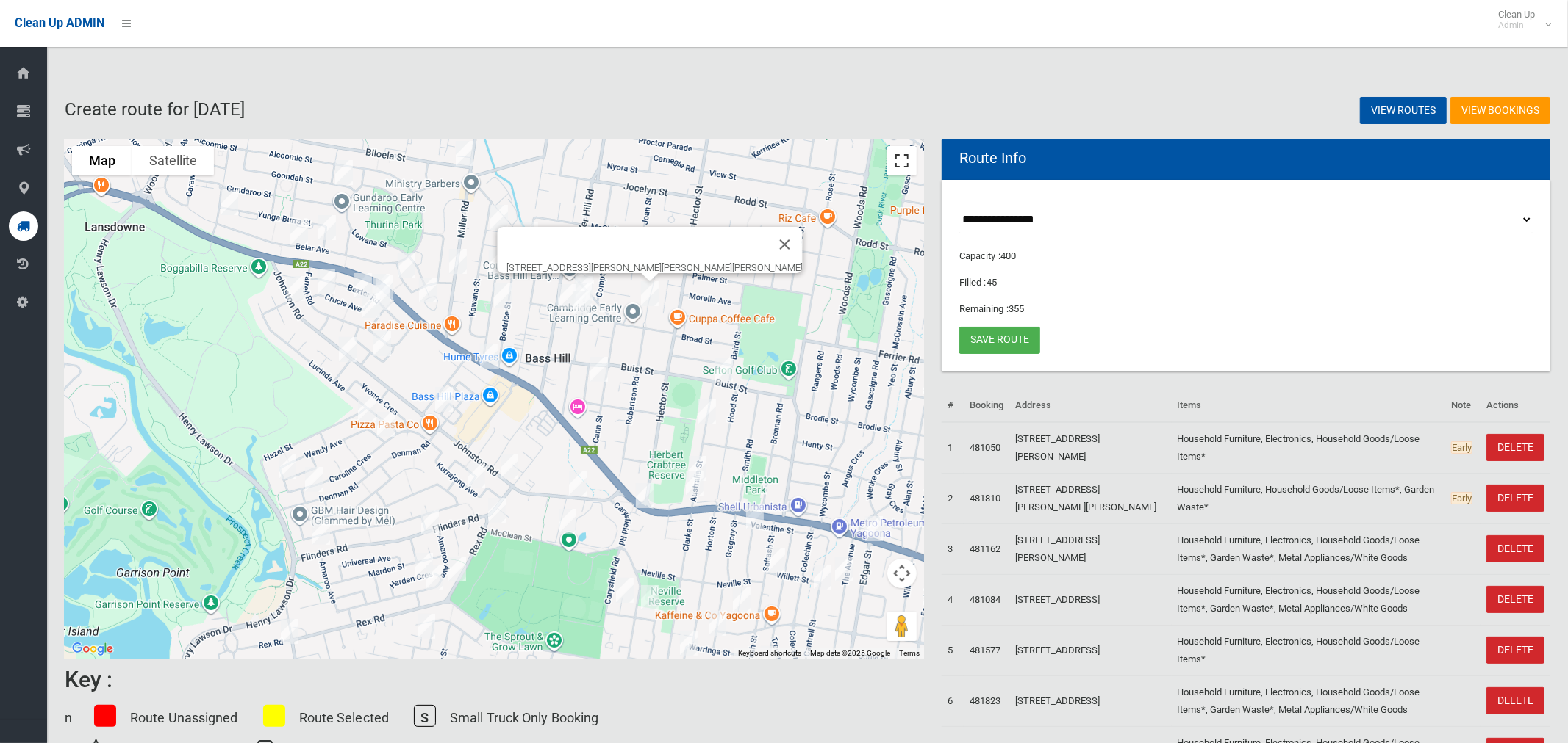
click at [907, 162] on button "Toggle fullscreen view" at bounding box center [901, 160] width 30 height 30
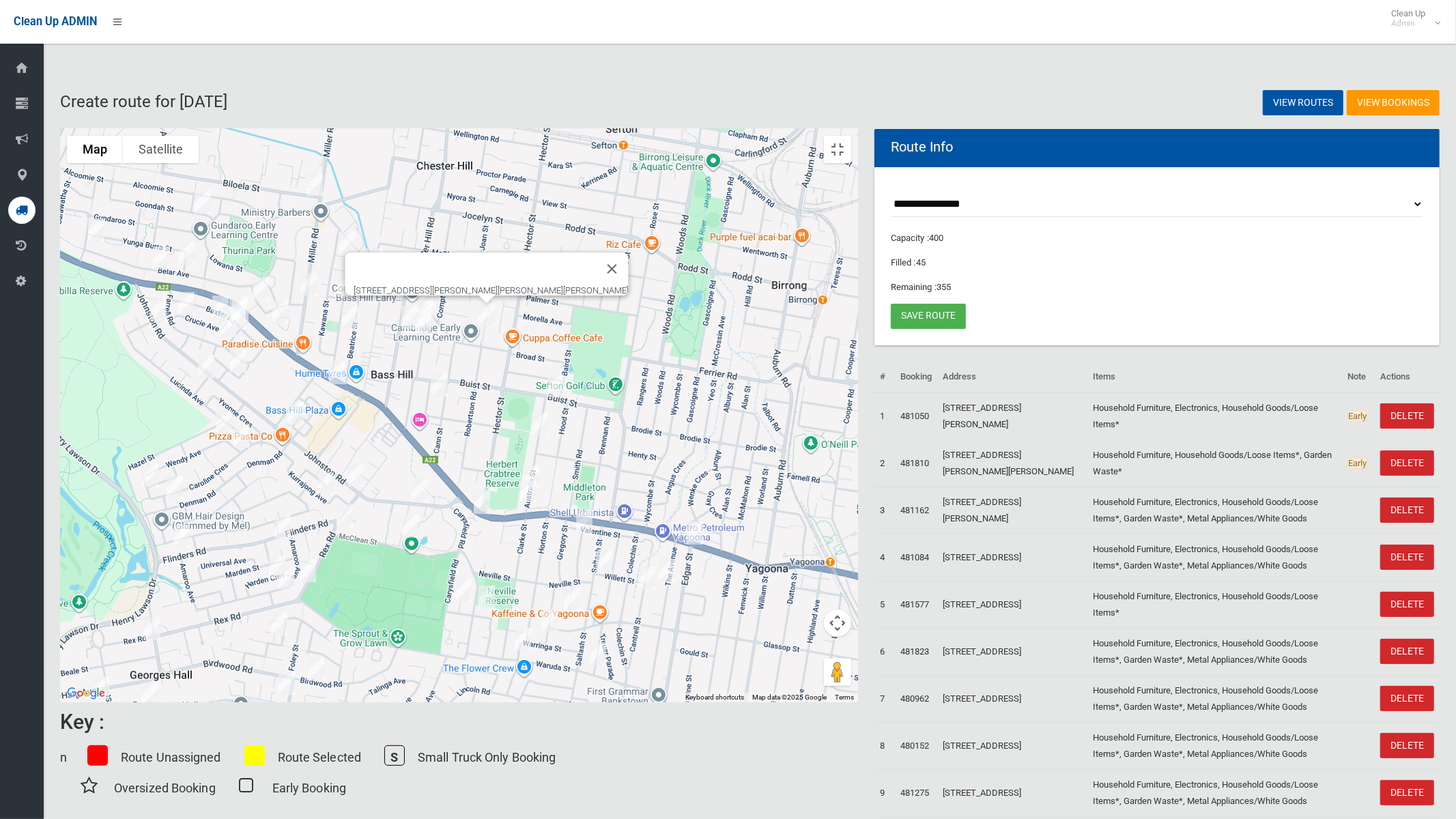
drag, startPoint x: 973, startPoint y: 394, endPoint x: 858, endPoint y: 394, distance: 115.0
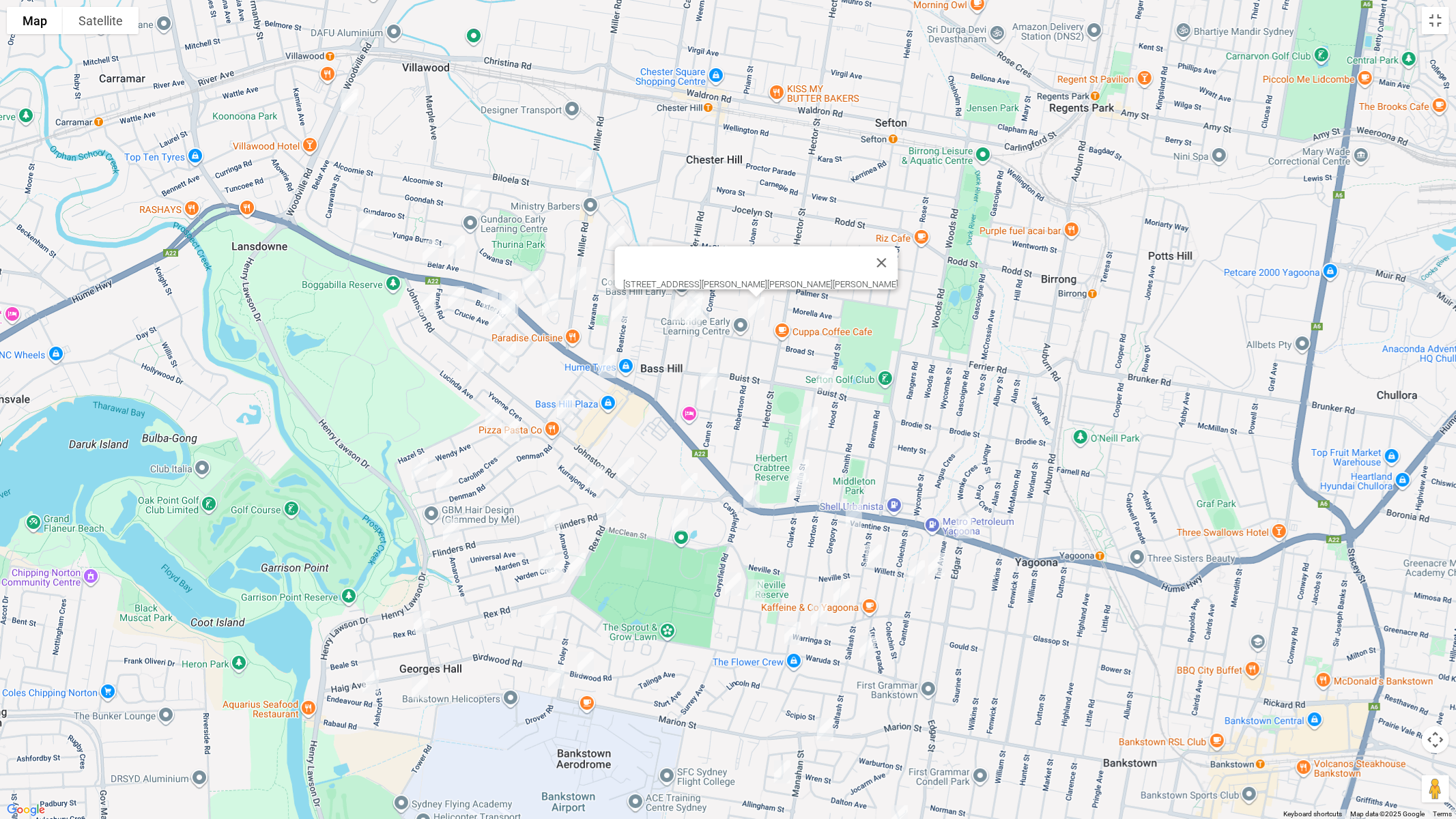
click at [858, 394] on div "[STREET_ADDRESS][PERSON_NAME][PERSON_NAME][PERSON_NAME]" at bounding box center [728, 410] width 1456 height 819
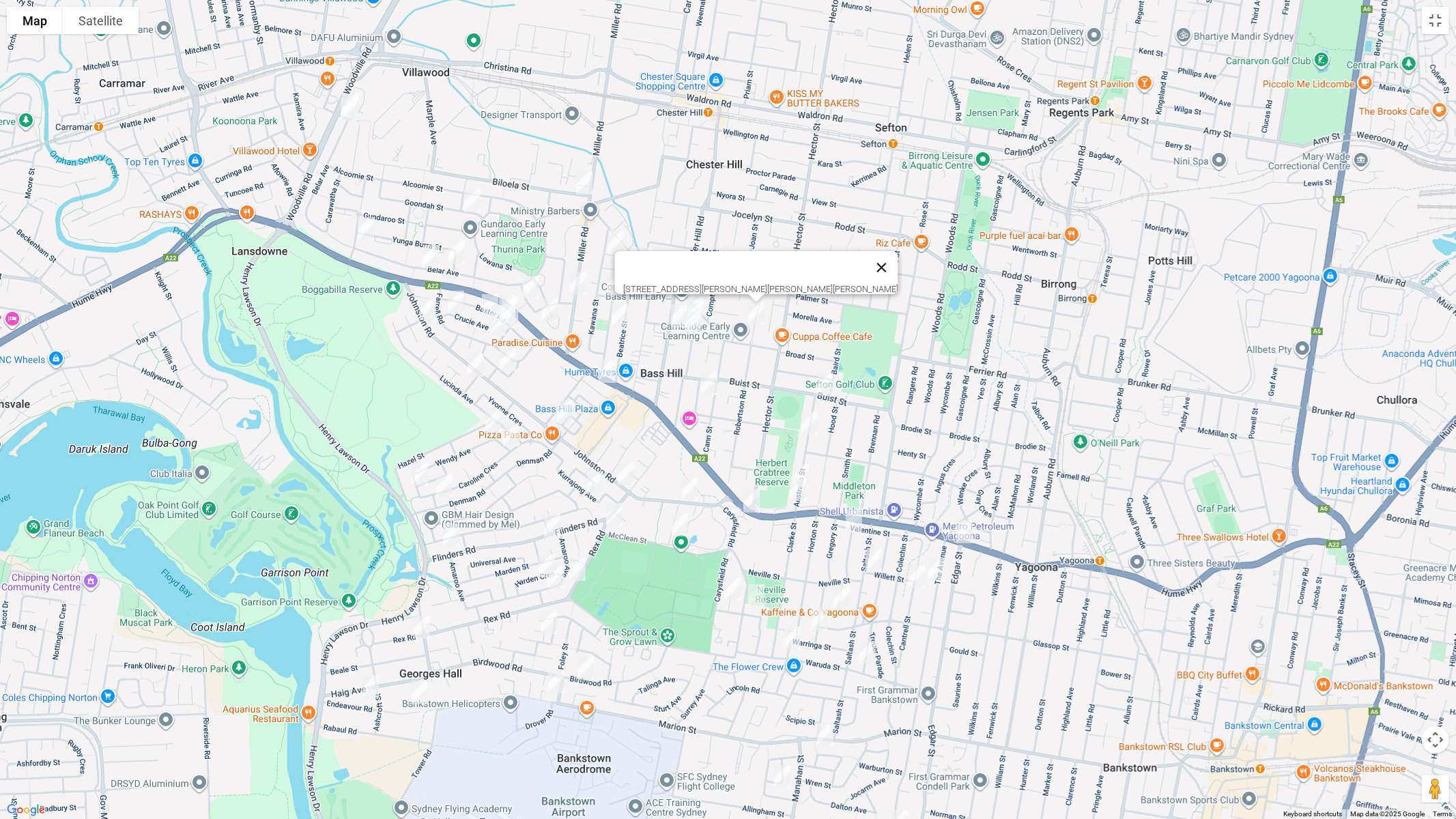
click at [865, 260] on button "Close" at bounding box center [881, 267] width 33 height 33
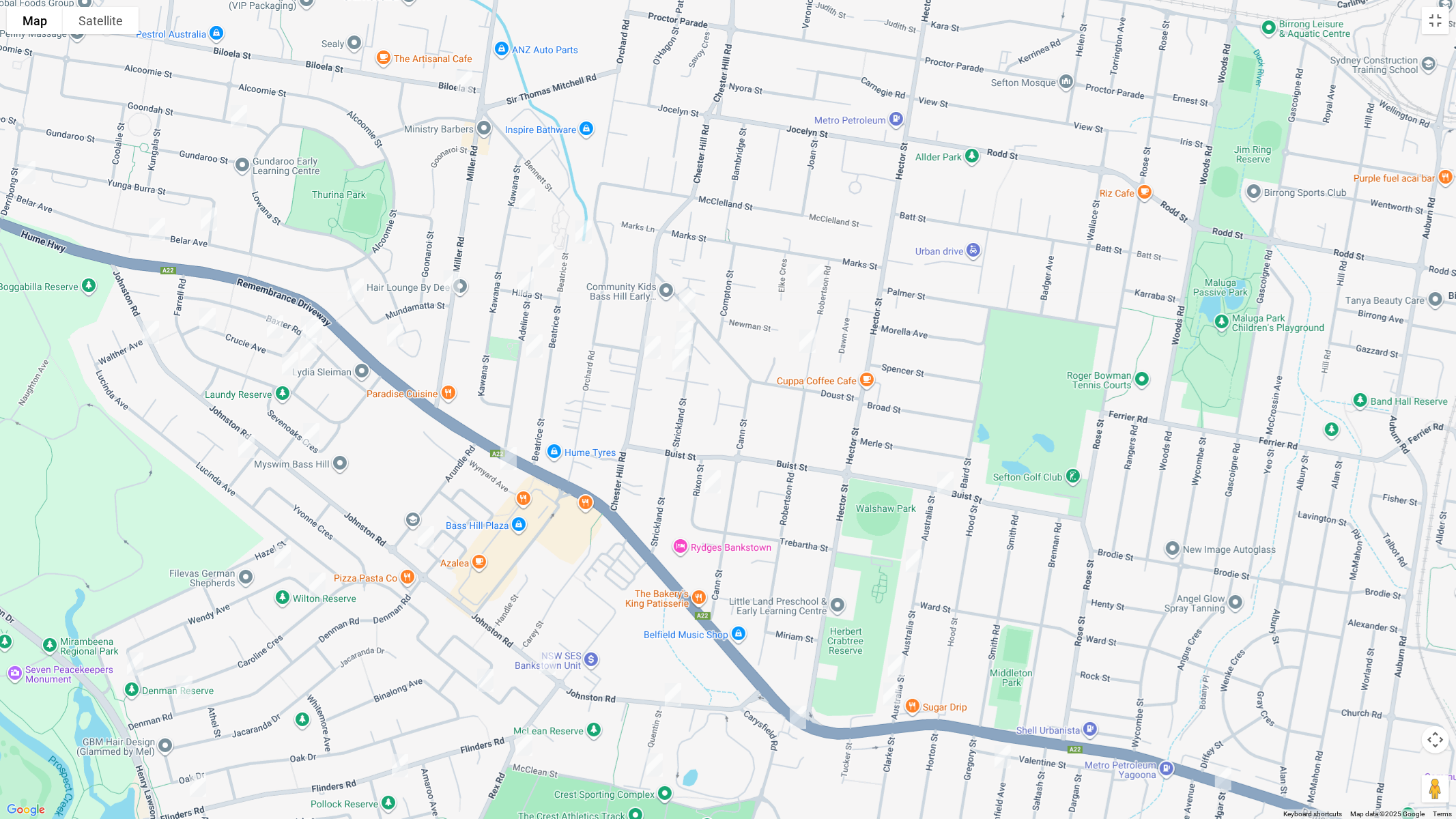
click at [687, 296] on img "2/12 Cann Street, BASS HILL NSW 2197" at bounding box center [687, 301] width 28 height 34
click at [690, 321] on img "6 Strickland Street, BASS HILL NSW 2197" at bounding box center [684, 332] width 28 height 34
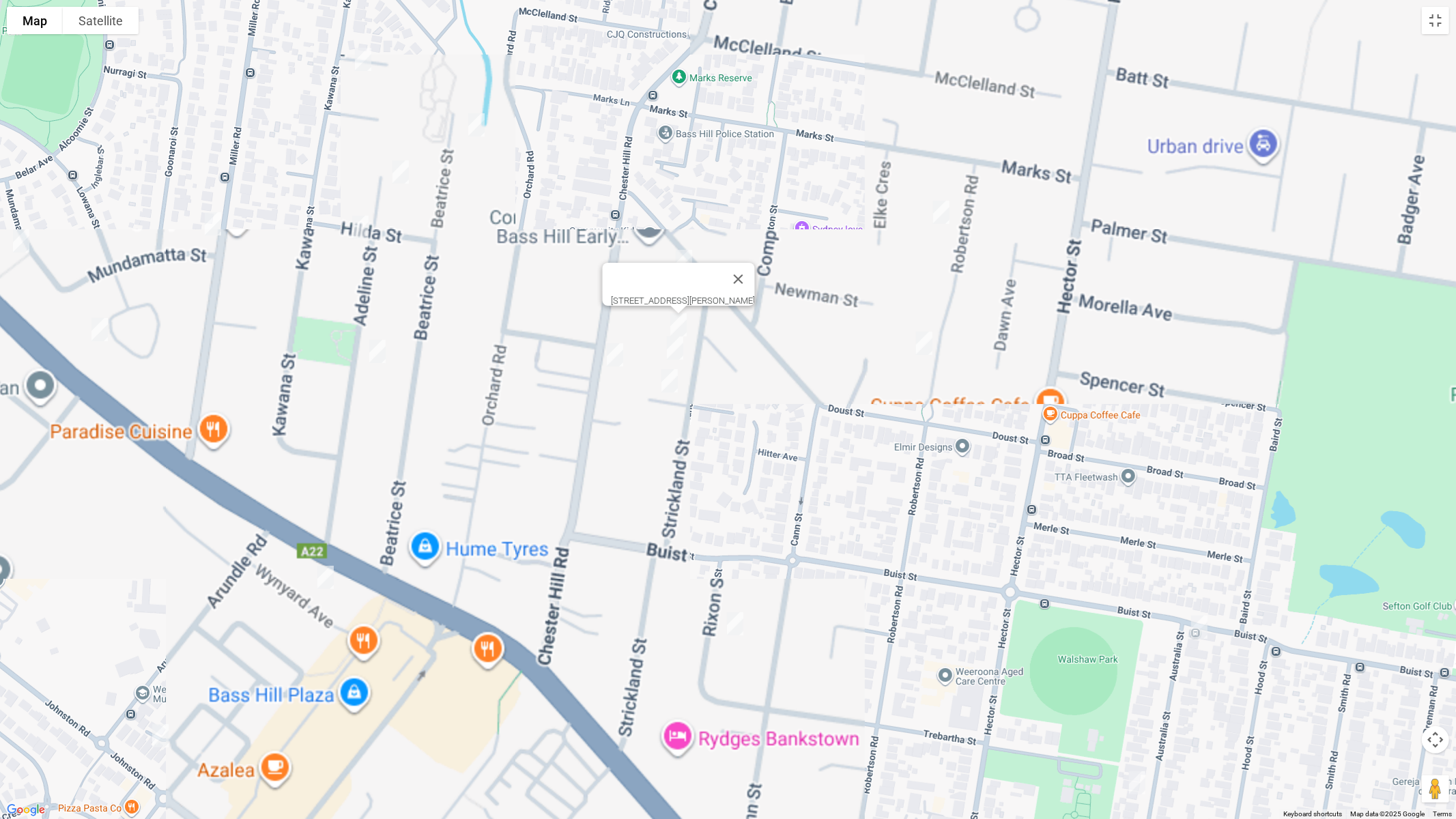
click at [670, 345] on img "10 Strickland Street, BASS HILL NSW 2197" at bounding box center [675, 348] width 28 height 34
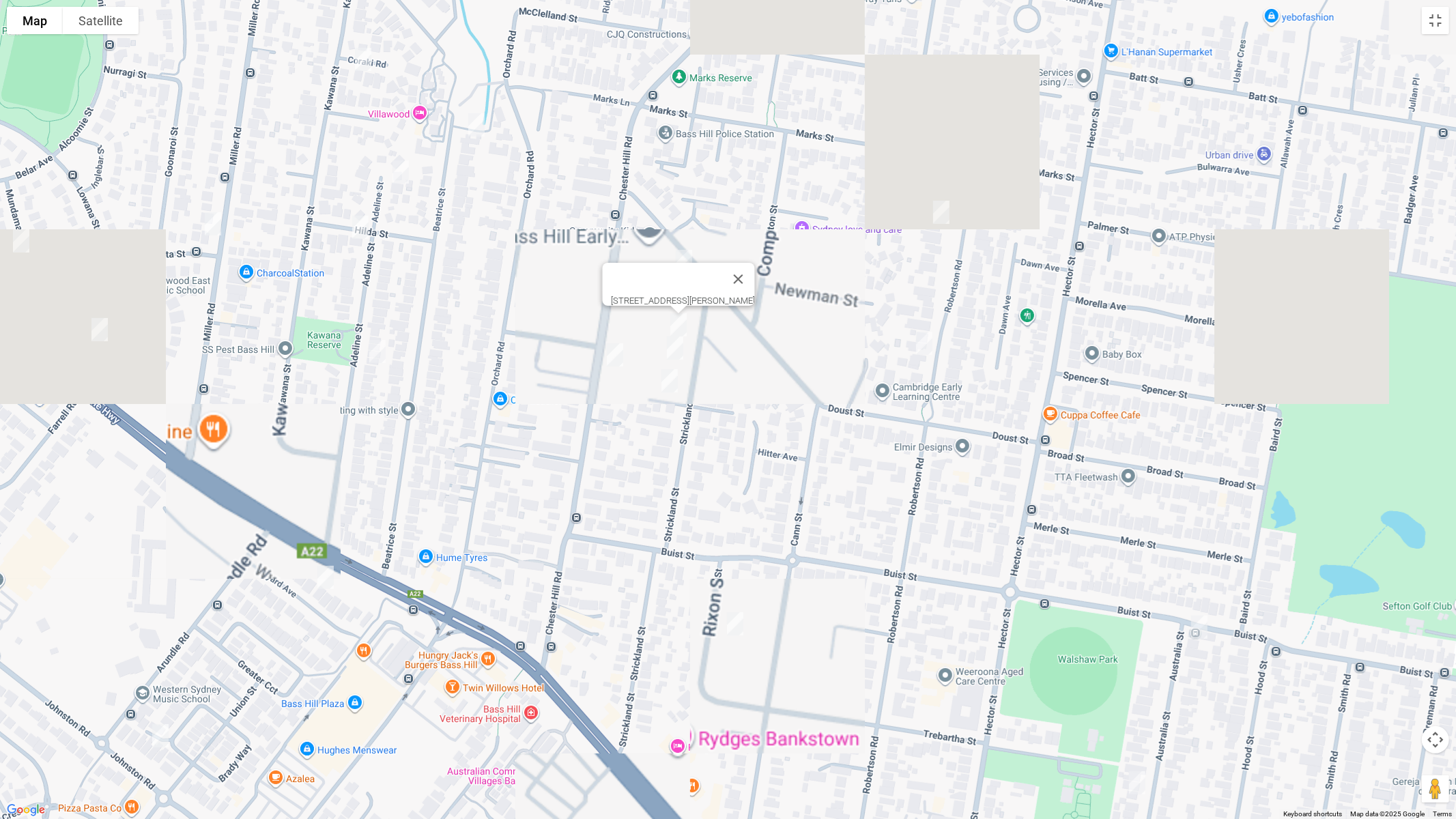
click at [670, 383] on img "4/16 Strickland Street, BASS HILL NSW 2197" at bounding box center [670, 380] width 28 height 34
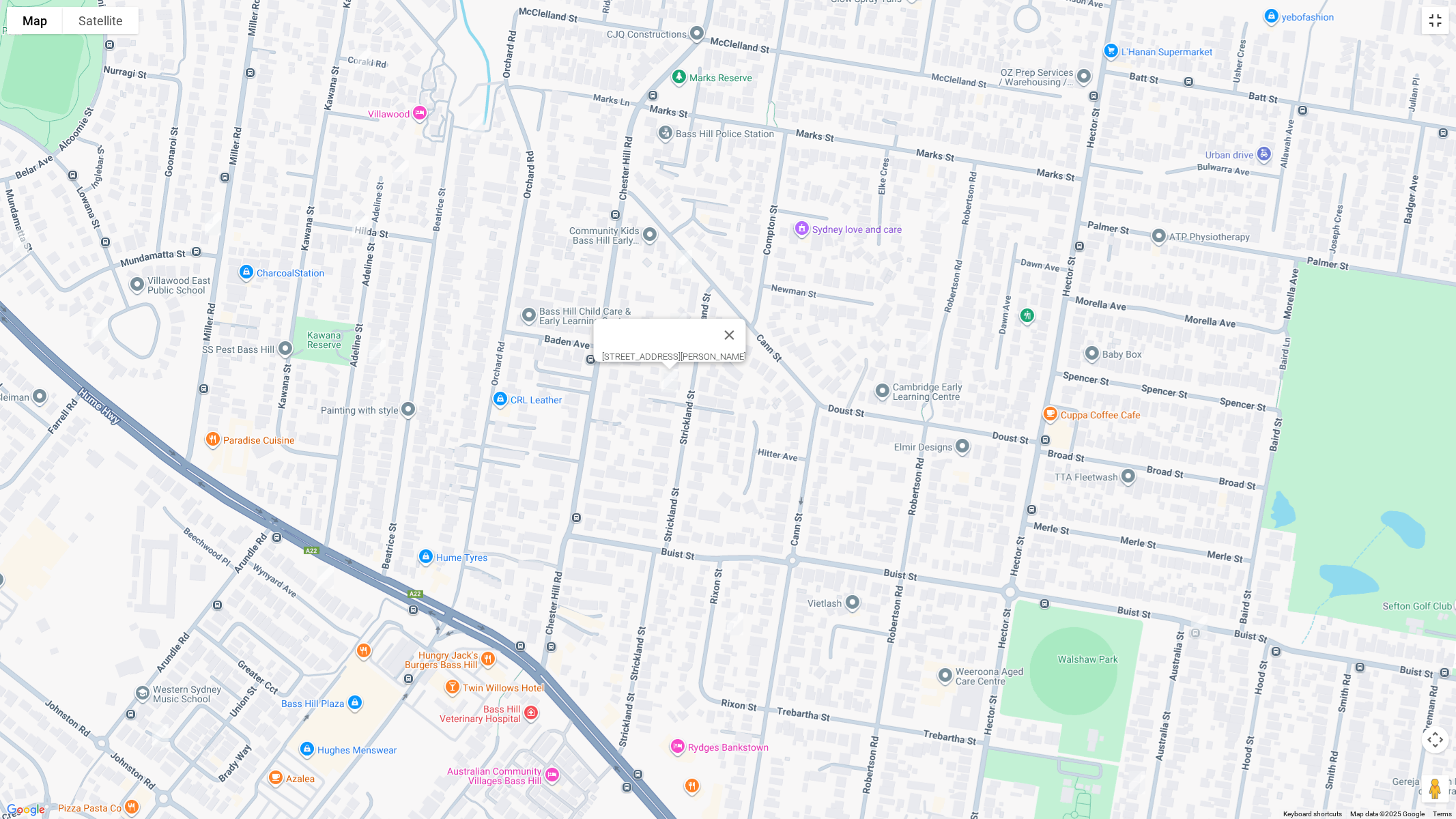
click at [1434, 25] on button "Toggle fullscreen view" at bounding box center [1435, 20] width 28 height 28
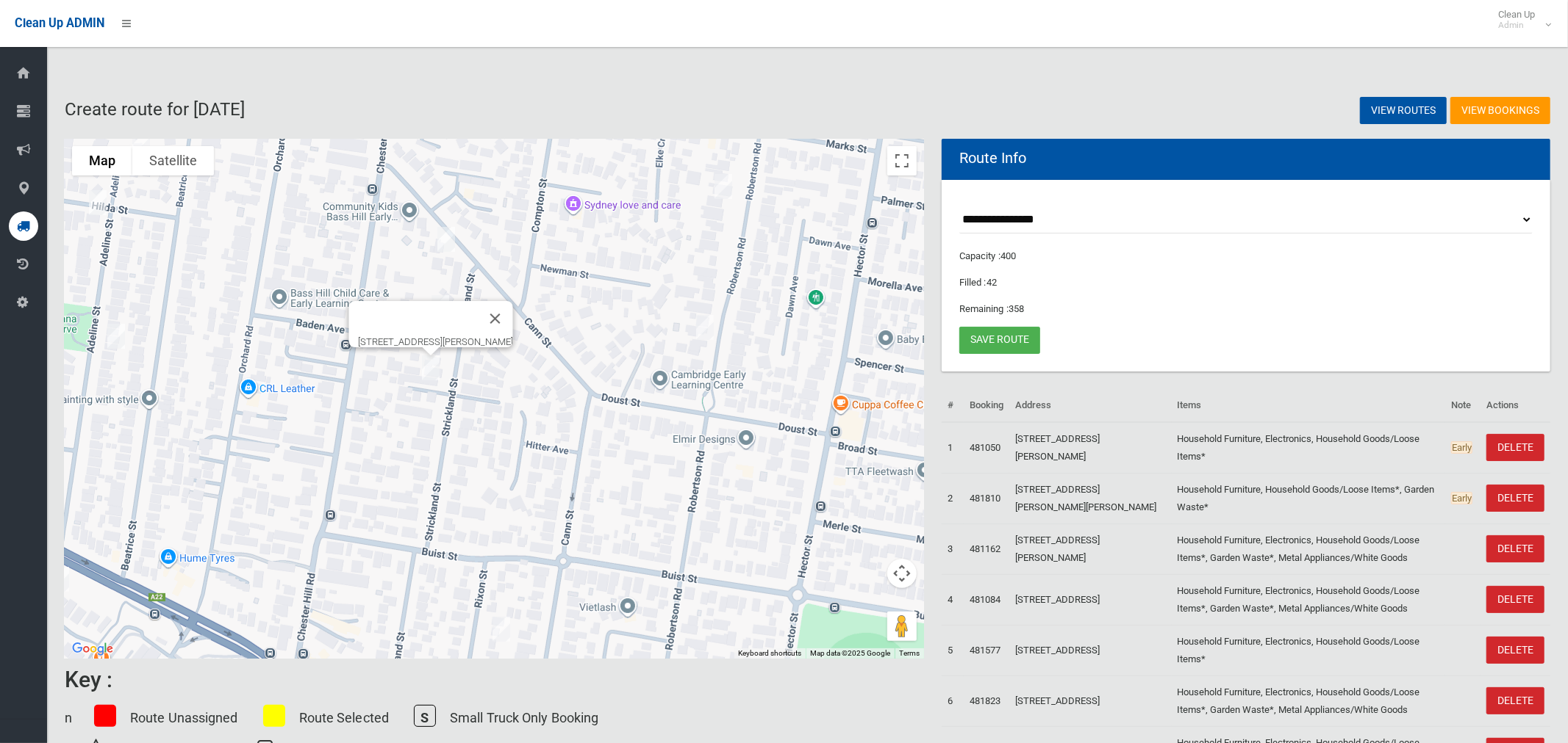
drag, startPoint x: 829, startPoint y: 303, endPoint x: 804, endPoint y: 368, distance: 69.6
click at [905, 439] on div "[STREET_ADDRESS][PERSON_NAME]" at bounding box center [494, 398] width 859 height 520
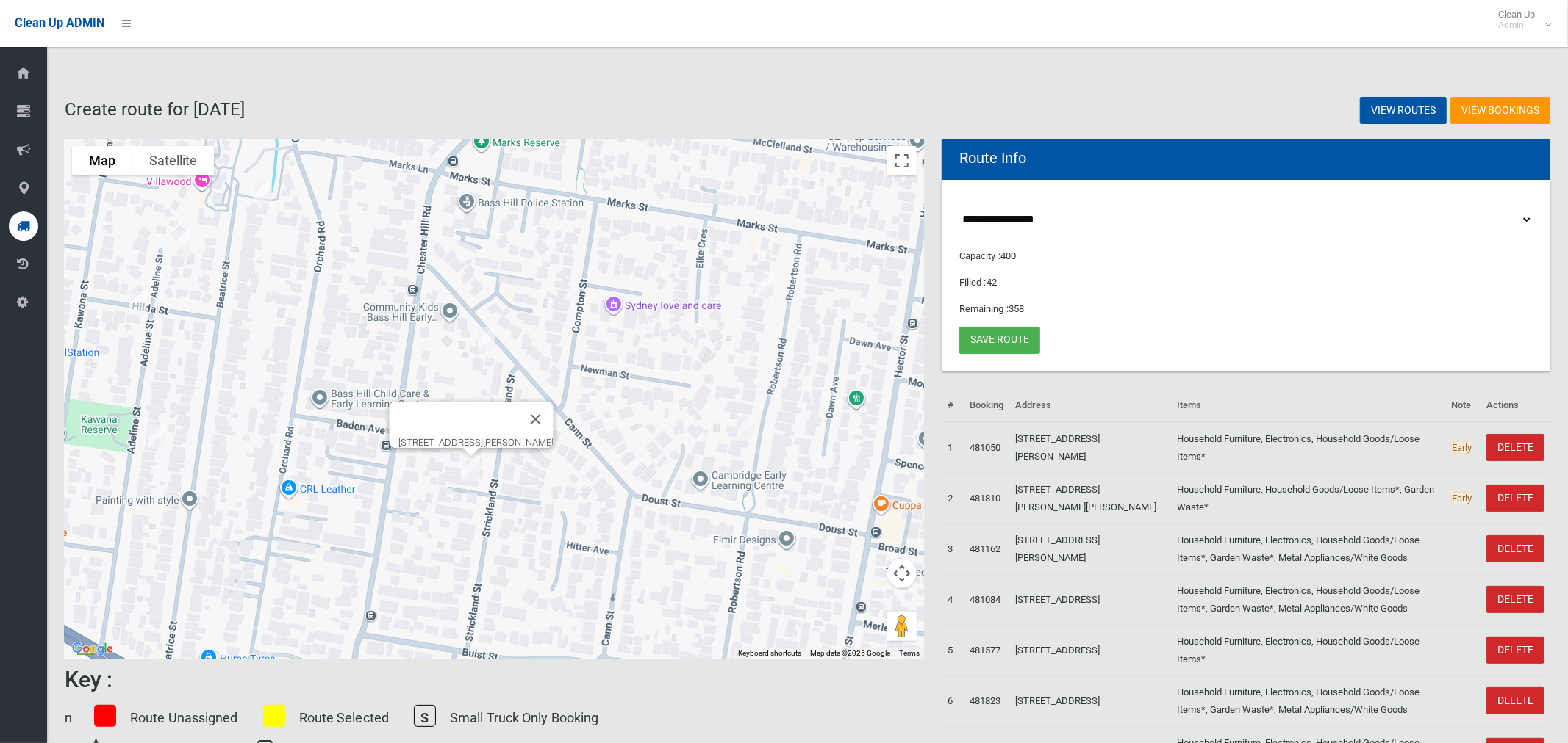
drag, startPoint x: 593, startPoint y: 230, endPoint x: 800, endPoint y: 534, distance: 367.8
click at [800, 537] on div "[STREET_ADDRESS][PERSON_NAME]" at bounding box center [494, 398] width 859 height 520
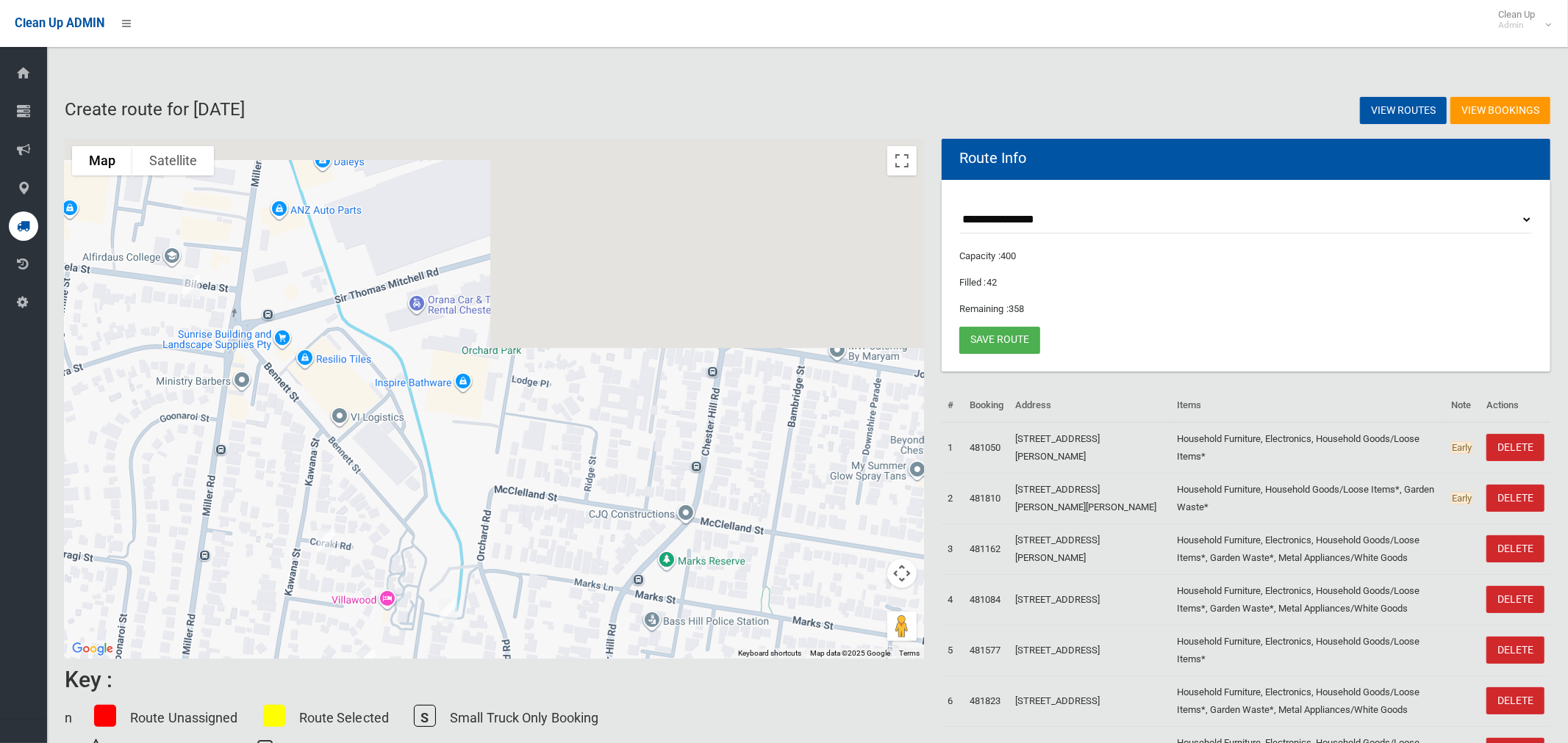
drag, startPoint x: 586, startPoint y: 359, endPoint x: 565, endPoint y: 458, distance: 101.2
click at [565, 458] on div "[STREET_ADDRESS][PERSON_NAME]" at bounding box center [494, 398] width 859 height 520
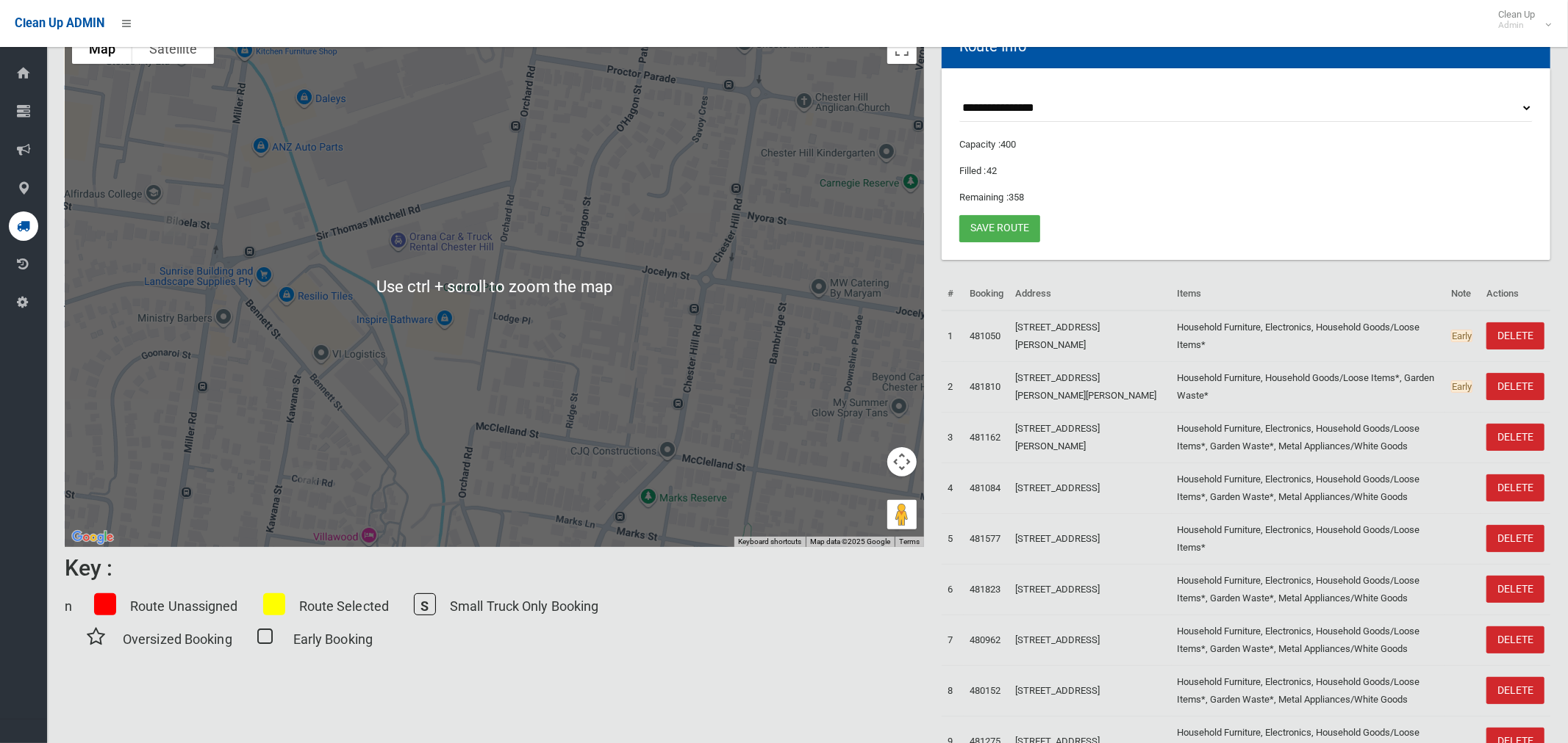
scroll to position [115, 0]
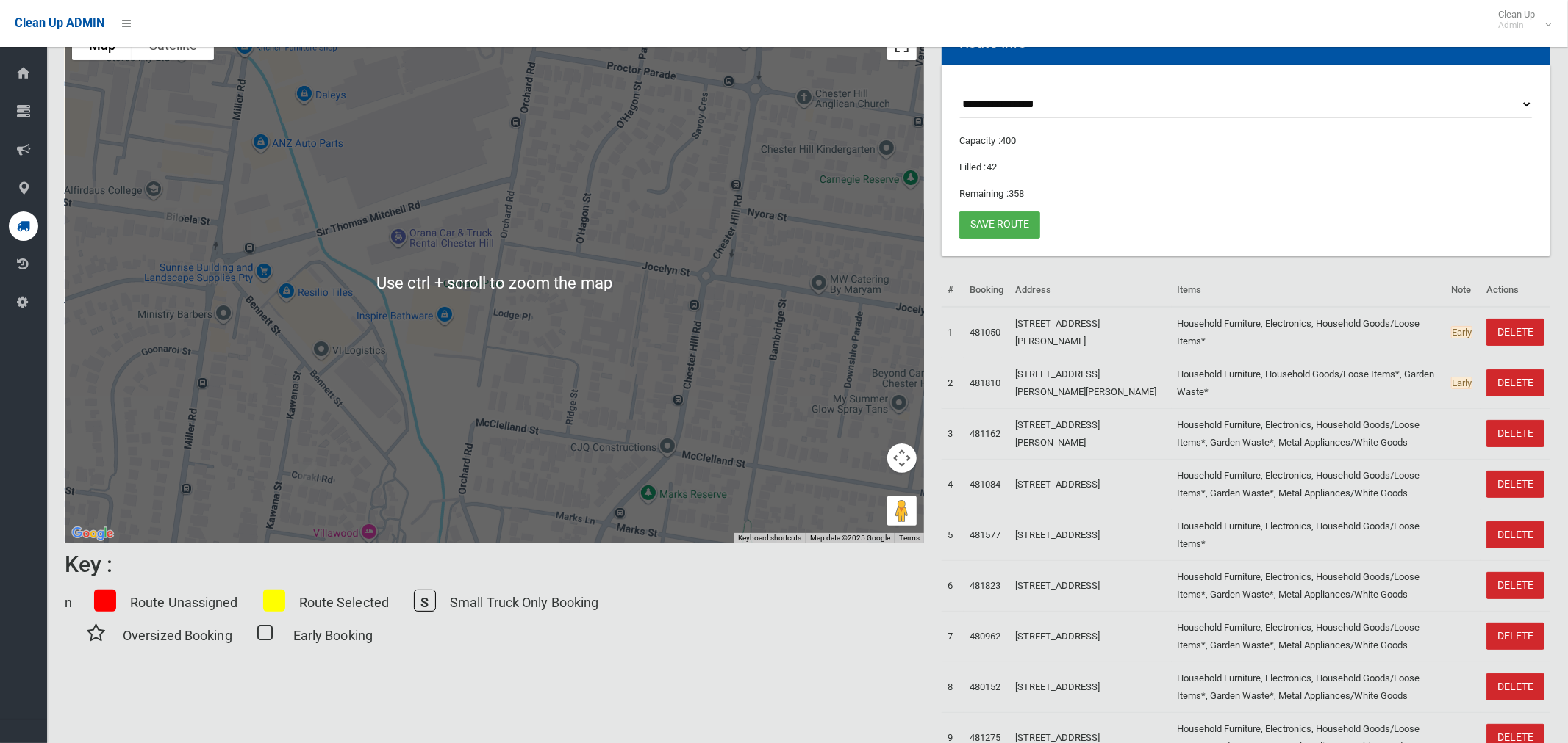
click at [901, 57] on button "Toggle fullscreen view" at bounding box center [901, 45] width 30 height 30
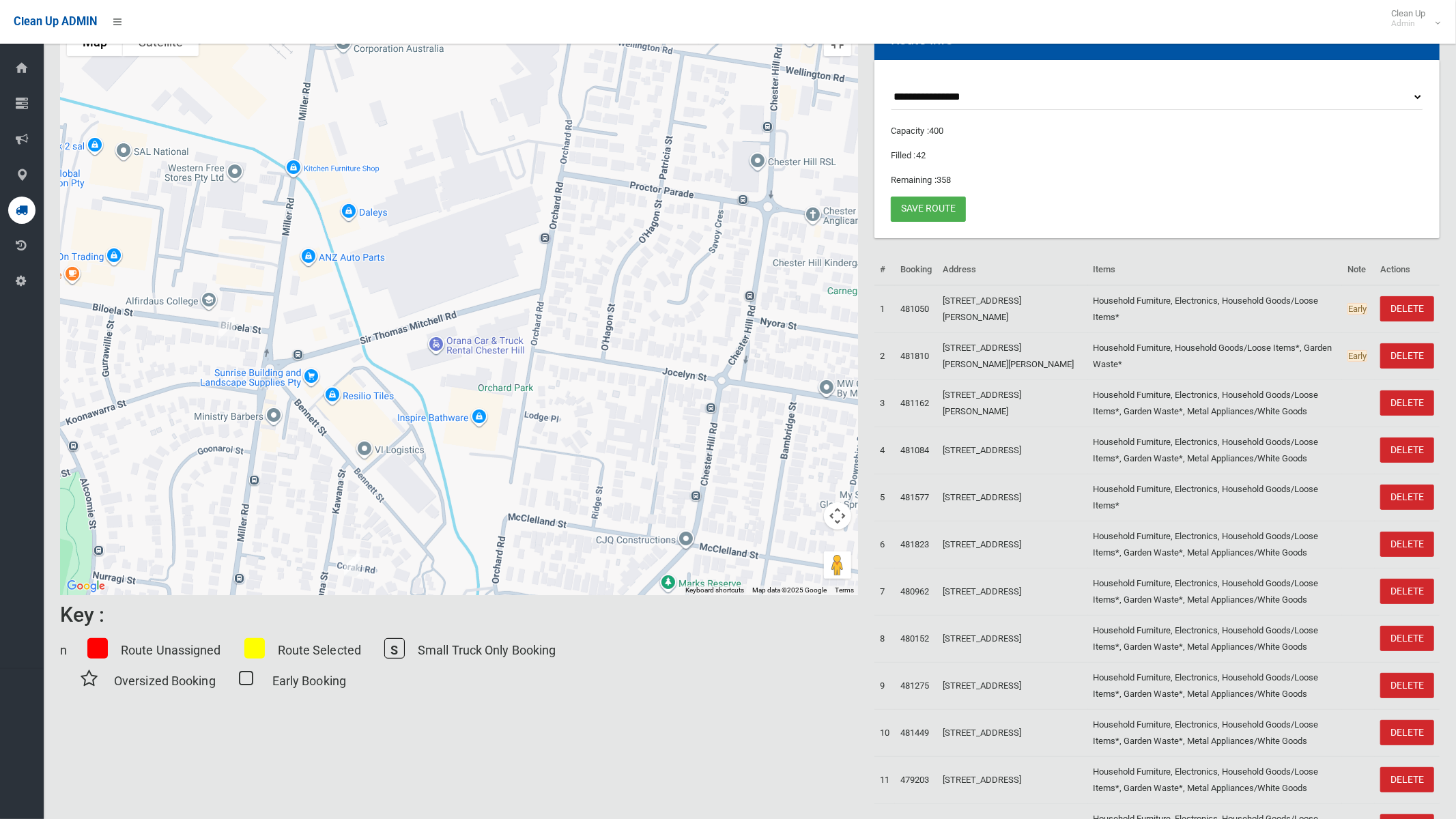
drag, startPoint x: 689, startPoint y: 266, endPoint x: 806, endPoint y: 447, distance: 215.5
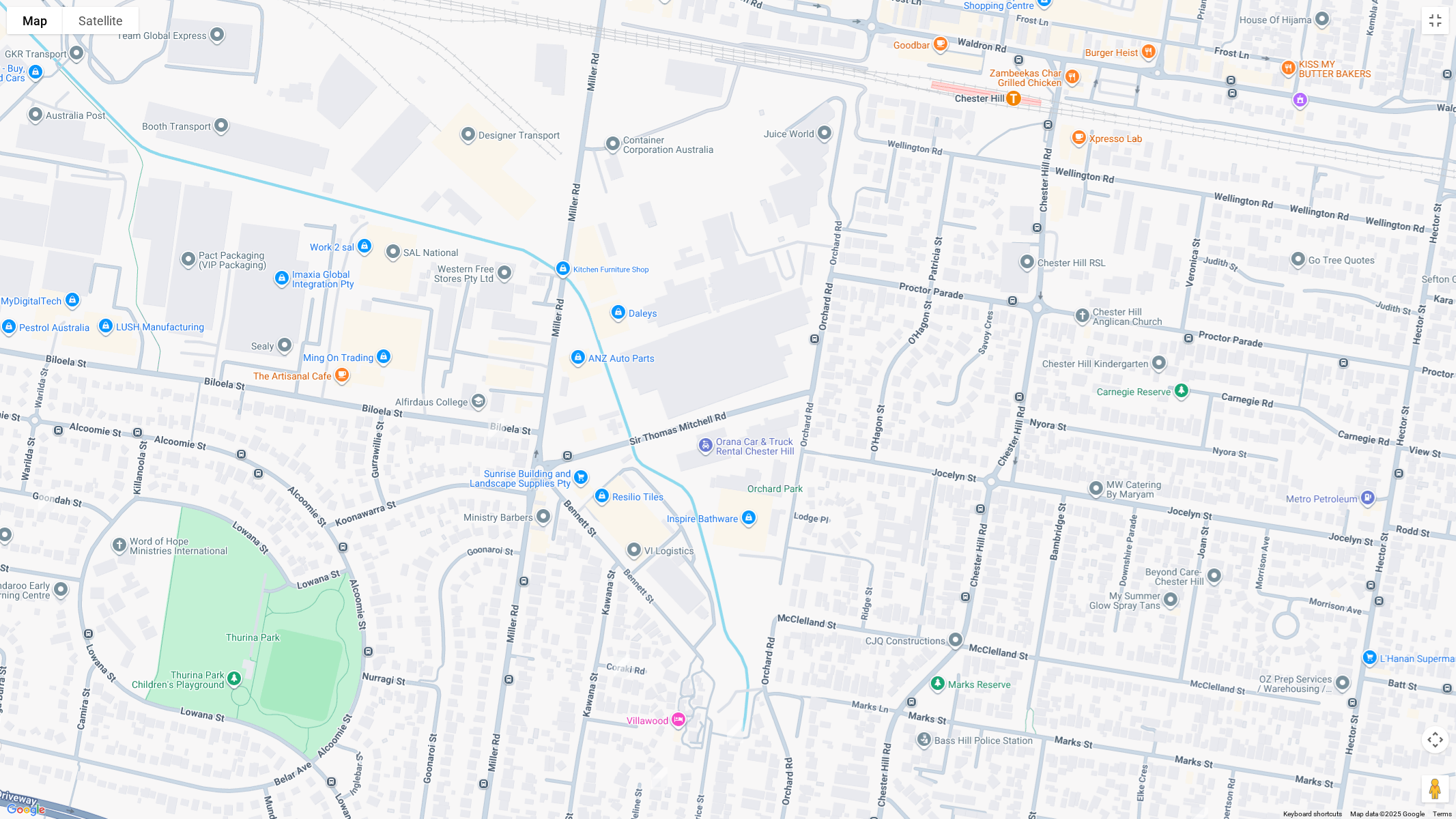
click at [853, 454] on div "[STREET_ADDRESS][PERSON_NAME]" at bounding box center [728, 410] width 1456 height 819
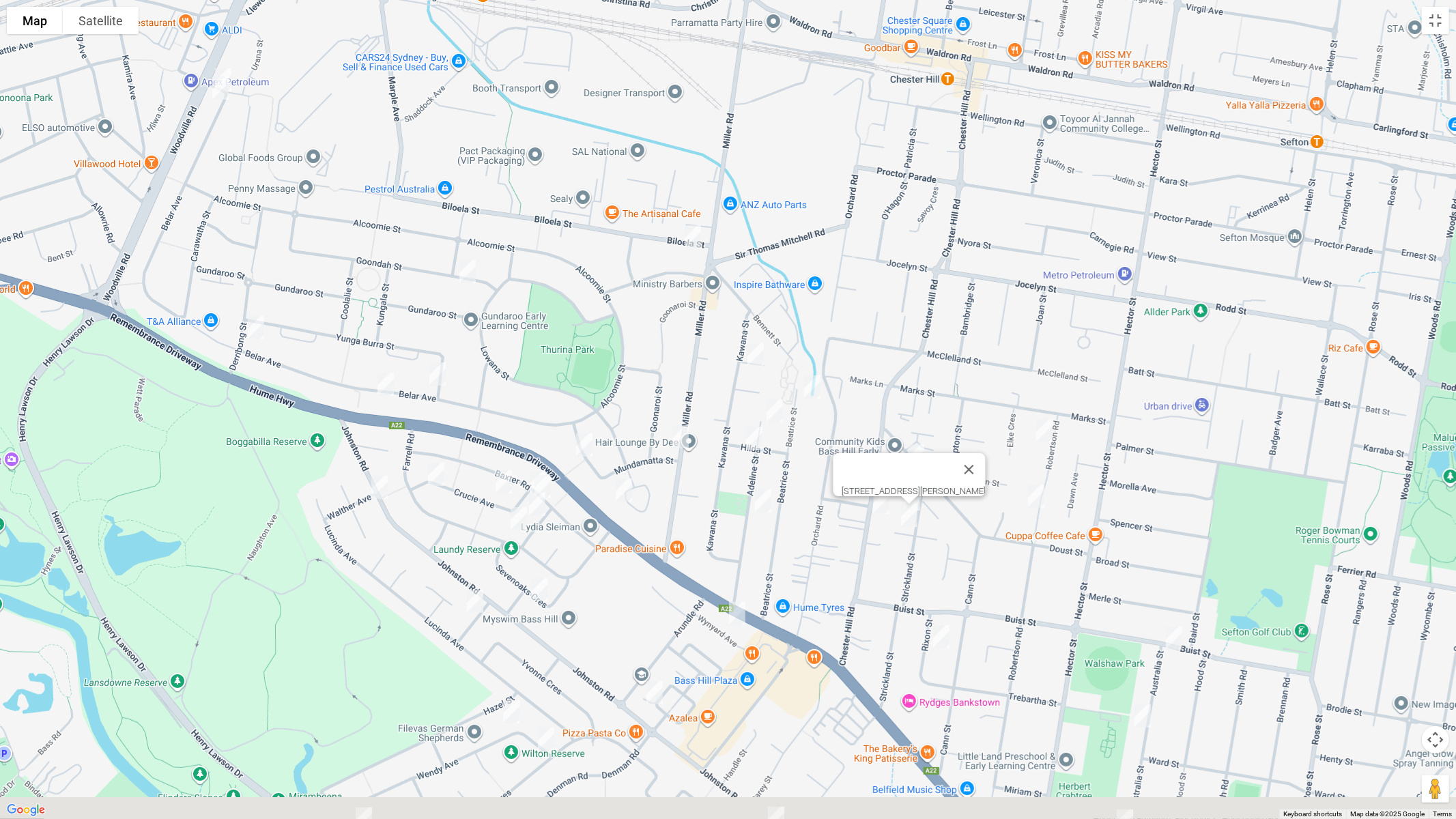
drag, startPoint x: 858, startPoint y: 517, endPoint x: 816, endPoint y: 201, distance: 318.8
click at [816, 201] on div "[STREET_ADDRESS][PERSON_NAME]" at bounding box center [728, 410] width 1456 height 819
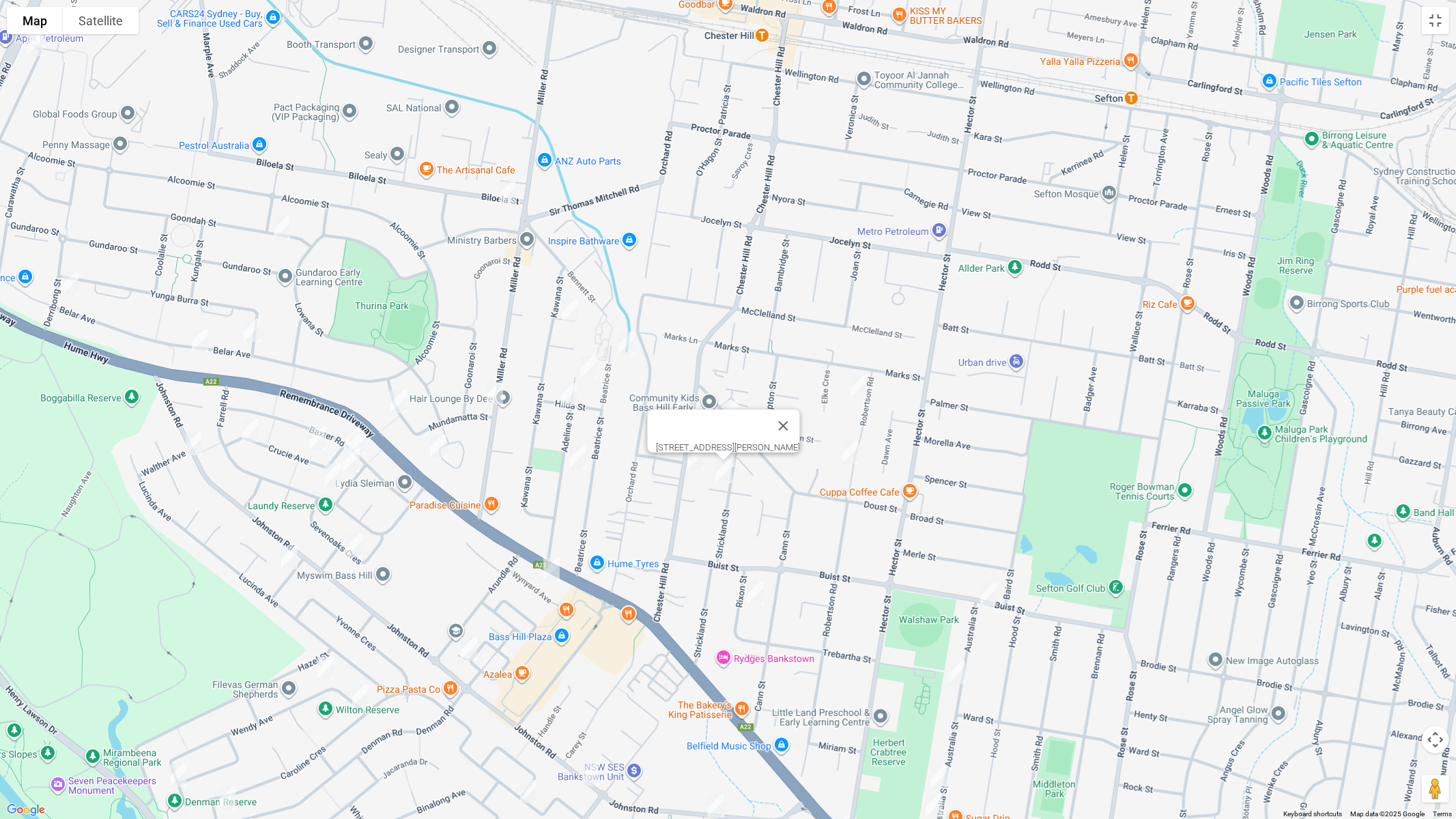
drag, startPoint x: 832, startPoint y: 245, endPoint x: 621, endPoint y: 277, distance: 213.4
click at [622, 273] on div "[STREET_ADDRESS][PERSON_NAME]" at bounding box center [728, 410] width 1456 height 819
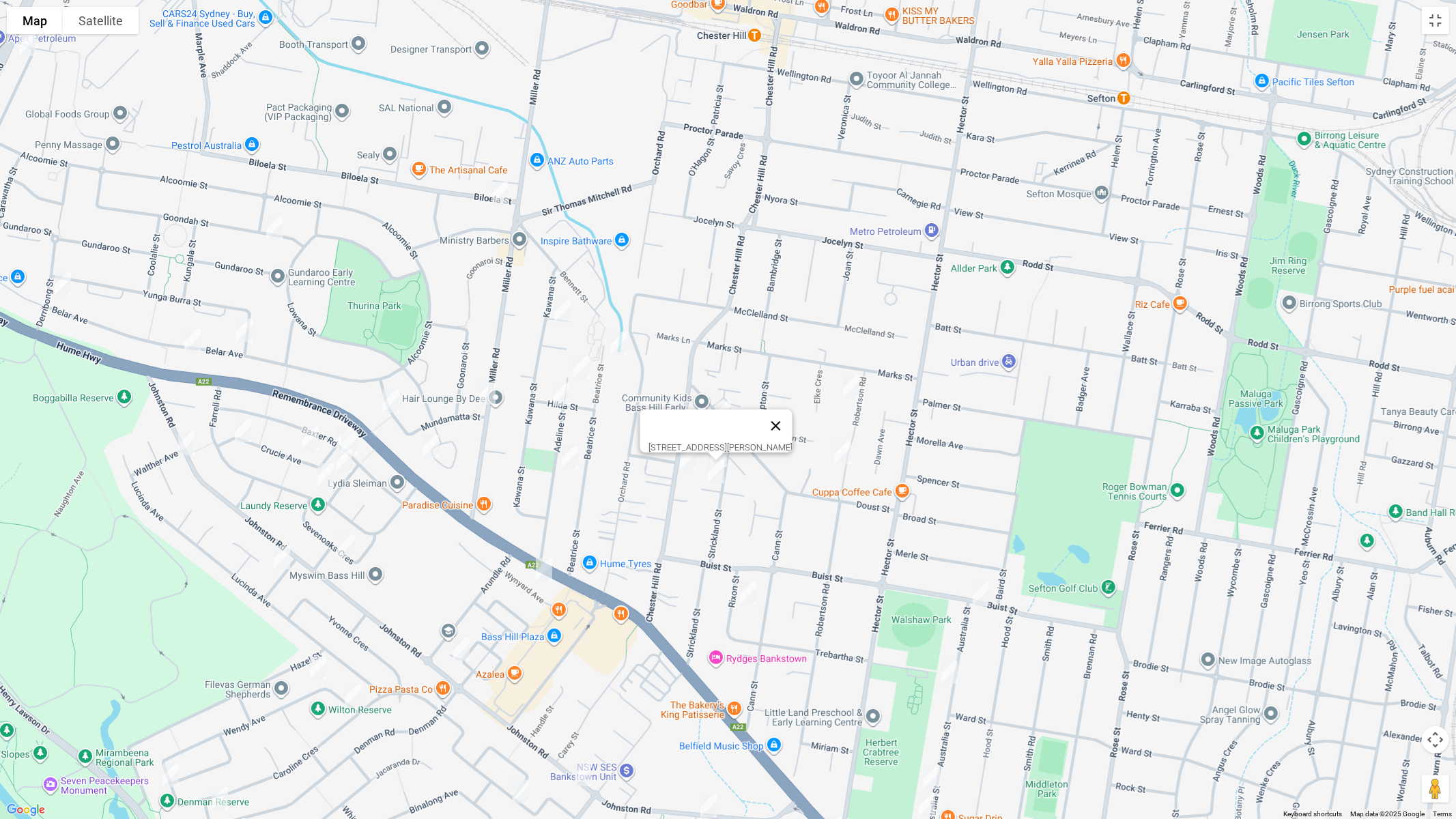
click at [792, 413] on button "Close" at bounding box center [775, 426] width 33 height 33
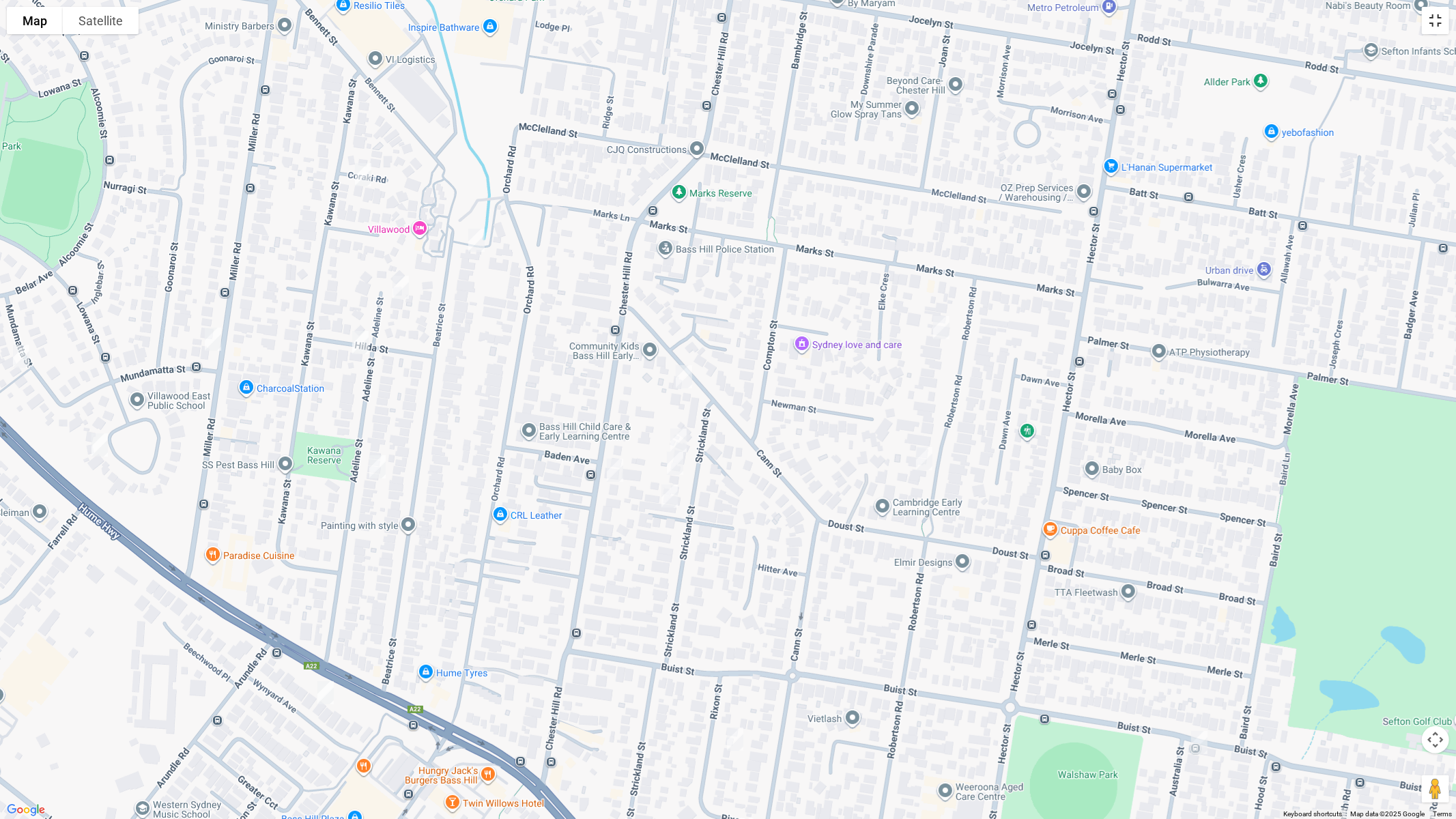
click at [1429, 25] on button "Toggle fullscreen view" at bounding box center [1435, 20] width 28 height 28
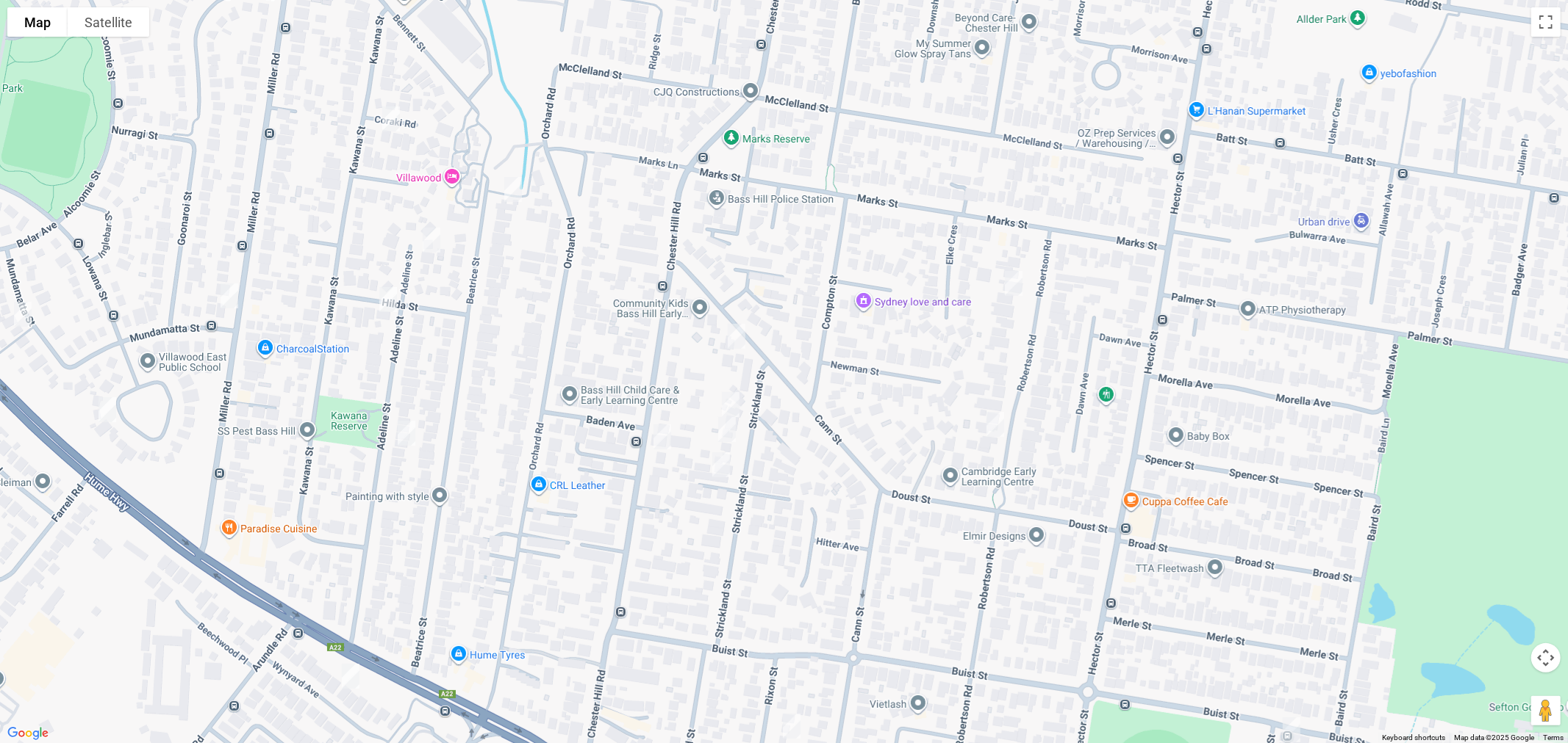
click at [722, 318] on img "2/12 Cann Street, BASS HILL NSW 2197" at bounding box center [736, 337] width 30 height 37
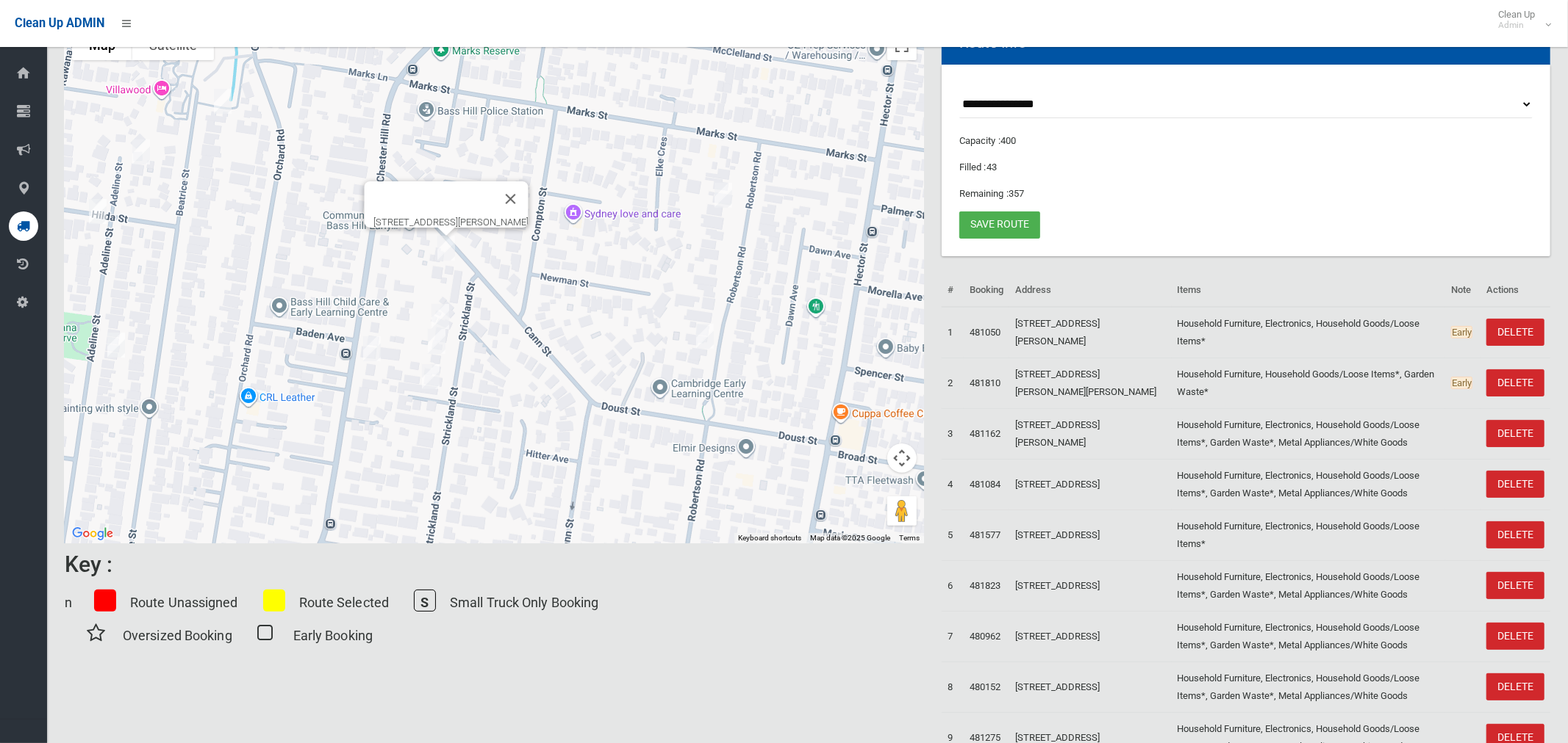
click at [449, 248] on img "2/12 Cann Street, BASS HILL NSW 2197" at bounding box center [446, 248] width 30 height 37
click at [441, 311] on img "6 Strickland Street, BASS HILL NSW 2197" at bounding box center [440, 317] width 30 height 37
click at [439, 340] on img "10 Strickland Street, BASS HILL NSW 2197" at bounding box center [436, 341] width 30 height 37
click at [902, 57] on button "Toggle fullscreen view" at bounding box center [901, 45] width 30 height 30
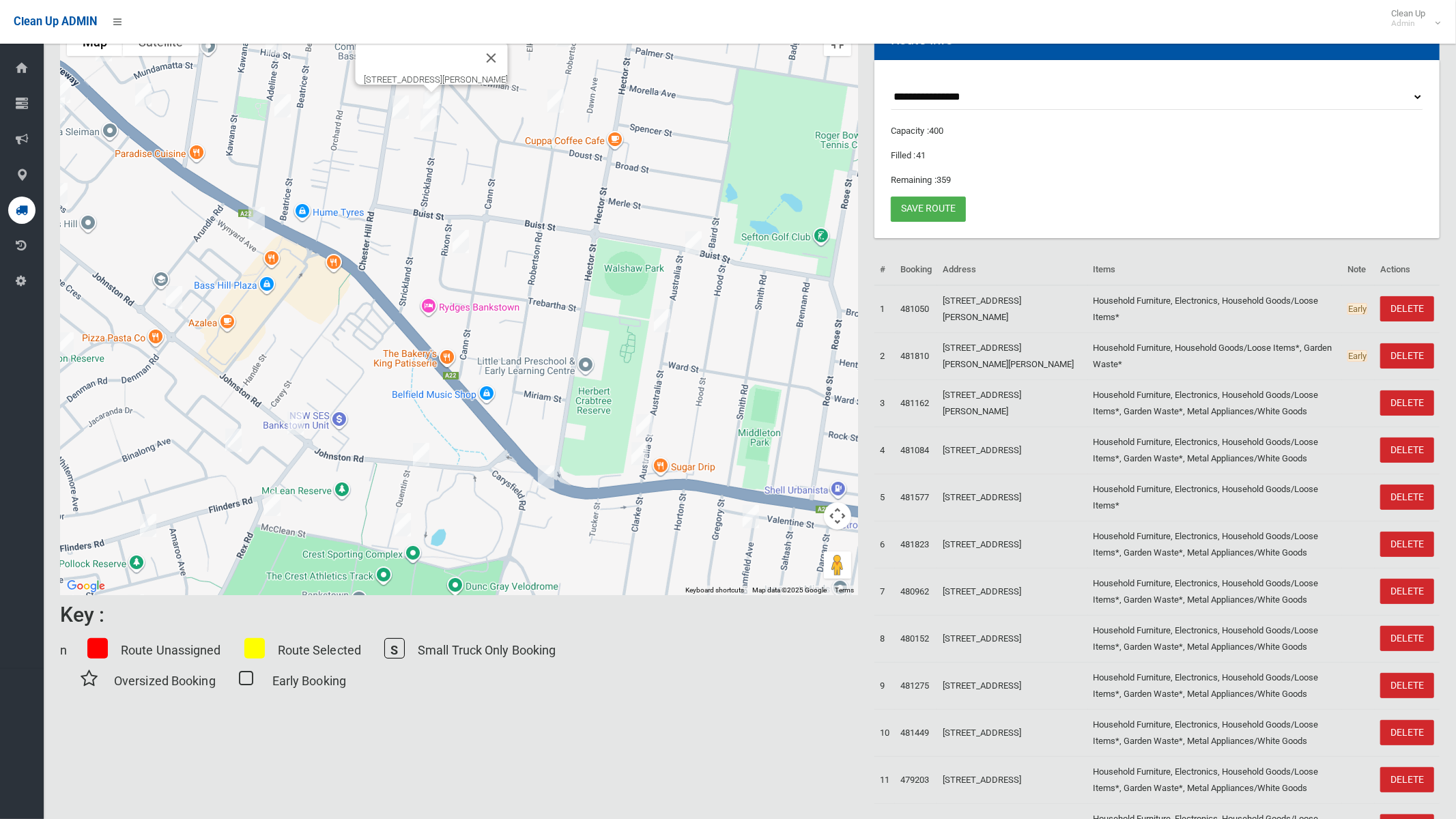
drag, startPoint x: 576, startPoint y: 546, endPoint x: 678, endPoint y: 149, distance: 409.9
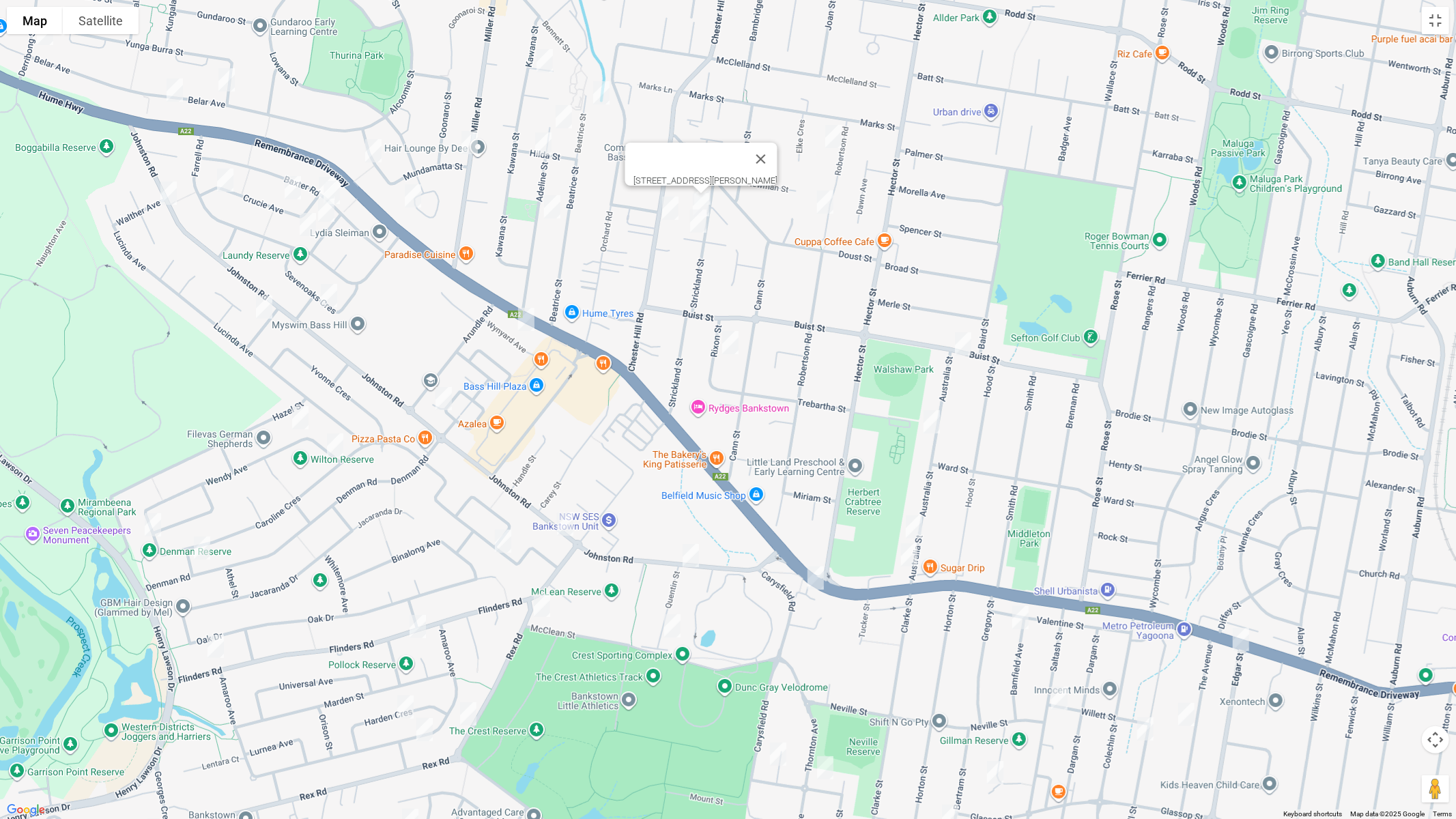
click at [678, 150] on div "10 Strickland Street, BASS HILL NSW 2197" at bounding box center [728, 410] width 1456 height 819
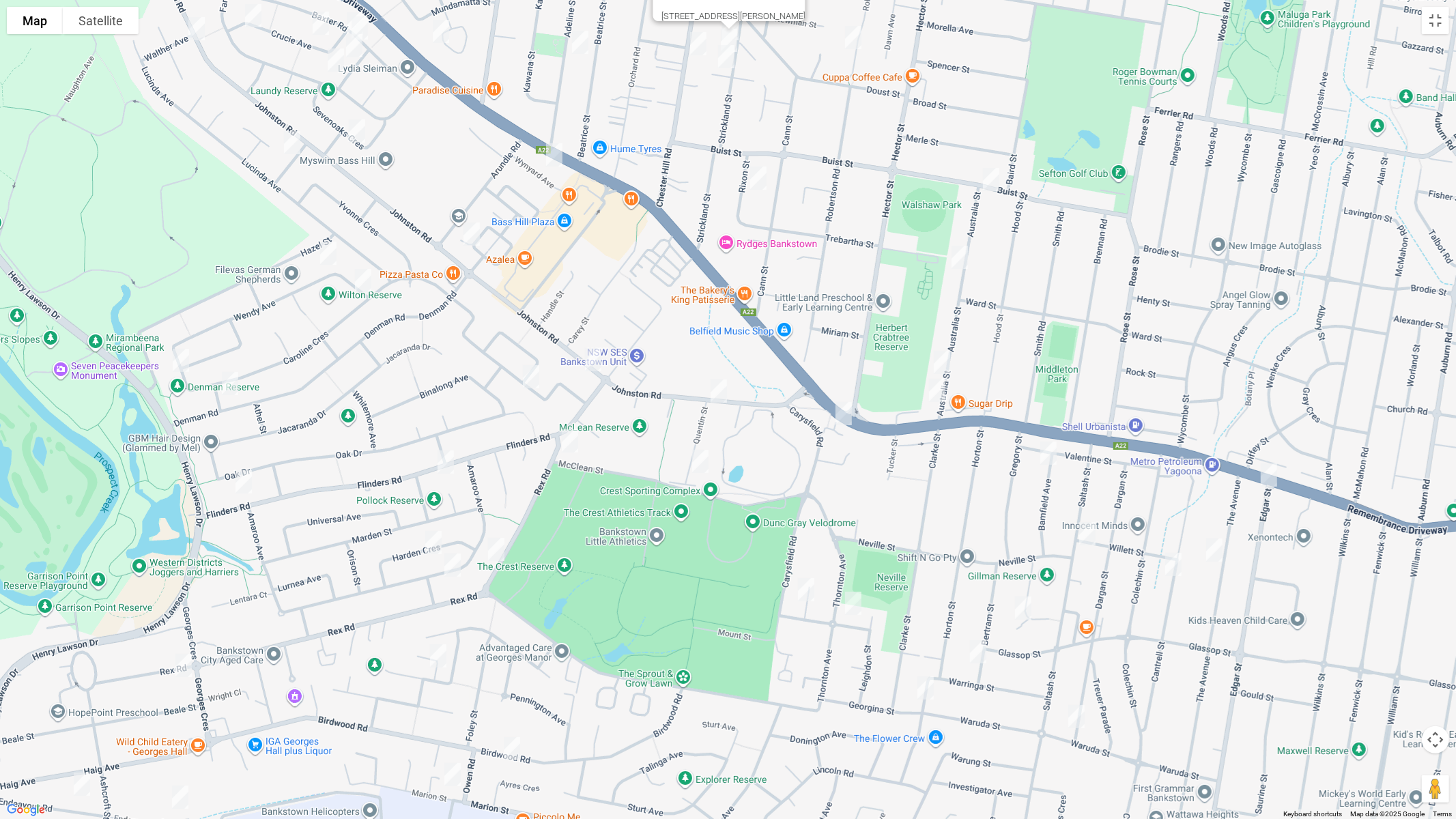
drag, startPoint x: 532, startPoint y: 376, endPoint x: 496, endPoint y: 465, distance: 96.0
click at [530, 375] on img "19 Kurrajong Avenue, GEORGES HALL NSW 2198" at bounding box center [531, 377] width 28 height 34
click at [530, 380] on img "19 Kurrajong Avenue, GEORGES HALL NSW 2198" at bounding box center [531, 377] width 28 height 34
click at [451, 568] on img "85 Amaroo Avenue, GEORGES HALL NSW 2198" at bounding box center [452, 565] width 28 height 34
click at [528, 503] on button "Close" at bounding box center [512, 519] width 33 height 33
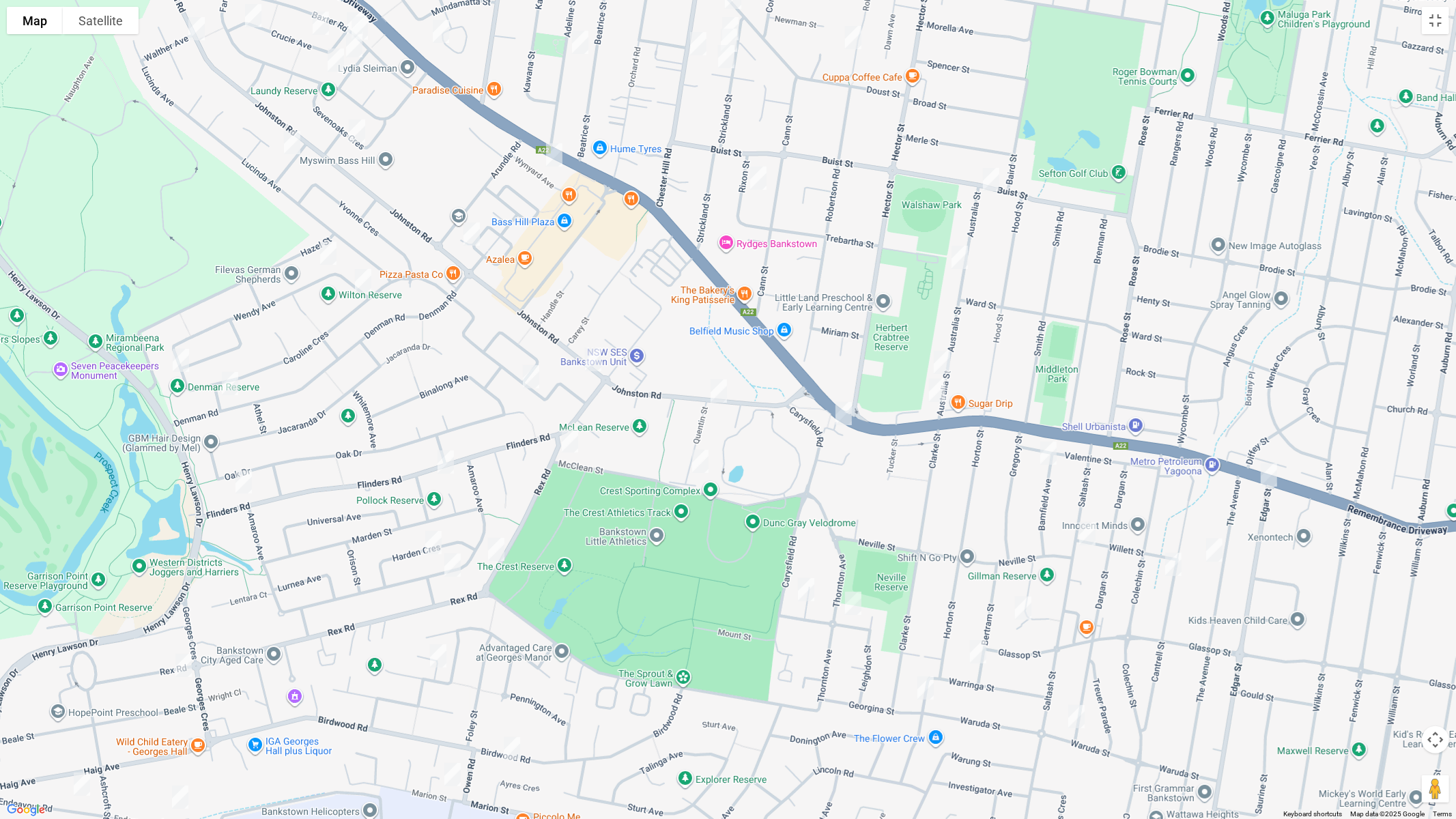
drag, startPoint x: 327, startPoint y: 594, endPoint x: 355, endPoint y: 494, distance: 103.8
click at [353, 429] on div at bounding box center [728, 410] width 1456 height 819
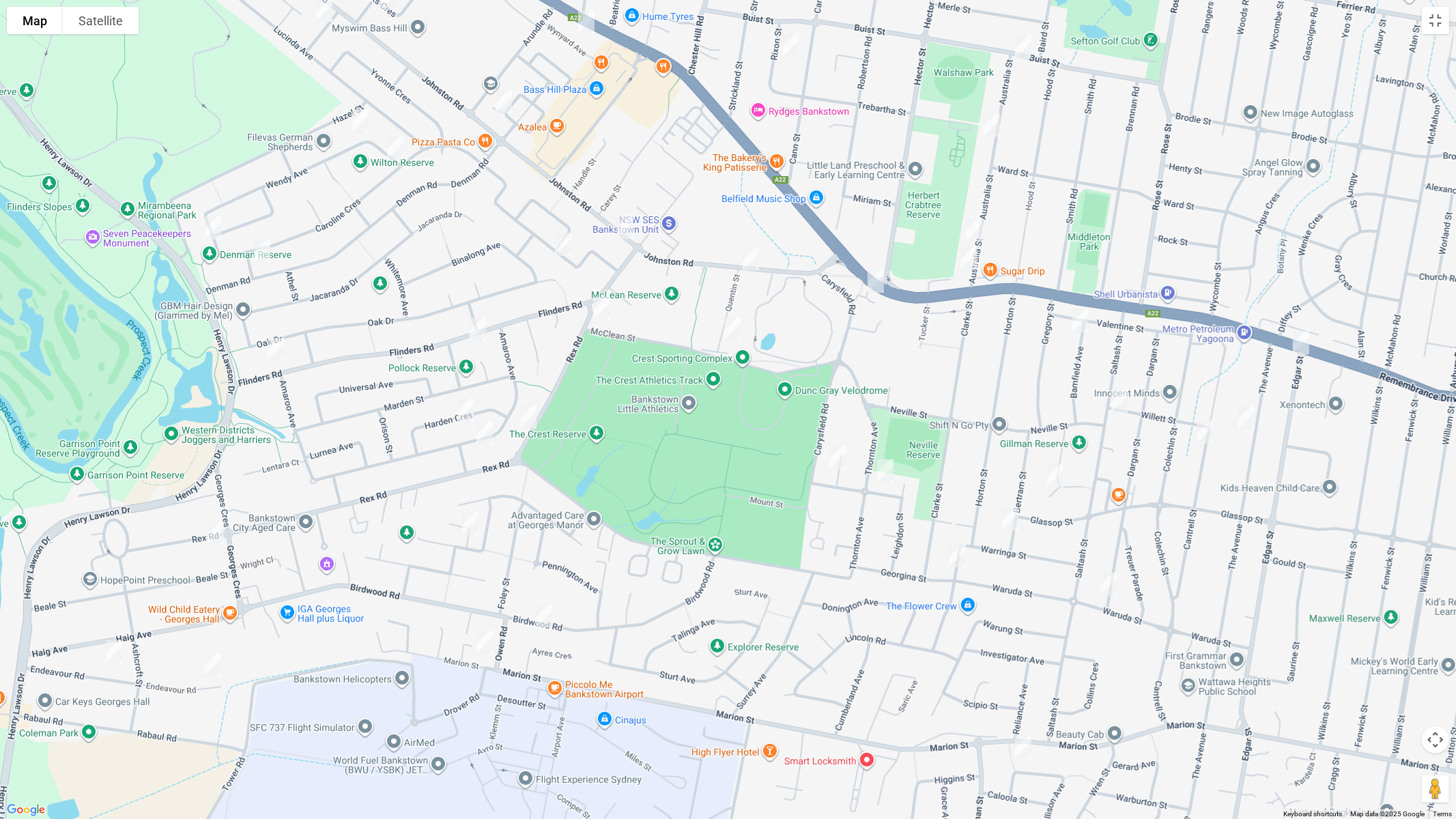
drag, startPoint x: 355, startPoint y: 494, endPoint x: 416, endPoint y: 475, distance: 63.9
click at [387, 362] on div at bounding box center [728, 410] width 1456 height 819
click at [473, 523] on img "18A Balmoral Crescent, GEORGES HALL NSW 2198" at bounding box center [469, 523] width 28 height 34
click at [543, 620] on img "101 Birdwood Road, GEORGES HALL NSW 2198" at bounding box center [543, 616] width 28 height 34
click at [1437, 25] on button "Toggle fullscreen view" at bounding box center [1435, 20] width 28 height 28
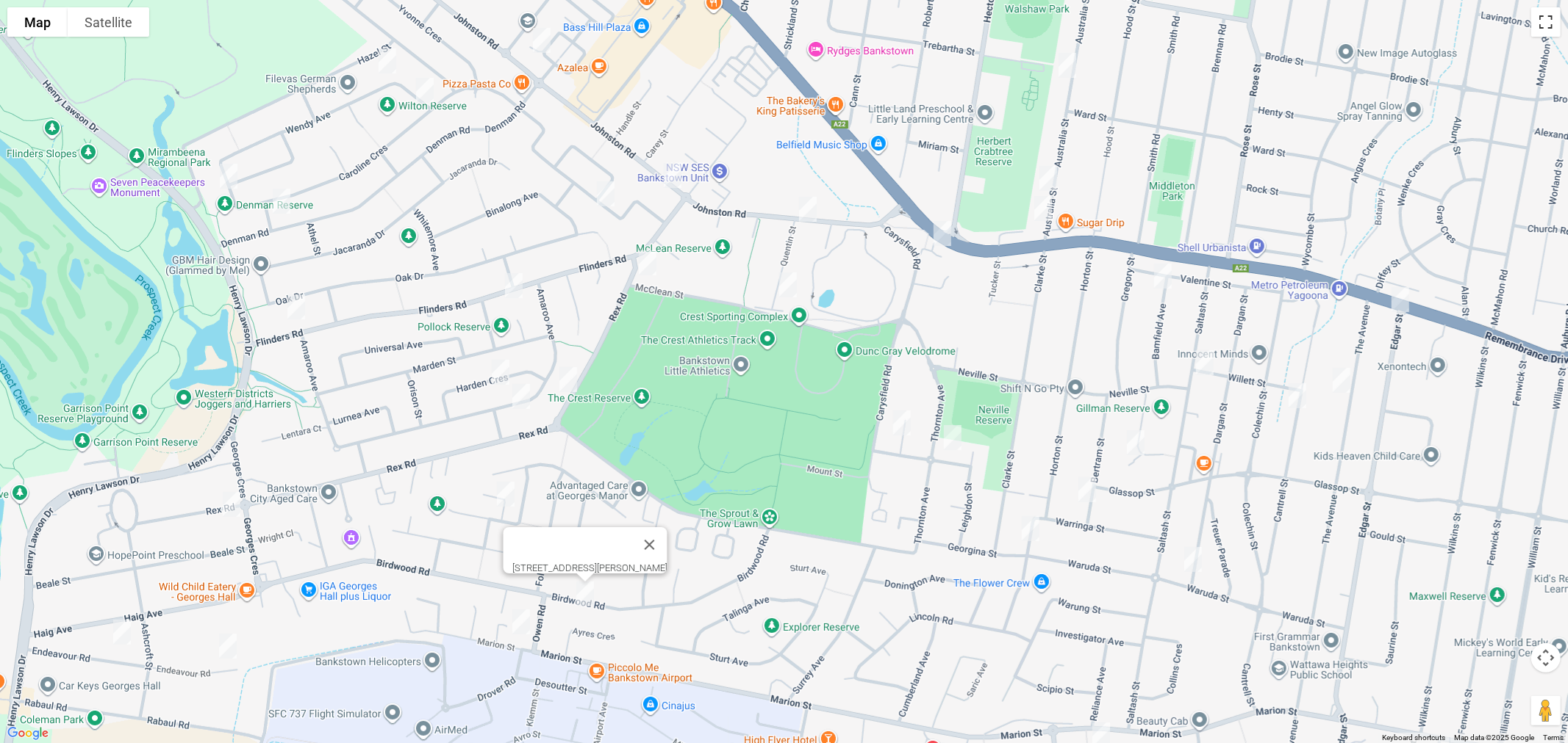
scroll to position [0, 0]
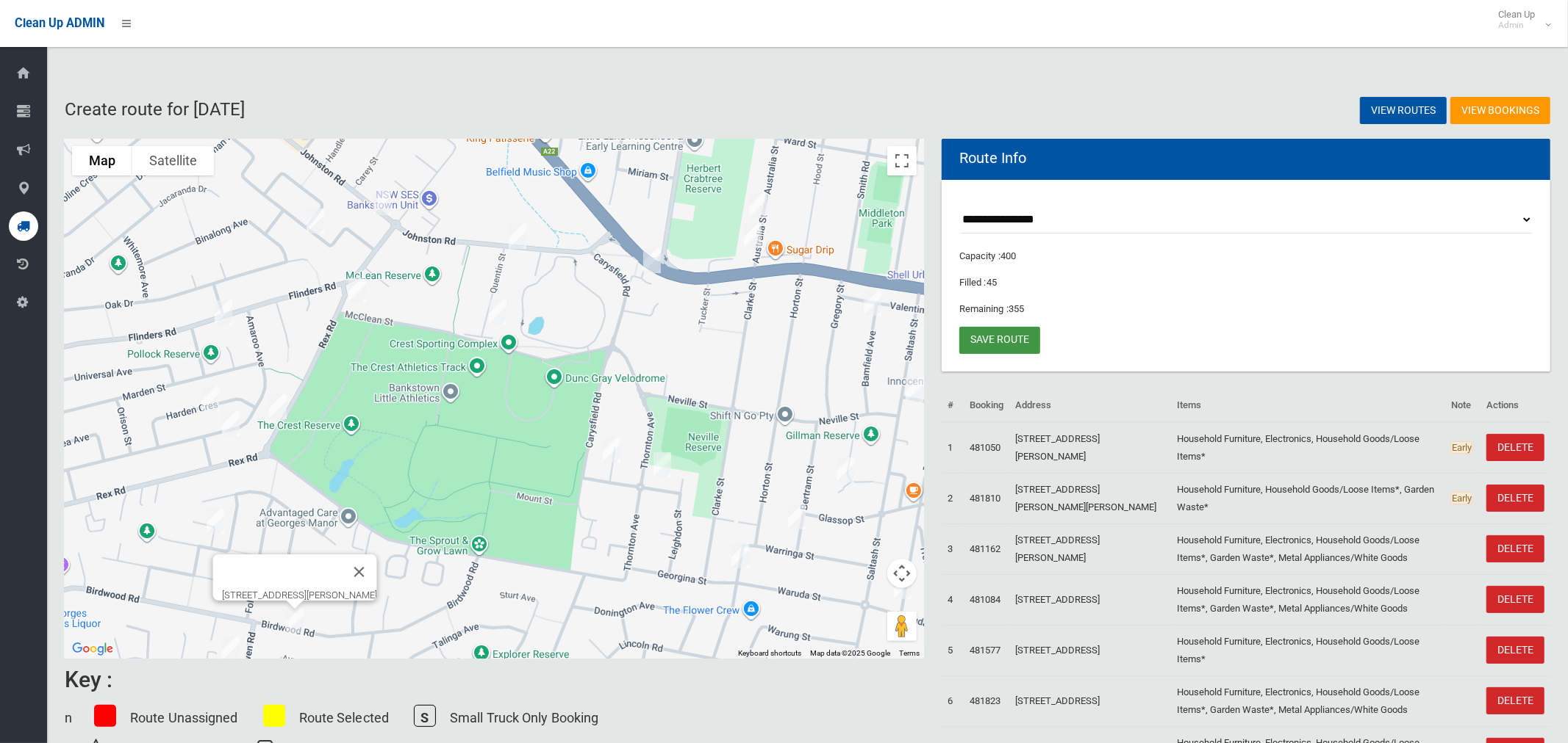
click at [991, 341] on link "Save route" at bounding box center [999, 341] width 81 height 27
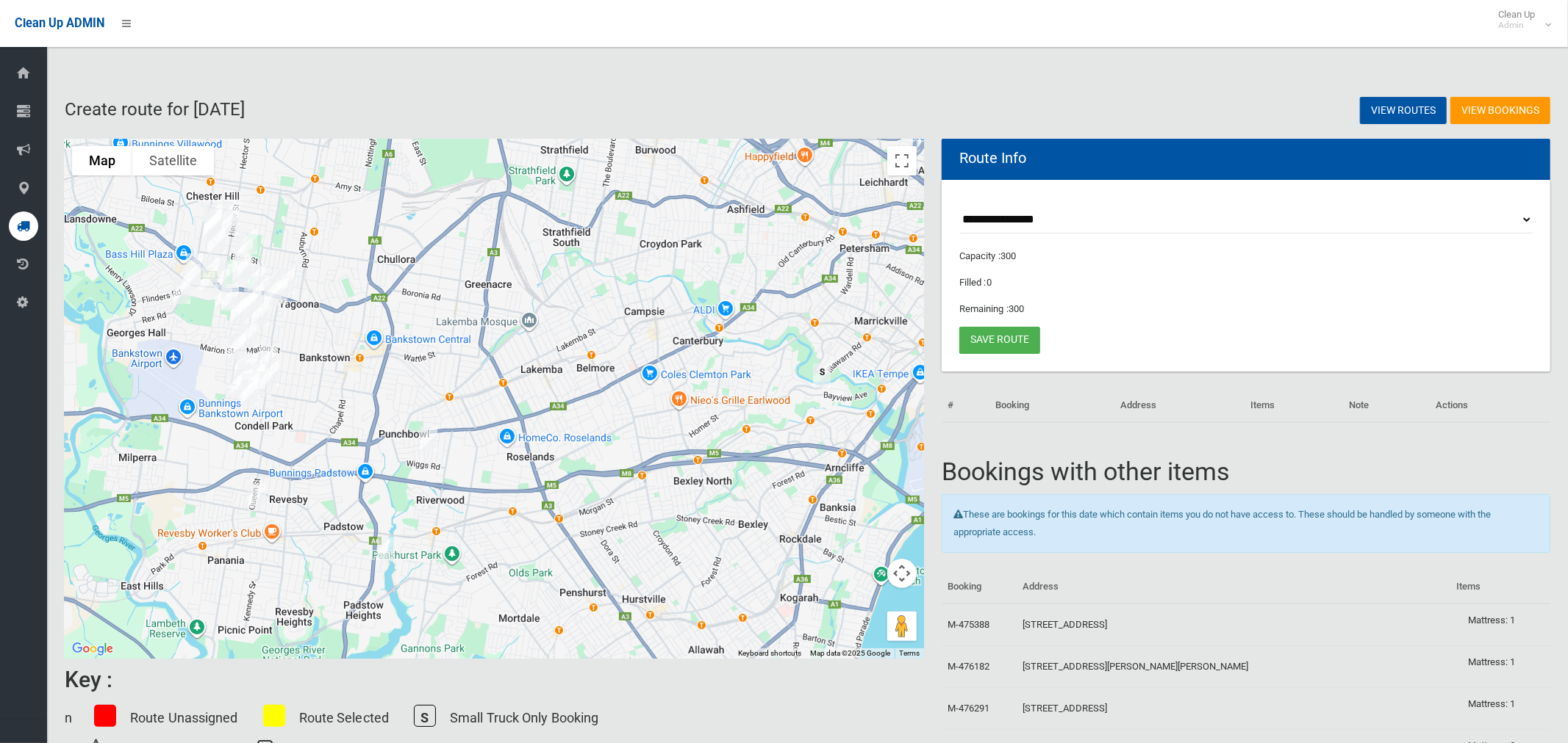
click at [1025, 220] on select "**********" at bounding box center [1246, 220] width 573 height 27
select select "*****"
click at [959, 207] on select "**********" at bounding box center [1246, 220] width 573 height 27
click at [902, 162] on button "Toggle fullscreen view" at bounding box center [901, 160] width 30 height 30
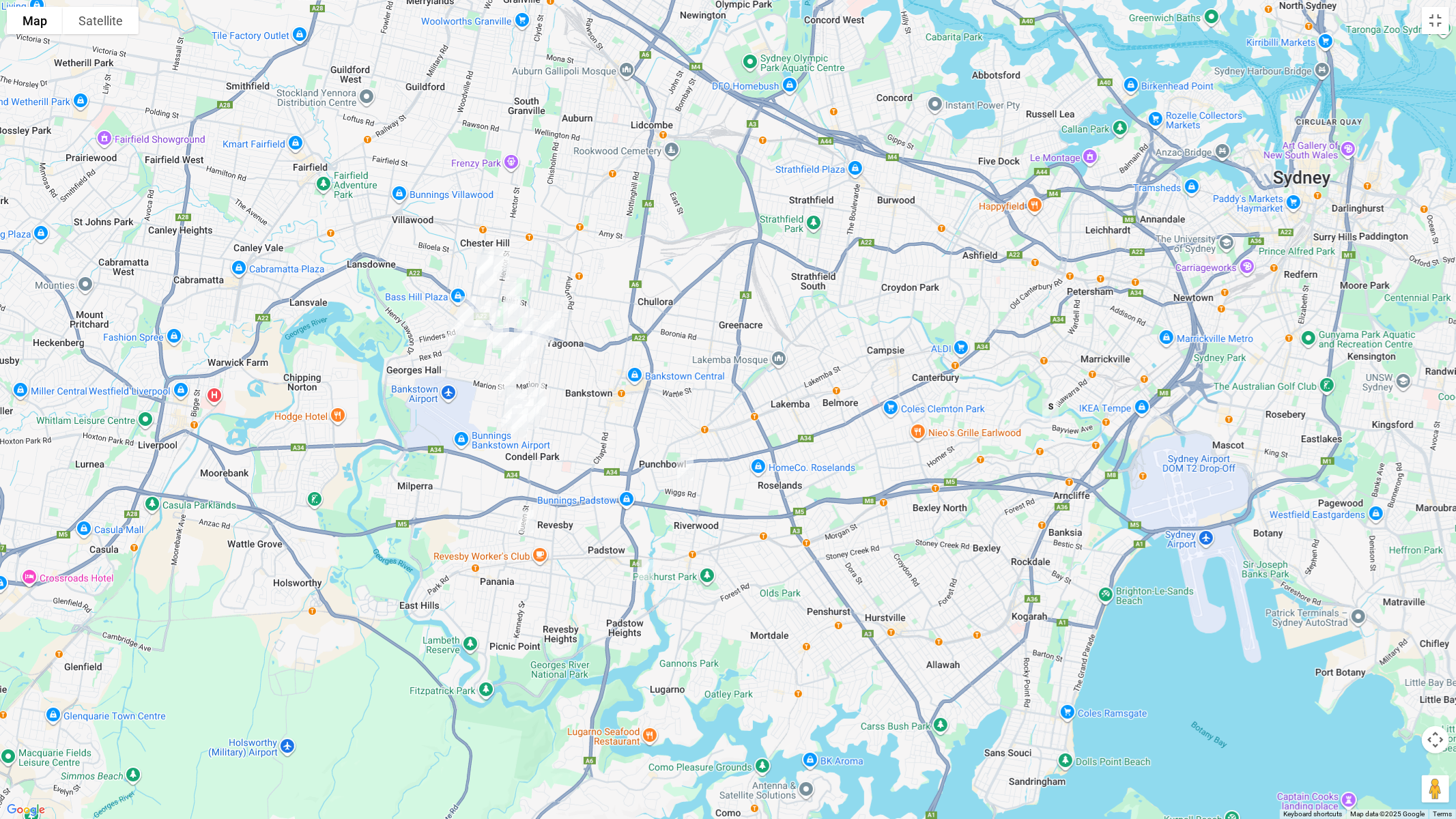
drag, startPoint x: 628, startPoint y: 336, endPoint x: 707, endPoint y: 413, distance: 110.3
click at [707, 413] on div at bounding box center [728, 410] width 1456 height 819
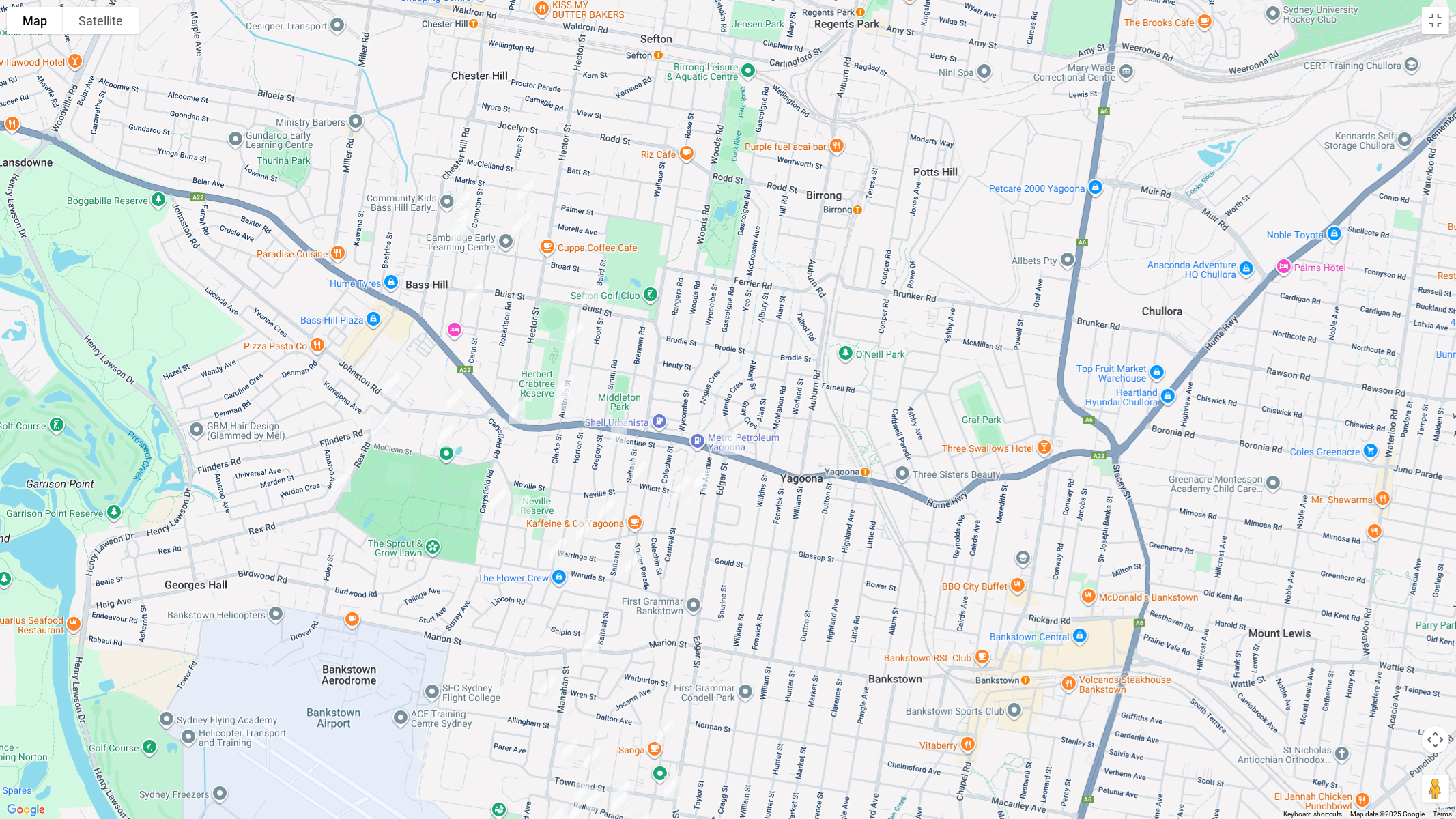
click at [730, 437] on img "571 Hume Highway, YAGOONA NSW 2199" at bounding box center [729, 443] width 28 height 34
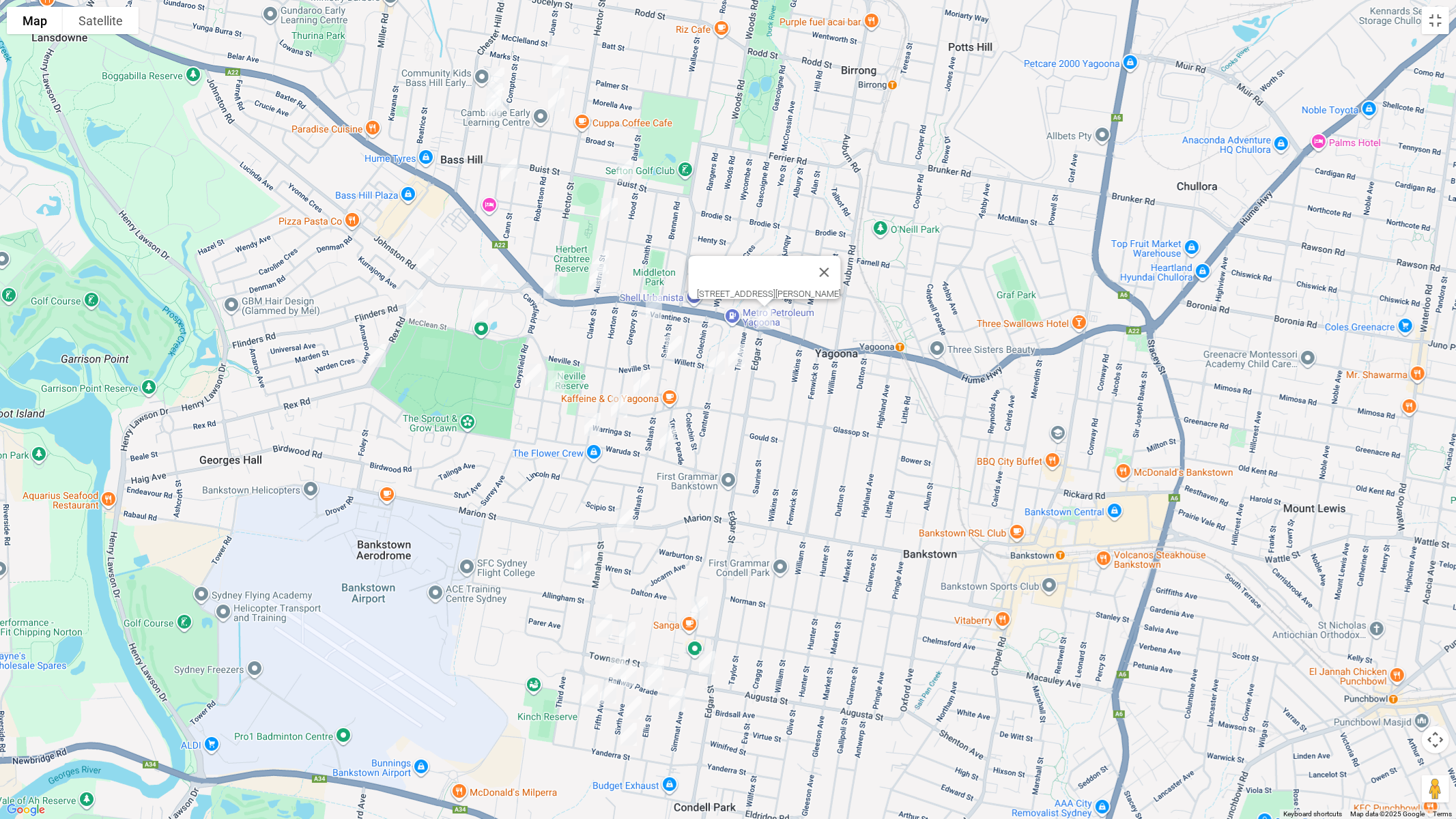
drag, startPoint x: 766, startPoint y: 513, endPoint x: 801, endPoint y: 347, distance: 169.6
click at [802, 347] on div "[STREET_ADDRESS][PERSON_NAME]" at bounding box center [728, 410] width 1456 height 819
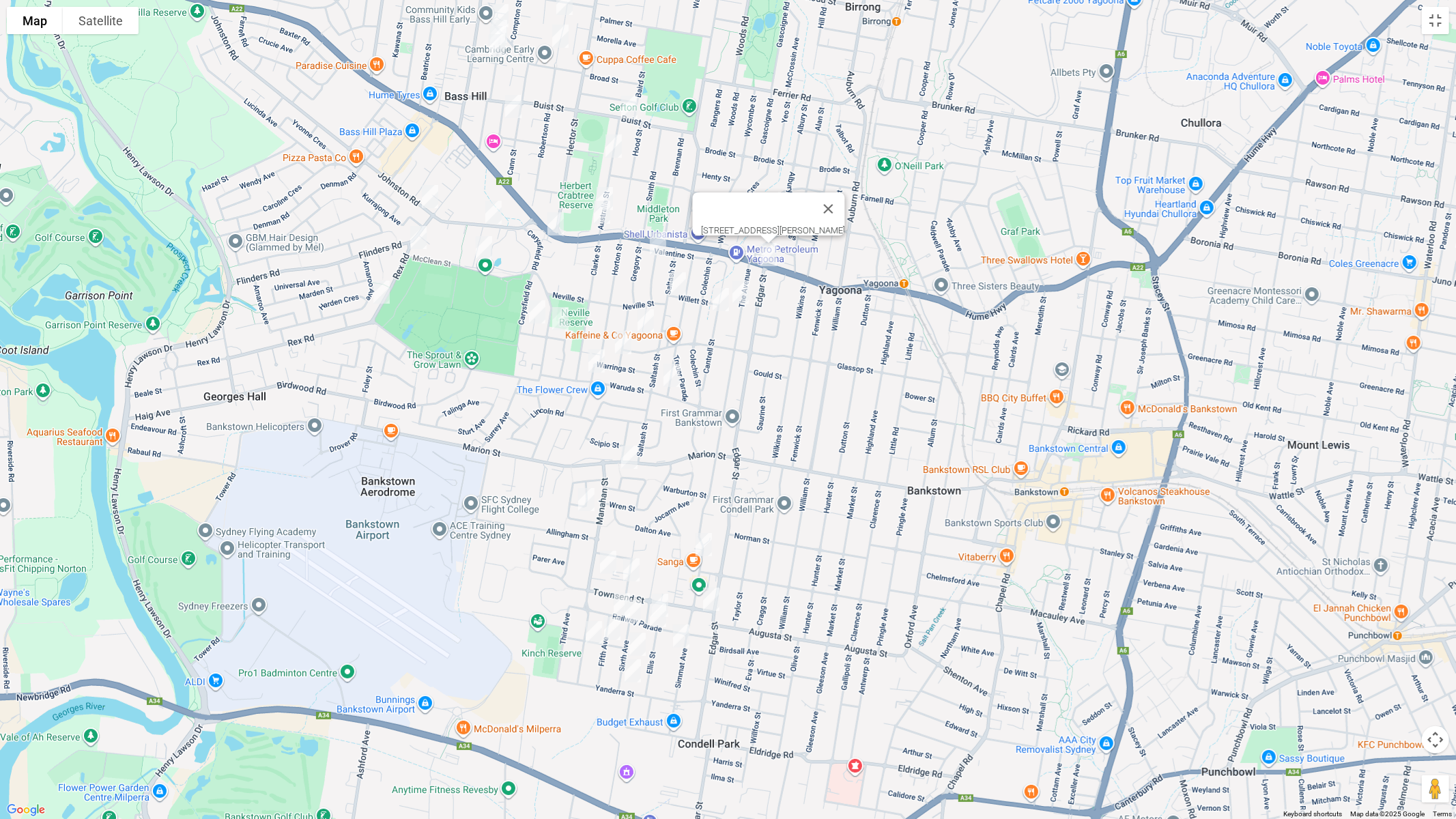
click at [593, 631] on img "24 Fourth Avenue, CONDELL PARK NSW 2200" at bounding box center [594, 633] width 28 height 34
click at [632, 672] on img "82 Yanderra Street, CONDELL PARK NSW 2200" at bounding box center [632, 671] width 28 height 34
click at [583, 501] on img "1/14 Higgins Street, CONDELL PARK NSW 2200" at bounding box center [586, 500] width 28 height 34
drag, startPoint x: 708, startPoint y: 548, endPoint x: 690, endPoint y: 546, distance: 18.1
click at [705, 547] on img "38 Simmat Avenue, CONDELL PARK NSW 2200" at bounding box center [704, 544] width 28 height 34
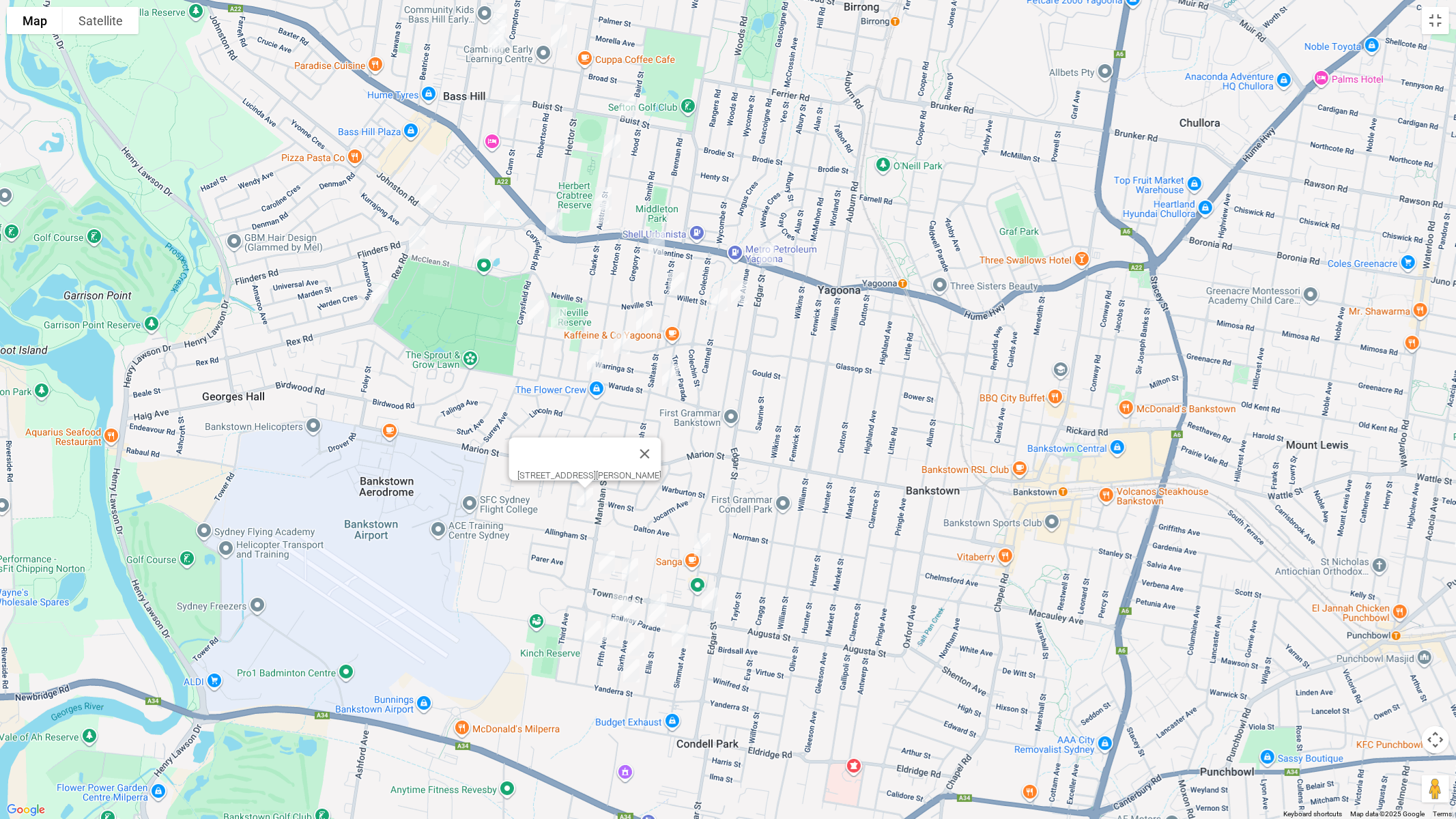
click at [601, 559] on img "61A Manahan Street, CONDELL PARK NSW 2200" at bounding box center [606, 562] width 28 height 34
click at [630, 570] on img "22 Leemon Street, CONDELL PARK NSW 2200" at bounding box center [630, 570] width 28 height 34
click at [614, 600] on img "55 Railway Parade, CONDELL PARK NSW 2200" at bounding box center [620, 605] width 28 height 34
click at [631, 613] on img "2C Sixth Avenue, CONDELL PARK NSW 2200" at bounding box center [631, 611] width 28 height 34
click at [610, 627] on img "5 Fifth Avenue, CONDELL PARK NSW 2200" at bounding box center [611, 628] width 28 height 34
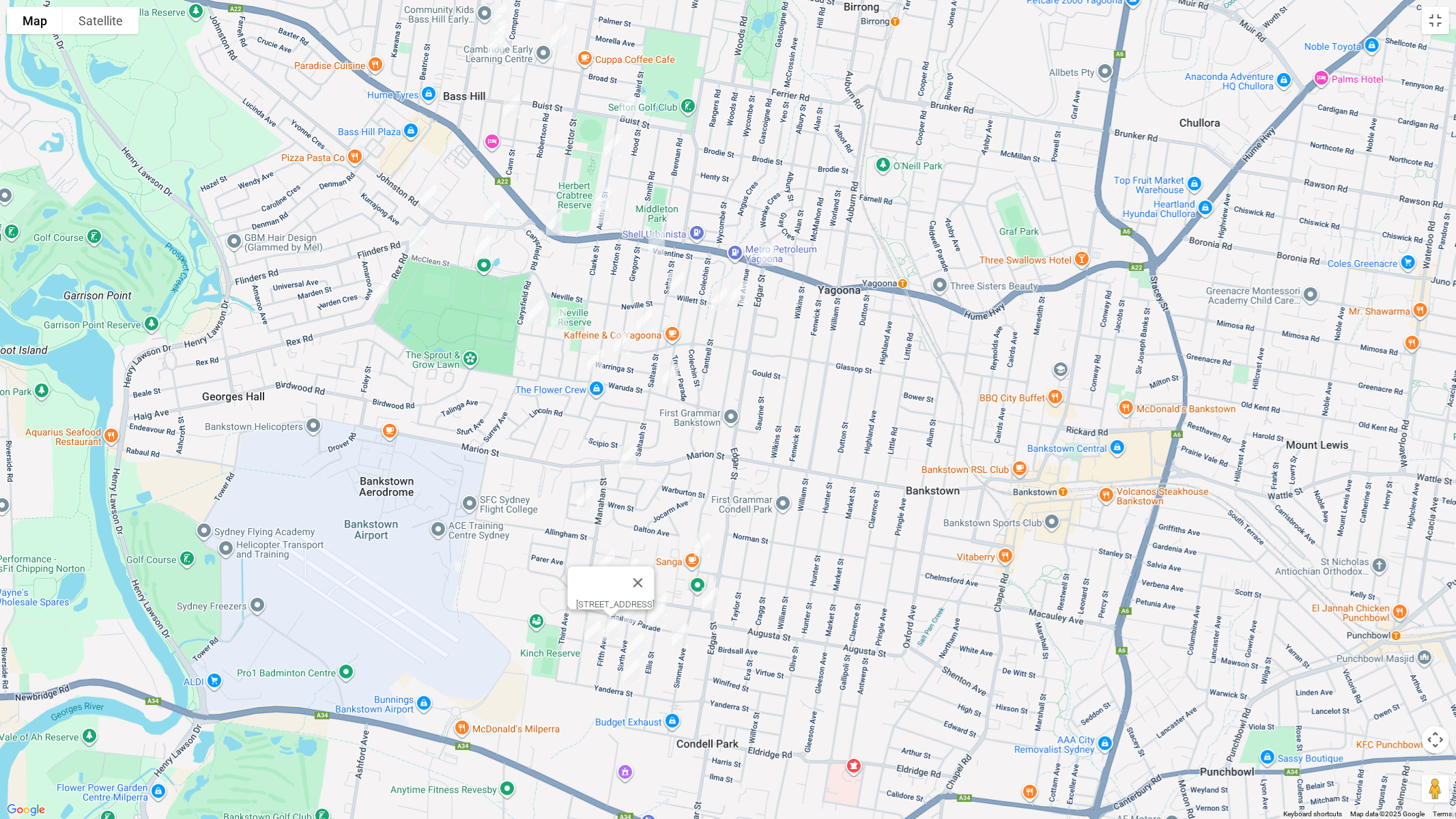
click at [641, 645] on img "21 Sixth Avenue, CONDELL PARK NSW 2200" at bounding box center [636, 644] width 28 height 34
click at [678, 639] on img "78 Simmat Avenue, CONDELL PARK NSW 2200" at bounding box center [679, 636] width 28 height 34
click at [701, 541] on img "38 Simmat Avenue, CONDELL PARK NSW 2200" at bounding box center [702, 544] width 28 height 34
click at [658, 596] on img "46 Railway Parade, CONDELL PARK NSW 2200" at bounding box center [658, 605] width 28 height 34
click at [655, 616] on img "31 Railway Parade, CONDELL PARK NSW 2200" at bounding box center [656, 616] width 28 height 34
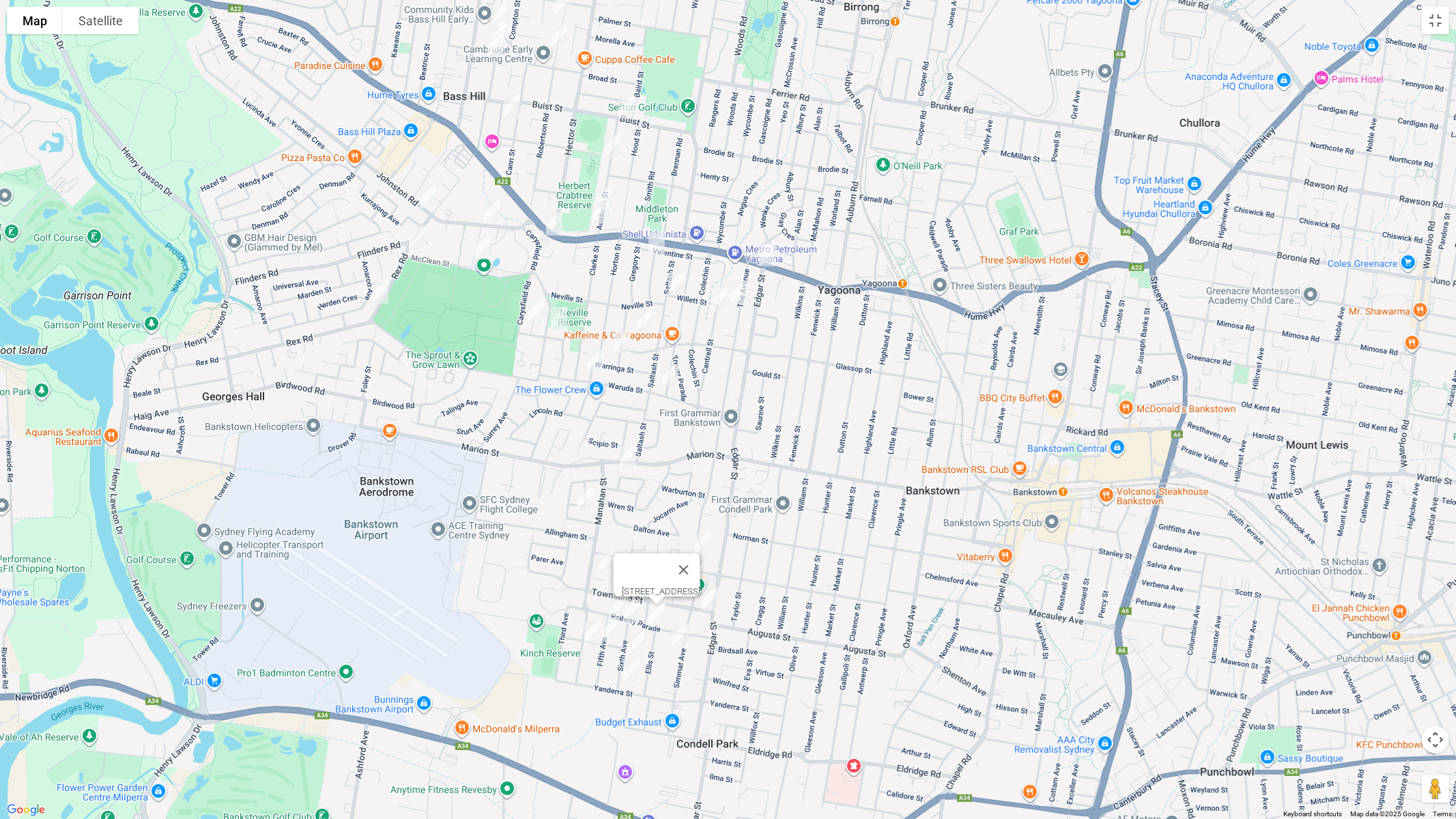
click at [708, 608] on img "1 Townsend Street, CONDELL PARK NSW 2200" at bounding box center [710, 599] width 28 height 34
click at [667, 380] on img "26 Waruda Street, YAGOONA NSW 2199" at bounding box center [670, 375] width 28 height 34
click at [633, 461] on img "10 Allison Avenue, CONDELL PARK NSW 2200" at bounding box center [628, 457] width 28 height 34
click at [666, 246] on img "2 Bamfield Avenue, YAGOONA NSW 2199" at bounding box center [656, 243] width 28 height 34
click at [679, 285] on img "19 Willett Street, YAGOONA NSW 2199" at bounding box center [676, 284] width 28 height 34
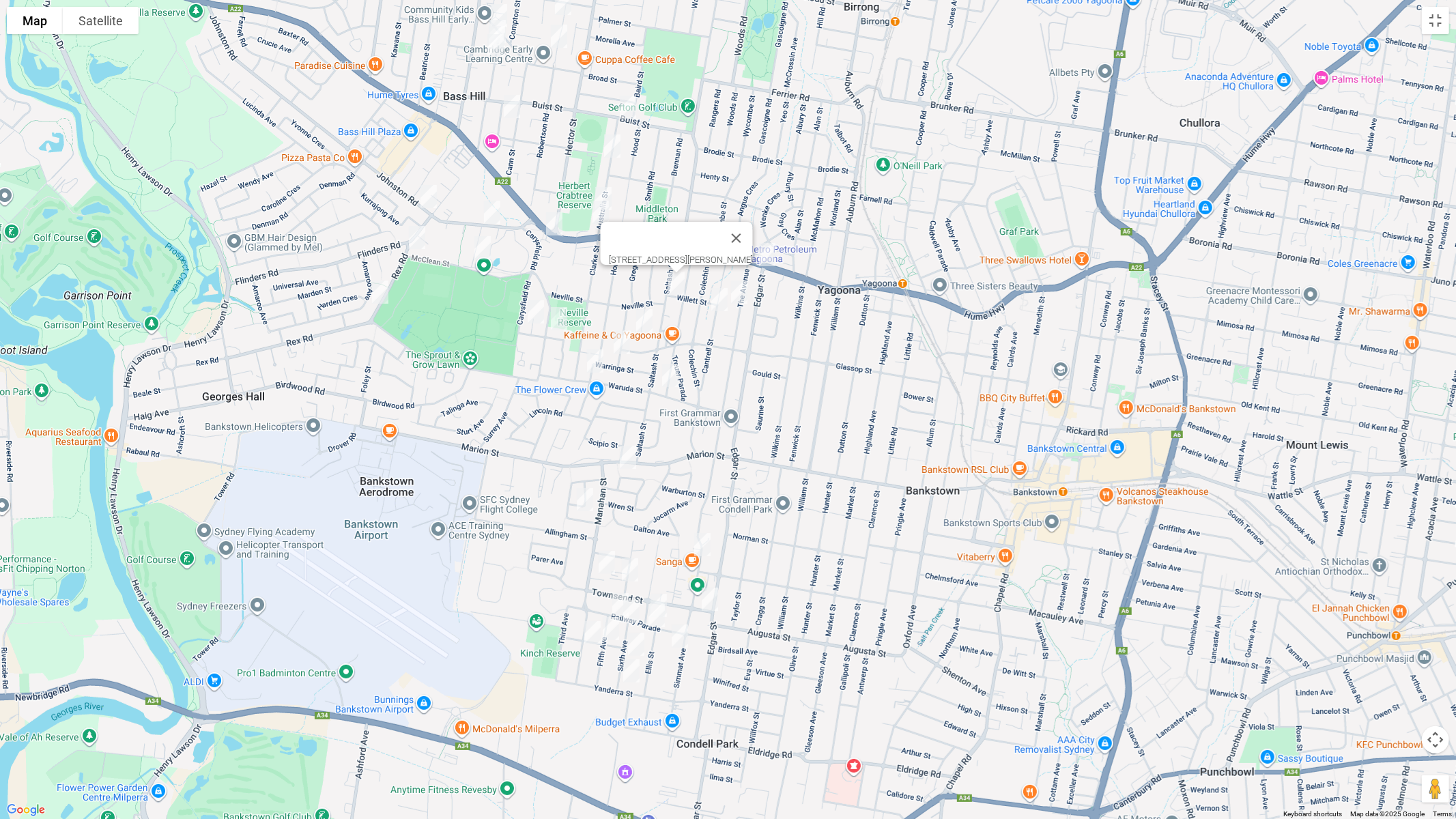
drag, startPoint x: 720, startPoint y: 304, endPoint x: 741, endPoint y: 302, distance: 21.1
click at [720, 304] on img "28 Cantrell Street, YAGOONA NSW 2199" at bounding box center [719, 299] width 28 height 34
click at [742, 299] on img "30 The Avenue, YAGOONA NSW 2199" at bounding box center [739, 292] width 28 height 34
click at [646, 319] on img "18 Heather Street, YAGOONA NSW 2199" at bounding box center [644, 321] width 28 height 34
click at [623, 348] on img "34 Bertram Street, YAGOONA NSW 2199" at bounding box center [622, 342] width 28 height 34
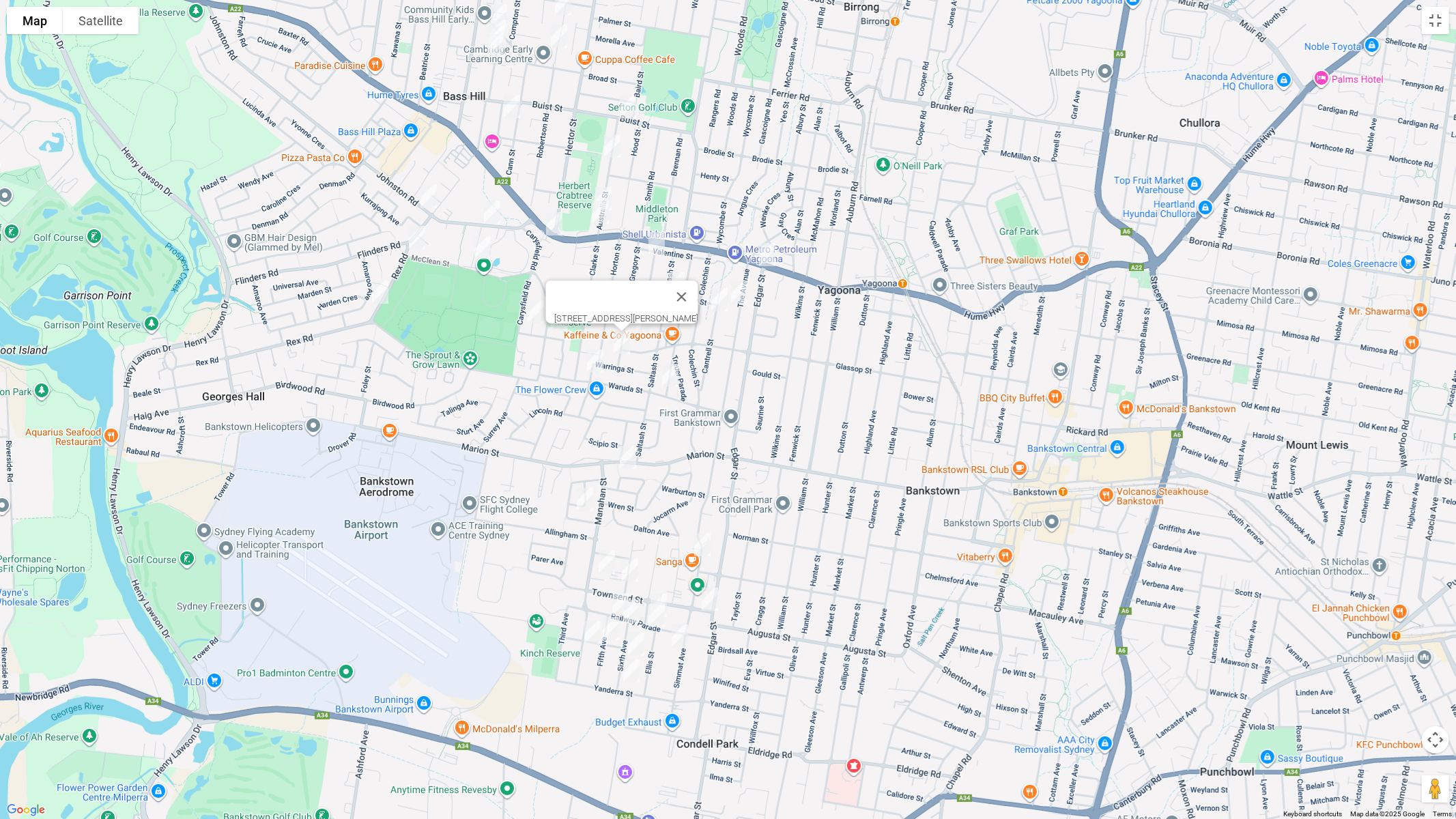
click at [584, 366] on img "2 Georgina Street, BASS HILL NSW 2197" at bounding box center [595, 361] width 28 height 34
click at [425, 200] on img "67 Johnston Road, BASS HILL NSW 2197" at bounding box center [428, 197] width 28 height 34
click at [412, 245] on img "23 Rex Road, GEORGES HALL NSW 2198" at bounding box center [417, 238] width 28 height 34
click at [381, 290] on img "66 Rex Road, GEORGES HALL NSW 2198" at bounding box center [380, 292] width 28 height 34
click at [492, 211] on img "25 Johnston Road, BASS HILL NSW 2197" at bounding box center [492, 212] width 28 height 34
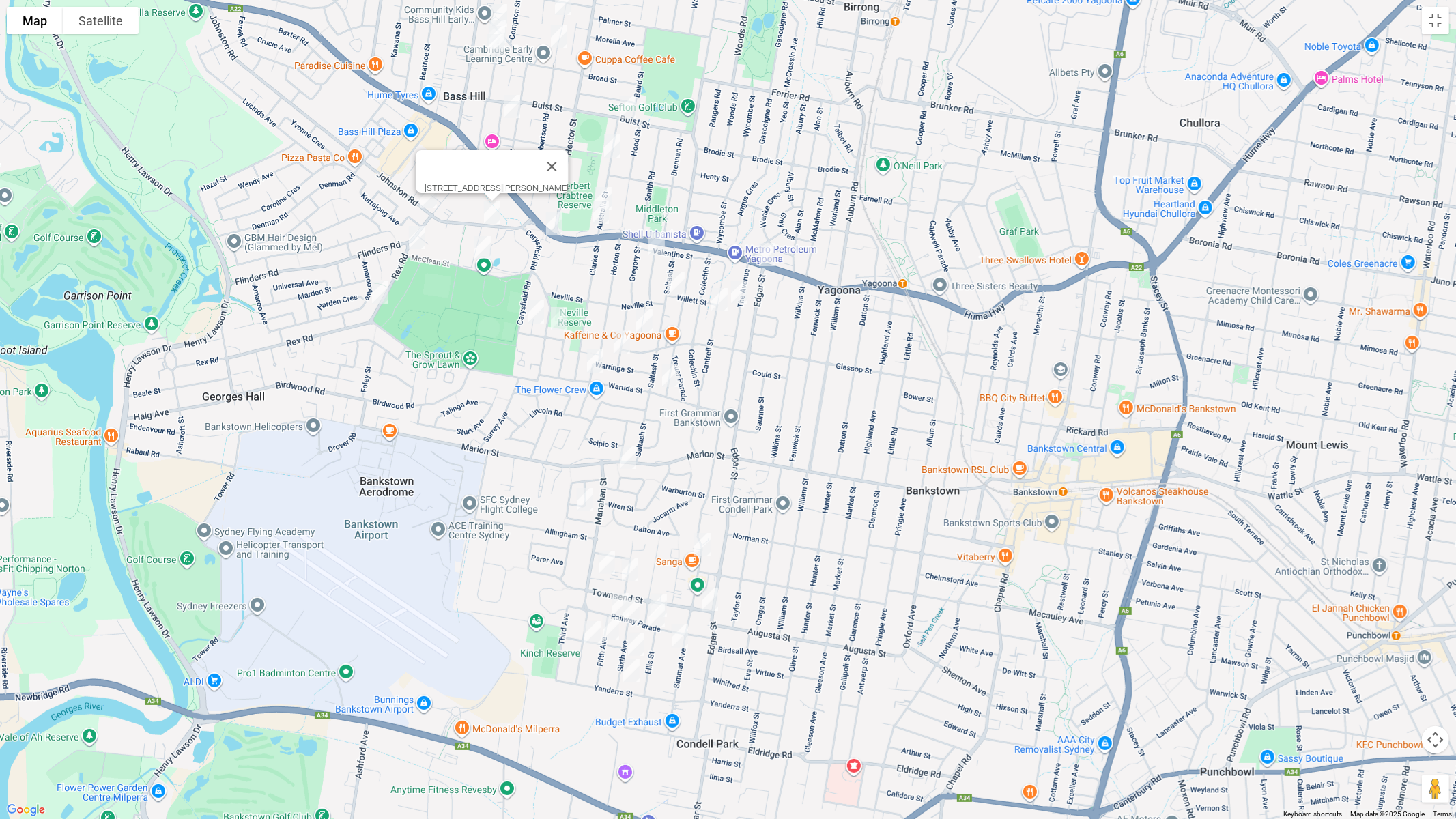
click at [483, 252] on img "25 Quentin Street, BASS HILL NSW 2197" at bounding box center [483, 248] width 28 height 34
click at [533, 310] on img "4 Eric Avenue, BASS HILL NSW 2197" at bounding box center [535, 312] width 28 height 34
click at [560, 319] on img "29 Thornton Avenue, BASS HILL NSW 2197" at bounding box center [559, 319] width 28 height 34
click at [558, 217] on img "1 Carysfield Road, BASS HILL NSW 2197" at bounding box center [554, 224] width 28 height 34
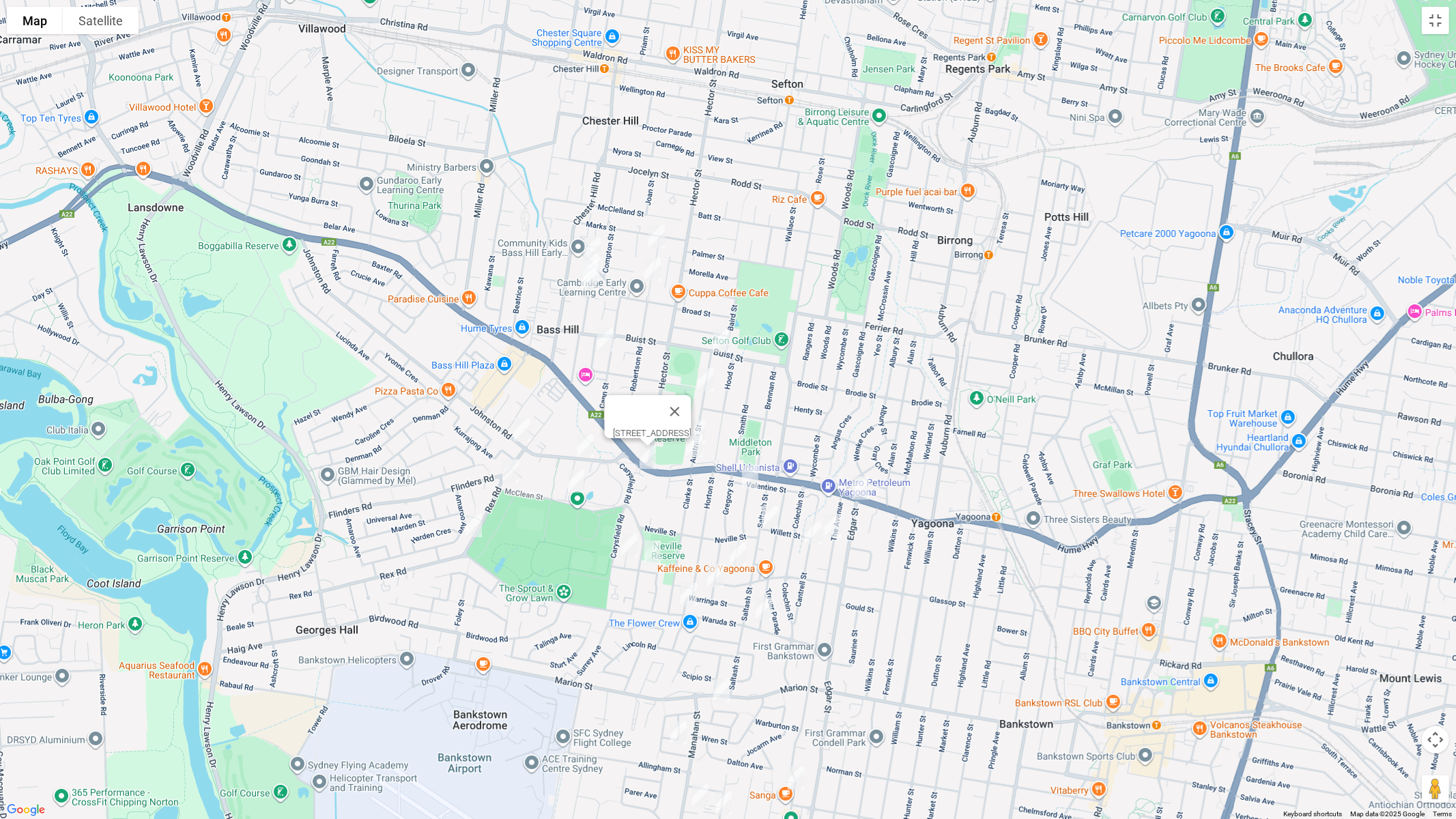
drag, startPoint x: 673, startPoint y: 178, endPoint x: 778, endPoint y: 488, distance: 327.3
click at [780, 487] on div "[STREET_ADDRESS]" at bounding box center [728, 410] width 1456 height 819
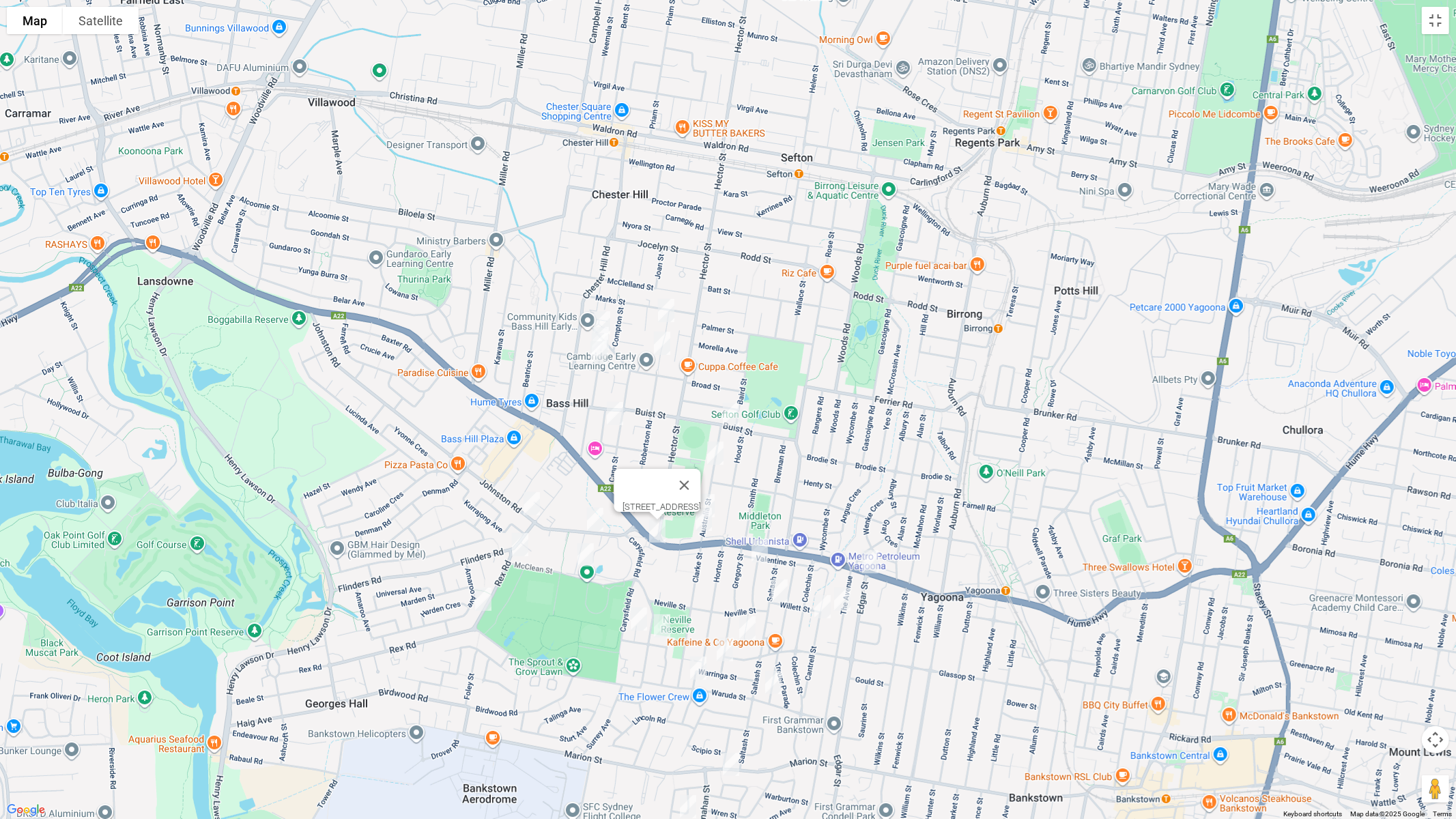
click at [737, 420] on img "3 Australia Street, BASS HILL NSW 2197" at bounding box center [731, 414] width 28 height 34
click at [719, 453] on img "38 Australia Street, BASS HILL NSW 2197" at bounding box center [715, 453] width 28 height 34
click at [716, 493] on img "80 Australia Street, BASS HILL NSW 2197" at bounding box center [706, 506] width 28 height 34
click at [702, 528] on img "92 Australia Street, BASS HILL NSW 2197" at bounding box center [704, 520] width 28 height 34
click at [668, 310] on img "8 Robertson Road, CHESTER HILL NSW 2162" at bounding box center [666, 310] width 28 height 34
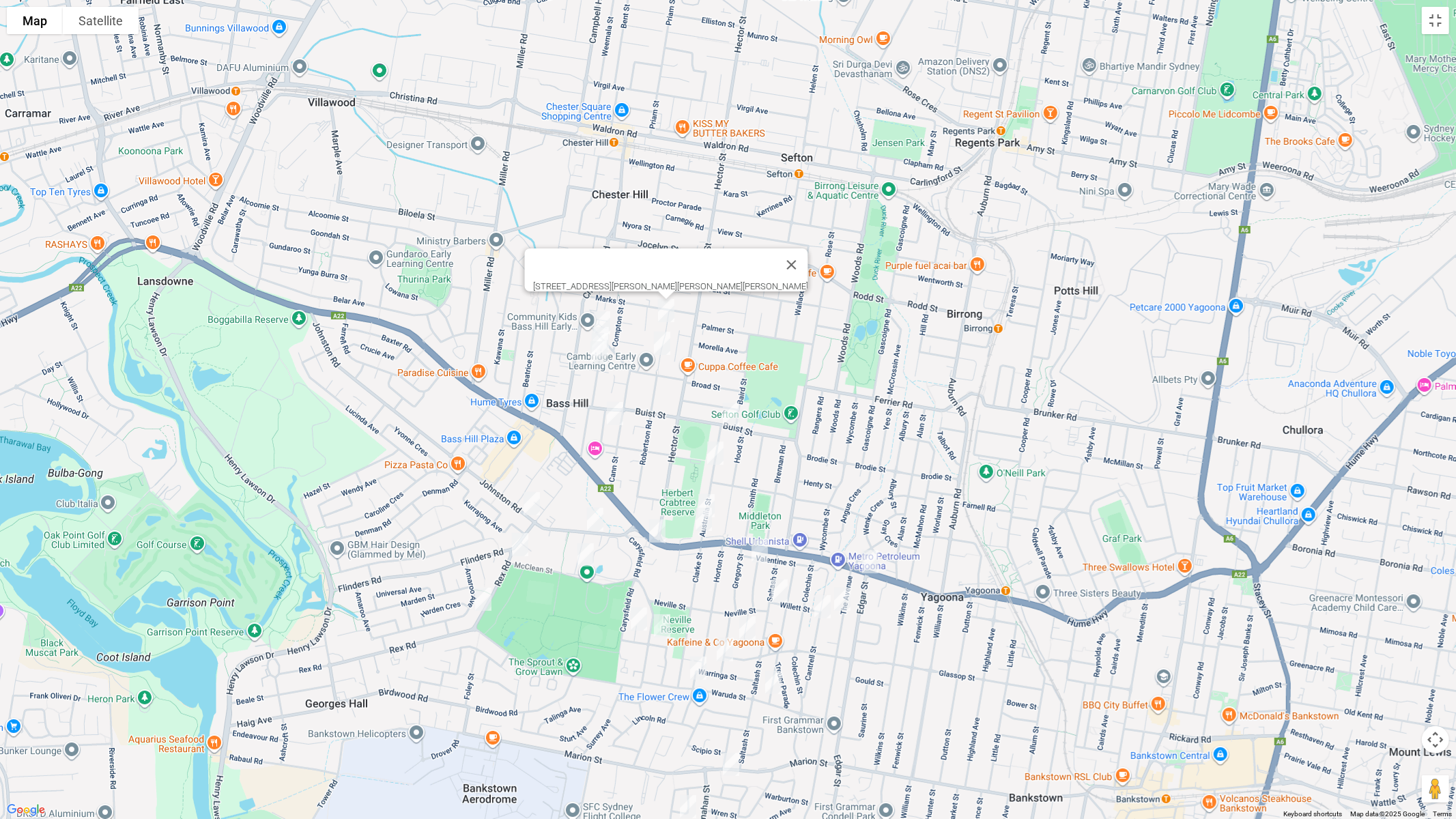
click at [662, 346] on img "34 Robertson Road, CHESTER HILL NSW 2162" at bounding box center [662, 343] width 28 height 34
click at [616, 412] on img "12 Rixon Street, BASS HILL NSW 2197" at bounding box center [614, 413] width 28 height 34
click at [600, 314] on img "2/12 Cann Street, BASS HILL NSW 2197" at bounding box center [602, 323] width 28 height 34
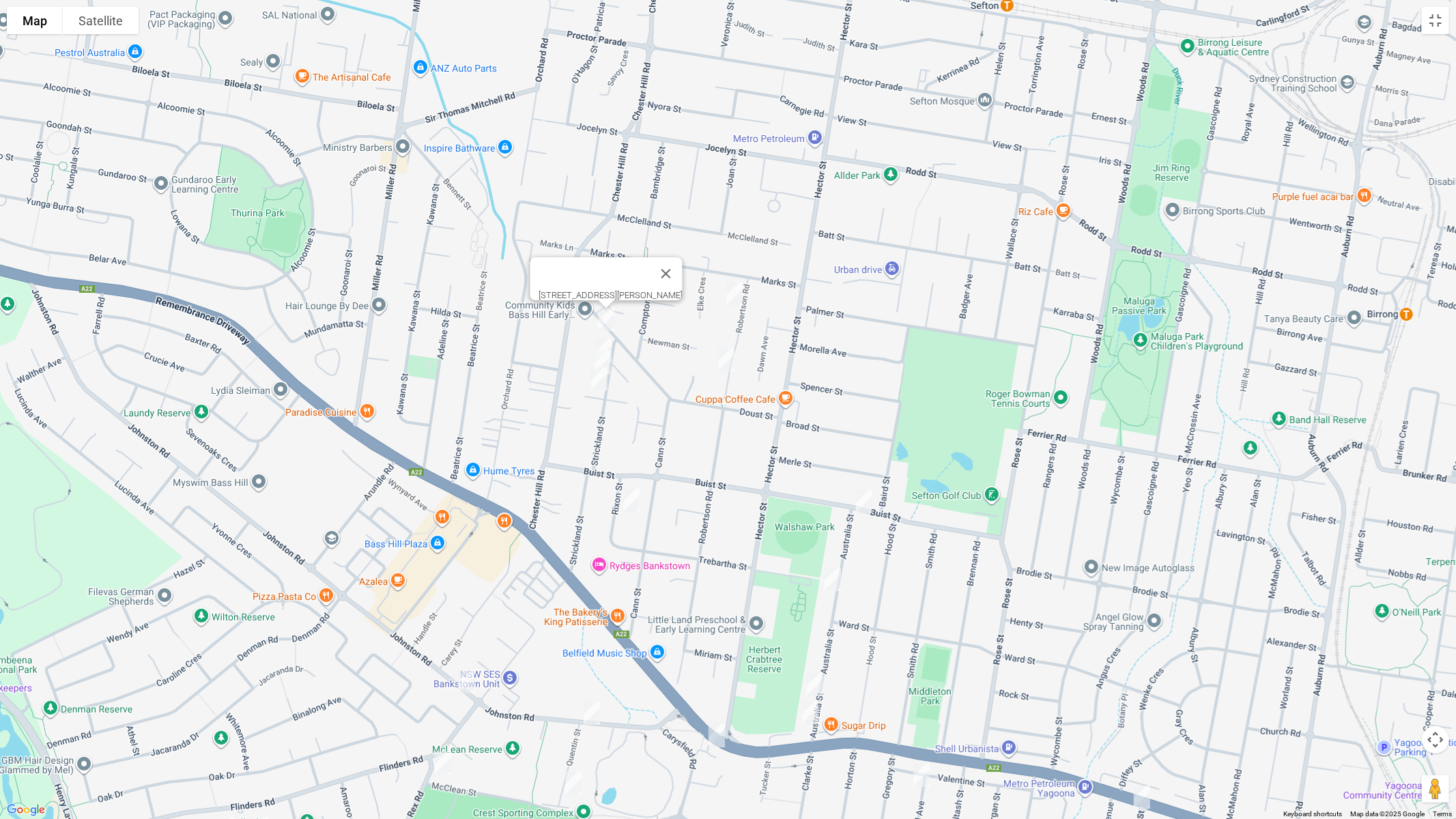
click at [608, 339] on img "6 Strickland Street, BASS HILL NSW 2197" at bounding box center [603, 351] width 28 height 34
click at [608, 362] on img "4/16 Strickland Street, BASS HILL NSW 2197" at bounding box center [599, 379] width 28 height 34
click at [670, 328] on button "Close" at bounding box center [658, 333] width 33 height 33
click at [611, 359] on img "10 Strickland Street, BASS HILL NSW 2197" at bounding box center [602, 363] width 28 height 34
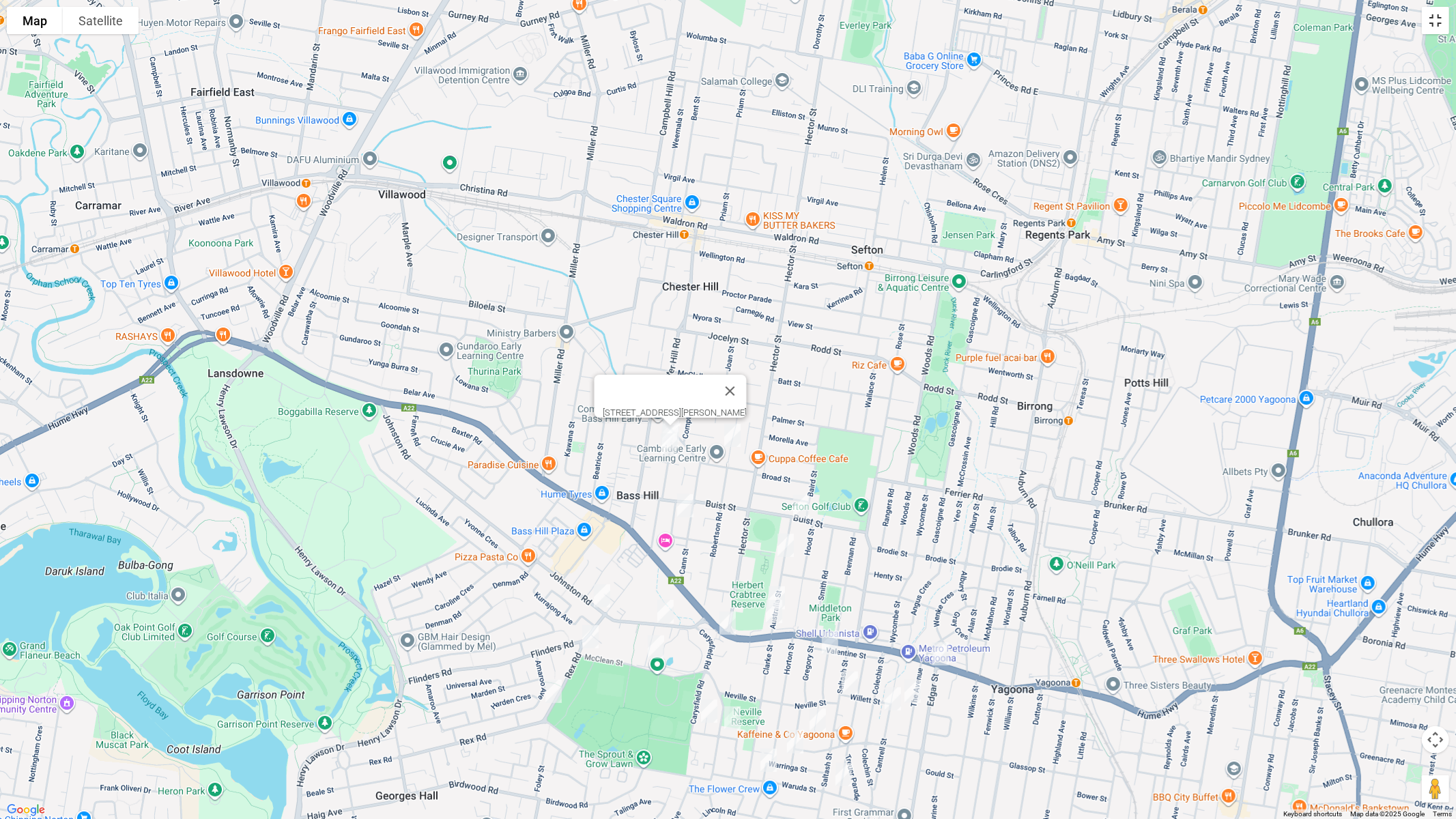
click at [1434, 16] on button "Toggle fullscreen view" at bounding box center [1435, 20] width 28 height 28
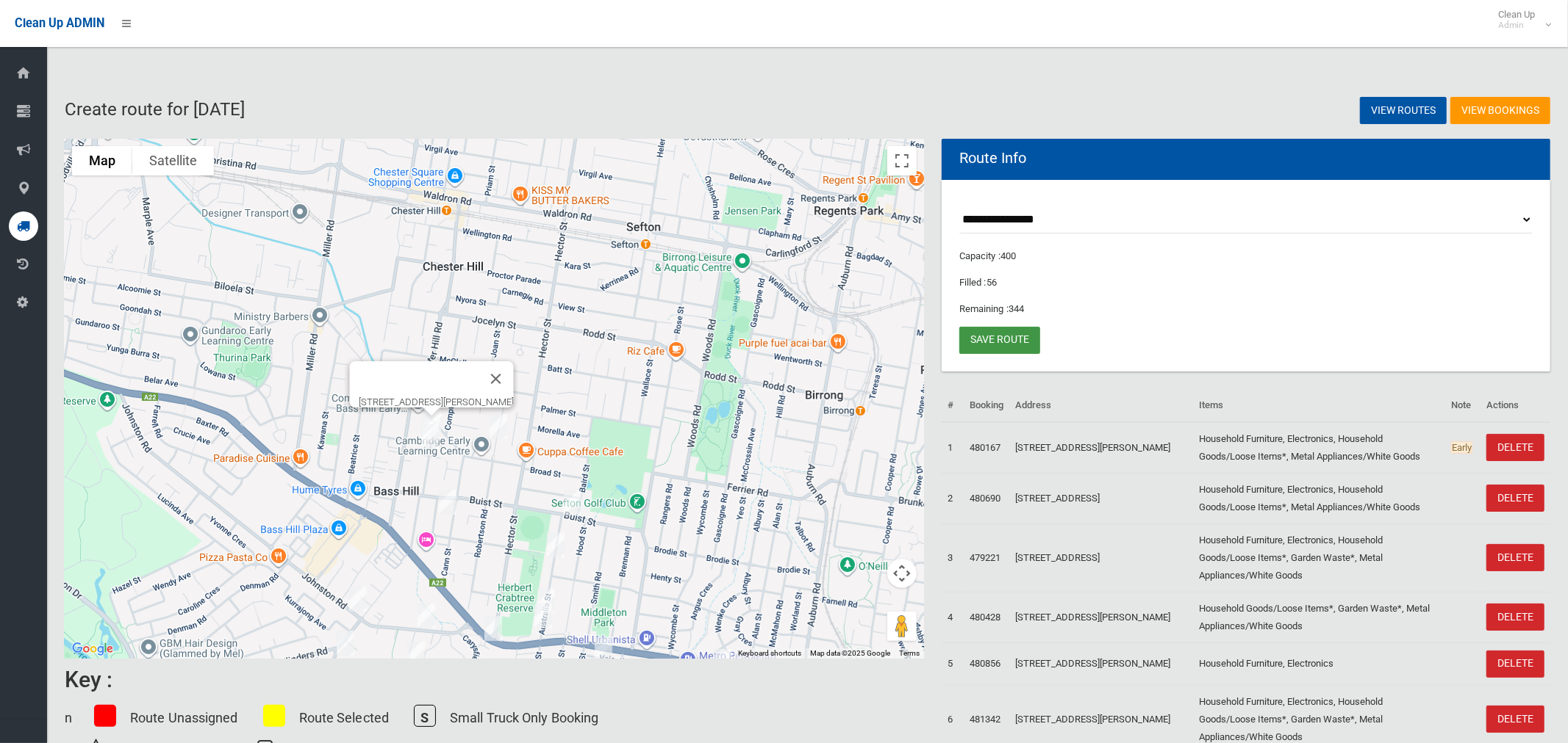
click at [985, 343] on link "Save route" at bounding box center [999, 341] width 81 height 27
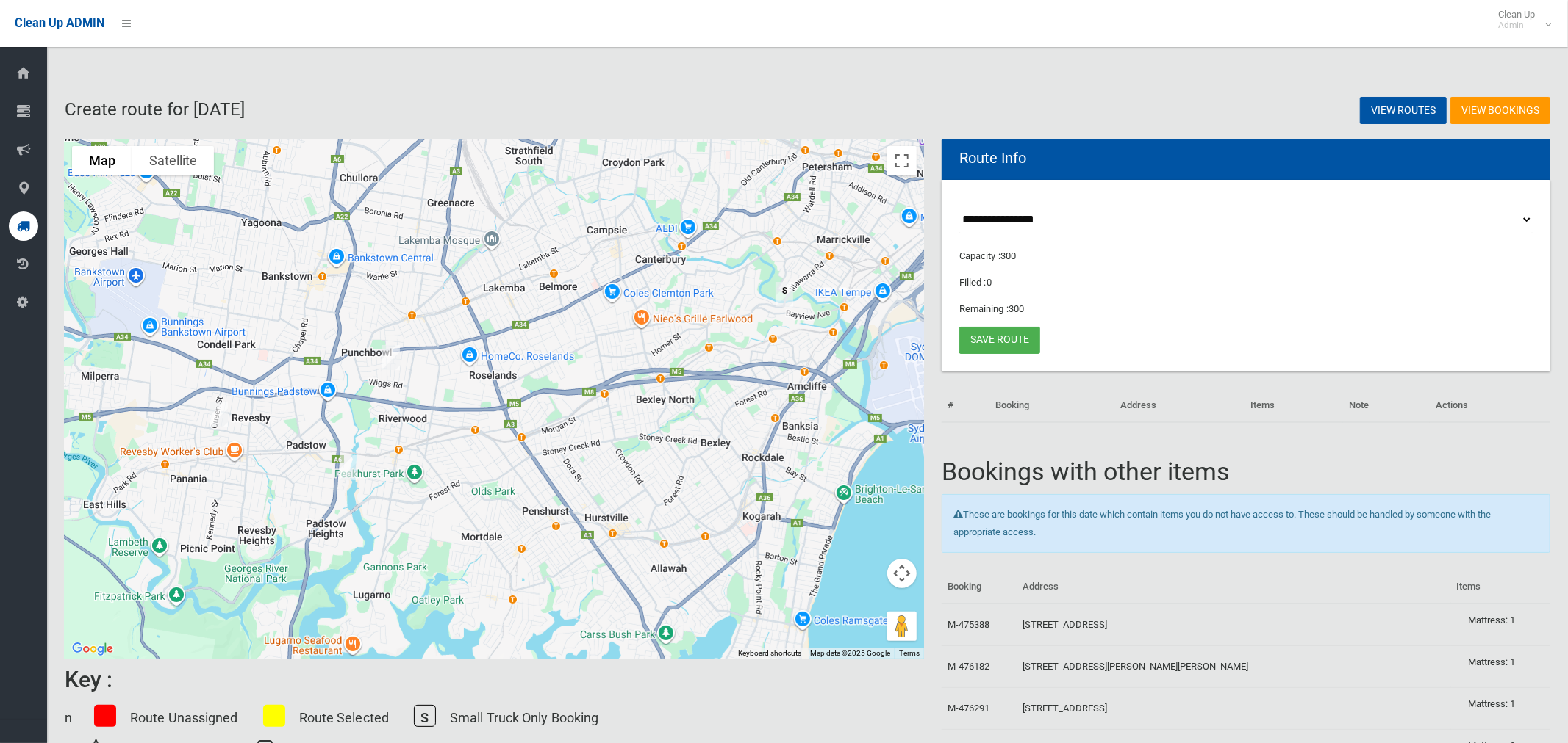
click at [350, 466] on img "15 Weenamana Place, PADSTOW NSW 2211" at bounding box center [348, 468] width 30 height 37
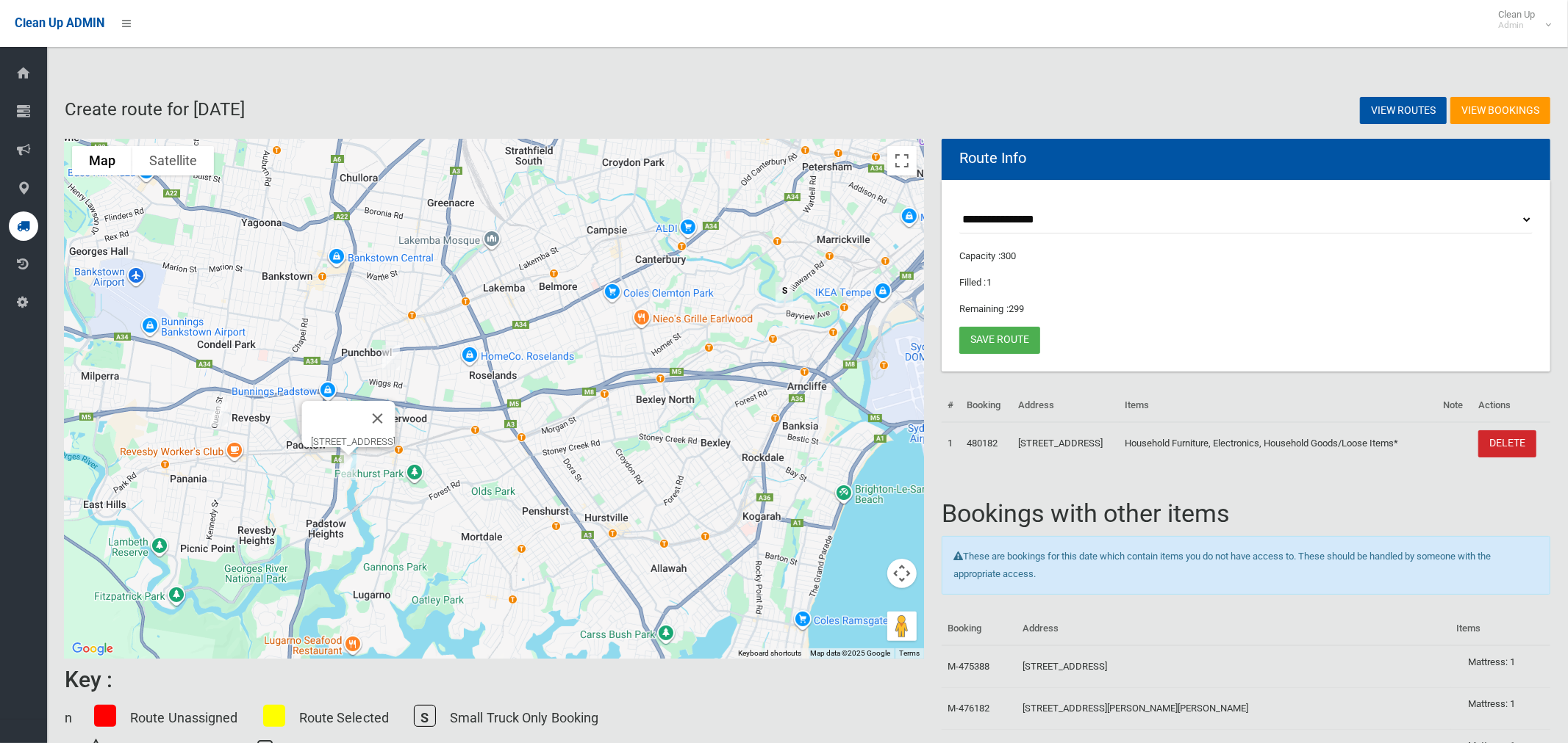
click at [350, 466] on img "15 Weenamana Place, PADSTOW NSW 2211" at bounding box center [348, 468] width 30 height 37
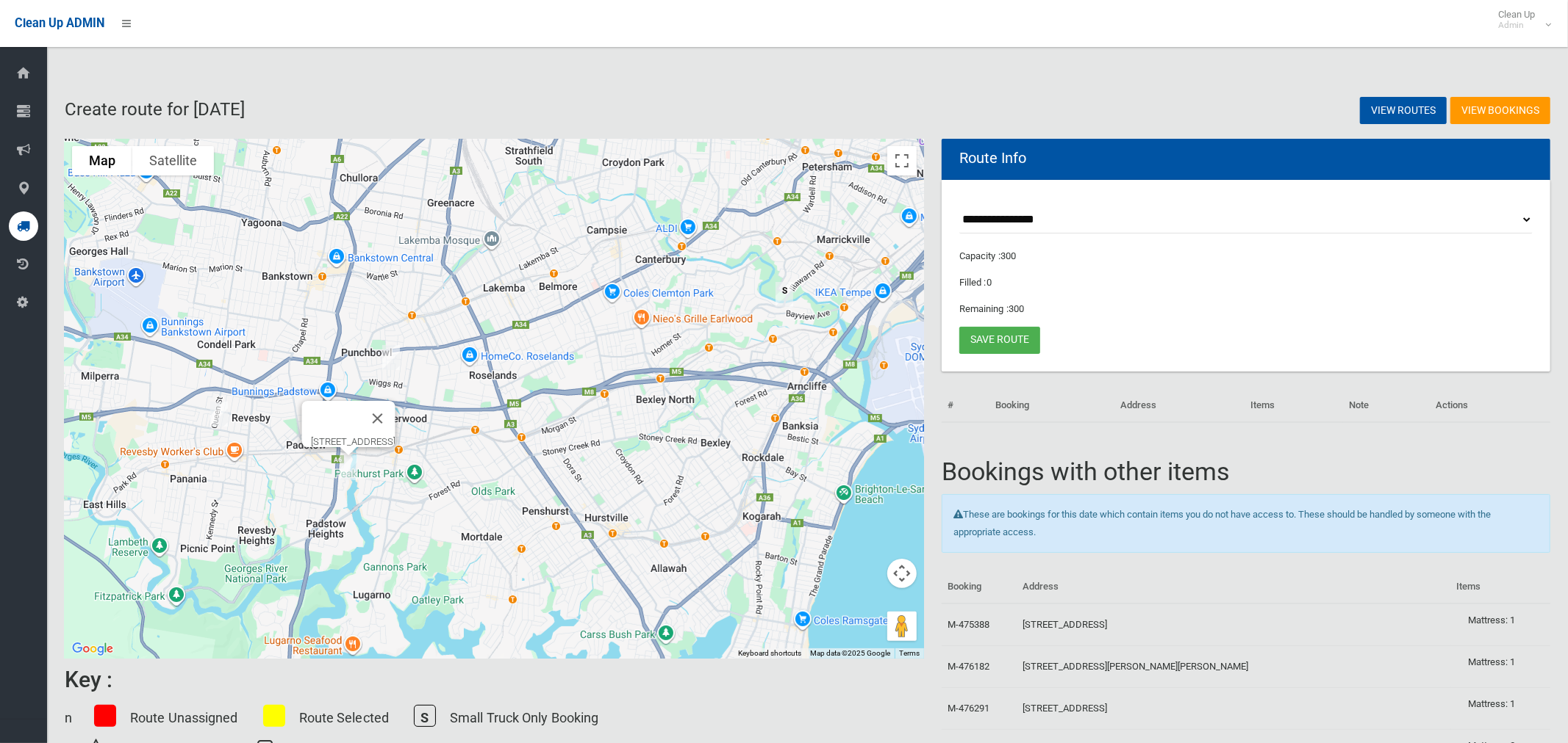
click at [395, 352] on img "7 Mooral Avenue, PUNCHBOWL NSW 2196" at bounding box center [391, 357] width 30 height 37
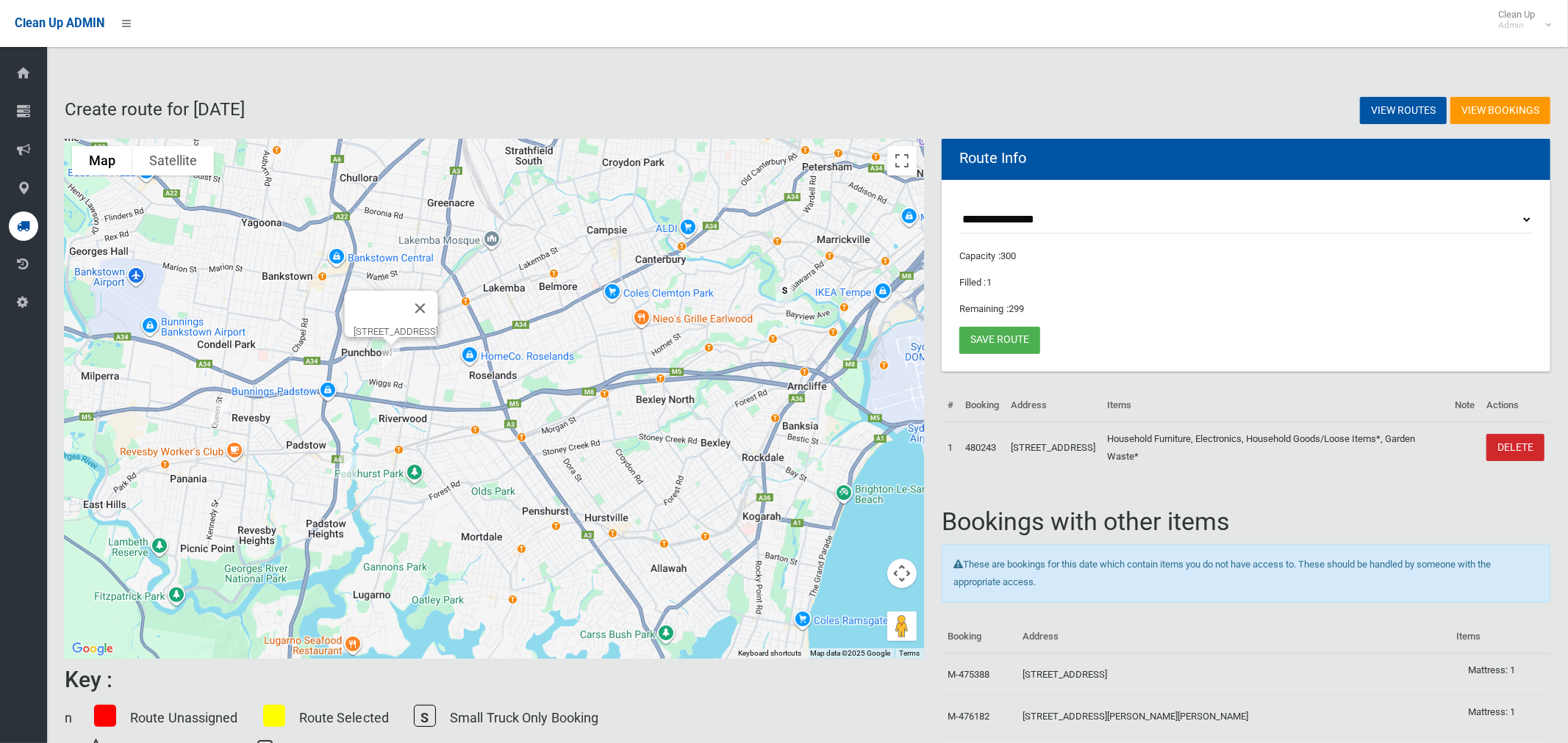
click at [395, 353] on img "7 Mooral Avenue, PUNCHBOWL NSW 2196" at bounding box center [391, 357] width 30 height 37
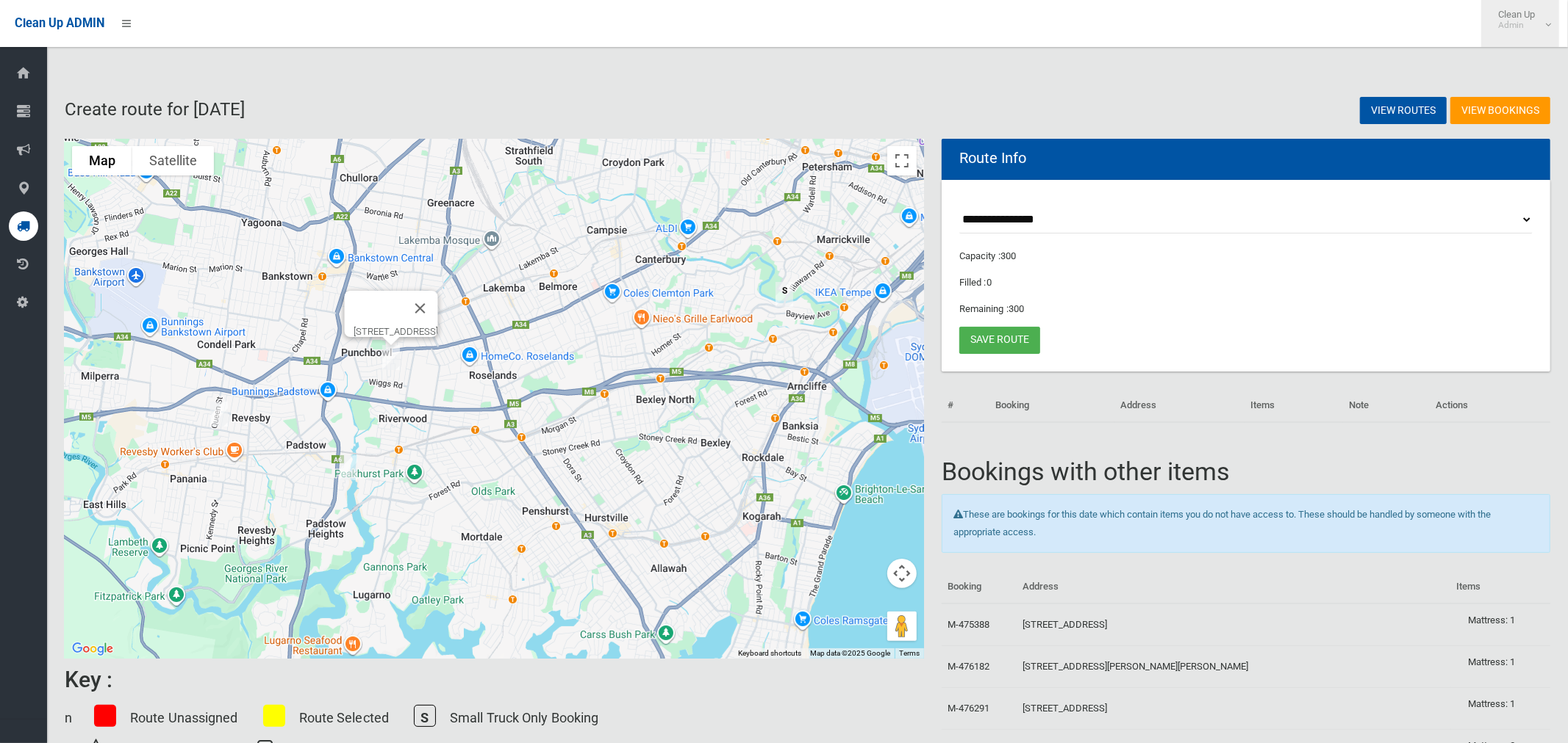
click at [1530, 18] on span "Clean Up Admin" at bounding box center [1520, 19] width 59 height 22
click at [1526, 65] on link "Logout" at bounding box center [1520, 63] width 76 height 25
